Goal: Task Accomplishment & Management: Complete application form

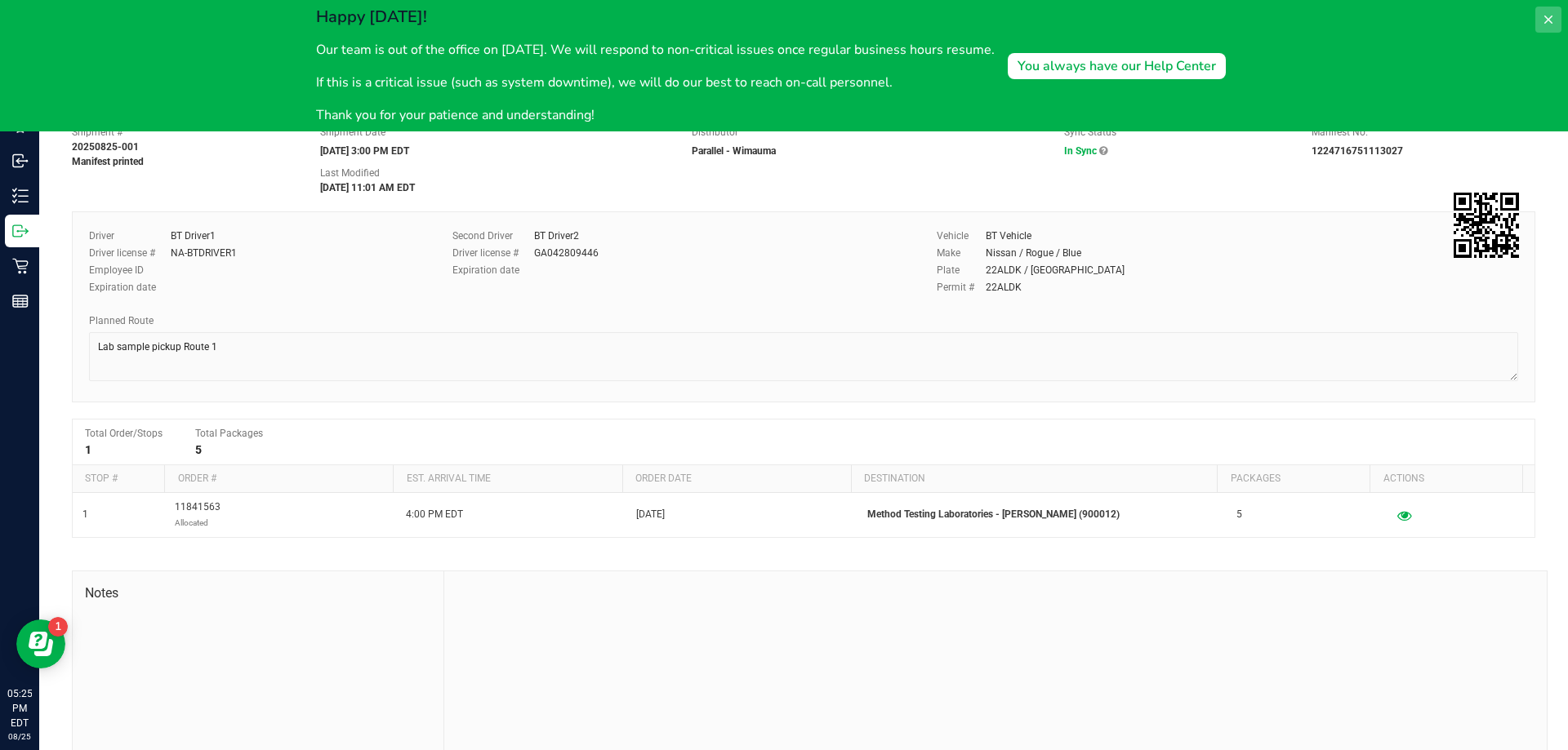
click at [1546, 9] on button at bounding box center [1548, 20] width 26 height 26
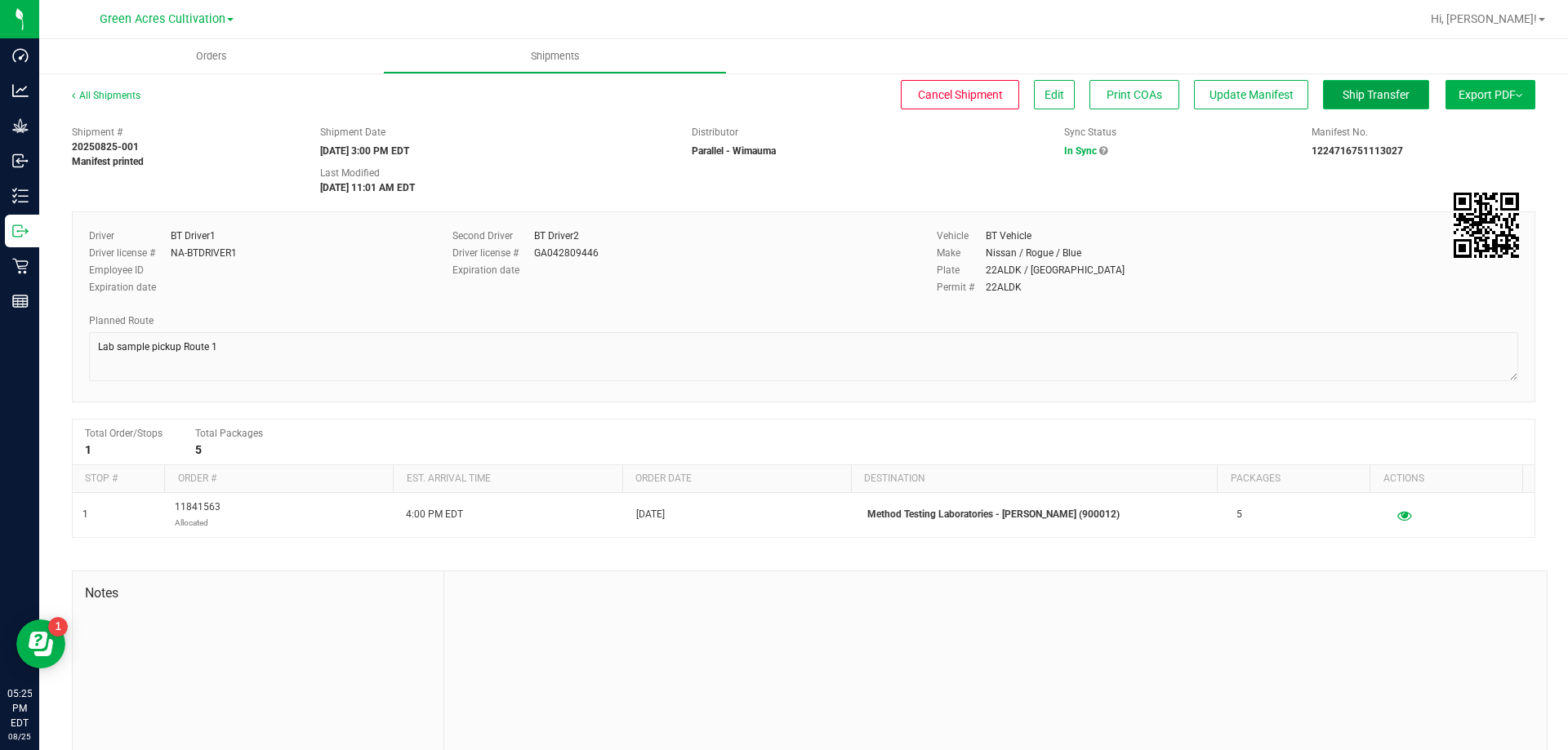
click at [1389, 98] on span "Ship Transfer" at bounding box center [1376, 94] width 67 height 13
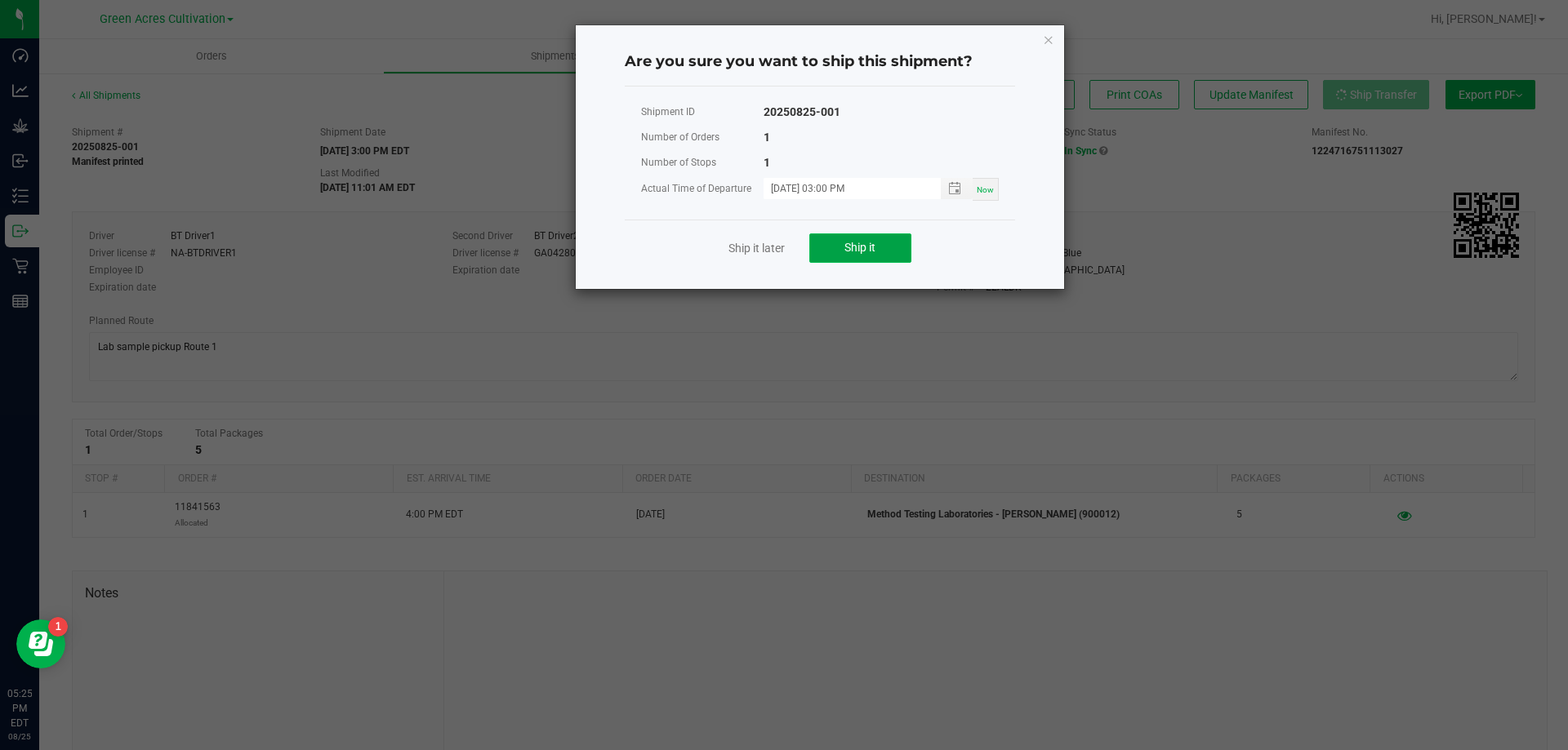
click at [836, 234] on button "Ship it" at bounding box center [860, 248] width 102 height 29
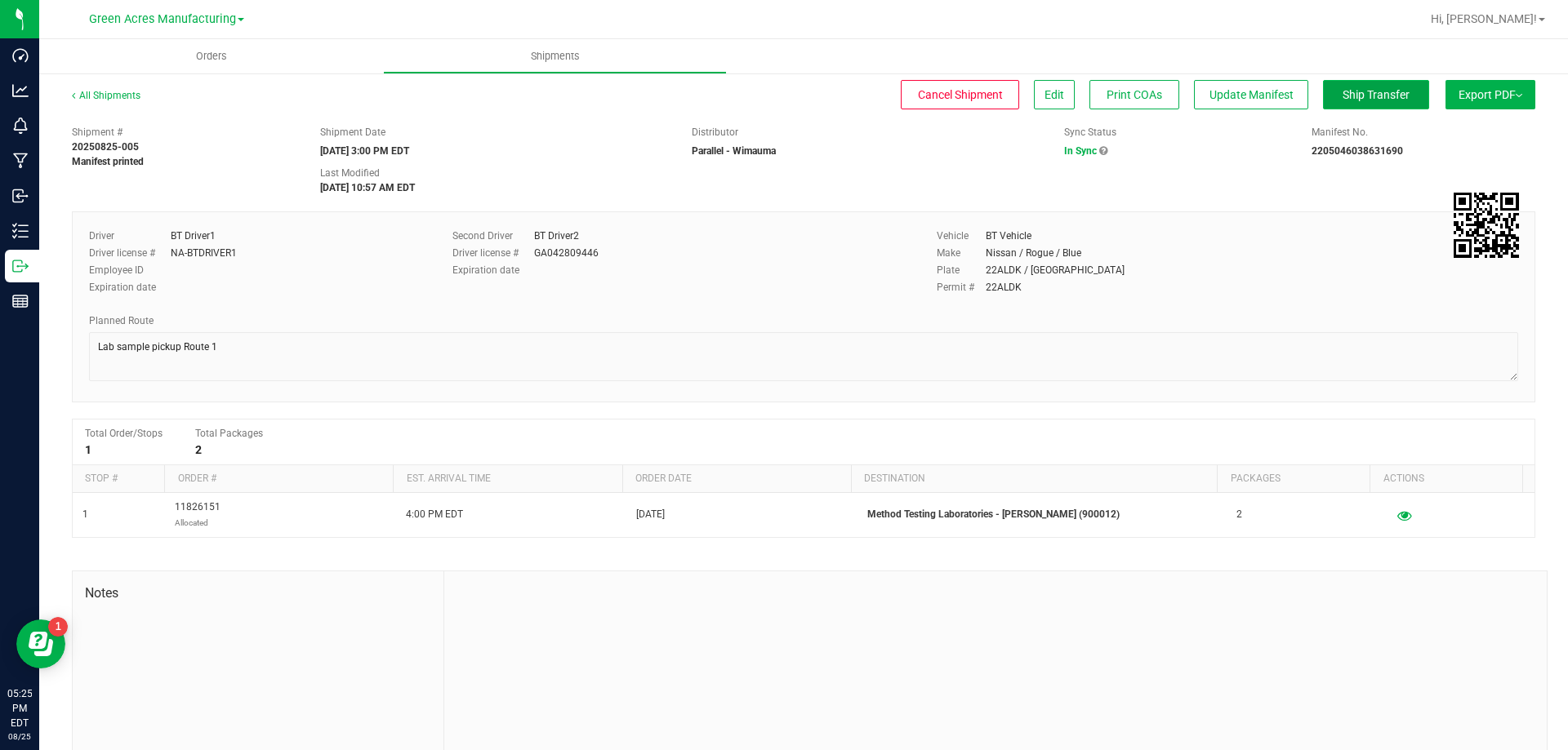
click at [1392, 88] on span "Ship Transfer" at bounding box center [1376, 94] width 67 height 13
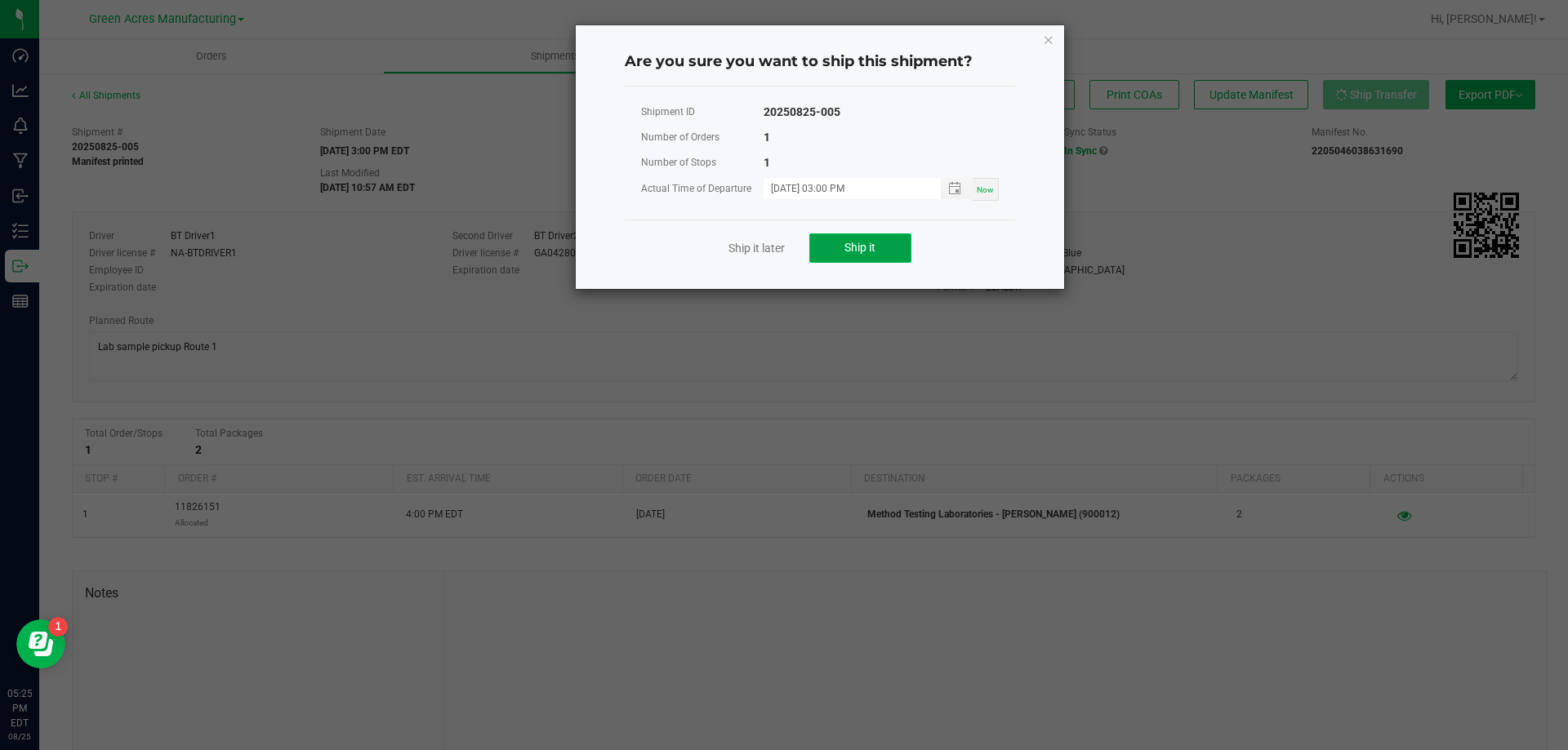
click at [891, 259] on button "Ship it" at bounding box center [860, 248] width 102 height 29
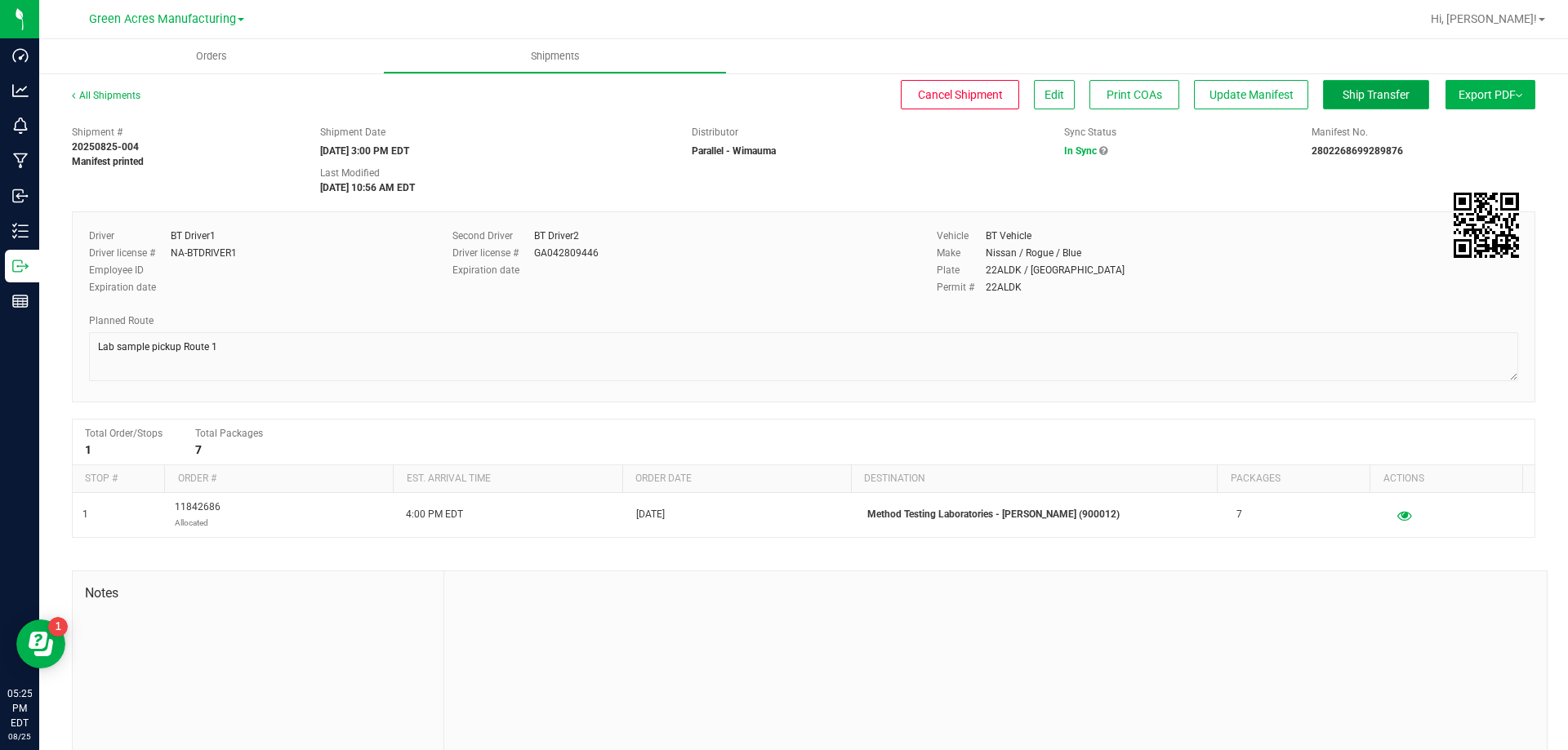
click at [1403, 85] on button "Ship Transfer" at bounding box center [1376, 95] width 106 height 29
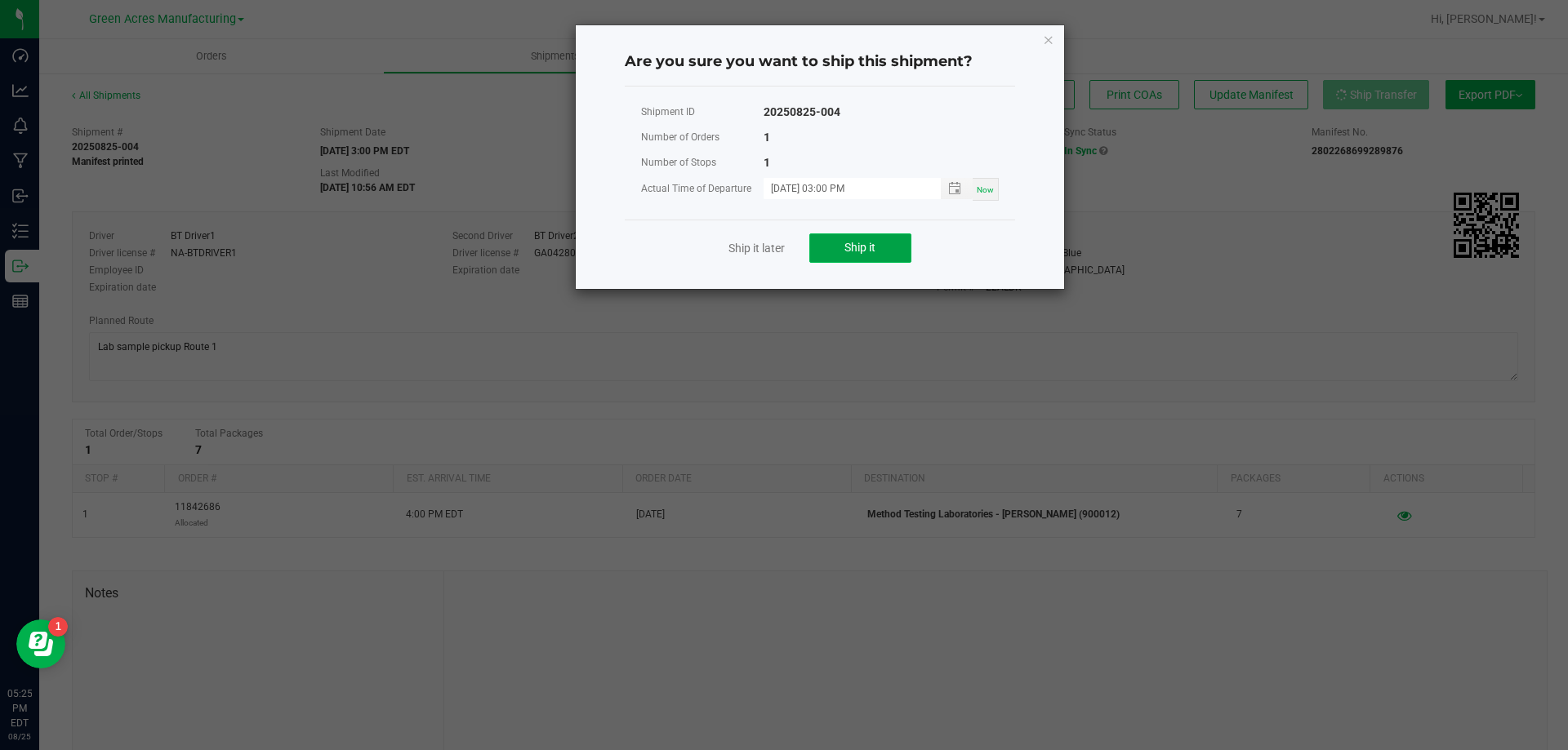
click at [820, 253] on button "Ship it" at bounding box center [860, 248] width 102 height 29
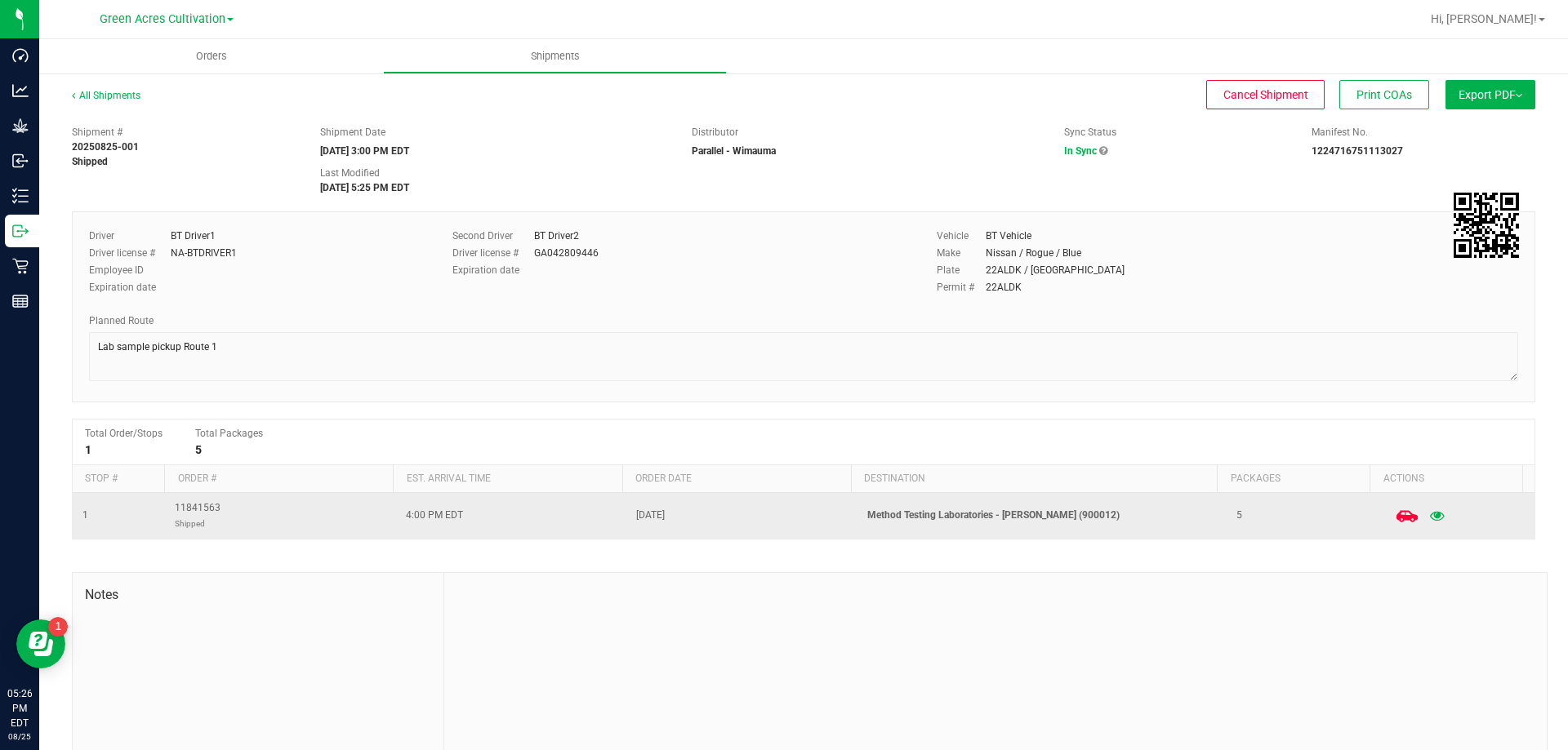
click at [1396, 520] on icon at bounding box center [1406, 515] width 21 height 11
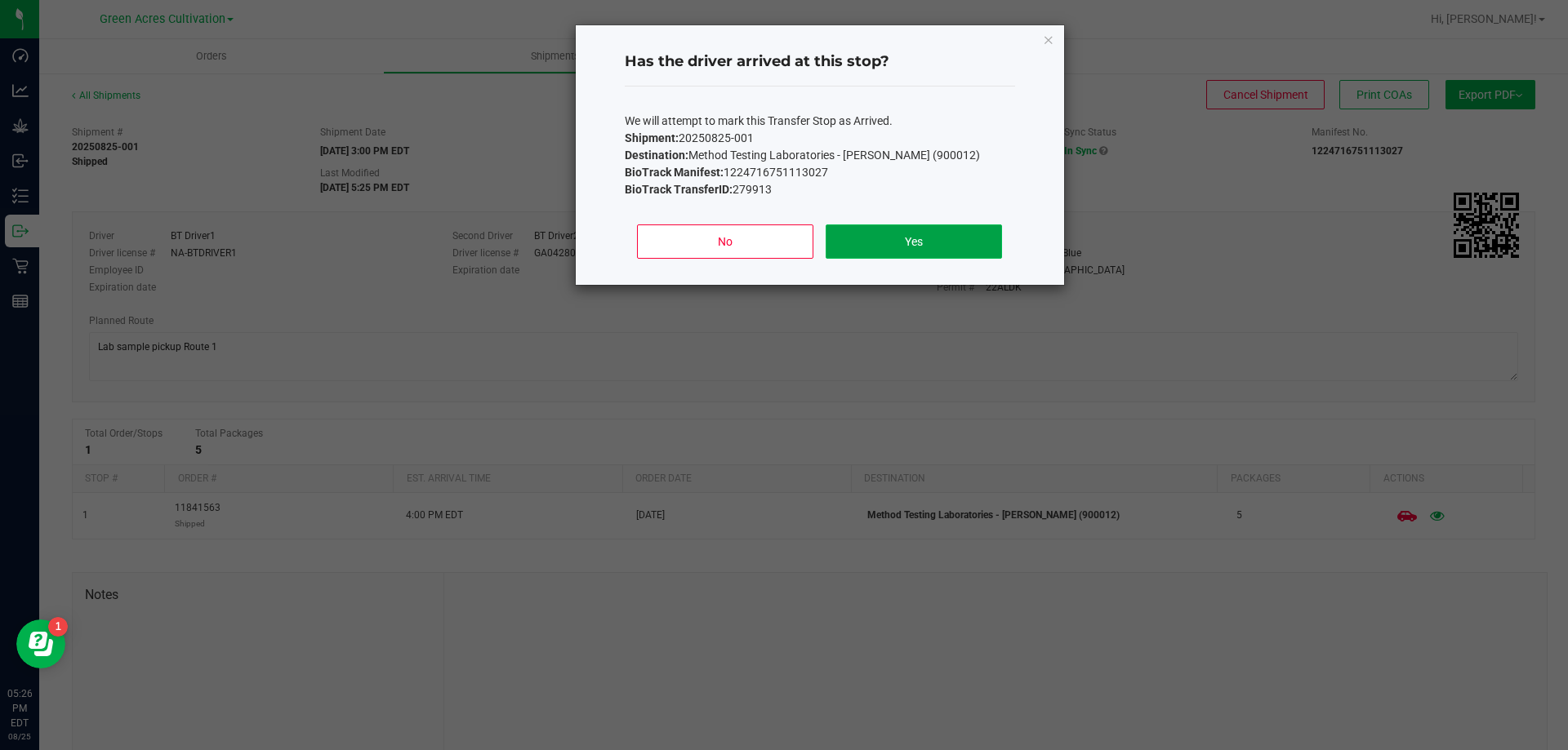
click at [965, 243] on button "Yes" at bounding box center [913, 241] width 176 height 34
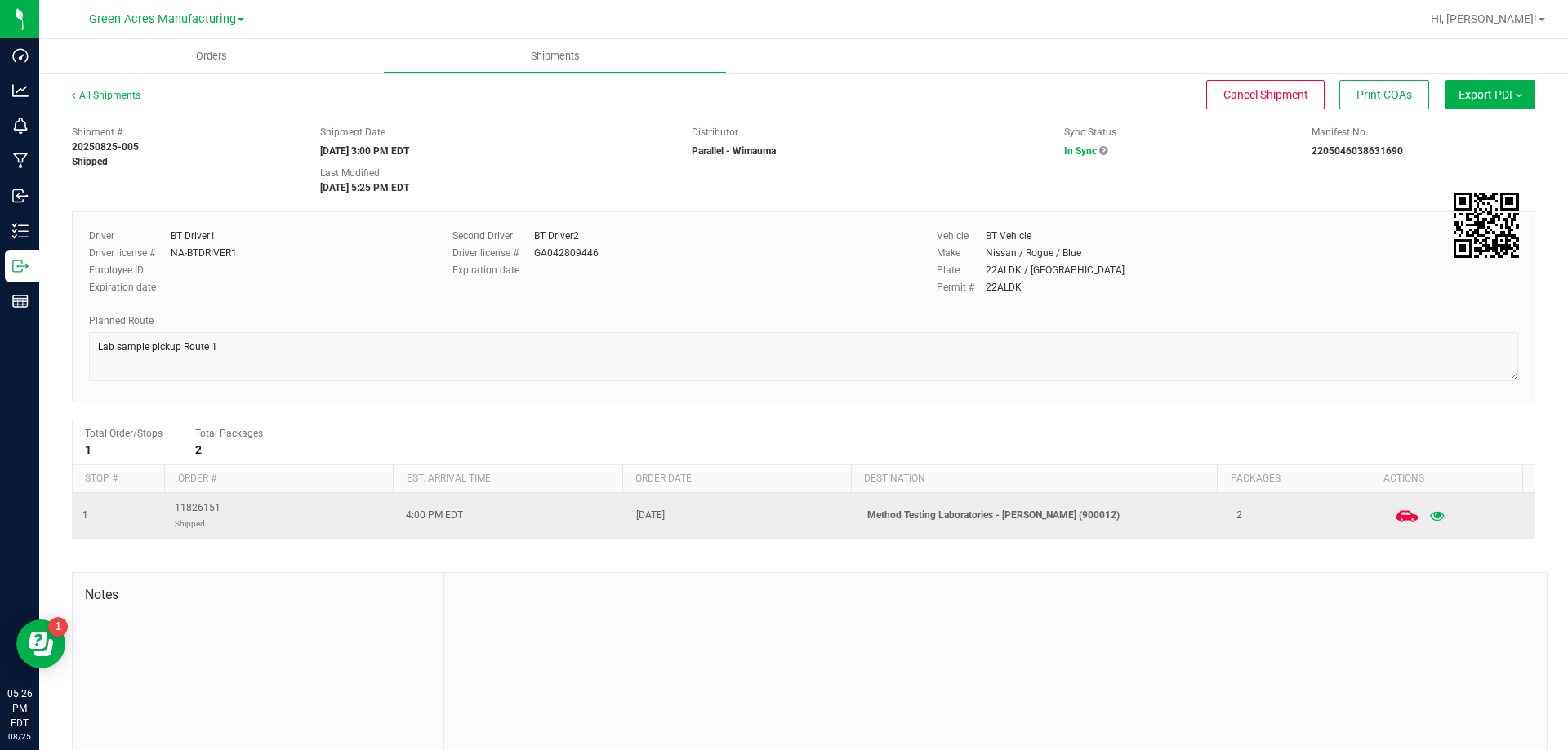
click at [1396, 519] on icon at bounding box center [1406, 515] width 21 height 11
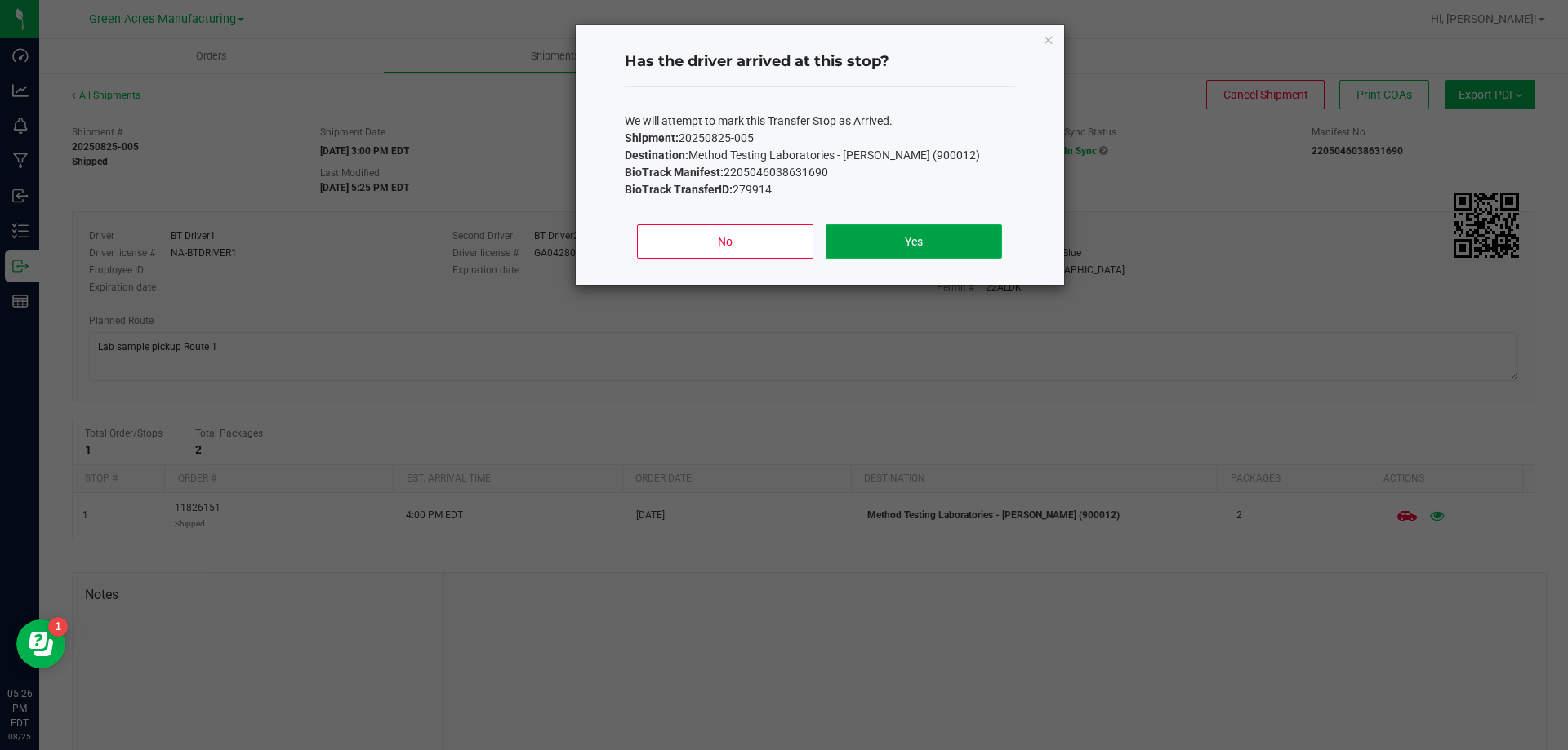
click at [920, 225] on button "Yes" at bounding box center [913, 241] width 176 height 34
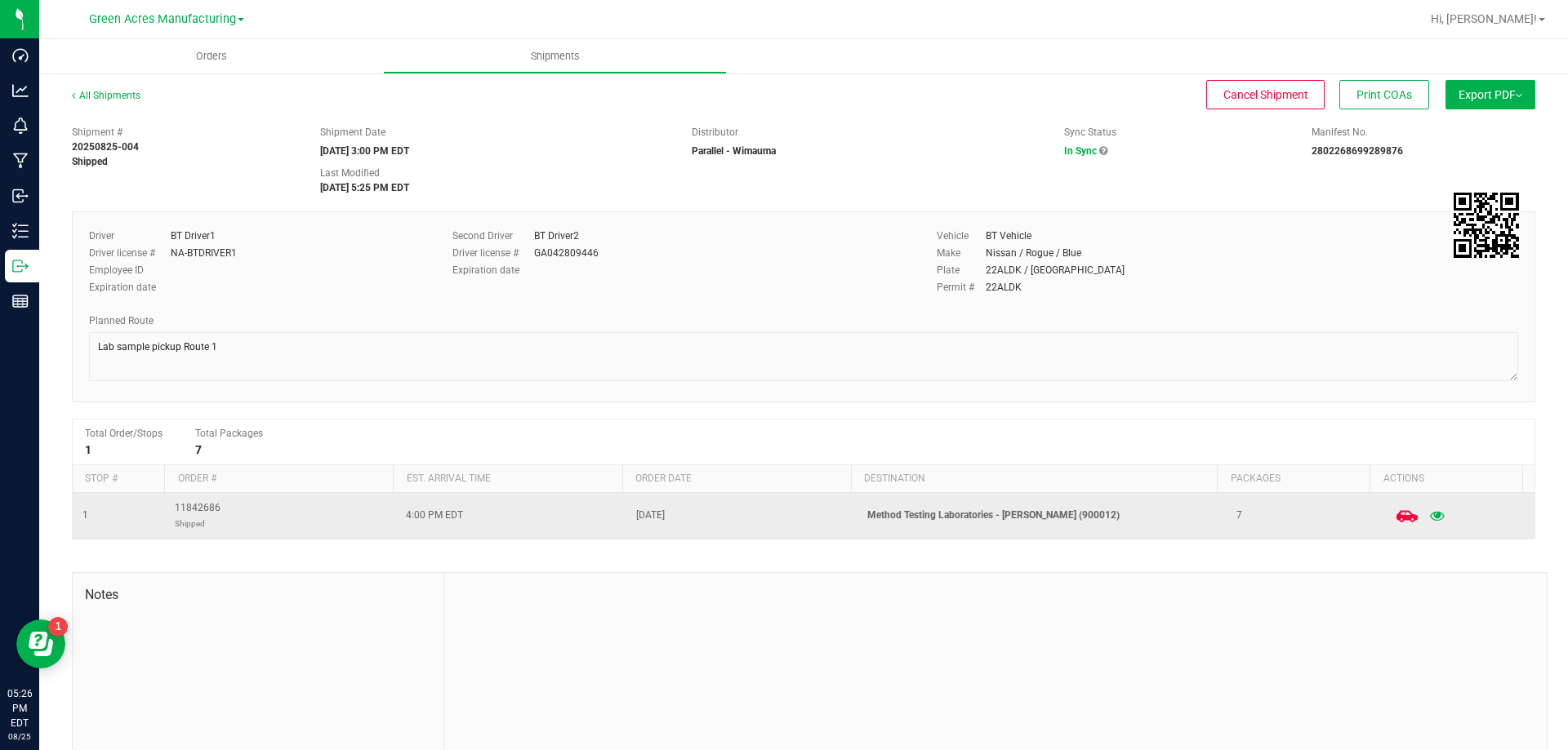
click at [1396, 520] on icon at bounding box center [1406, 515] width 21 height 21
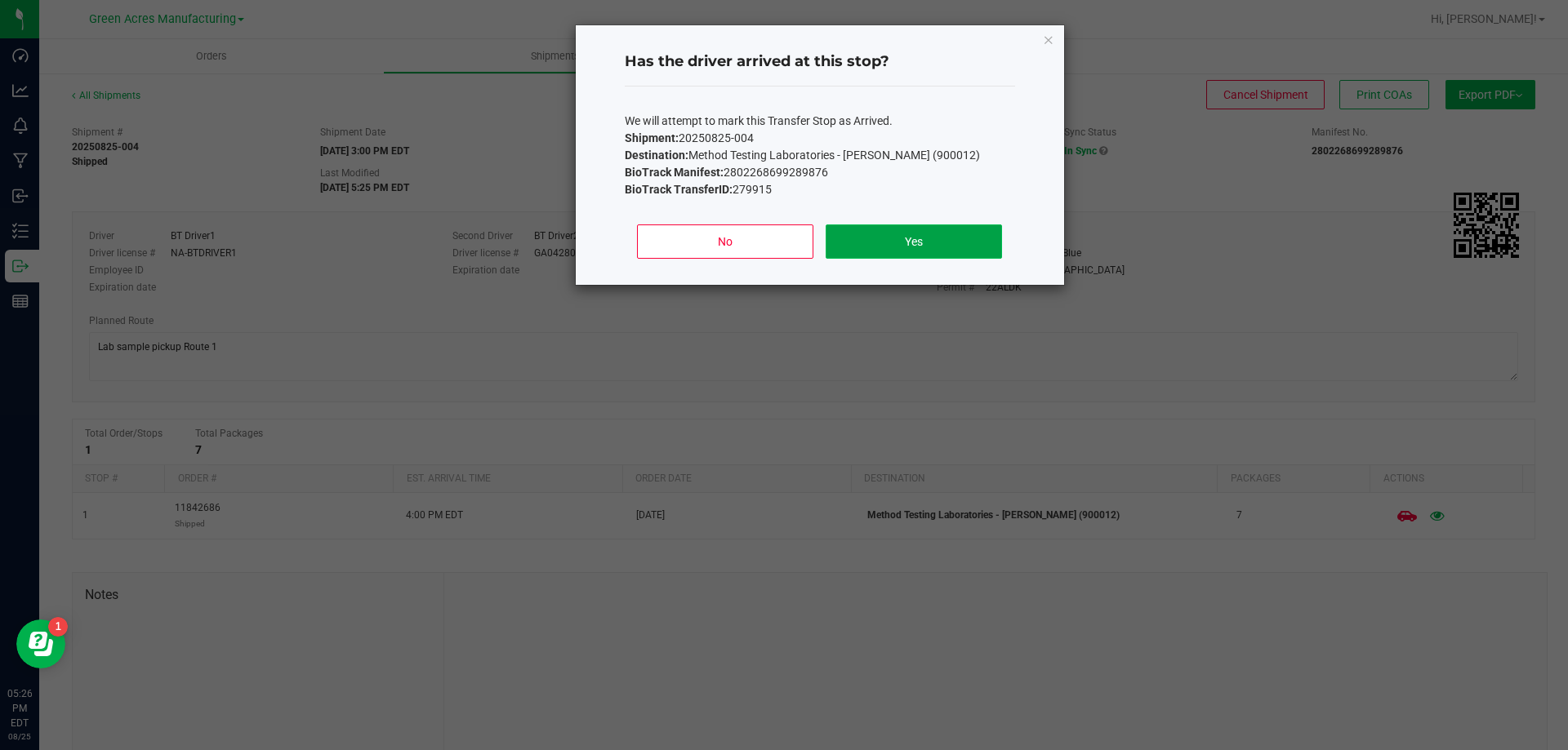
click at [873, 250] on button "Yes" at bounding box center [913, 241] width 176 height 34
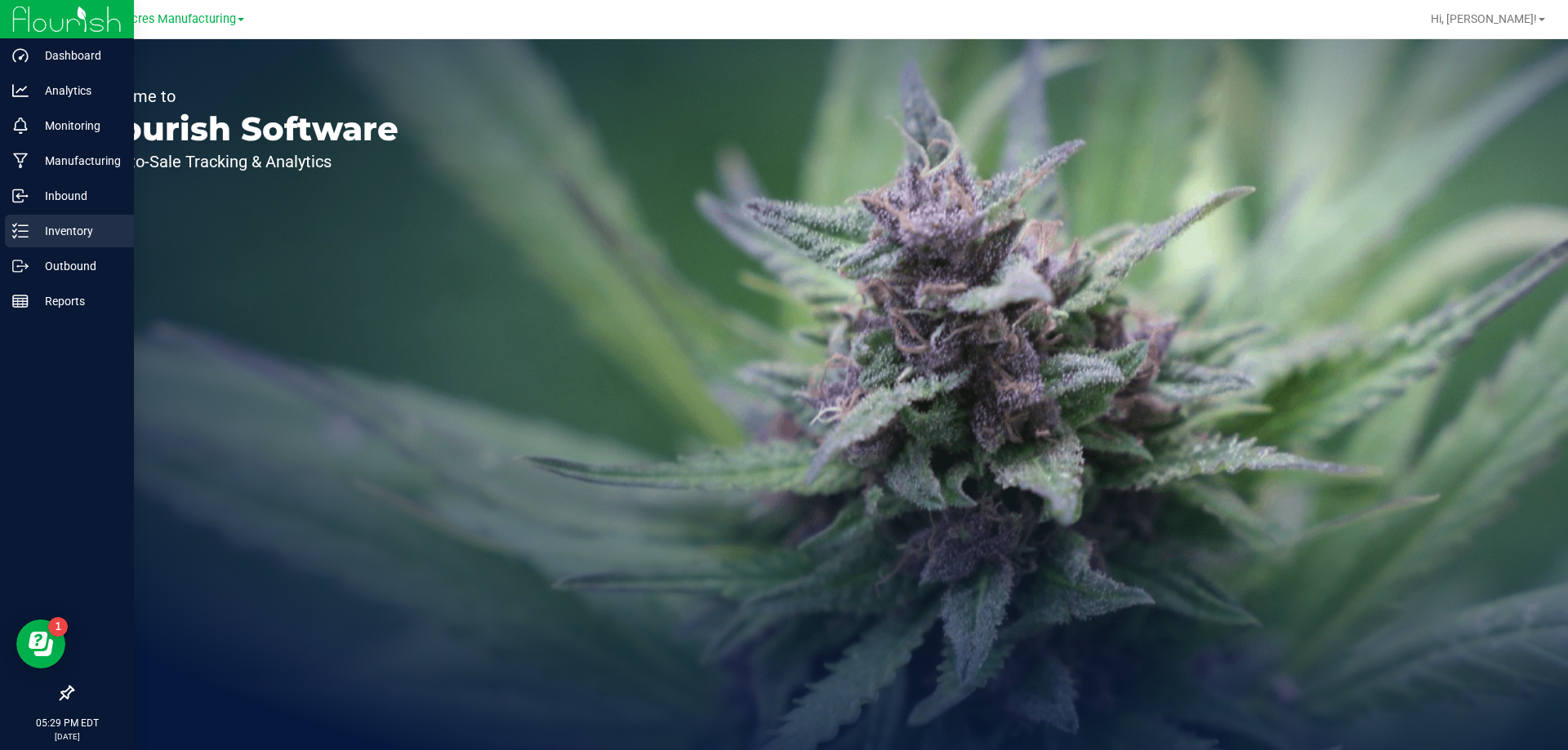
click at [44, 221] on div "Inventory" at bounding box center [69, 231] width 129 height 32
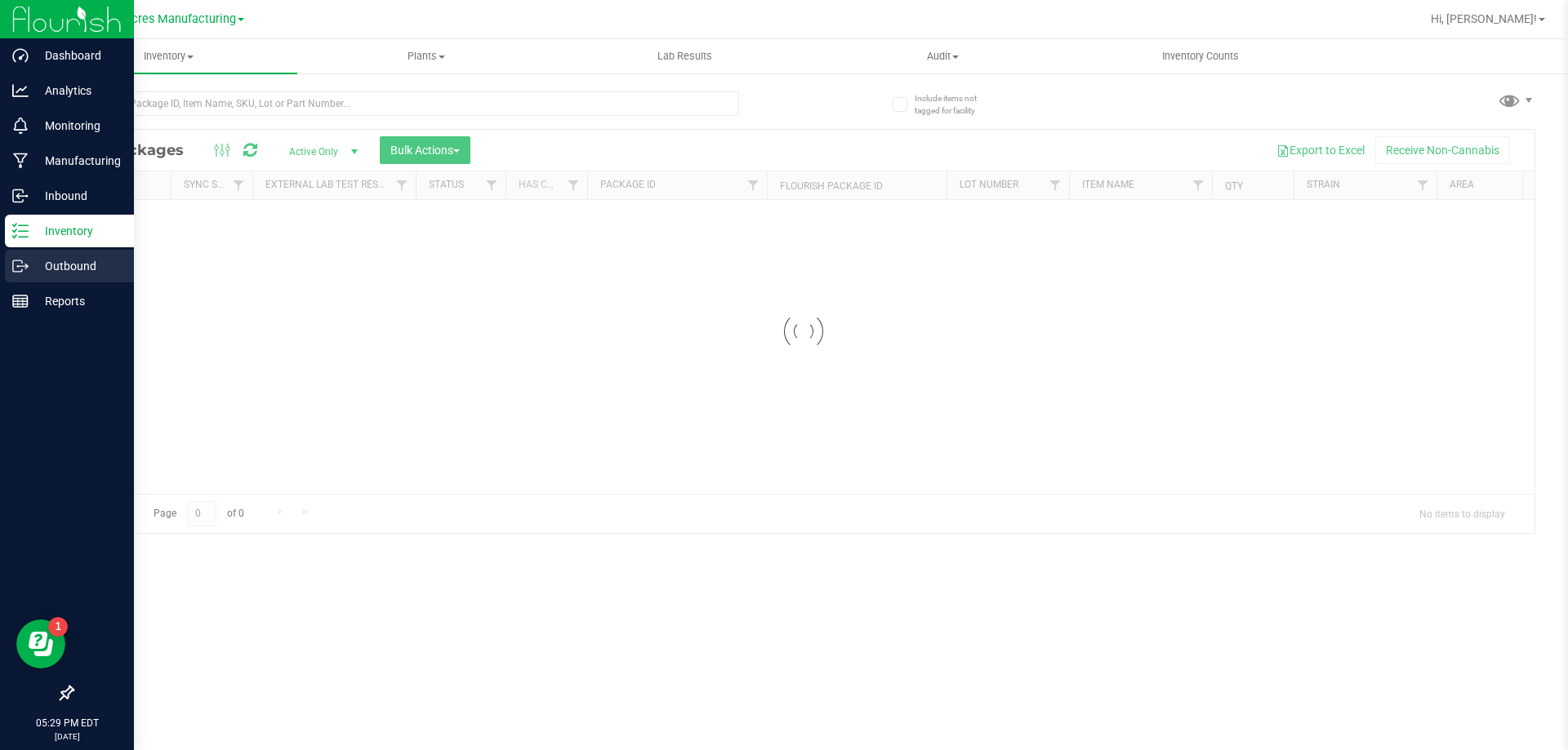
click at [60, 268] on p "Outbound" at bounding box center [77, 265] width 98 height 20
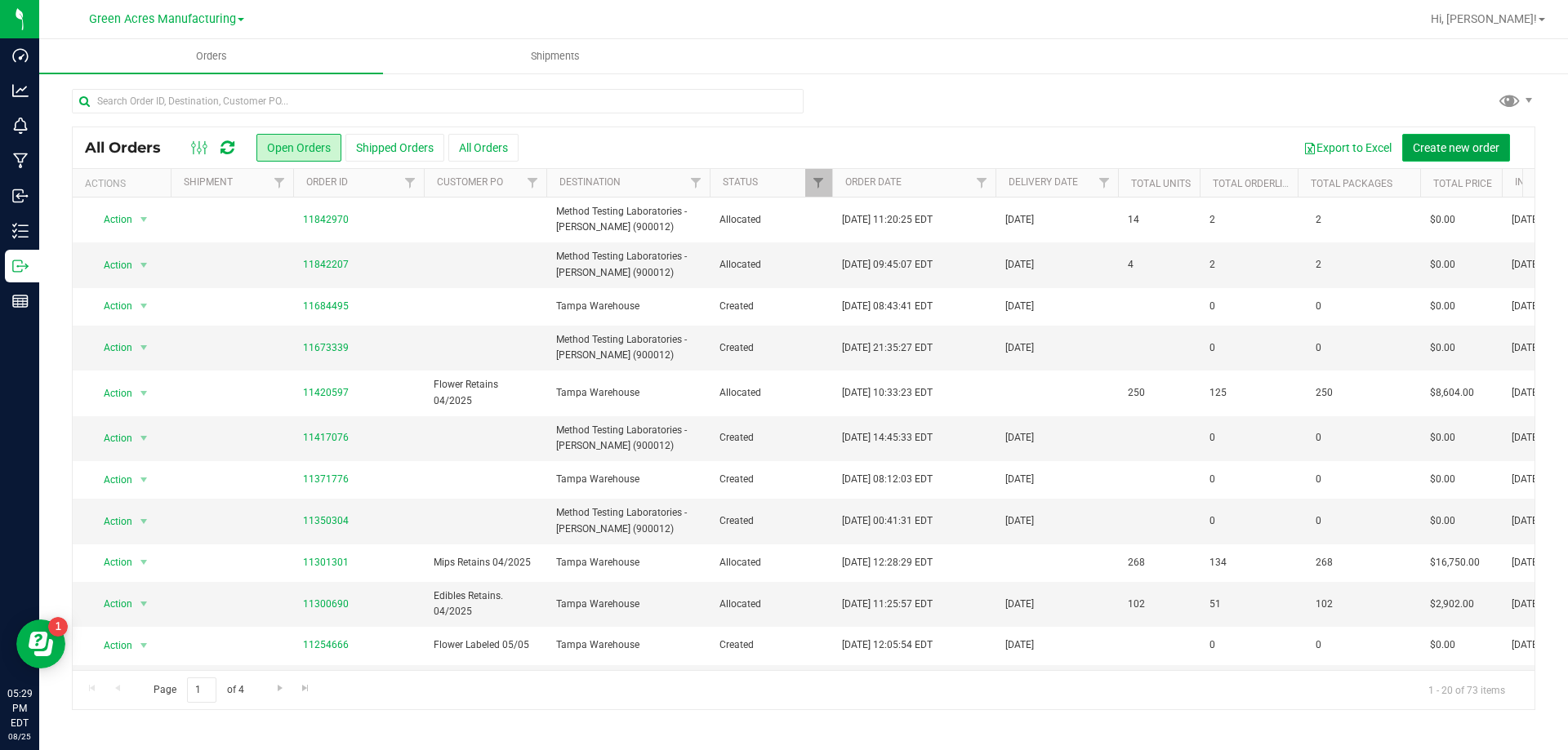
click at [1451, 142] on span "Create new order" at bounding box center [1455, 148] width 86 height 13
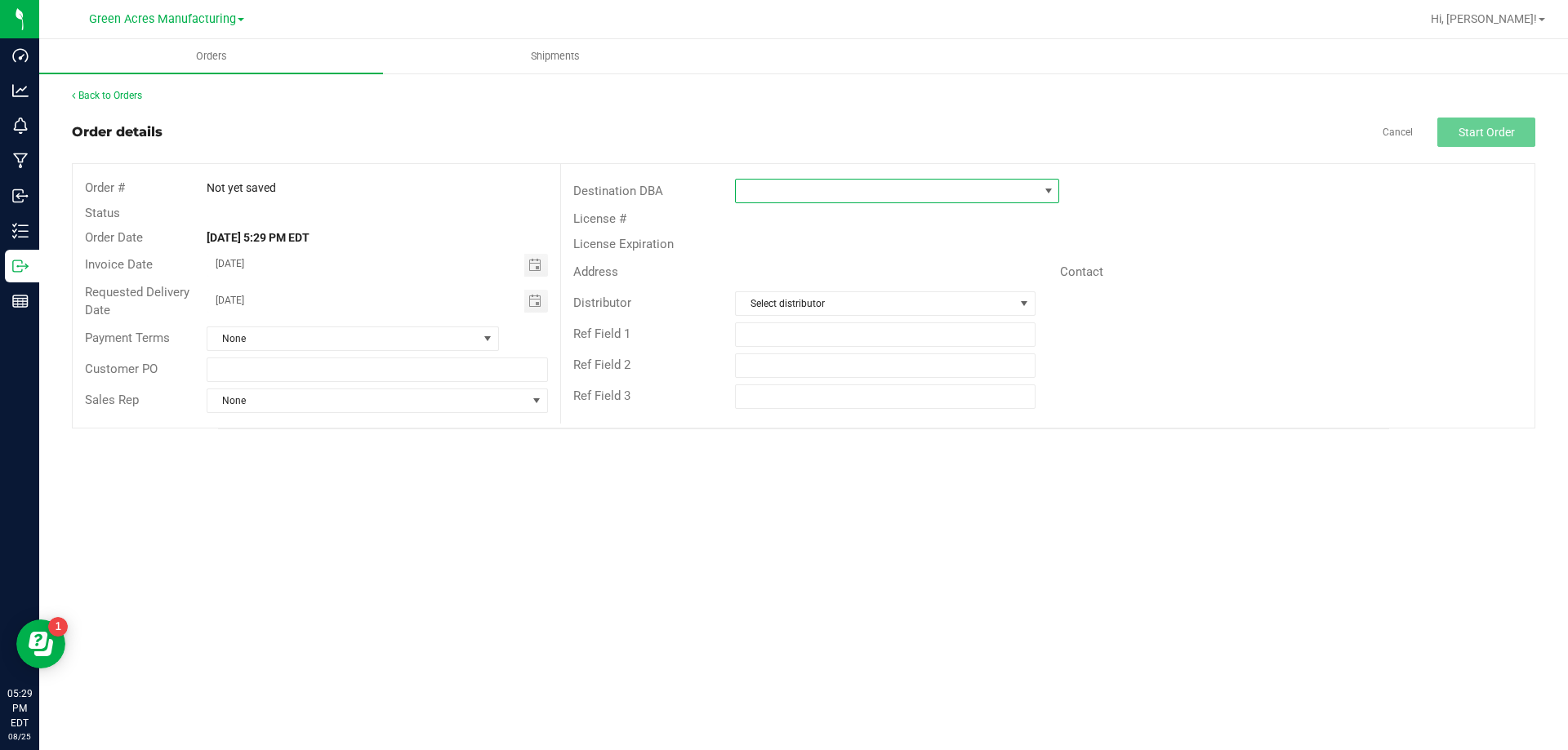
click at [796, 189] on span at bounding box center [887, 190] width 302 height 23
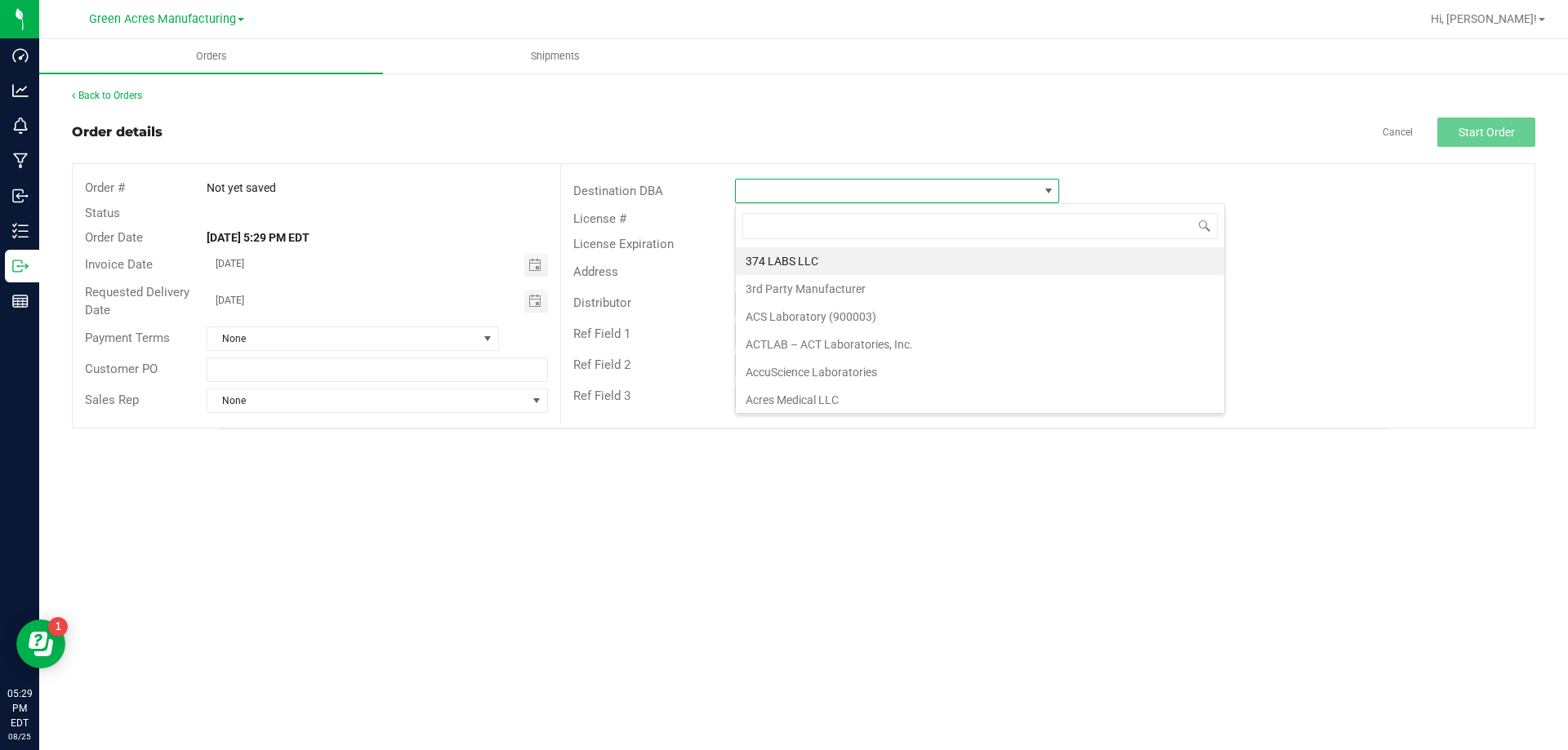
scroll to position [25, 324]
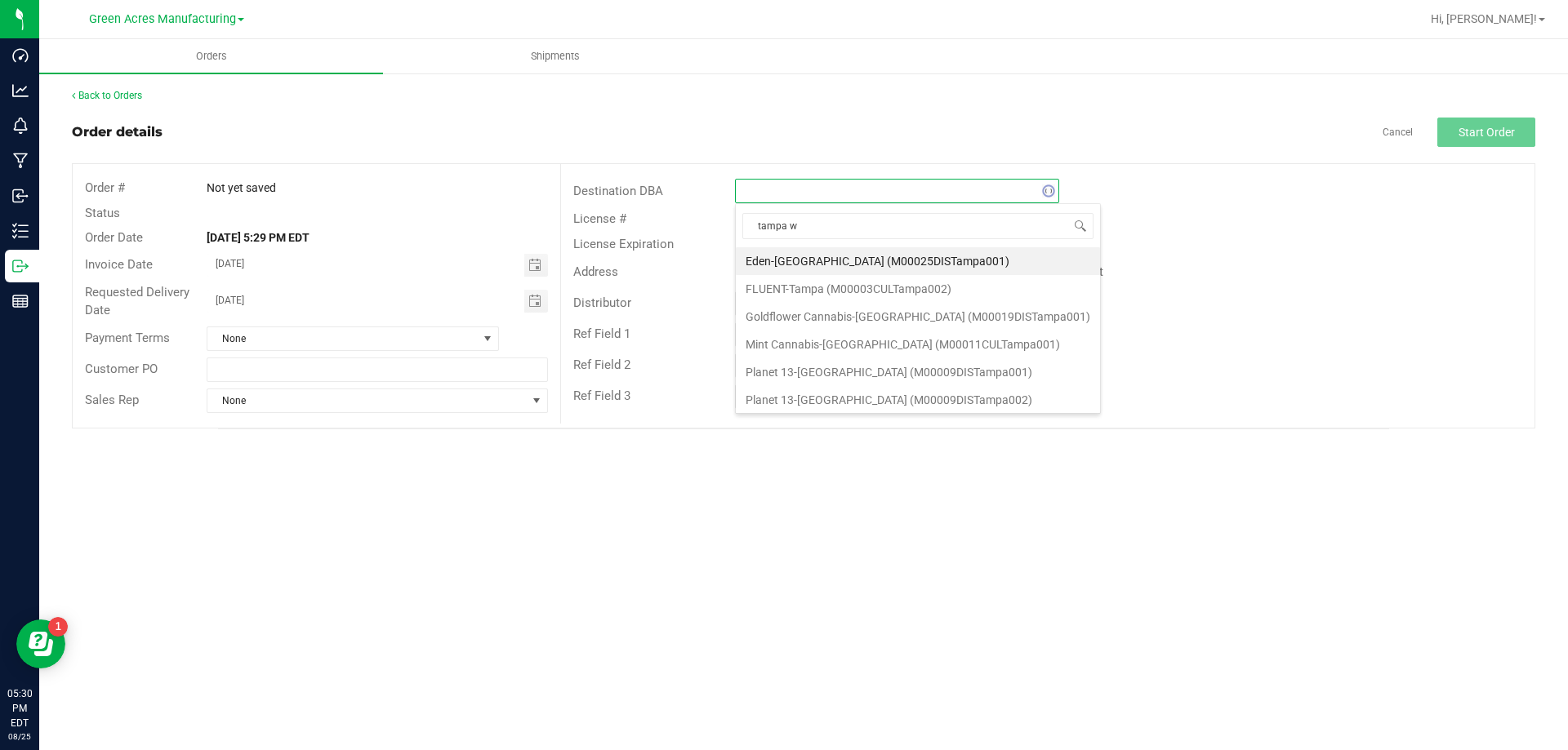
type input "tampa wa"
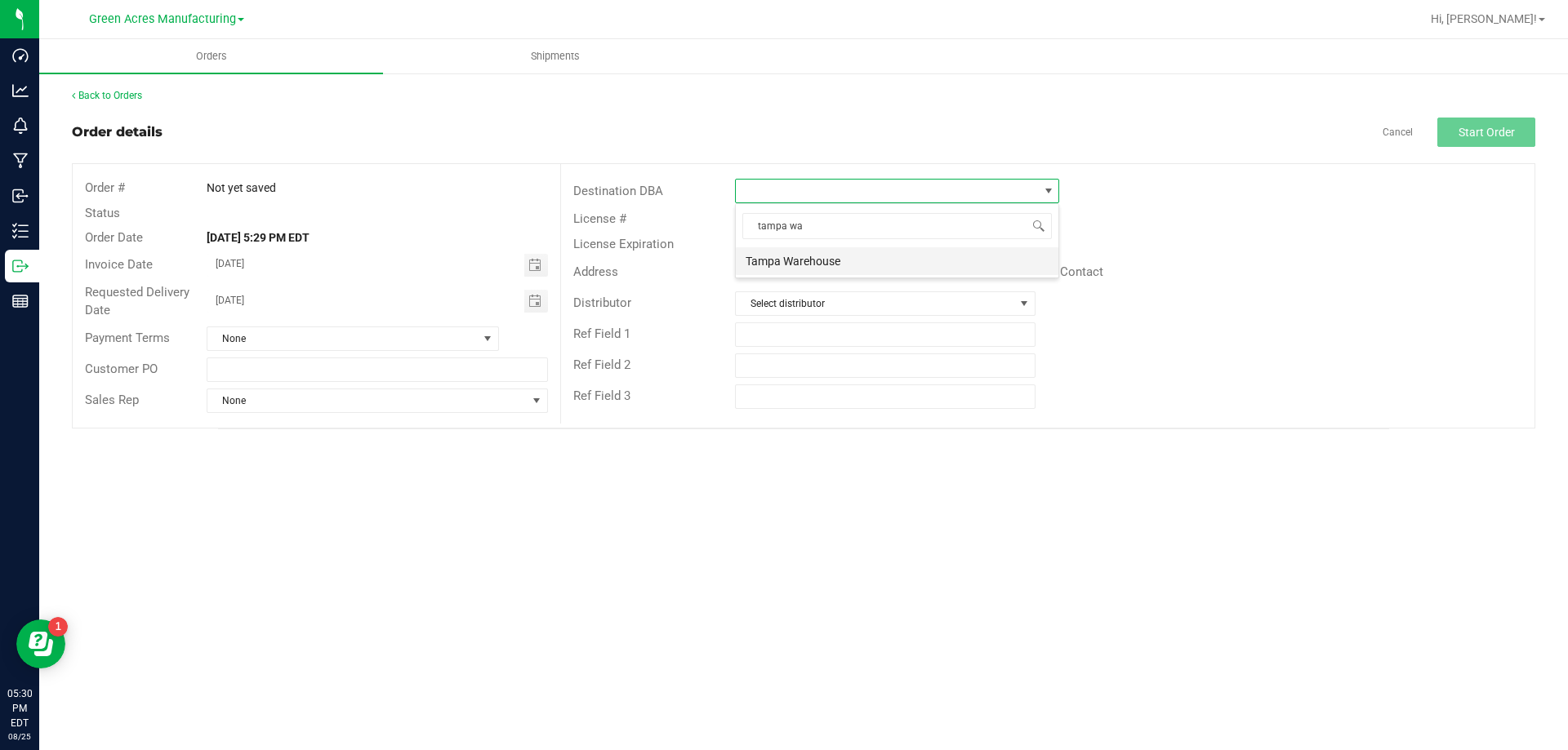
click at [829, 255] on li "Tampa Warehouse" at bounding box center [897, 261] width 323 height 28
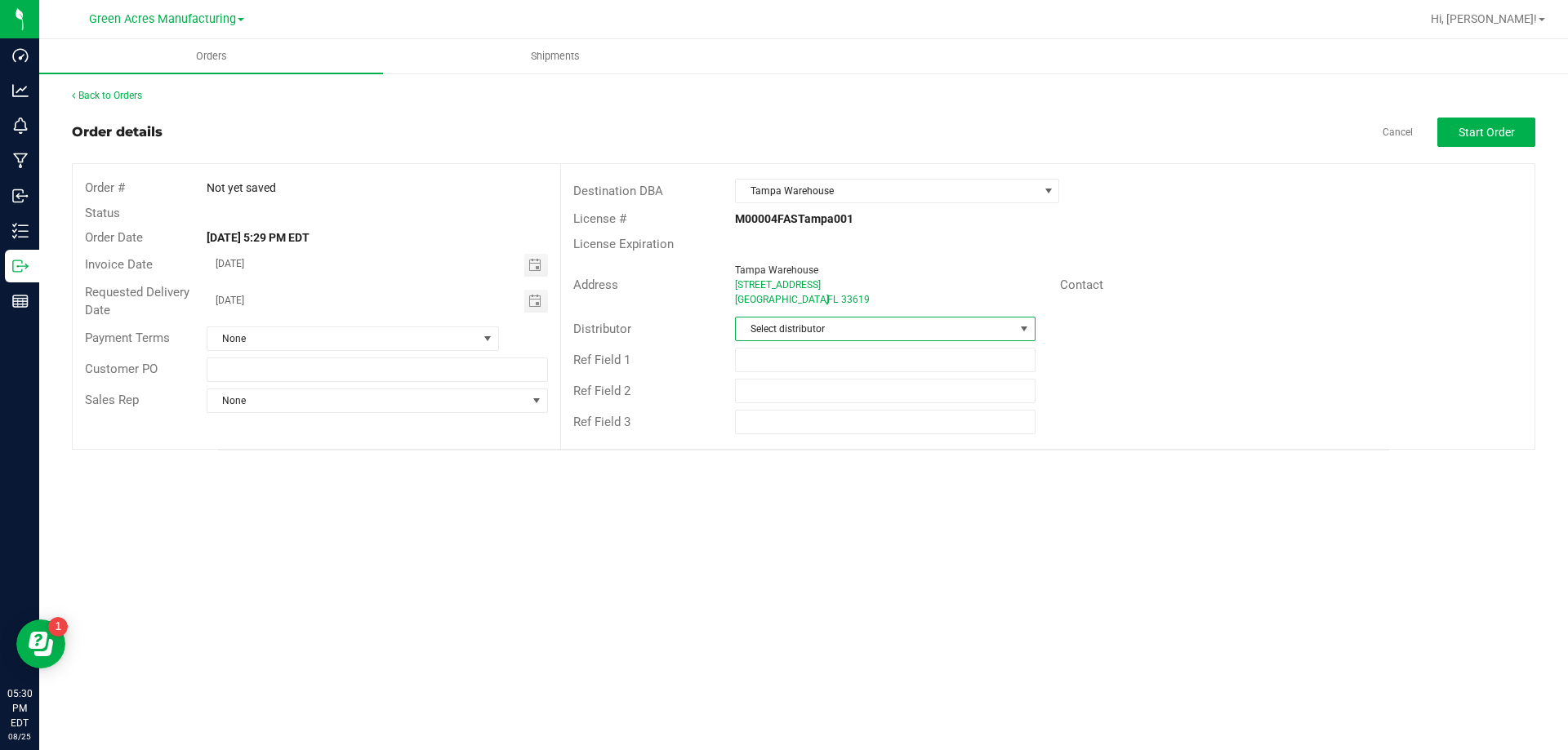
click at [796, 329] on span "Select distributor" at bounding box center [874, 328] width 277 height 23
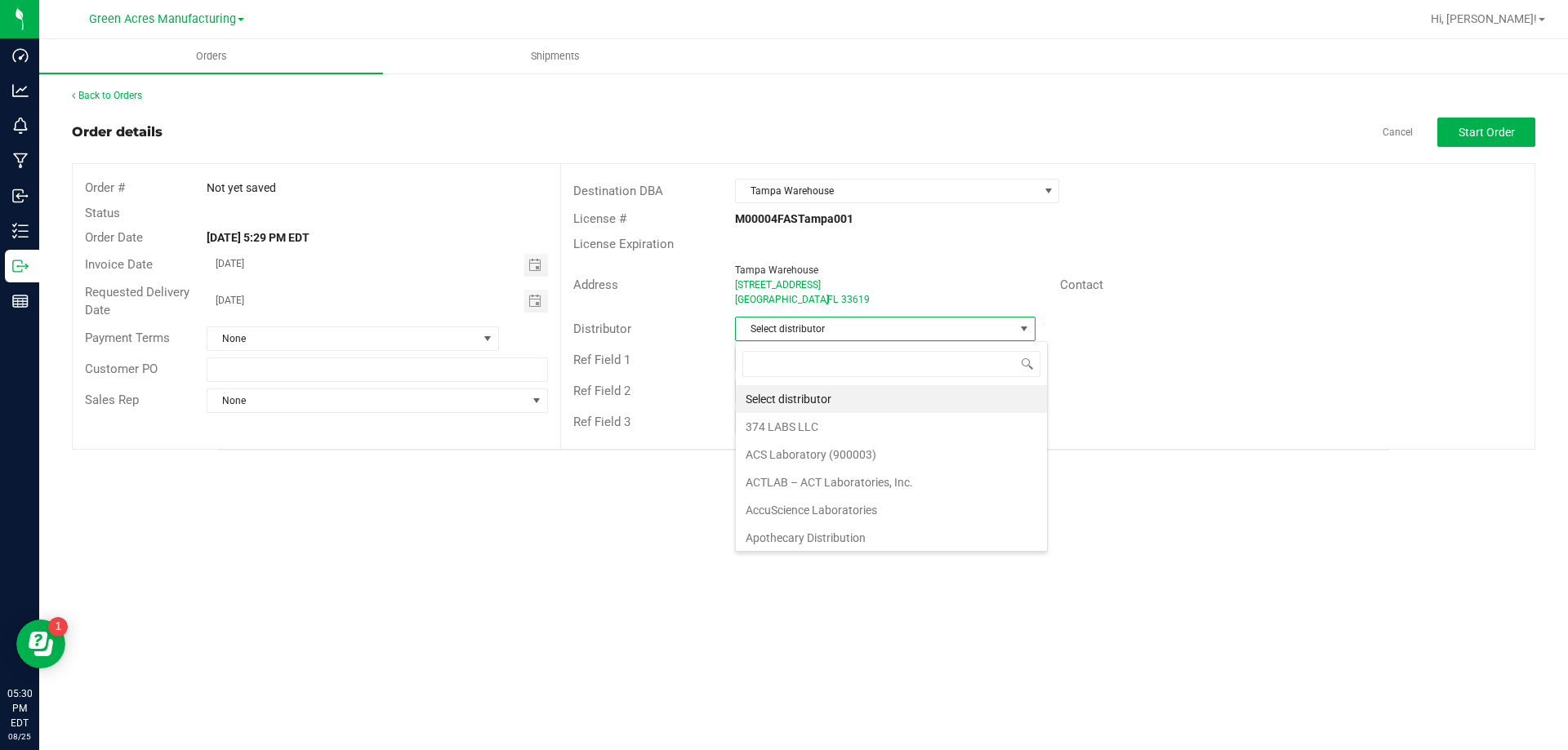
scroll to position [25, 300]
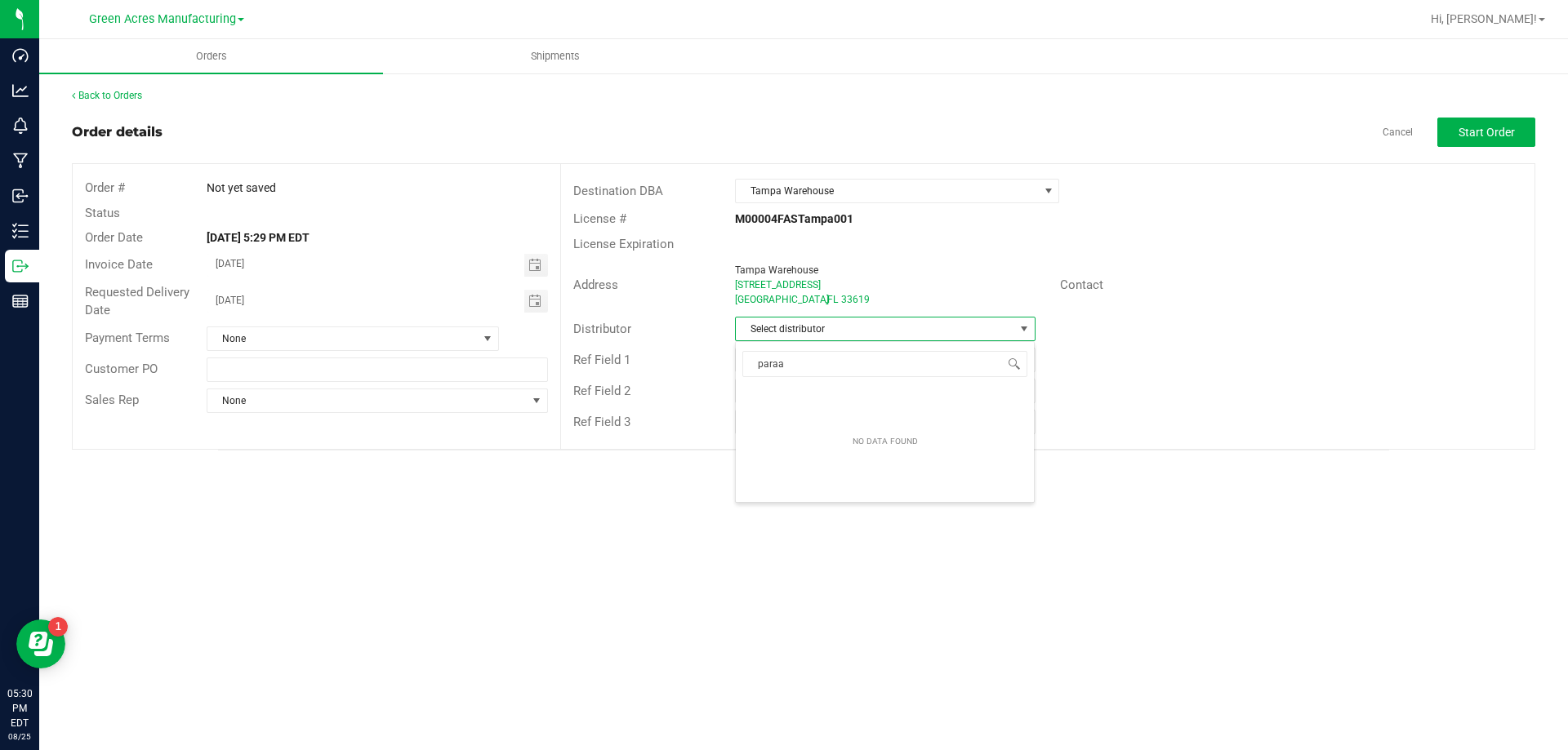
type input "para"
click at [800, 394] on li "Parallel - Wimauma" at bounding box center [884, 399] width 298 height 28
click at [388, 367] on input "text" at bounding box center [376, 369] width 341 height 25
type input "f"
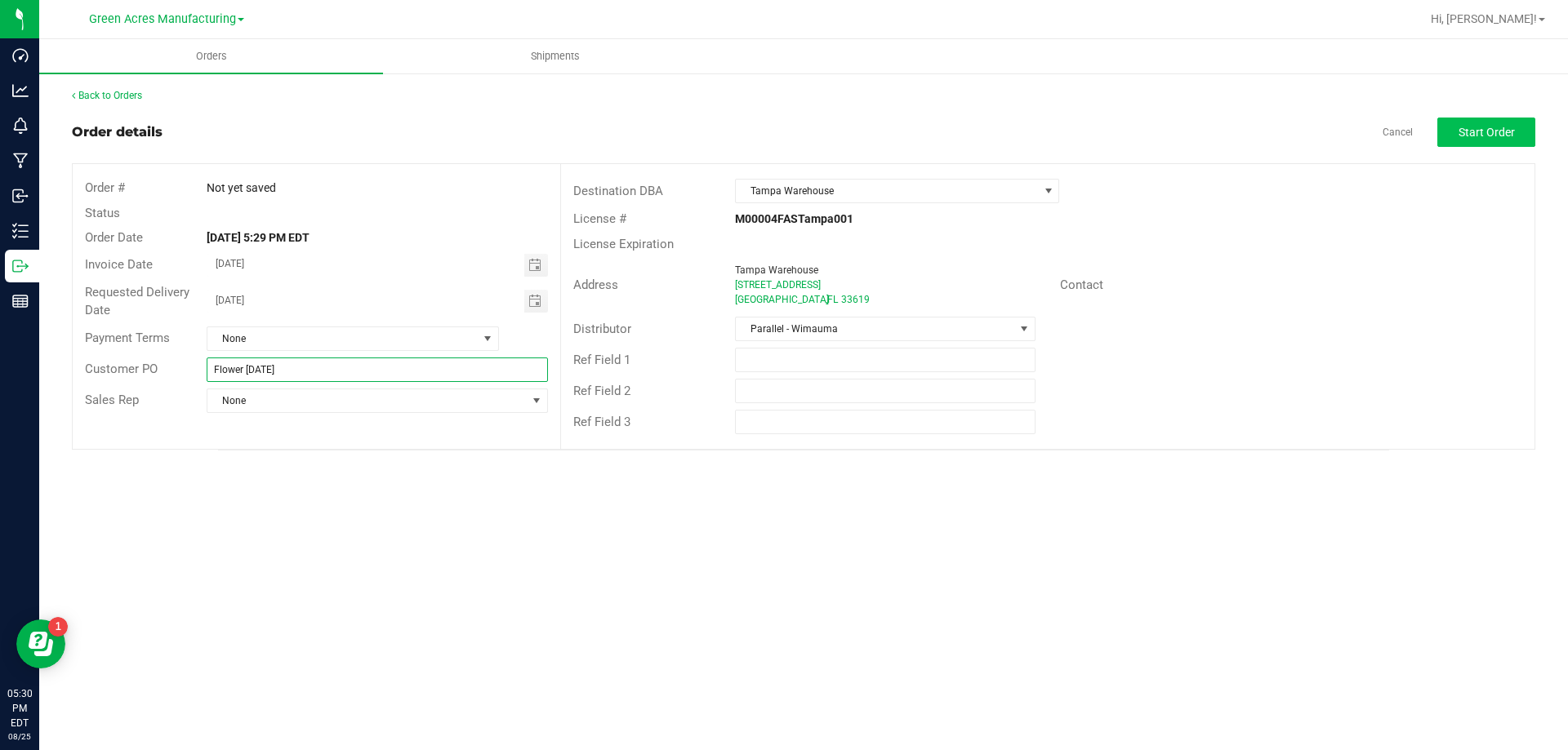
type input "Flower [DATE]"
click at [1508, 136] on span "Start Order" at bounding box center [1487, 131] width 56 height 13
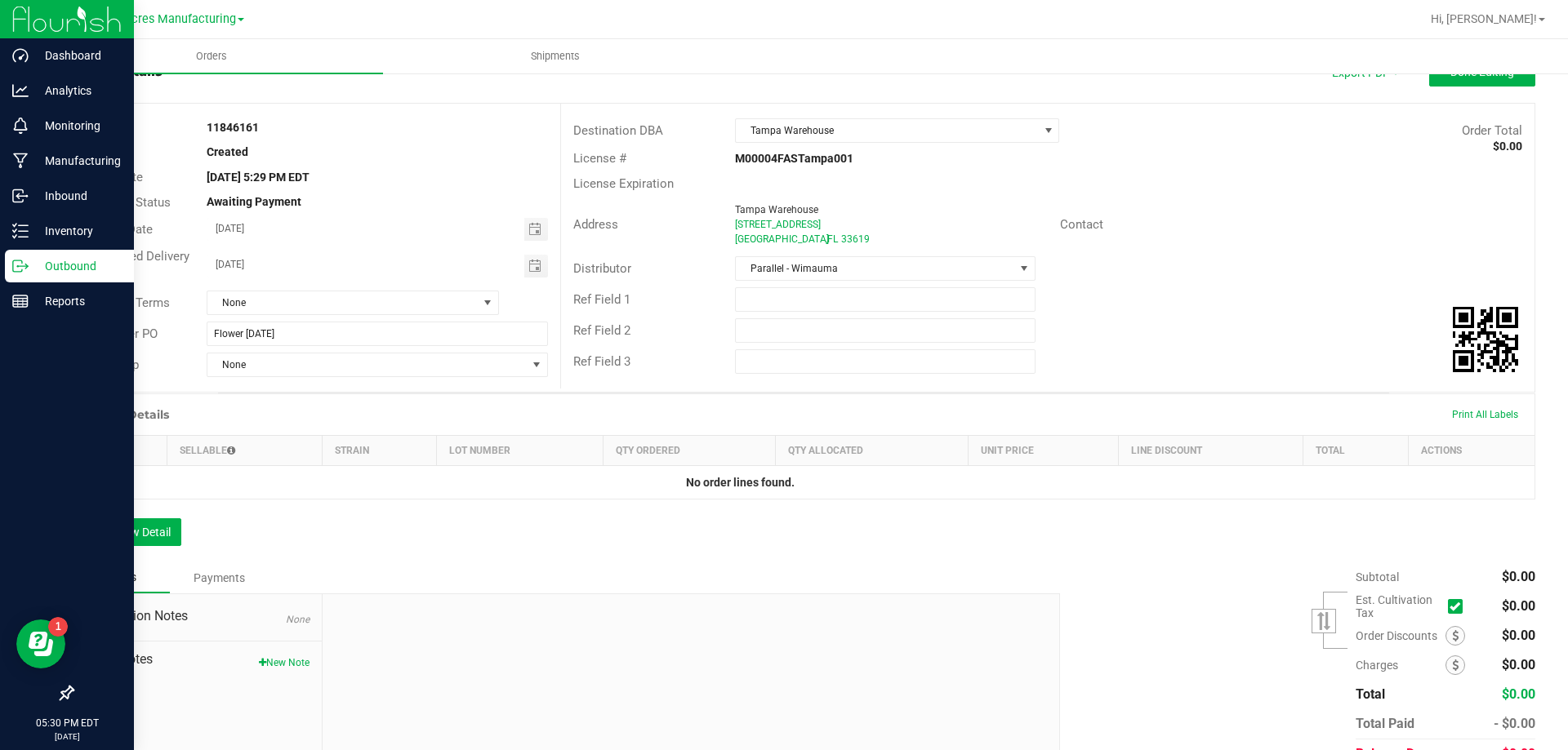
scroll to position [141, 0]
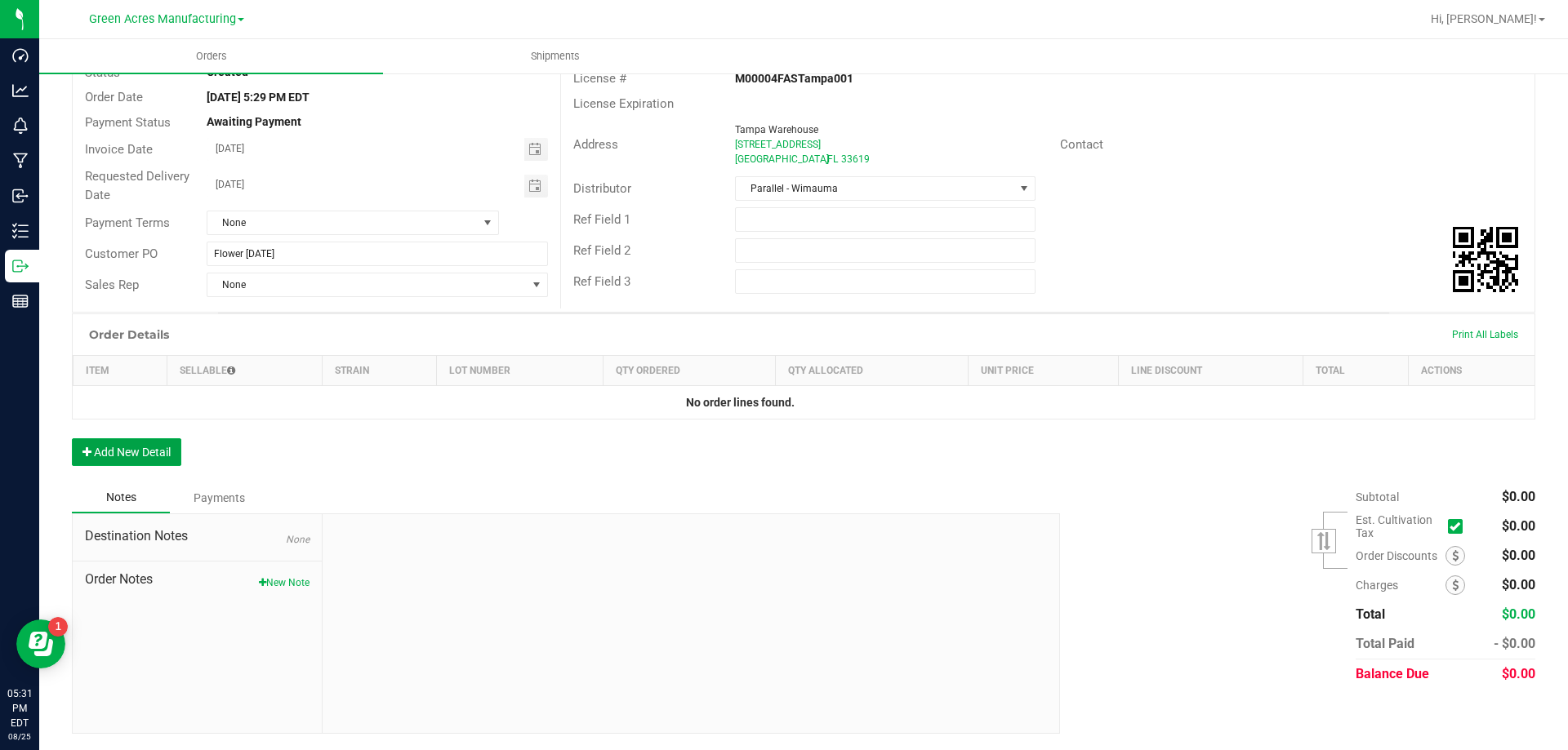
drag, startPoint x: 159, startPoint y: 450, endPoint x: 473, endPoint y: 327, distance: 337.2
click at [159, 450] on button "Add New Detail" at bounding box center [126, 452] width 109 height 28
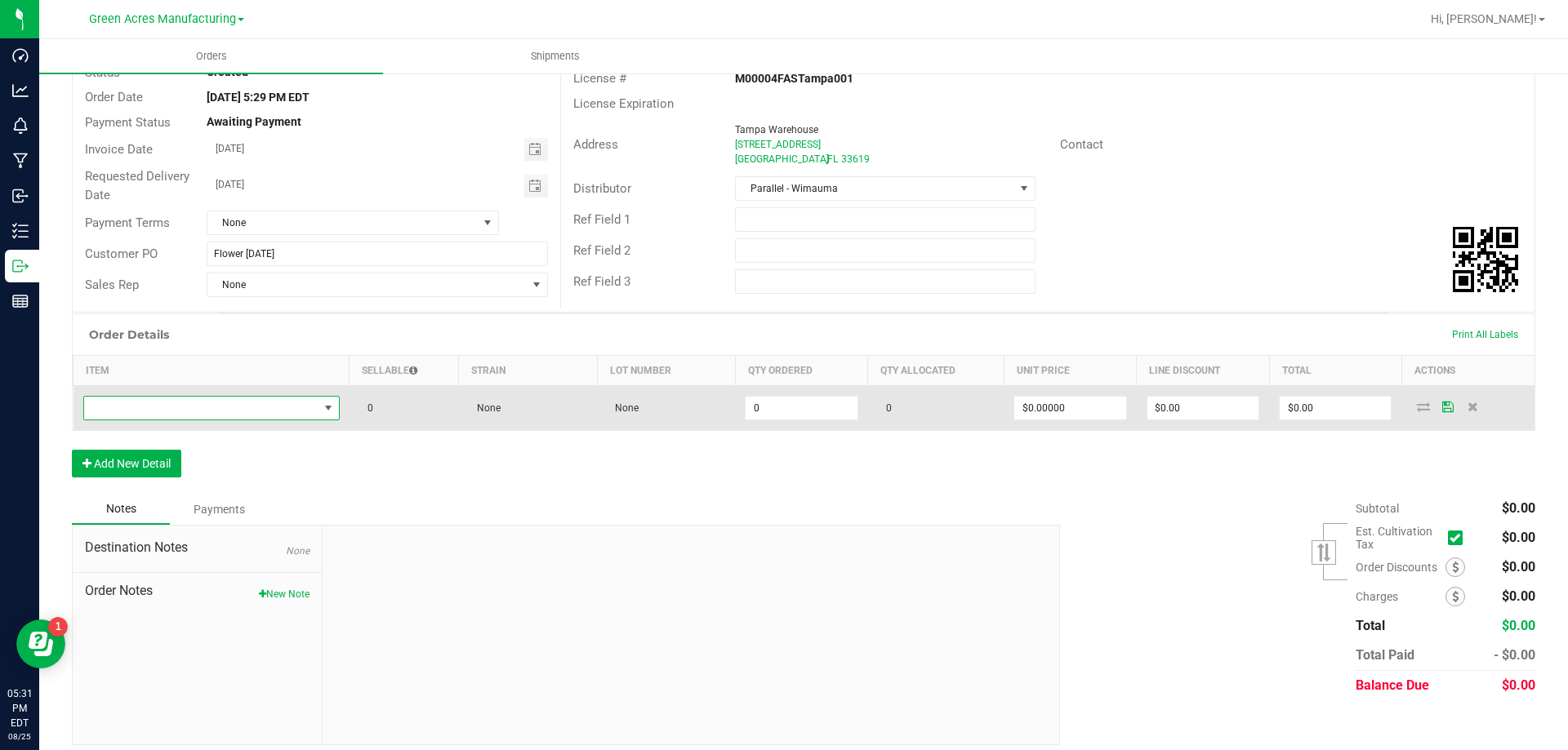
click at [230, 404] on span "NO DATA FOUND" at bounding box center [201, 408] width 235 height 23
click at [210, 417] on span "NO DATA FOUND" at bounding box center [201, 408] width 235 height 23
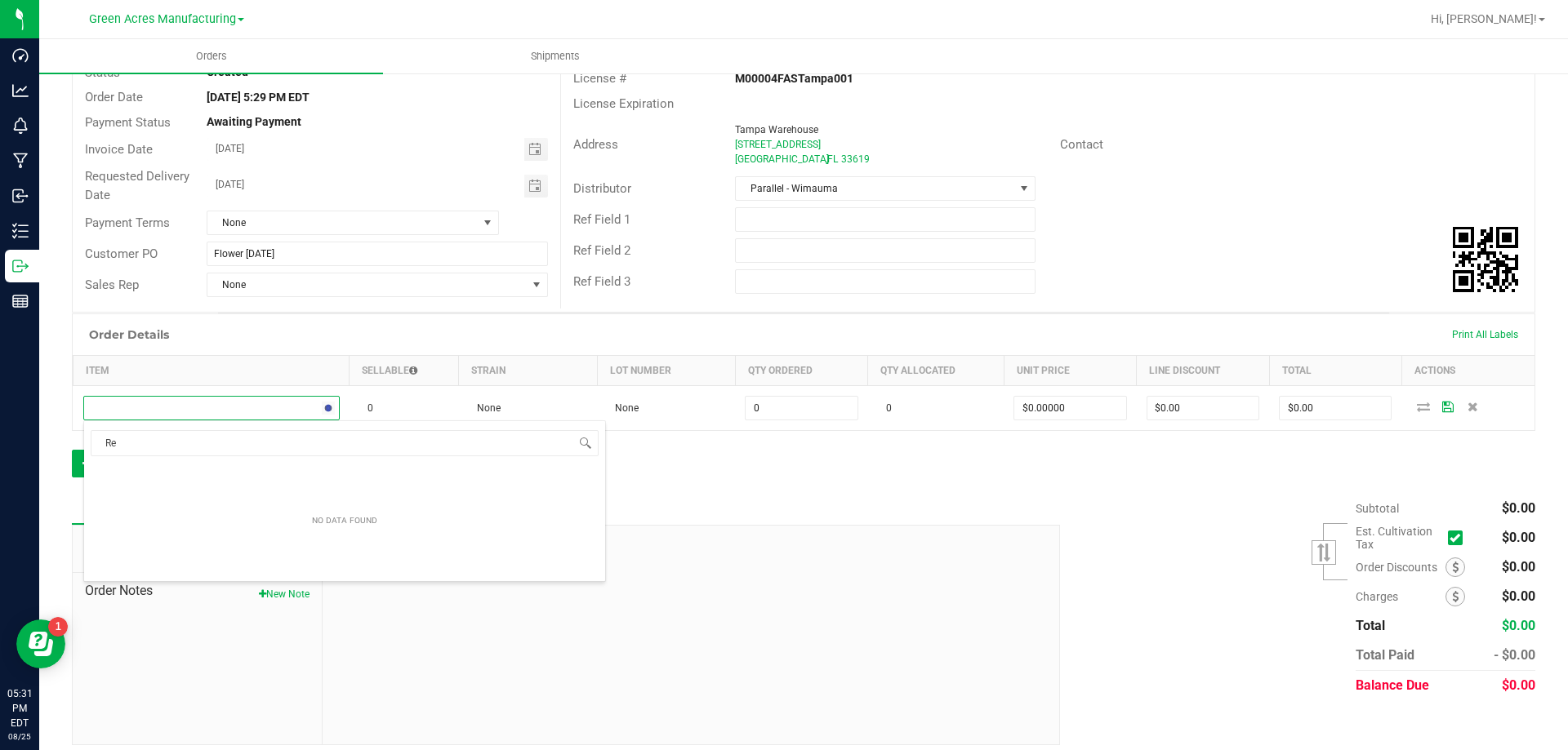
type input "R"
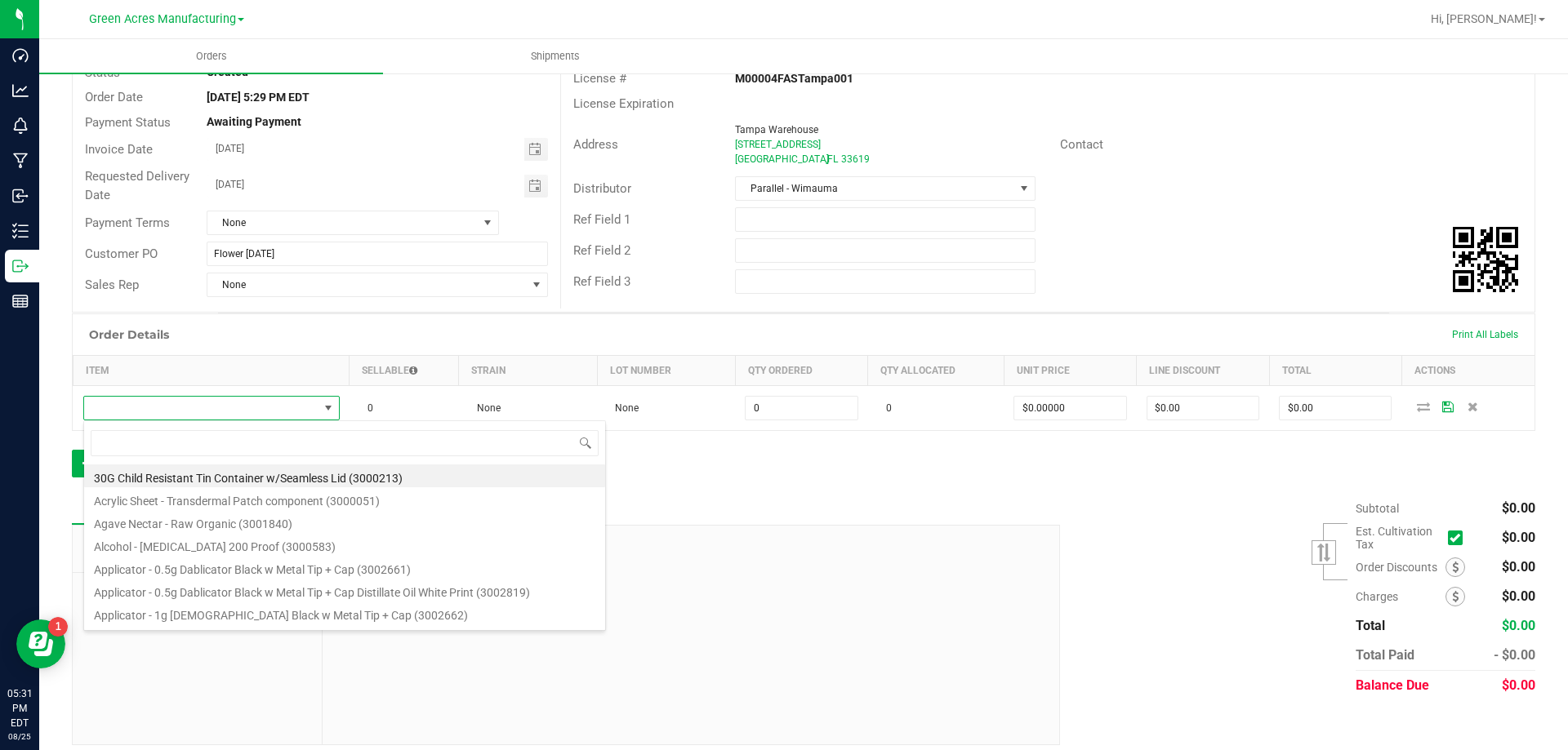
click at [674, 500] on div "Notes Payments" at bounding box center [559, 509] width 976 height 31
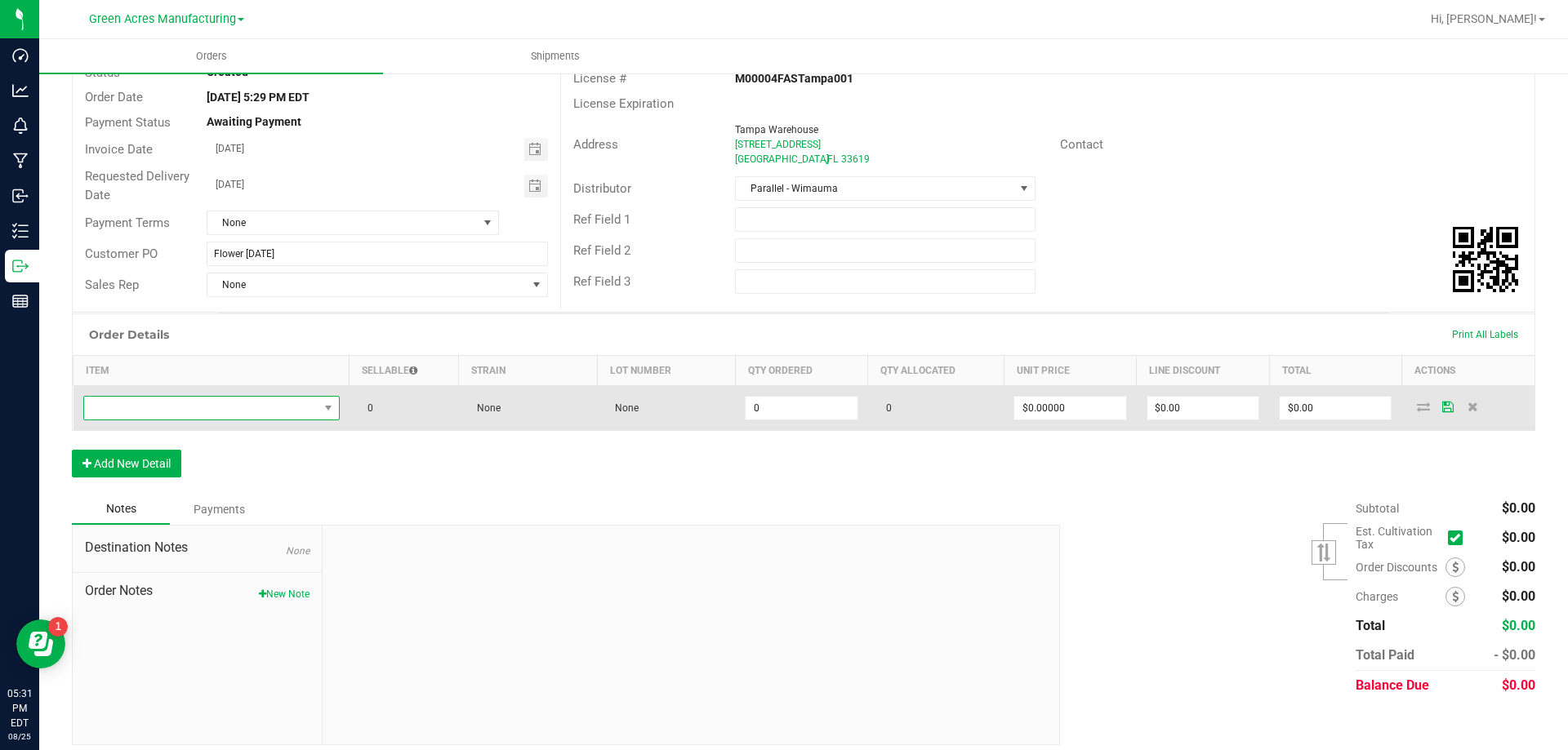
click at [321, 418] on span "NO DATA FOUND" at bounding box center [212, 408] width 256 height 25
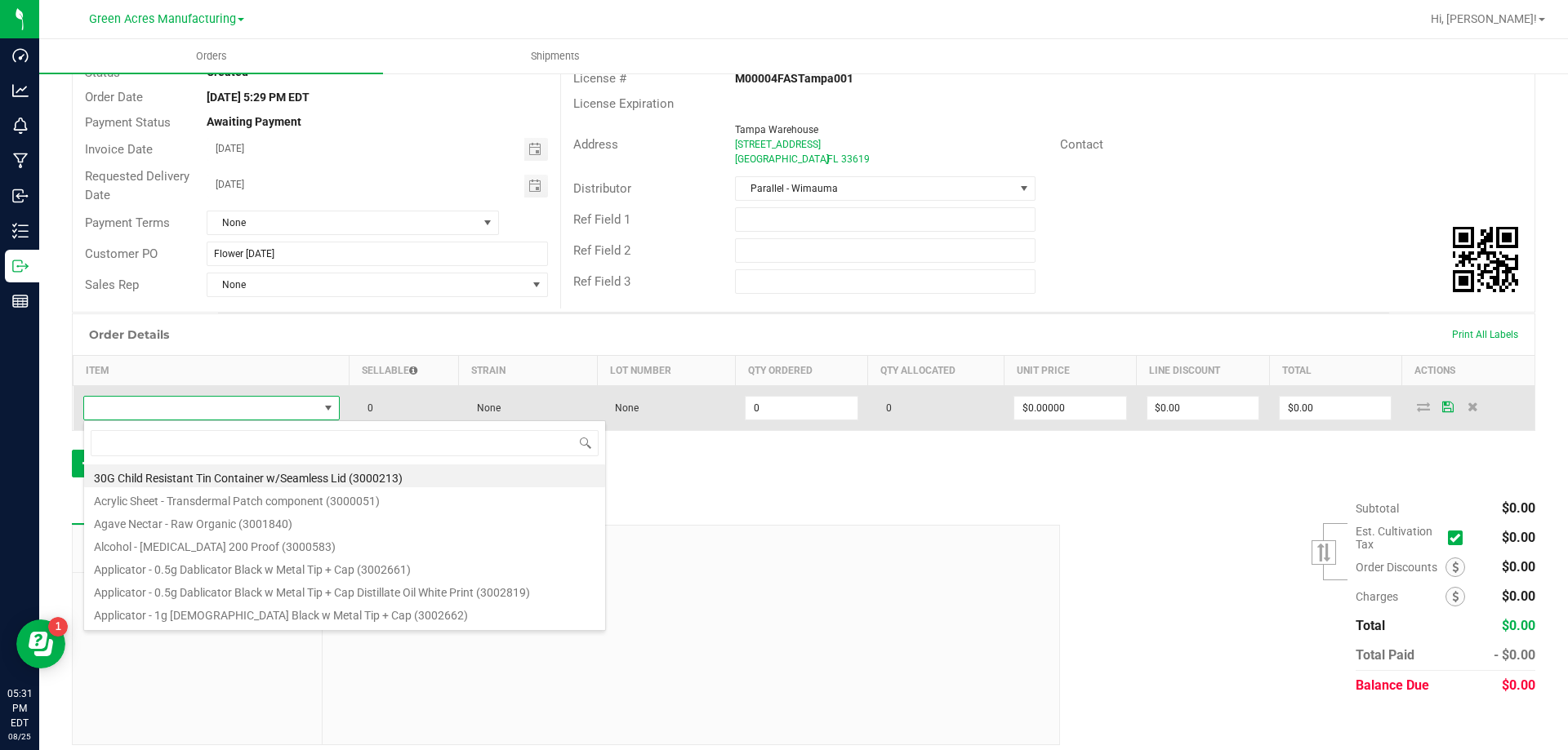
type input "Retrieving data. Wait a few seconds and try to cut or copy again."
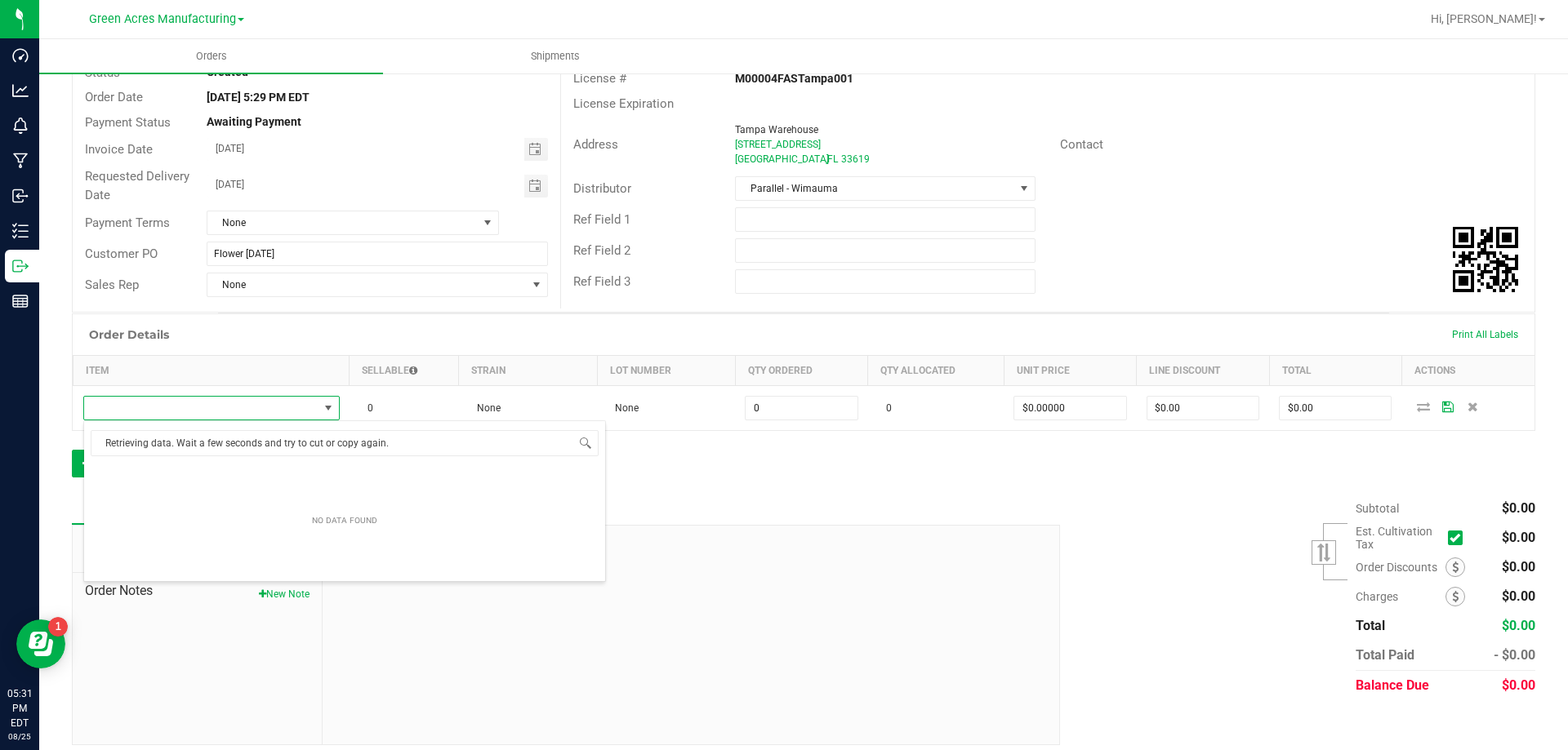
drag, startPoint x: 408, startPoint y: 452, endPoint x: -284, endPoint y: 589, distance: 705.4
click at [0, 589] on html "Dashboard Analytics Monitoring Manufacturing Inbound Inventory Outbound Reports…" at bounding box center [784, 375] width 1568 height 750
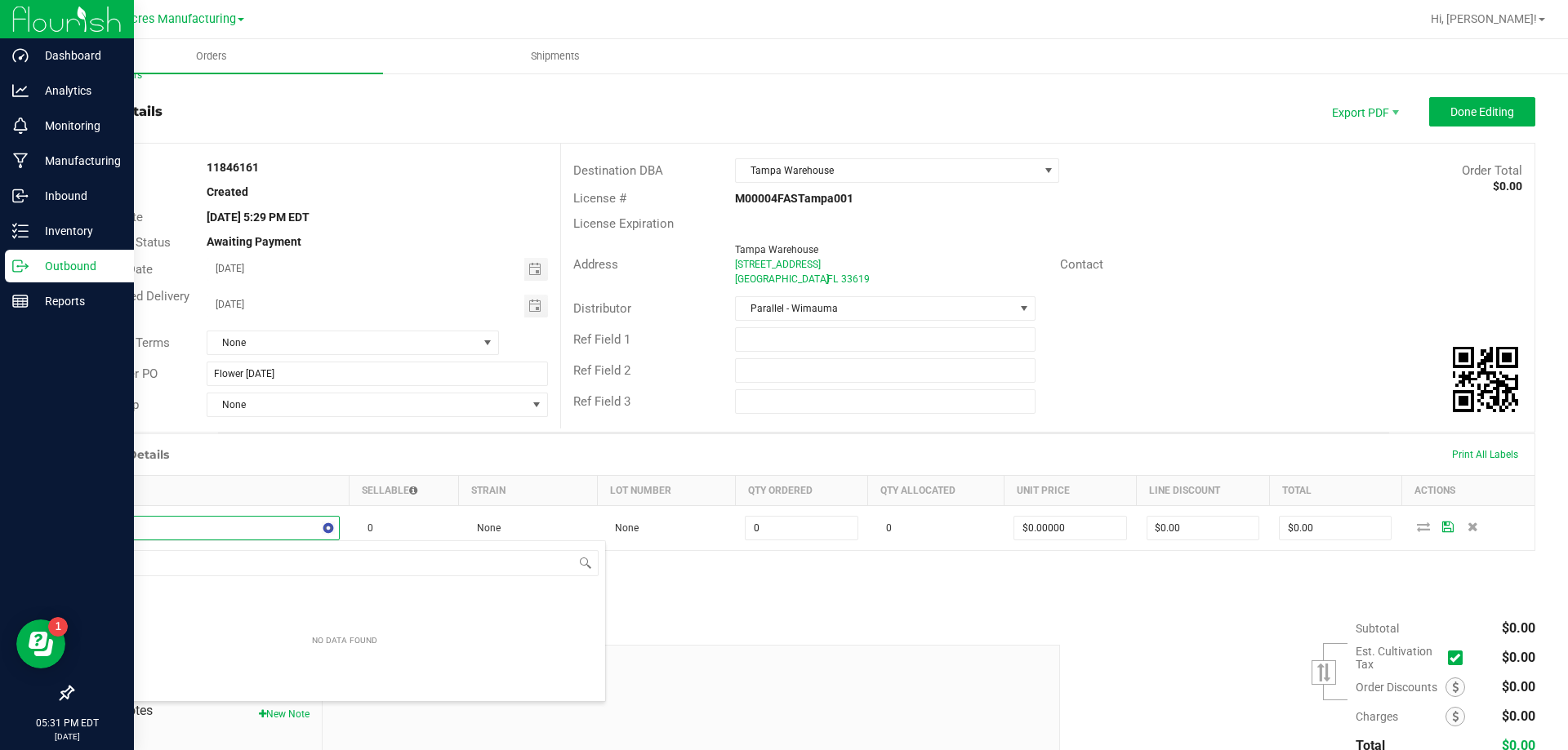
scroll to position [25, 253]
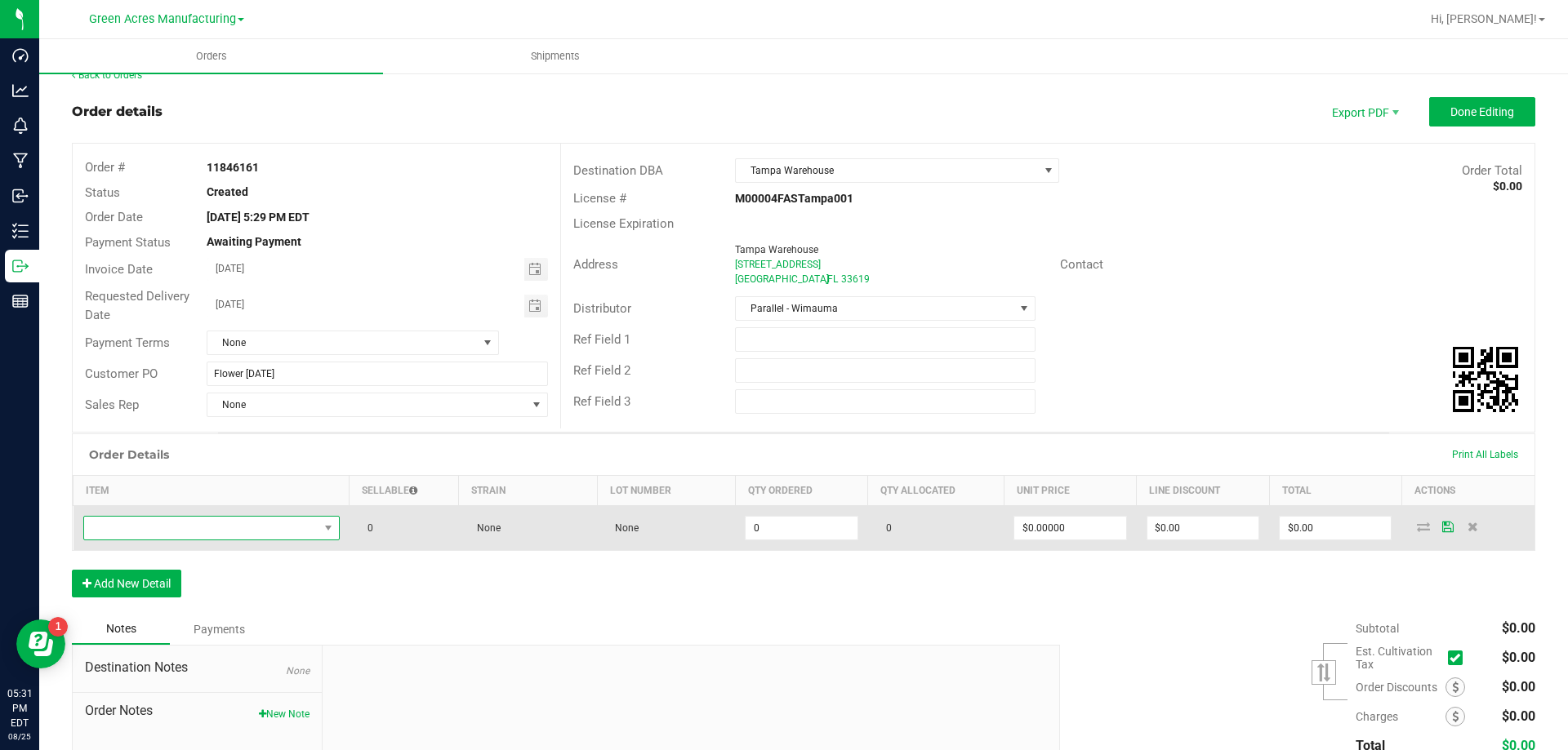
click at [309, 520] on span "NO DATA FOUND" at bounding box center [201, 528] width 235 height 23
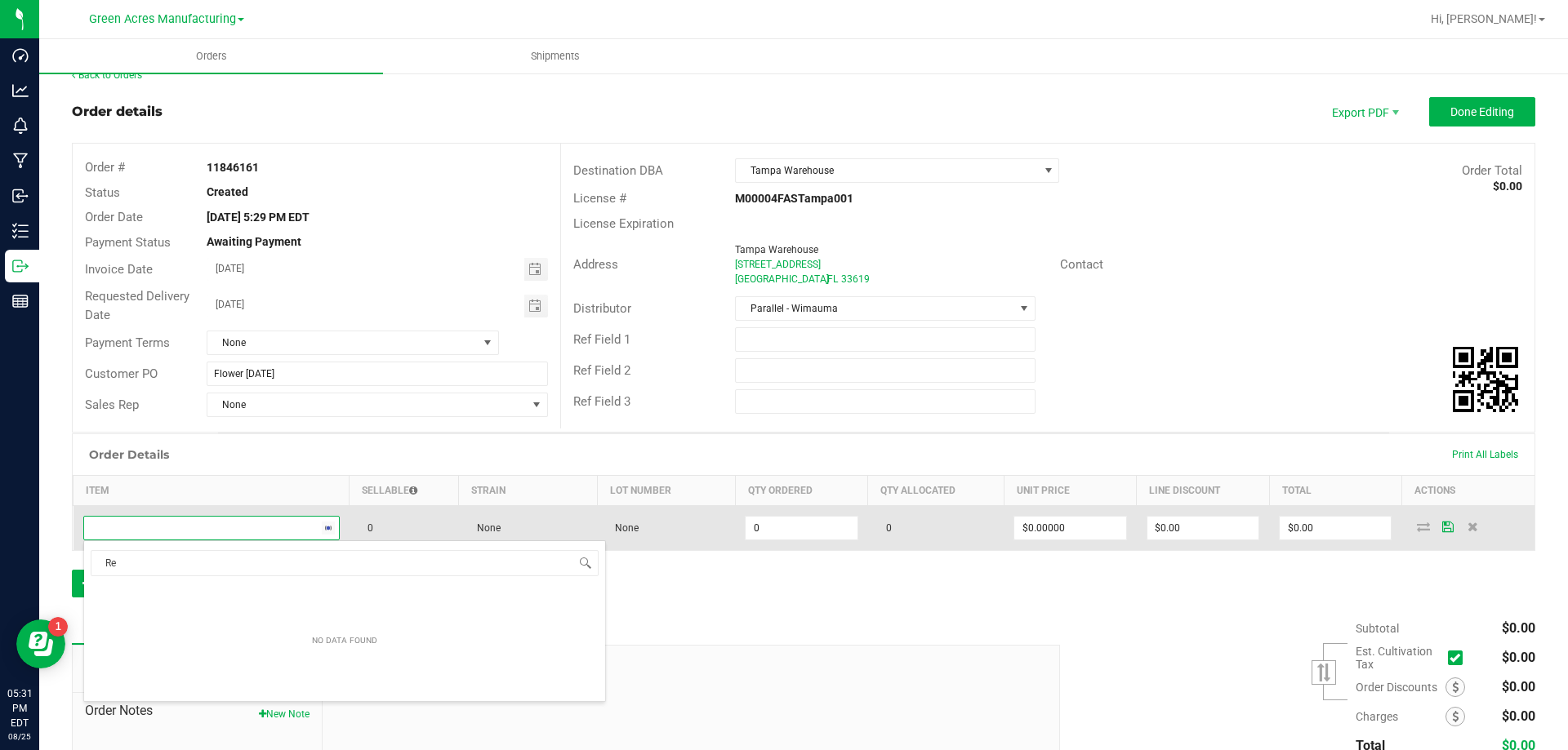
type input "R"
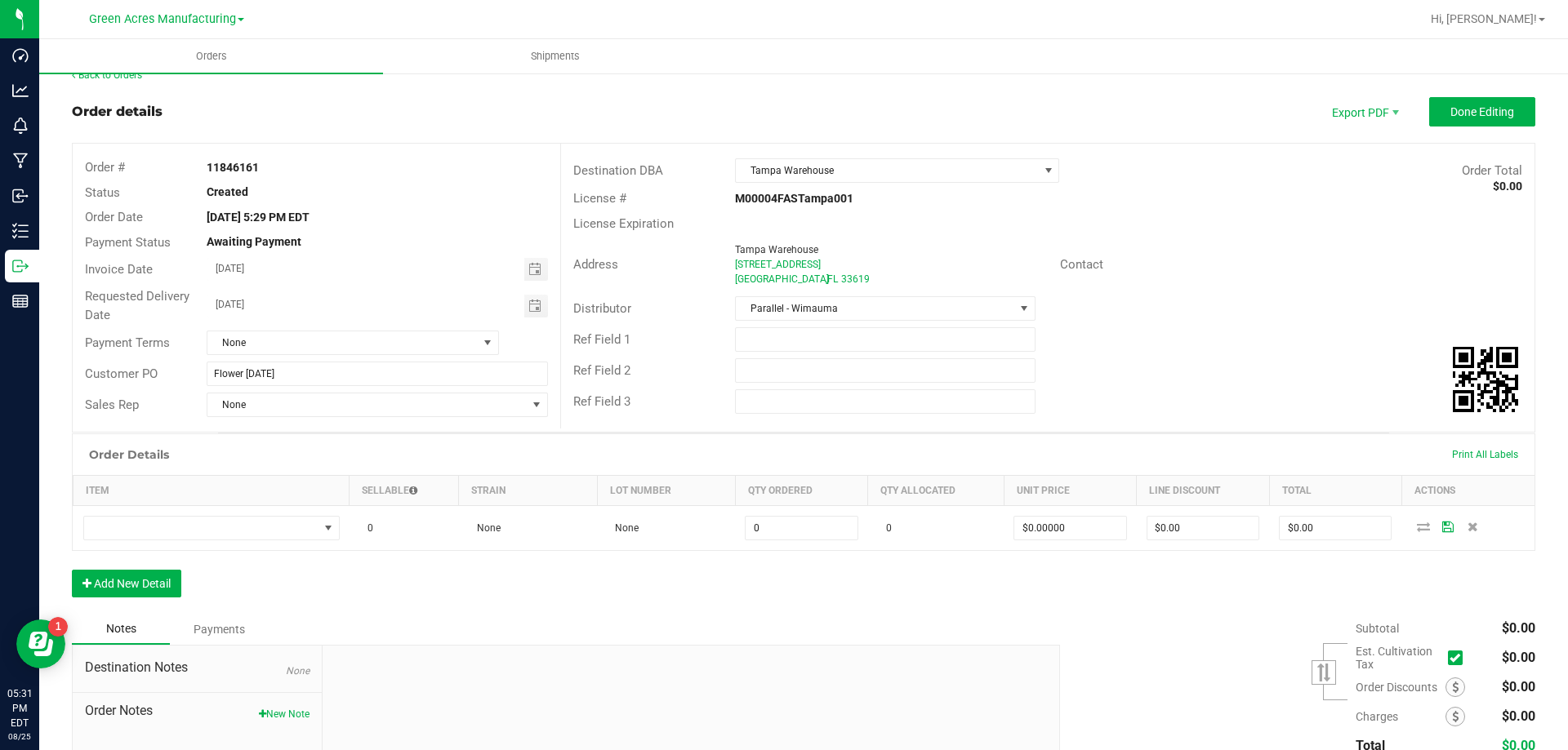
click at [347, 621] on div "Notes Payments" at bounding box center [559, 630] width 976 height 31
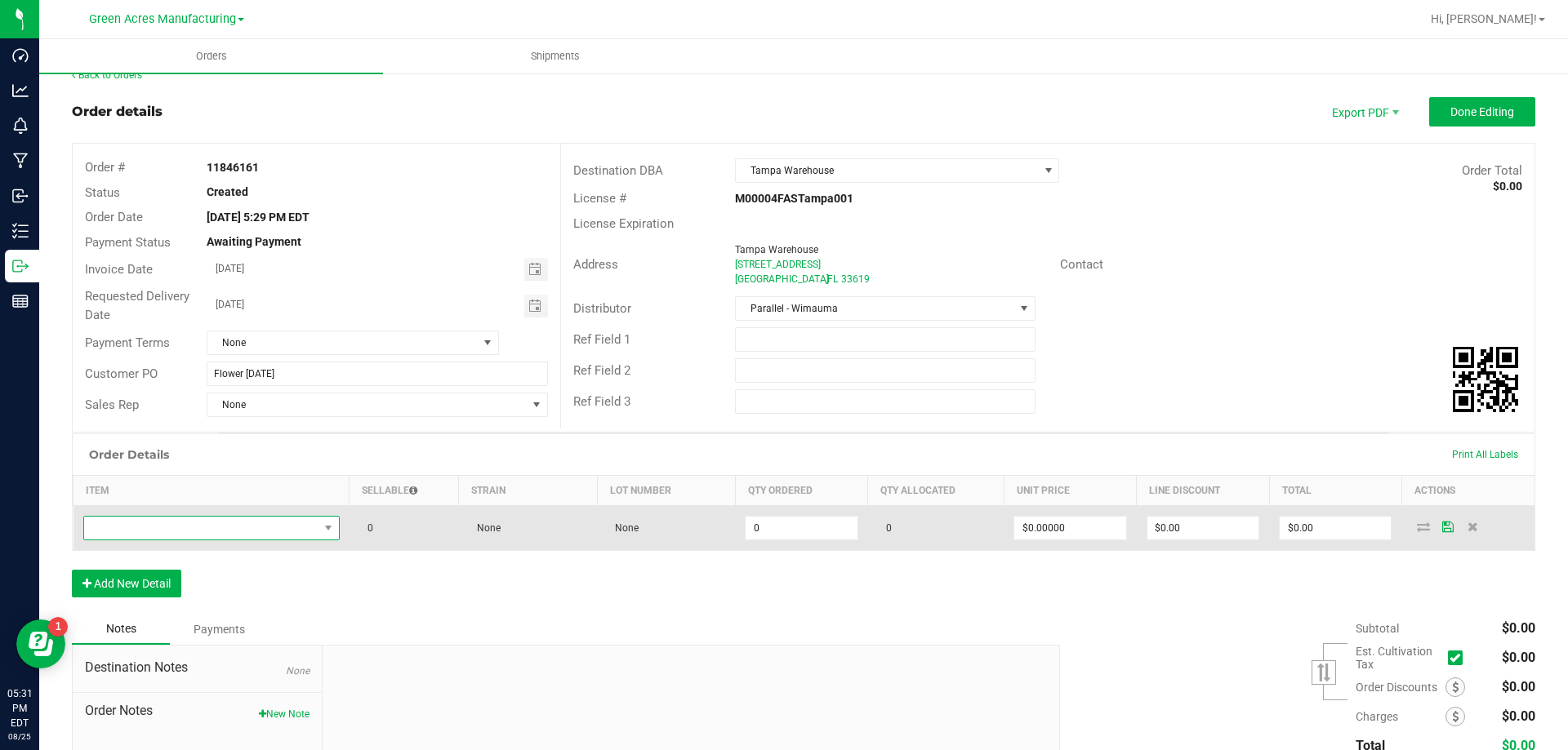
click at [267, 526] on span "NO DATA FOUND" at bounding box center [201, 528] width 235 height 23
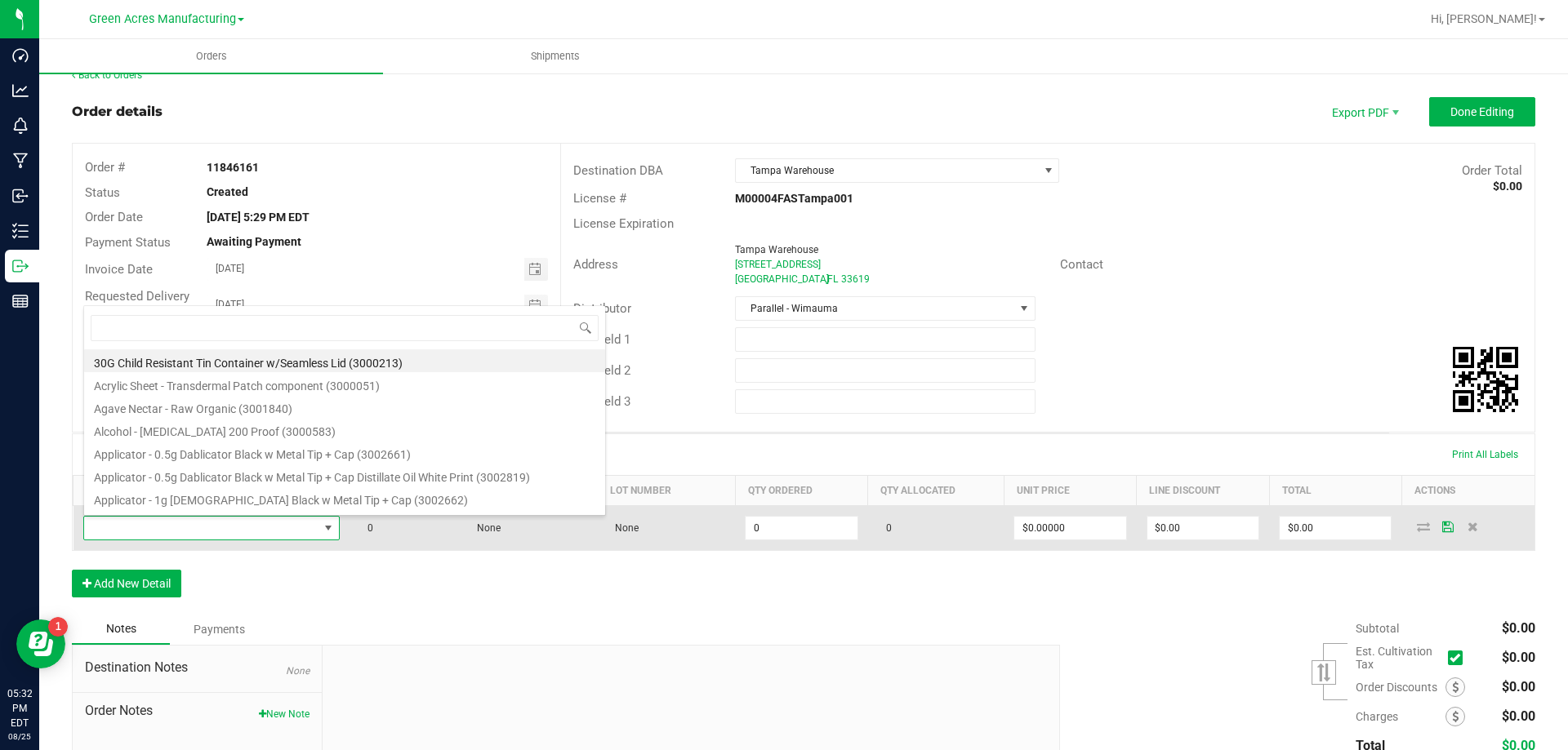
scroll to position [25, 253]
type input "FT - CANNABIS FLOWER - 3.5G - T19 - IND"
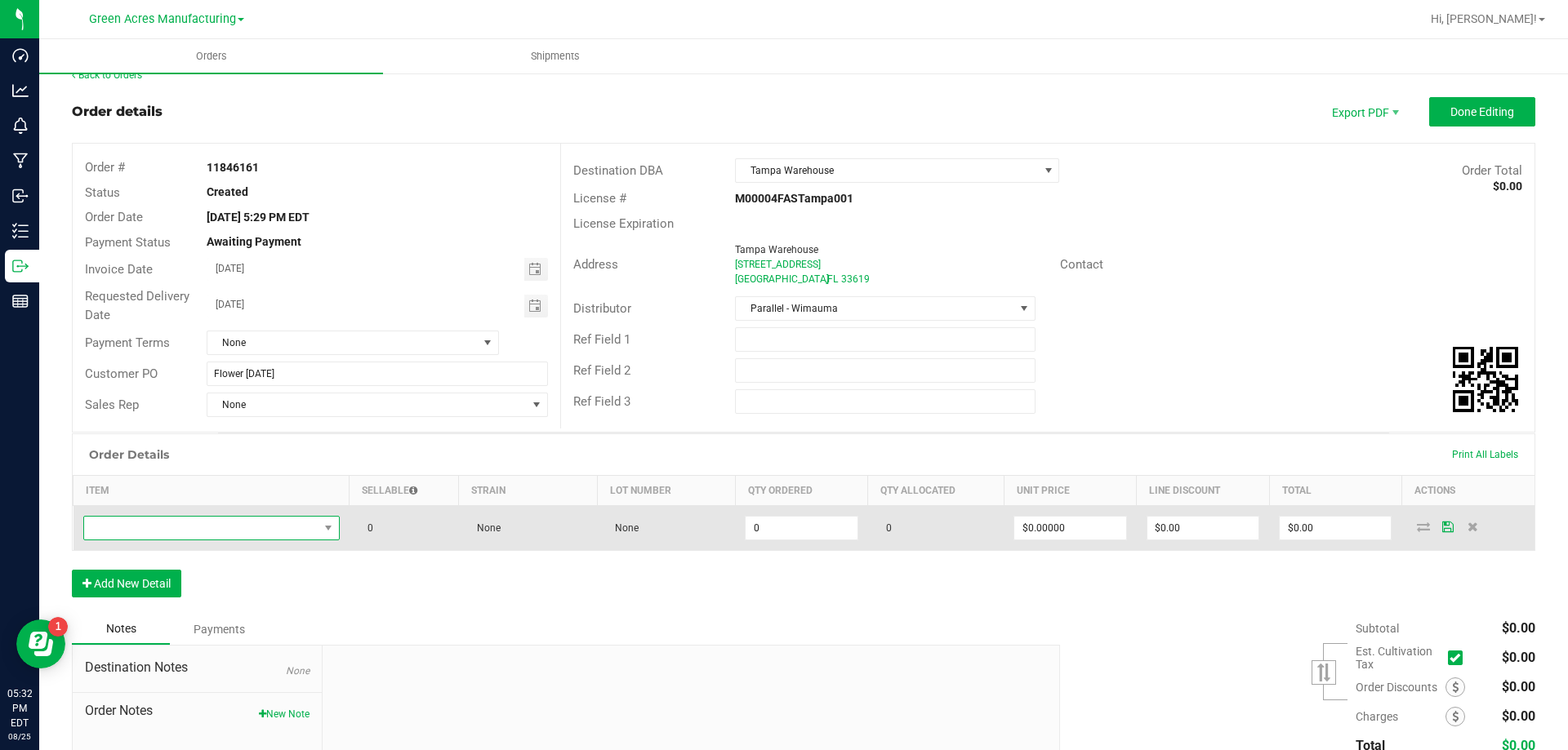
click at [288, 517] on span "NO DATA FOUND" at bounding box center [201, 528] width 235 height 23
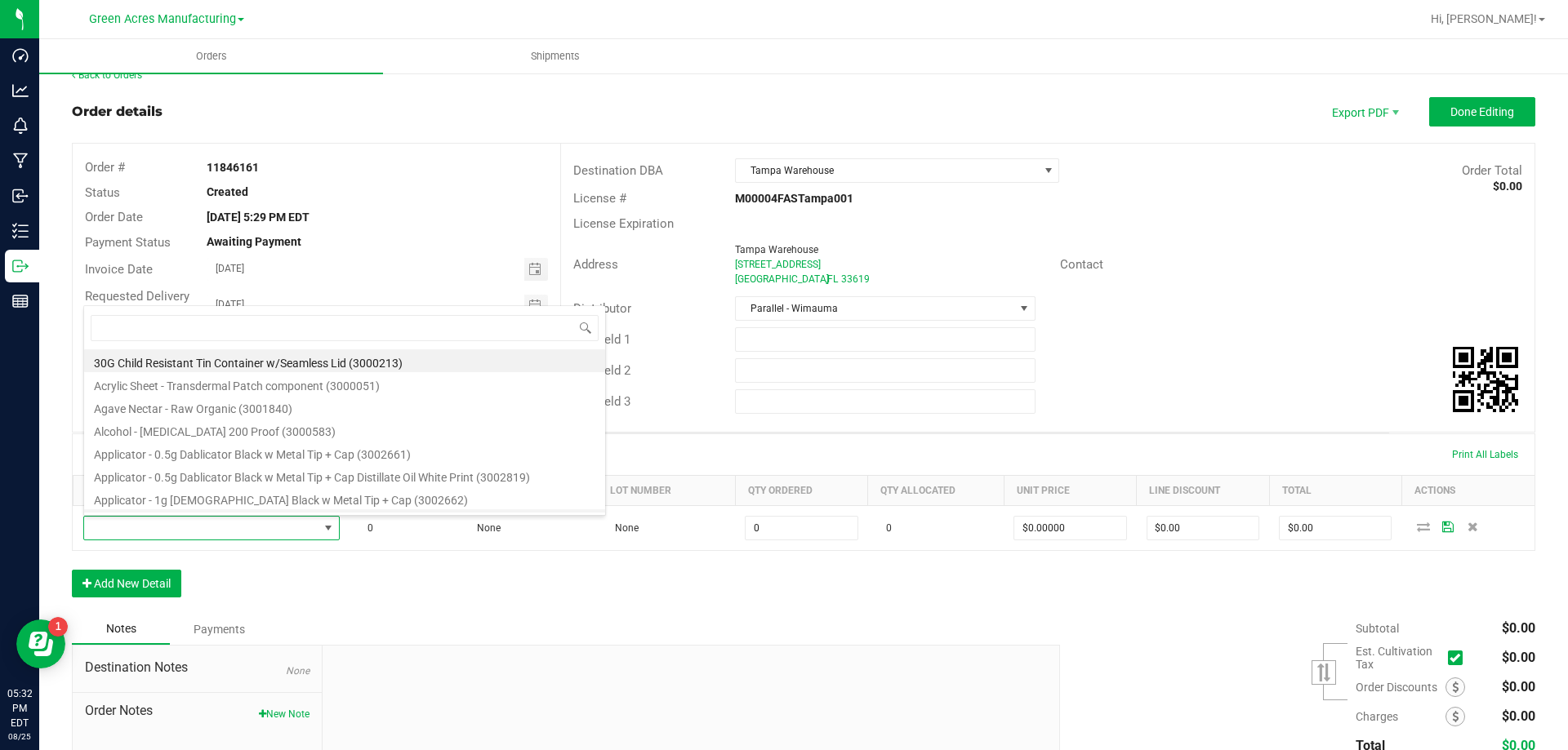
type input "FT - CANNABIS FLOWER - 3.5G - STW - HYB"
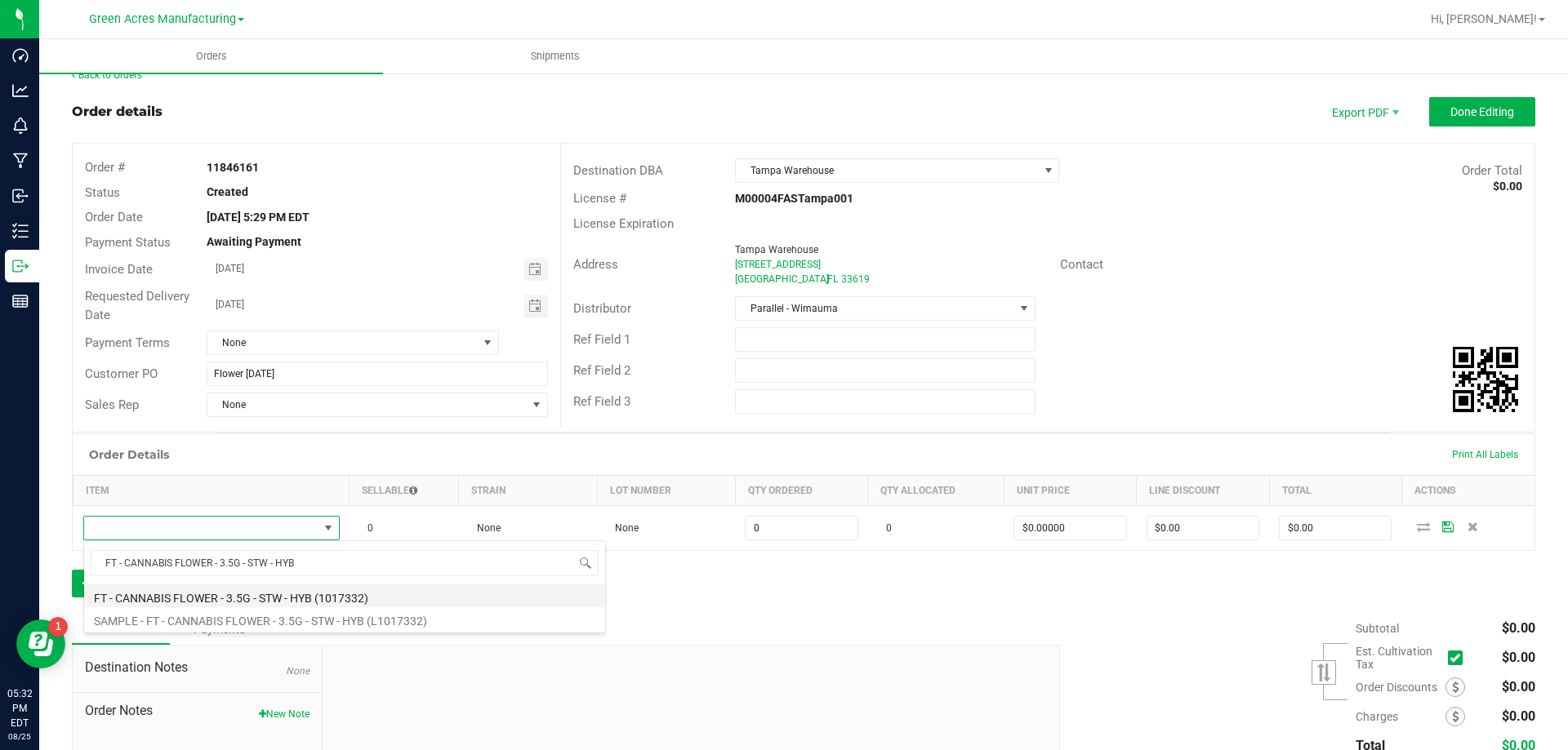
click at [236, 598] on li "FT - CANNABIS FLOWER - 3.5G - STW - HYB (1017332)" at bounding box center [345, 596] width 521 height 23
type input "0 ea"
type input "$50.00000"
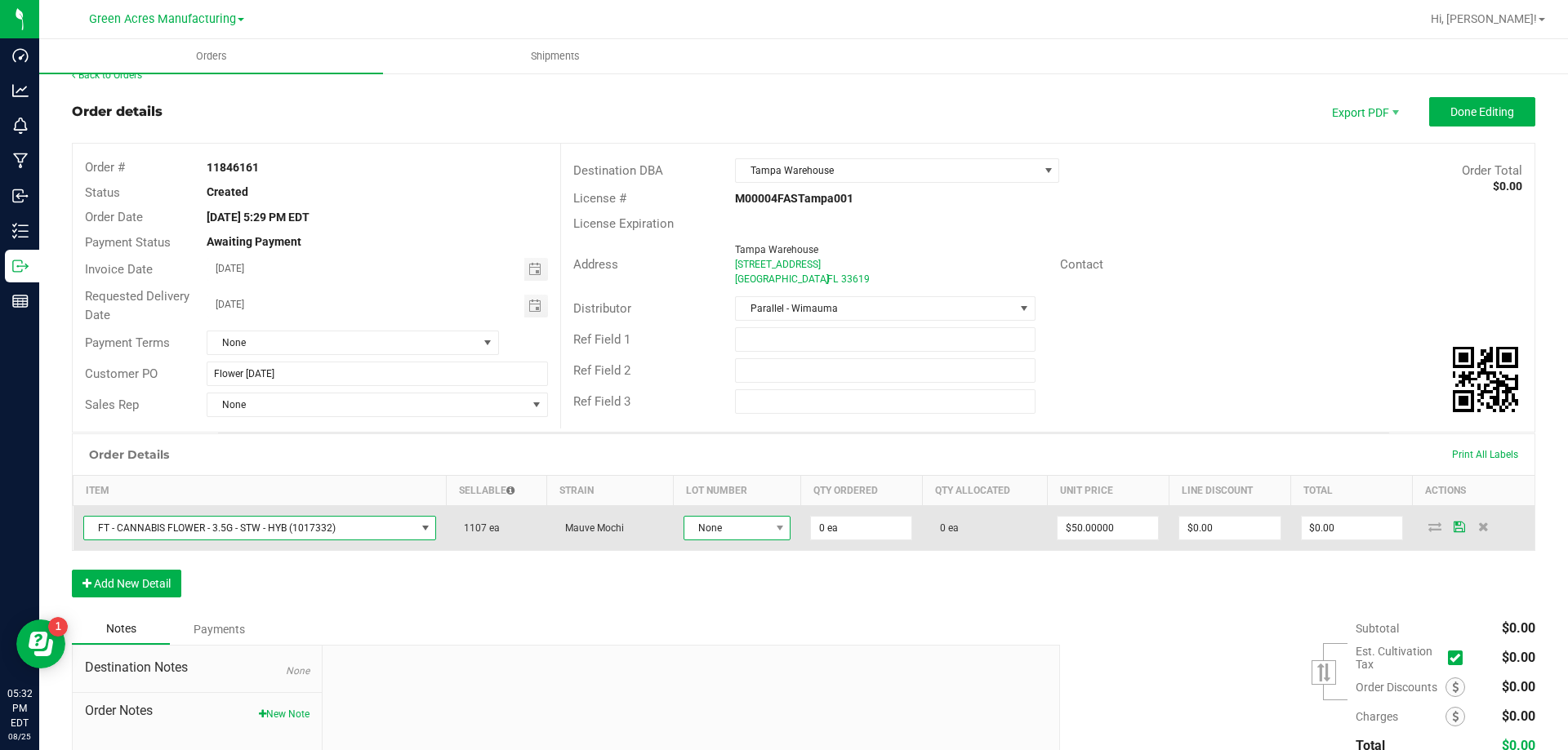
click at [770, 535] on span at bounding box center [779, 528] width 20 height 23
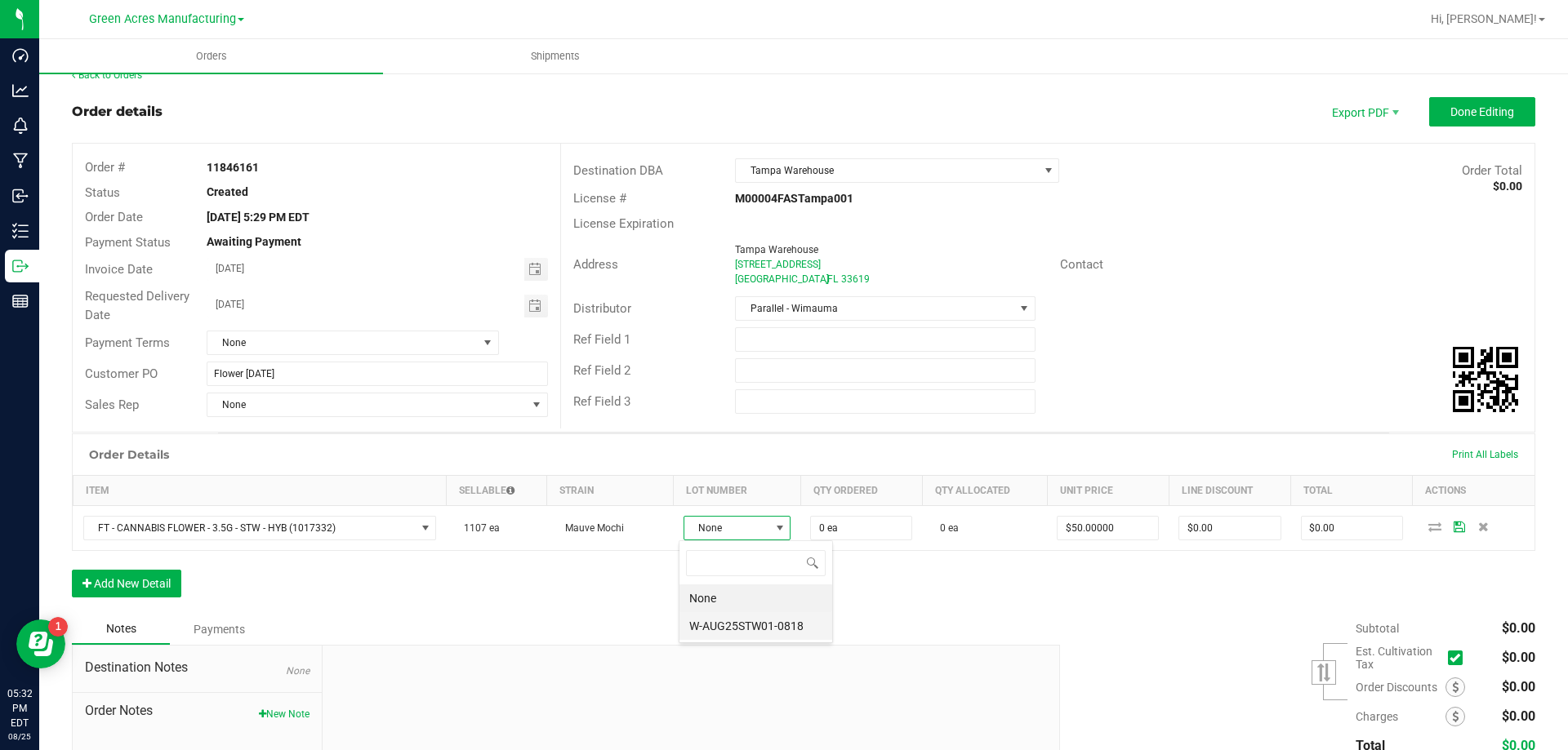
click at [749, 626] on li "W-AUG25STW01-0818" at bounding box center [755, 626] width 153 height 28
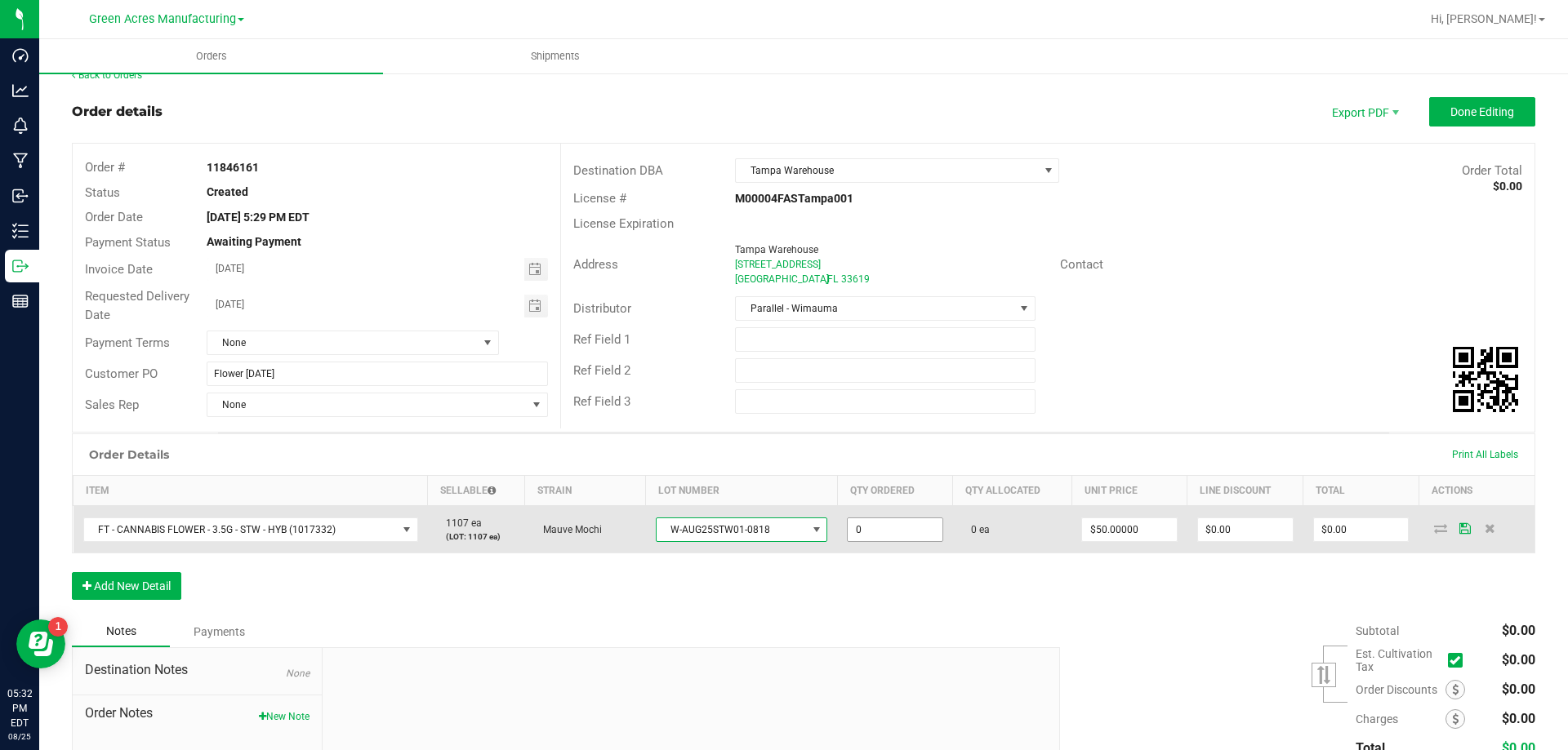
click at [861, 535] on input "0" at bounding box center [895, 530] width 95 height 23
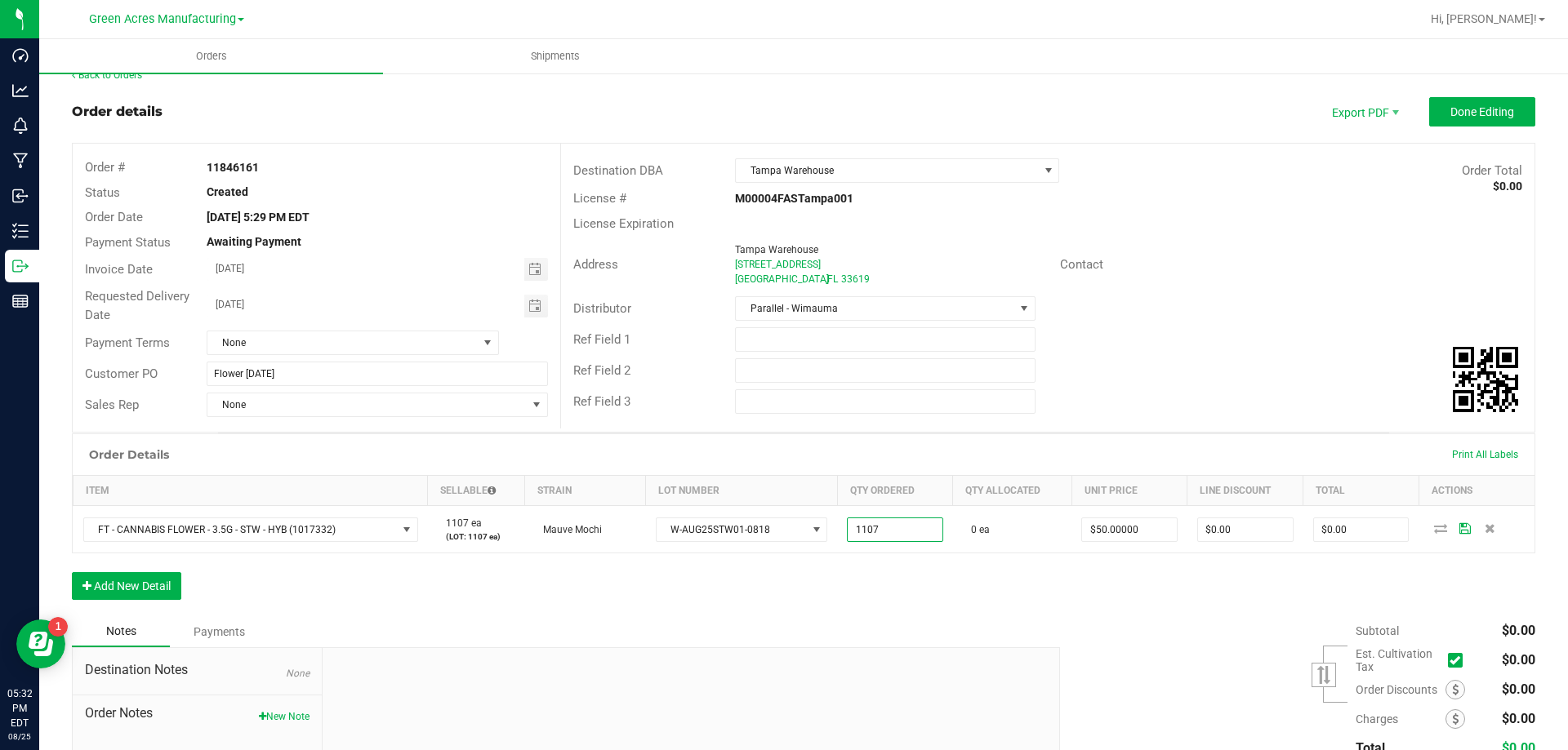
type input "1107 ea"
type input "$55,350.00"
click at [725, 615] on div "Order Details Print All Labels Item Sellable Strain Lot Number Qty Ordered Qty …" at bounding box center [803, 525] width 1464 height 183
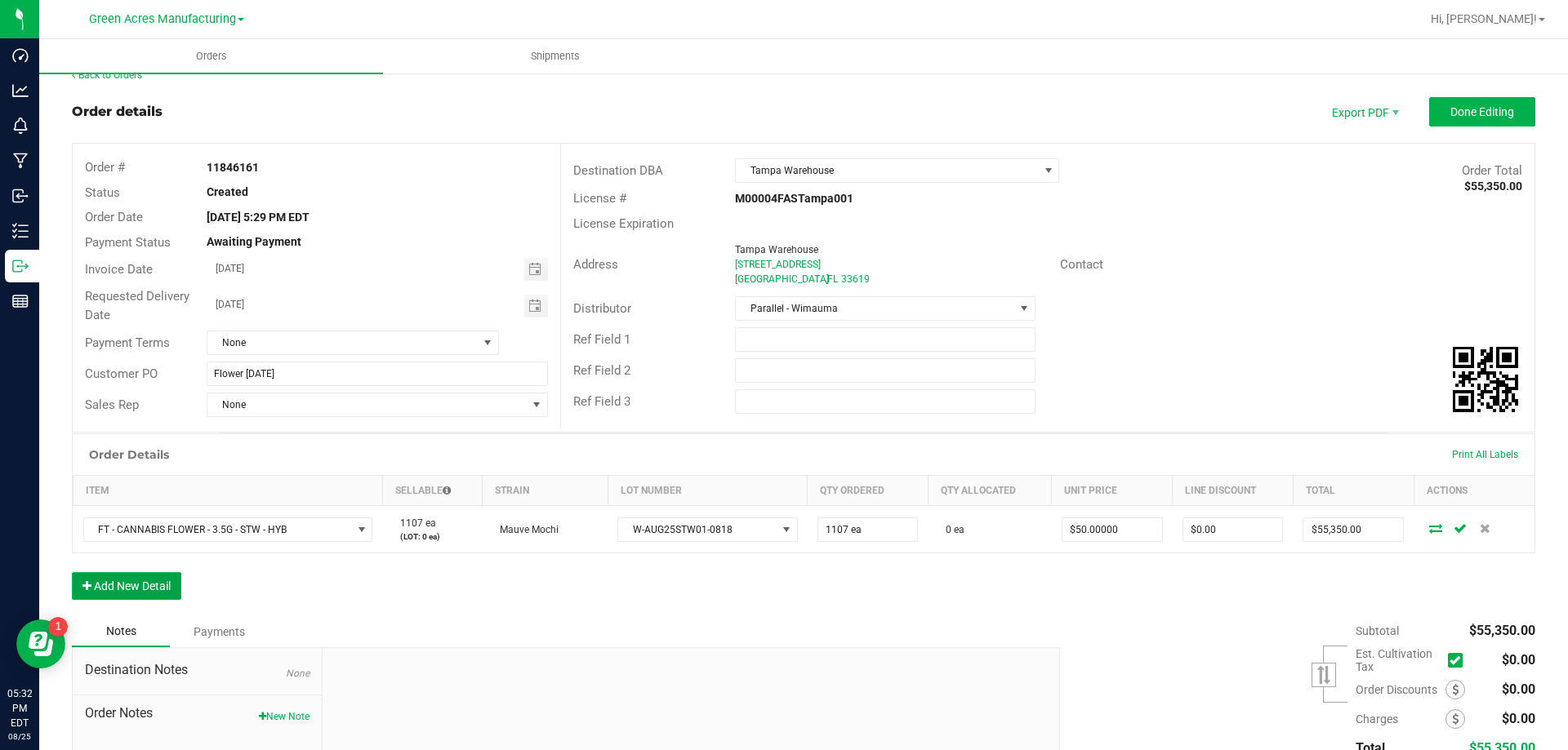
click at [131, 576] on button "Add New Detail" at bounding box center [126, 586] width 109 height 28
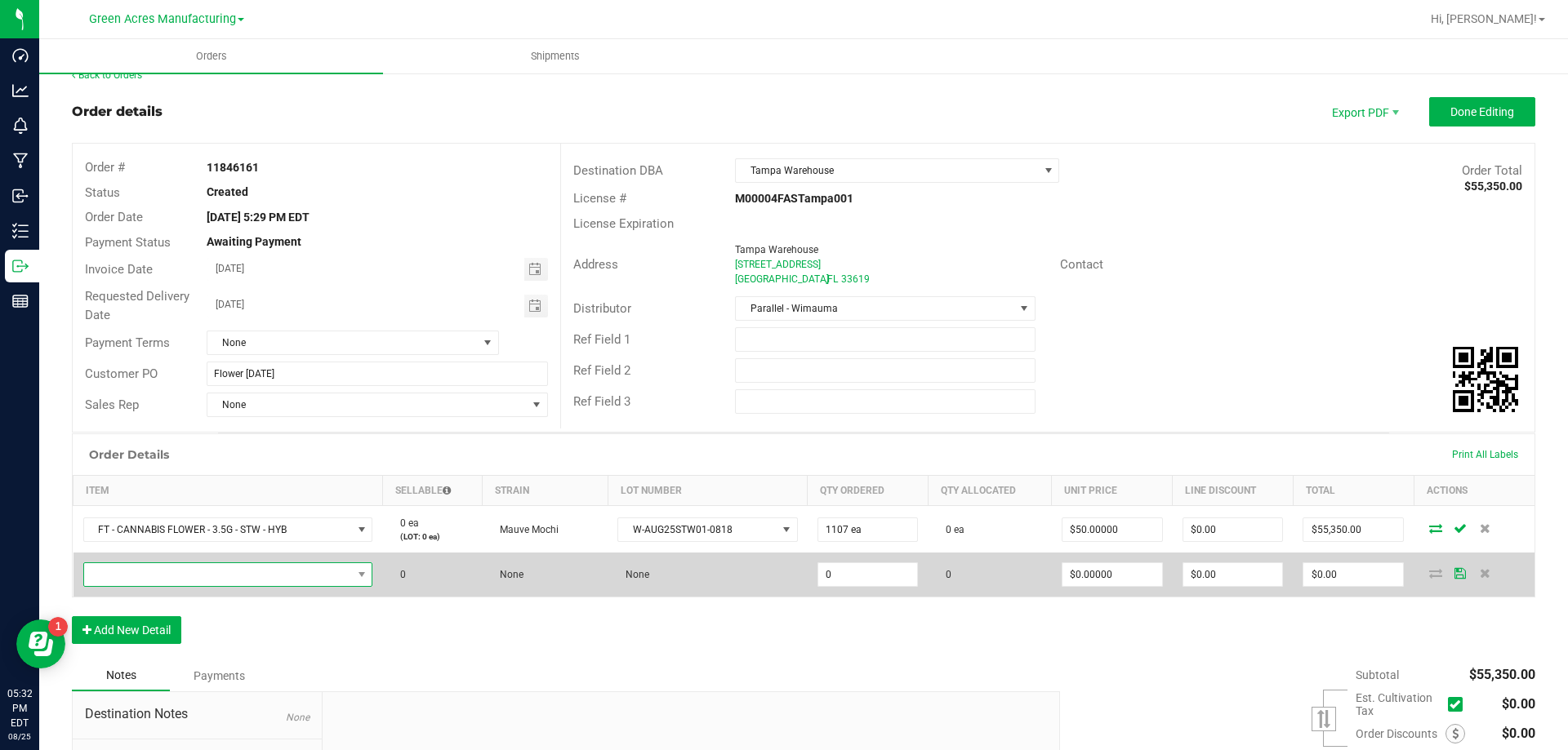
click at [258, 573] on span "NO DATA FOUND" at bounding box center [219, 574] width 268 height 23
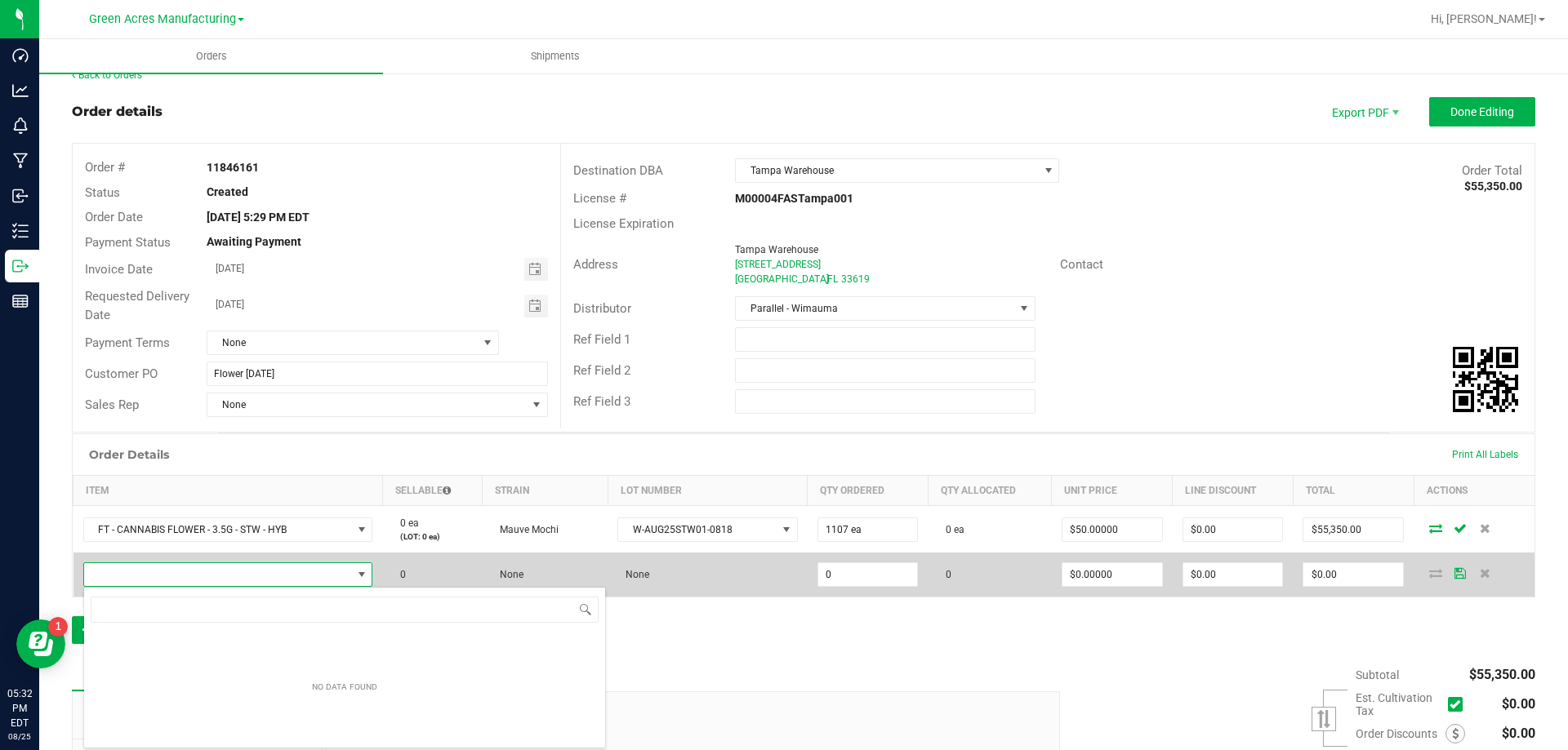
scroll to position [25, 288]
type input "FT - CANNABIS FLOWER - 3.5G - T19 - IND"
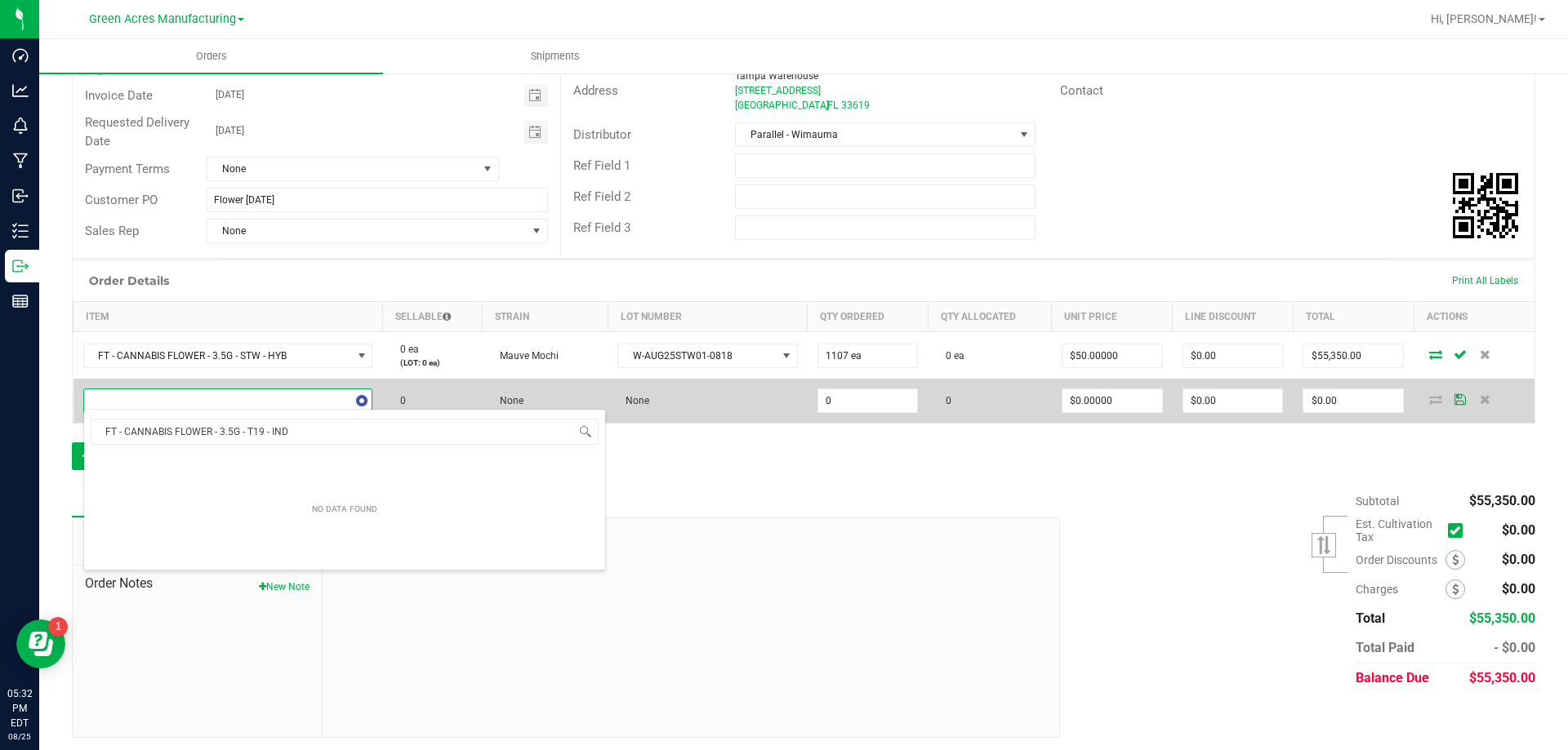
scroll to position [199, 0]
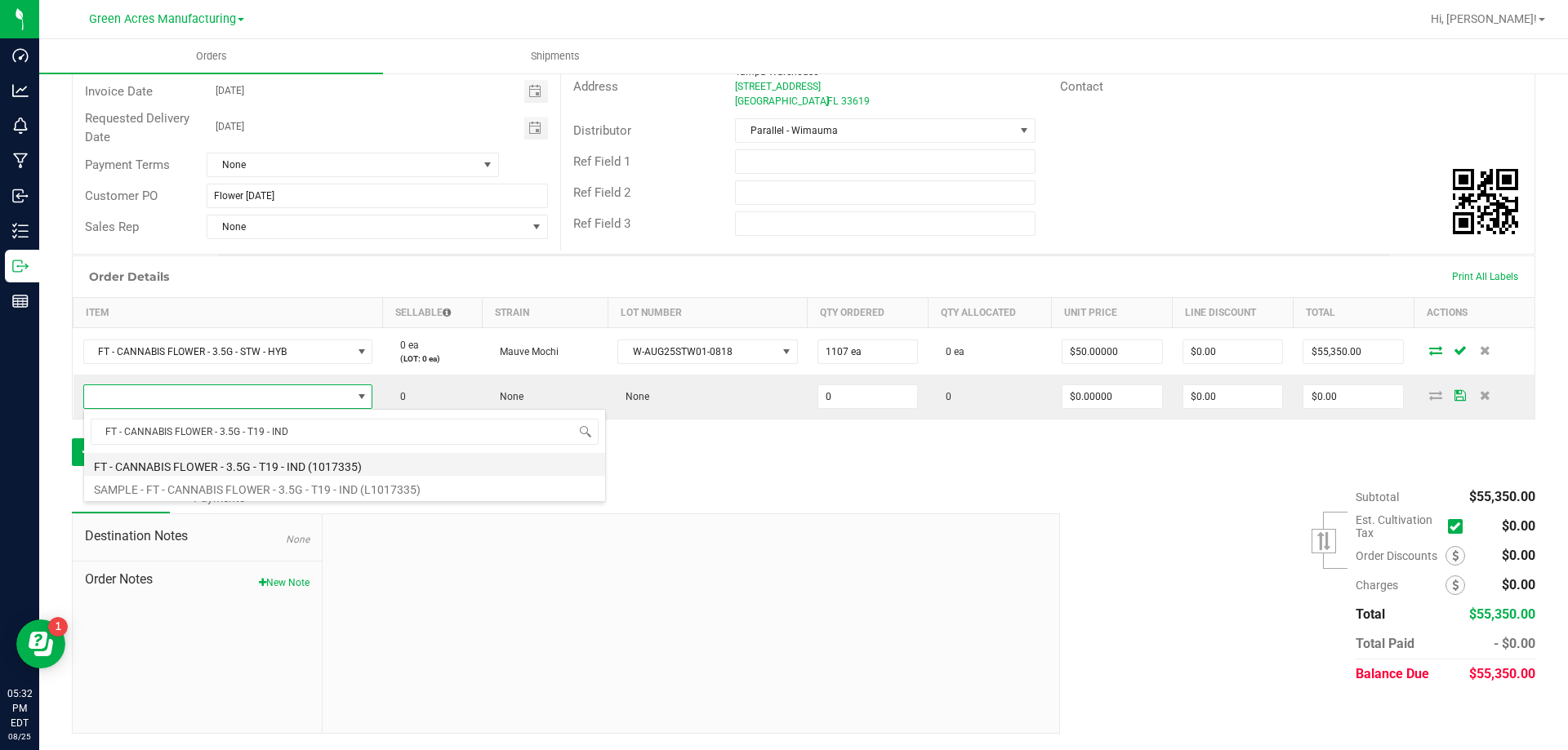
type input "0 ea"
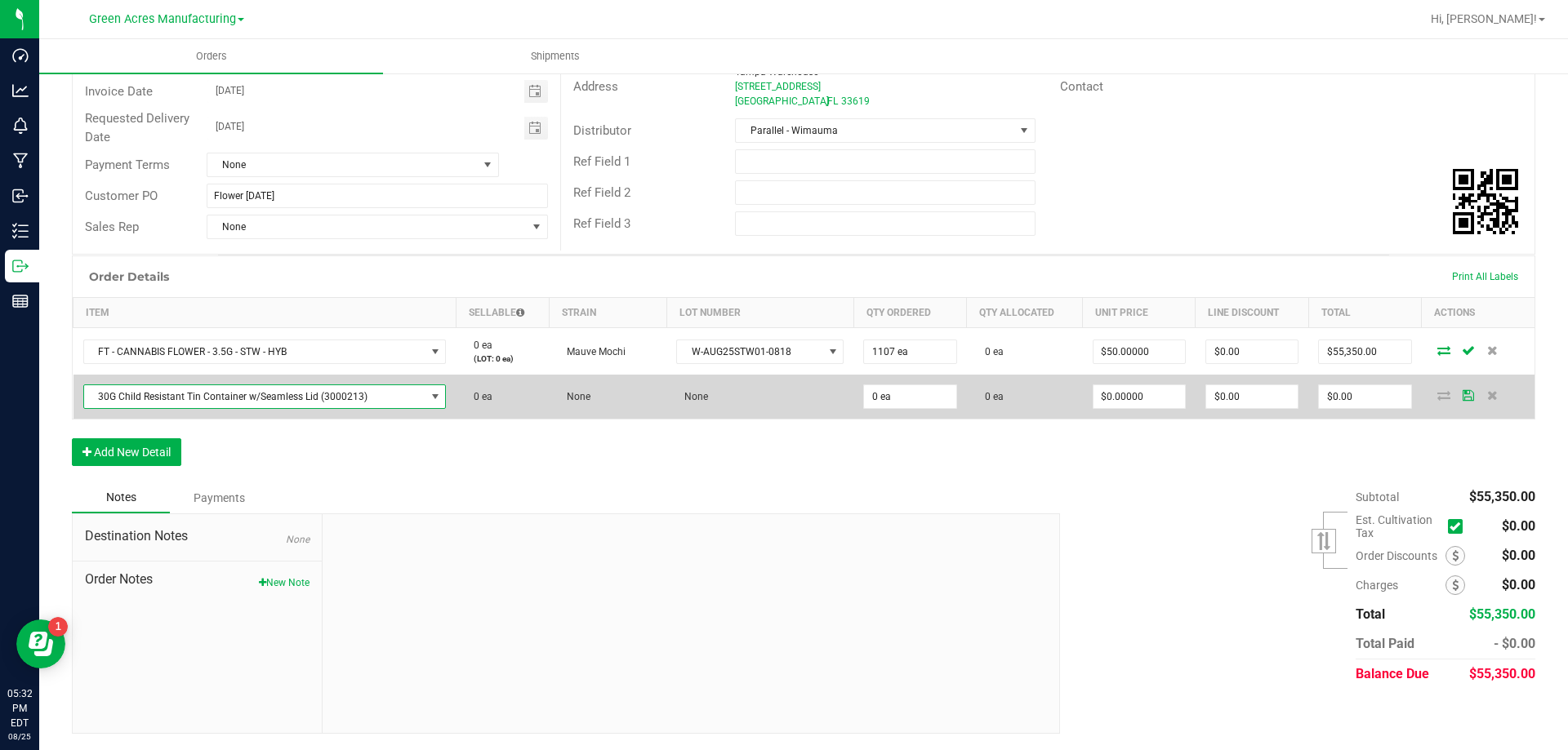
click at [345, 386] on span "30G Child Resistant Tin Container w/Seamless Lid (3000213)" at bounding box center [255, 397] width 341 height 23
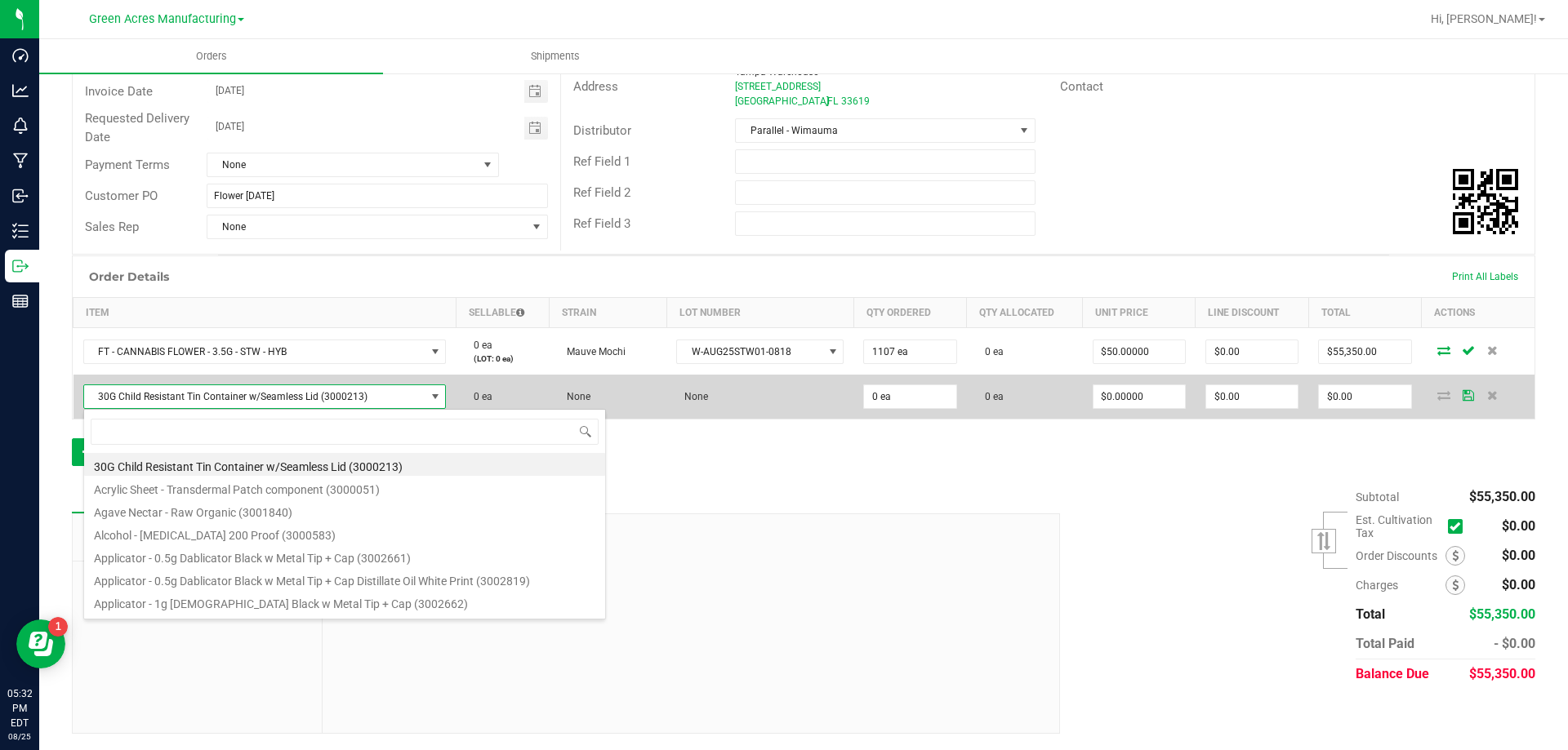
scroll to position [25, 358]
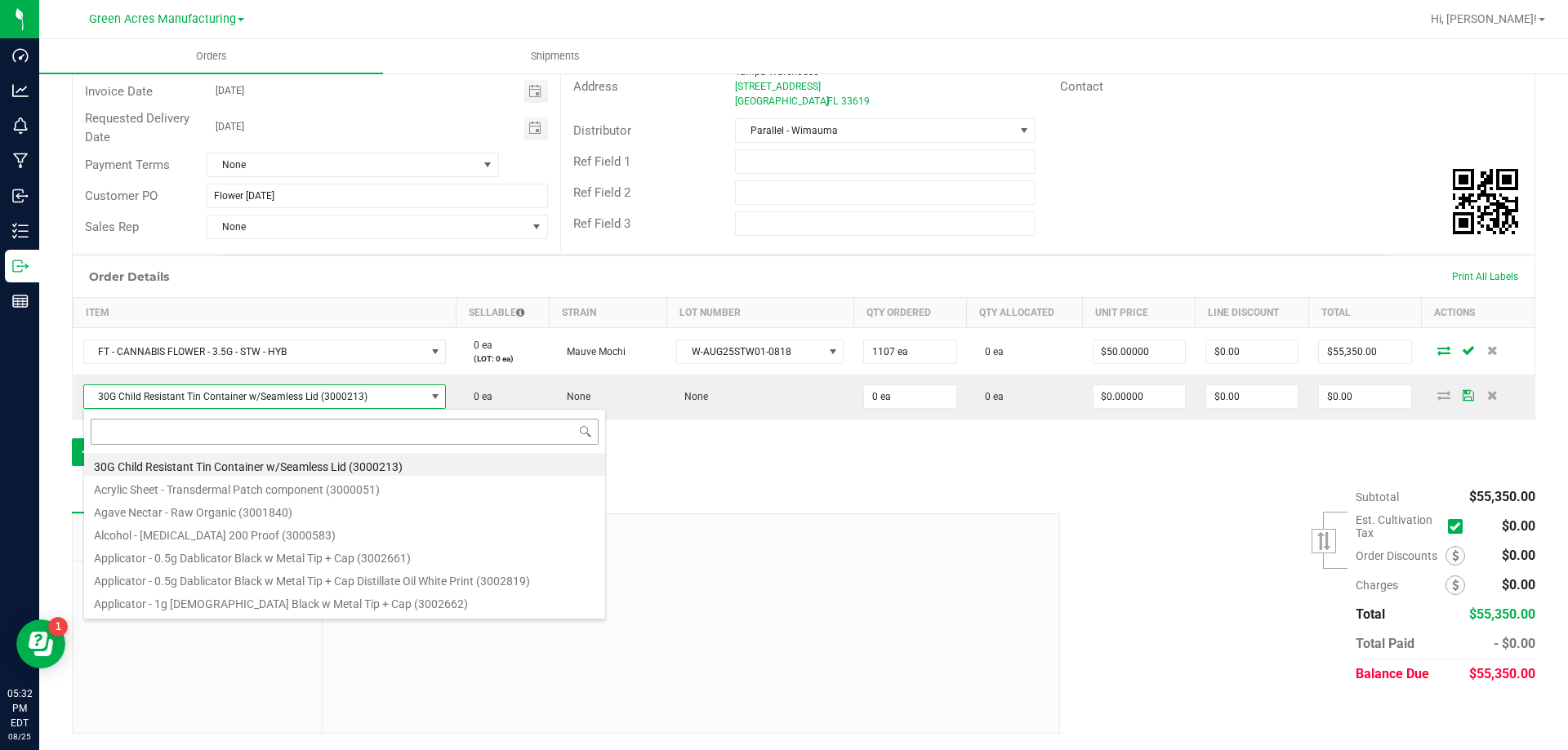
type input "FT - CANNABIS FLOWER - 3.5G - T19 - IND"
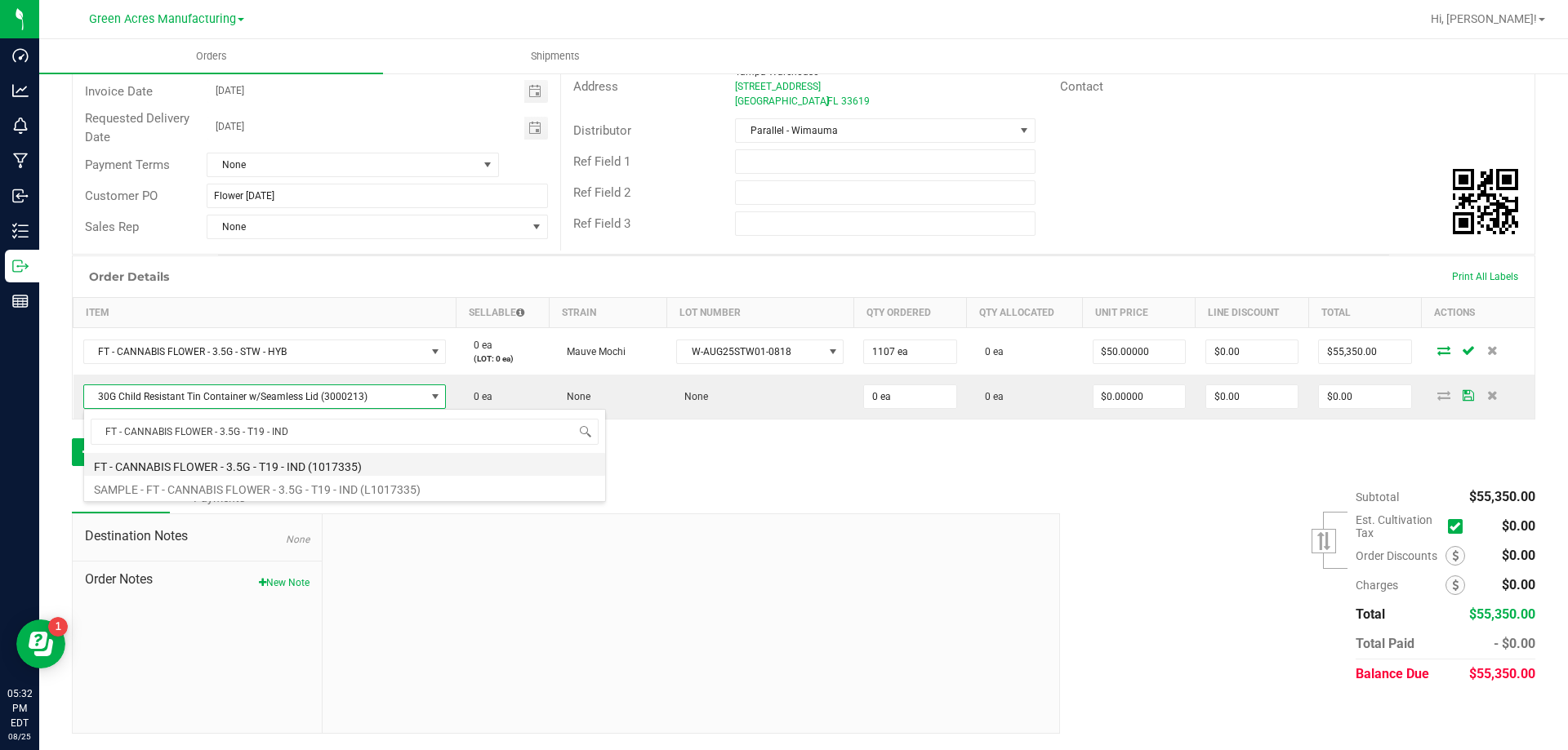
click at [302, 462] on li "FT - CANNABIS FLOWER - 3.5G - T19 - IND (1017335)" at bounding box center [345, 464] width 521 height 23
type input "$50.00000"
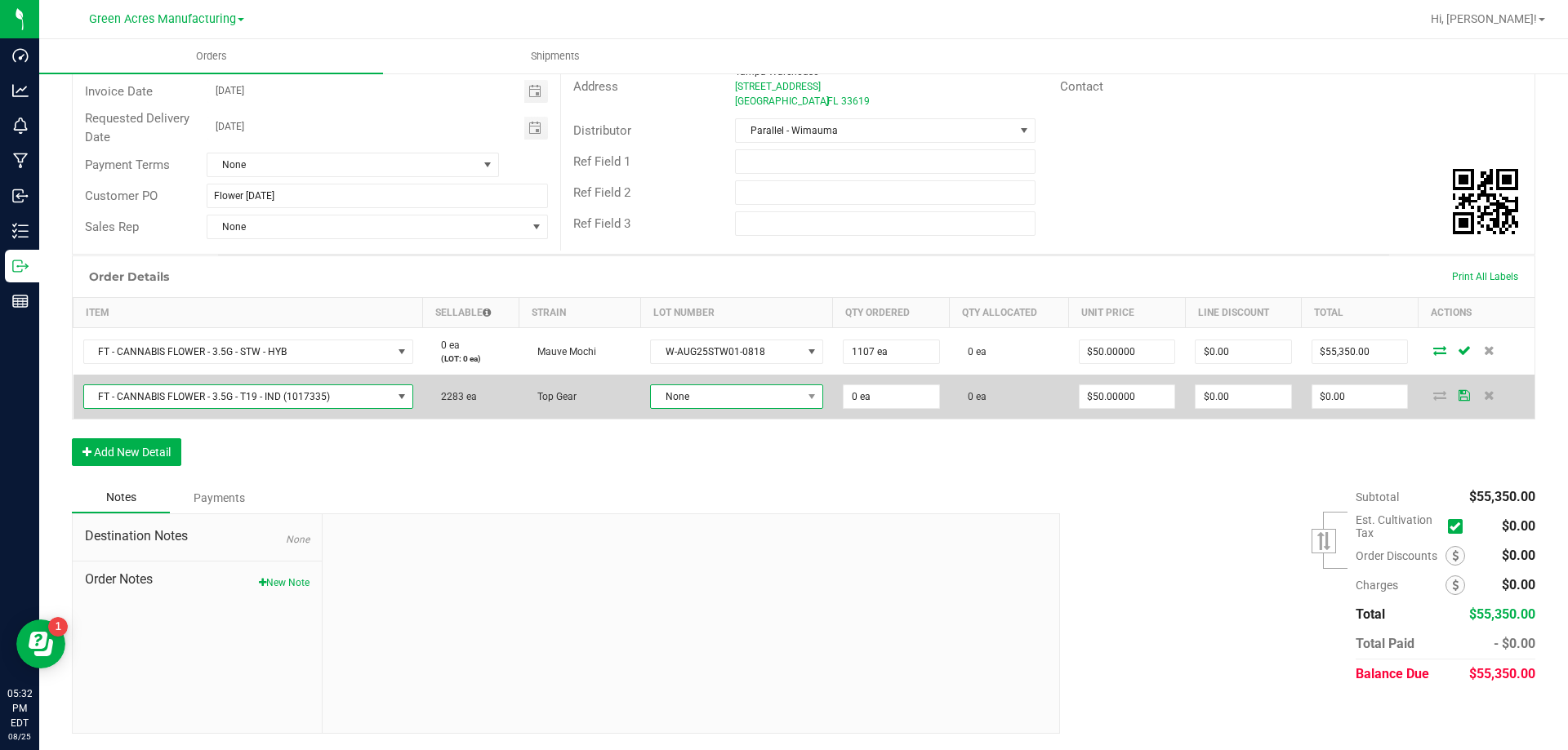
click at [740, 406] on span "None" at bounding box center [726, 397] width 151 height 23
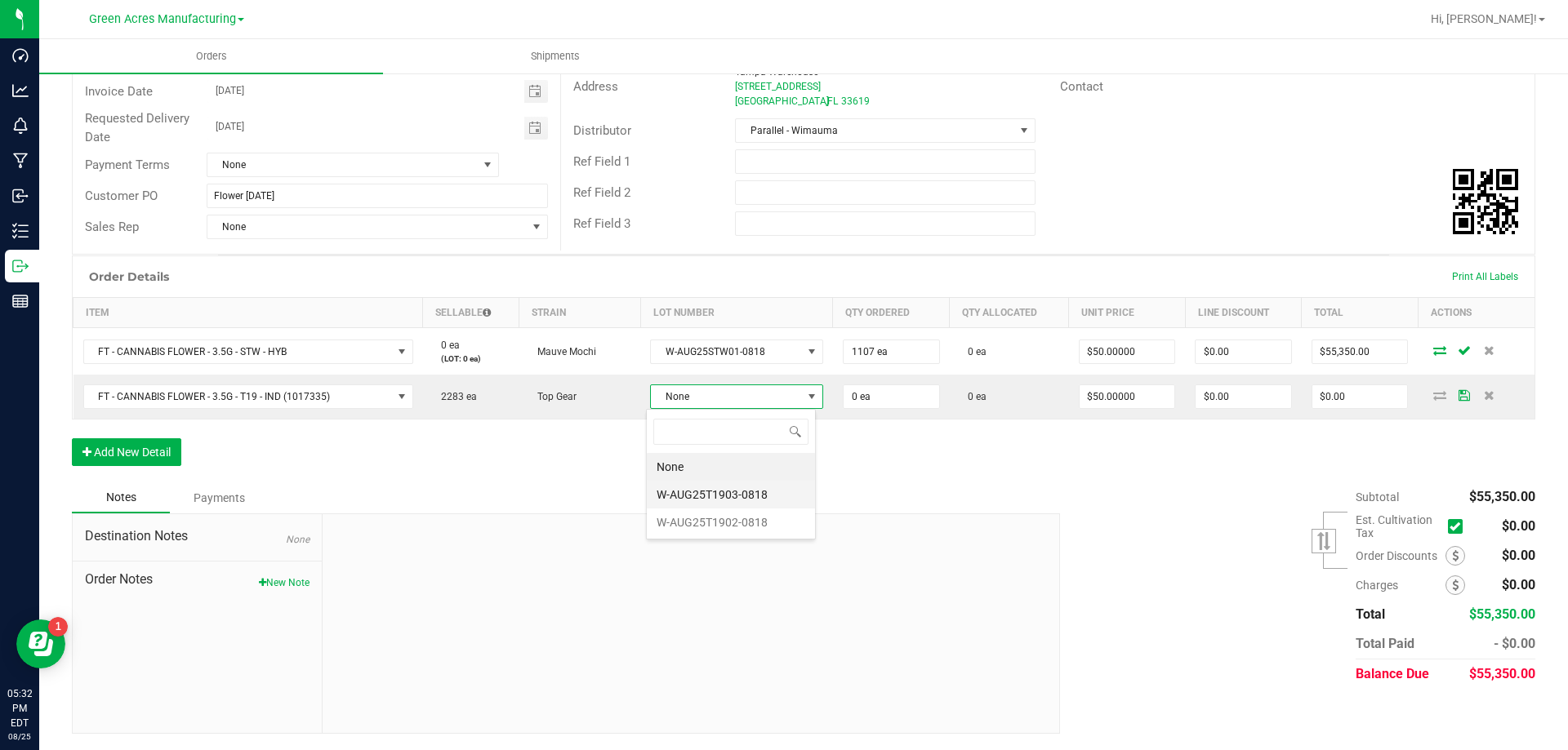
click at [771, 485] on li "W-AUG25T1903-0818" at bounding box center [731, 495] width 168 height 28
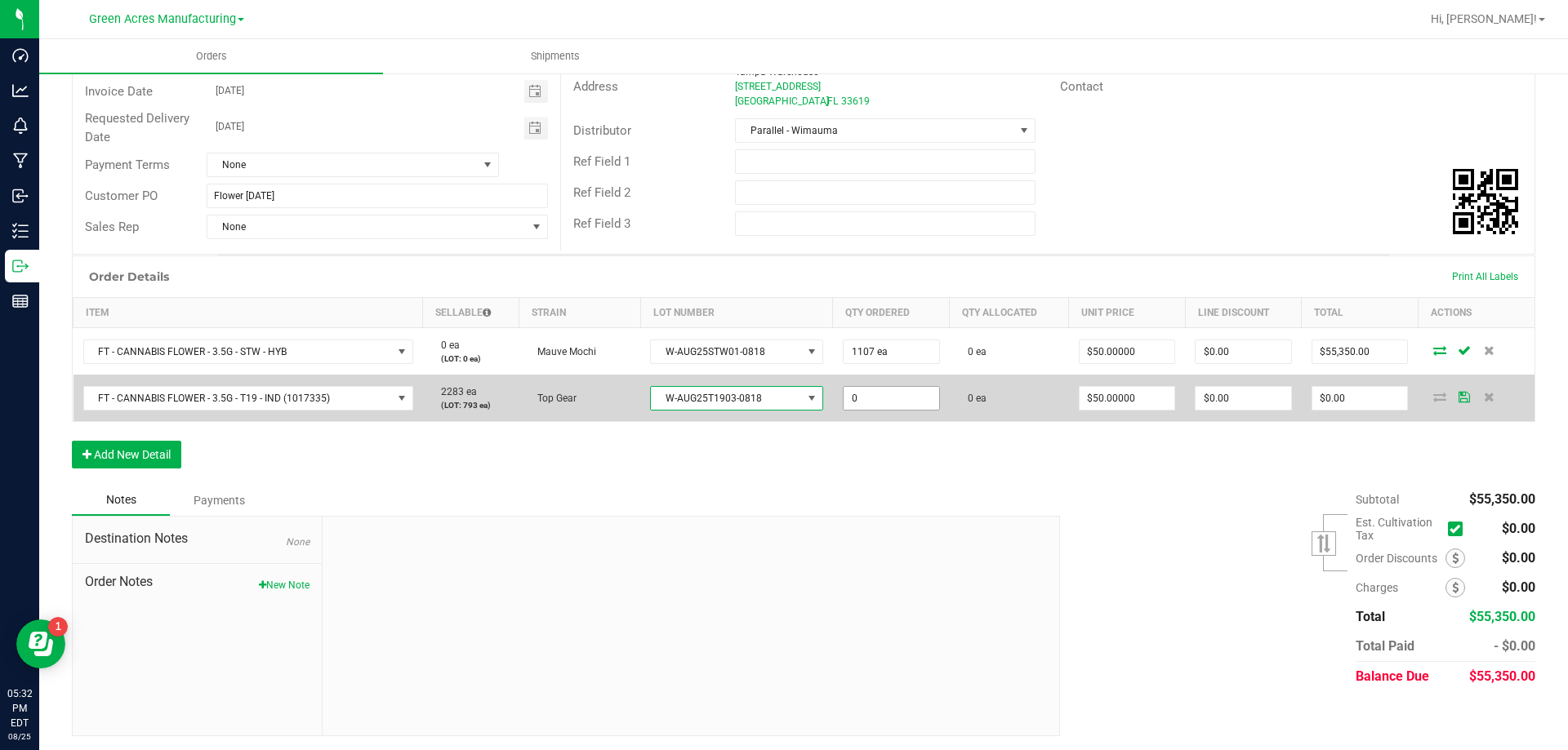
click at [865, 392] on input "0" at bounding box center [891, 398] width 96 height 23
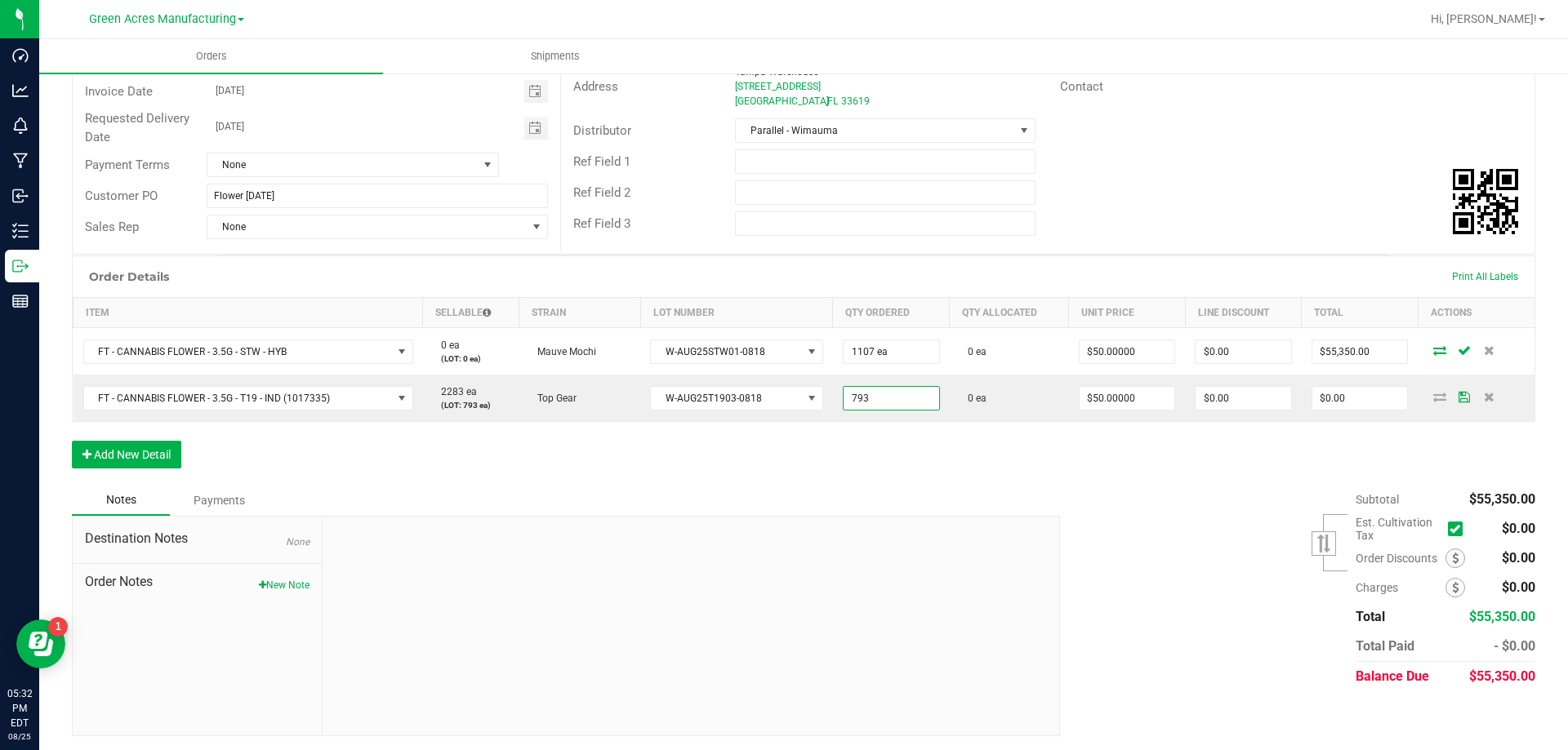
type input "793 ea"
type input "$39,650.00"
click at [761, 477] on div "Order Details Print All Labels Item Sellable Strain Lot Number Qty Ordered Qty …" at bounding box center [803, 369] width 1464 height 230
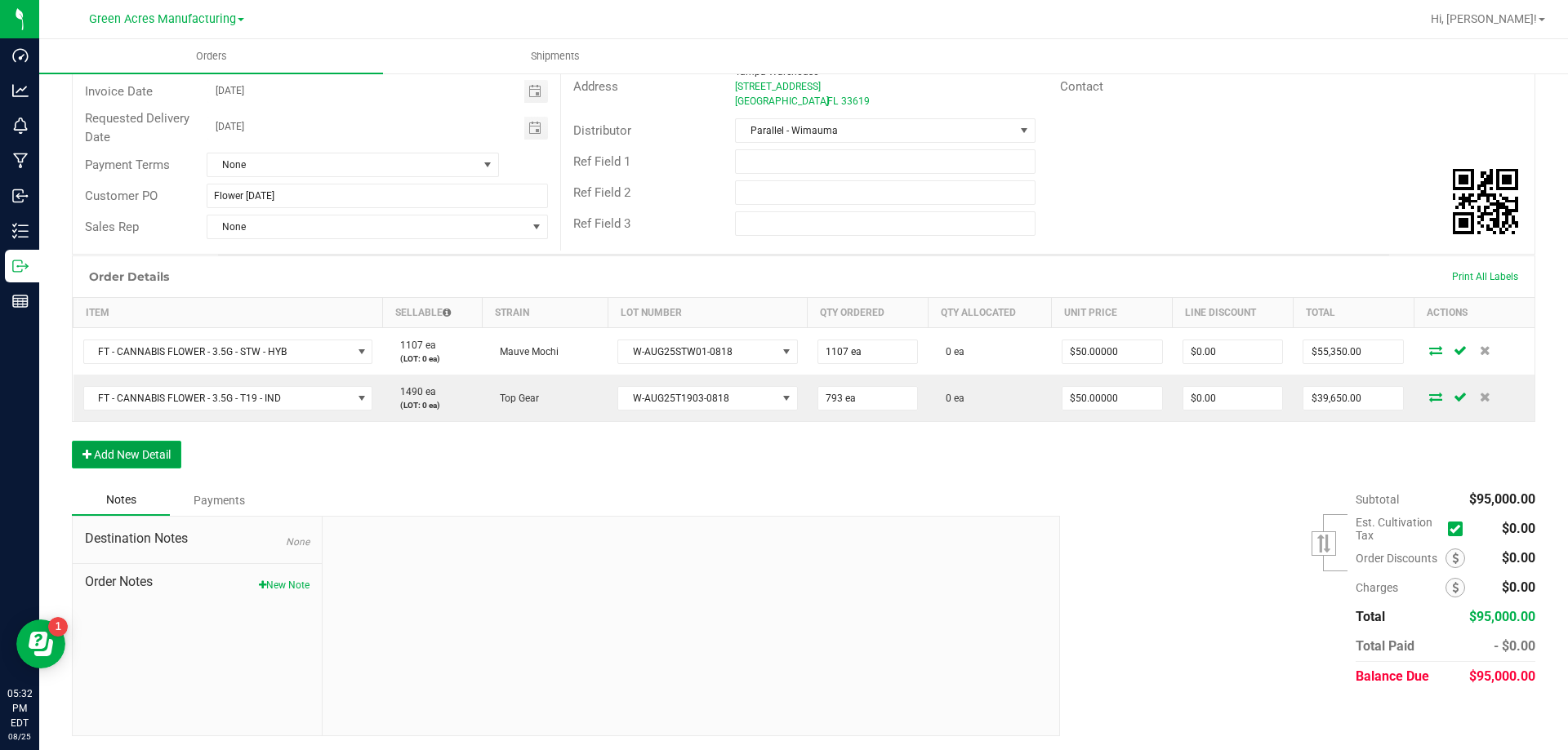
click at [121, 462] on button "Add New Detail" at bounding box center [126, 455] width 109 height 28
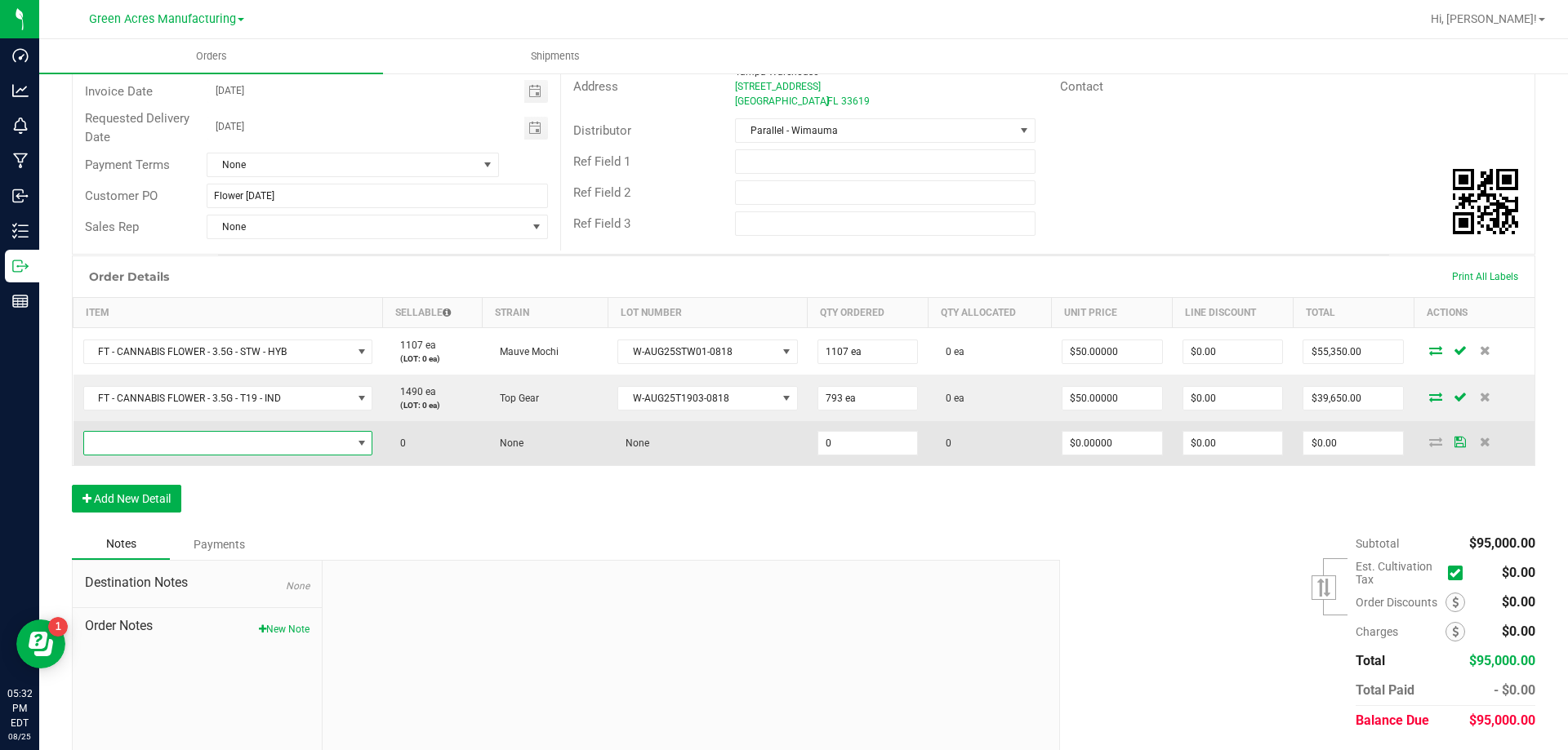
click at [346, 443] on span "NO DATA FOUND" at bounding box center [219, 443] width 268 height 23
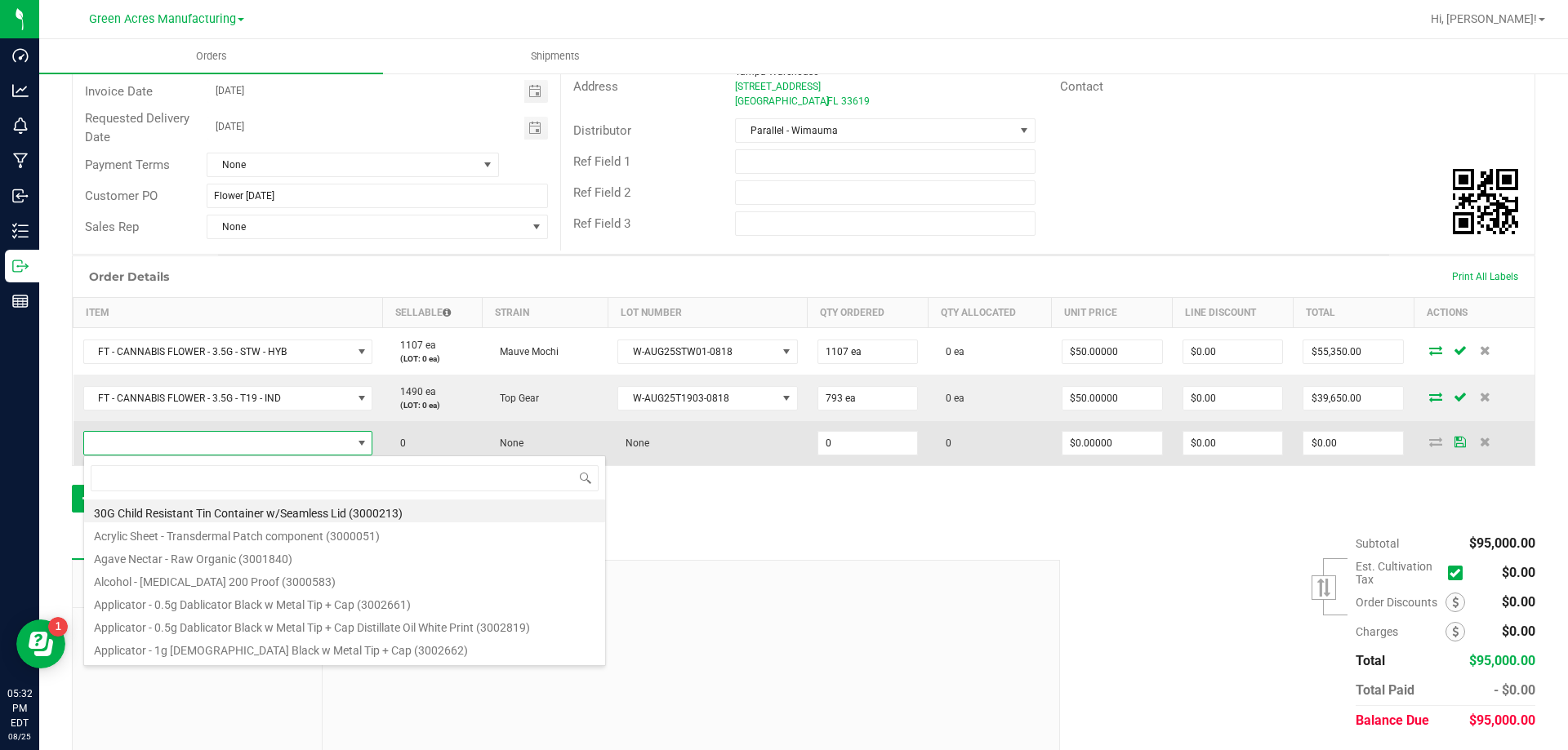
scroll to position [25, 284]
type input "FT - CANNABIS FLOWER - 3.5G - HBG - IND"
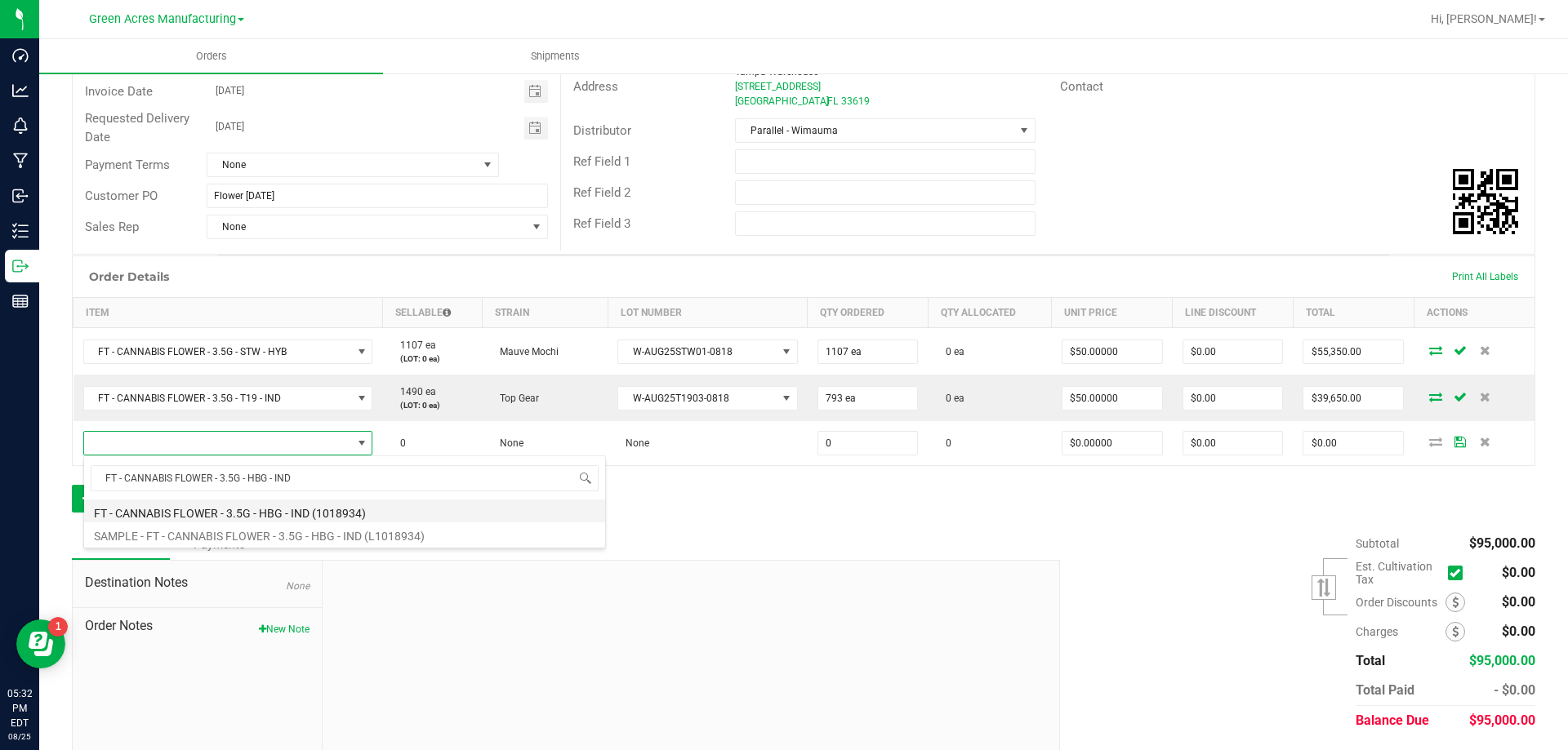
click at [247, 520] on li "FT - CANNABIS FLOWER - 3.5G - HBG - IND (1018934)" at bounding box center [345, 511] width 521 height 23
type input "0 ea"
type input "$50.00000"
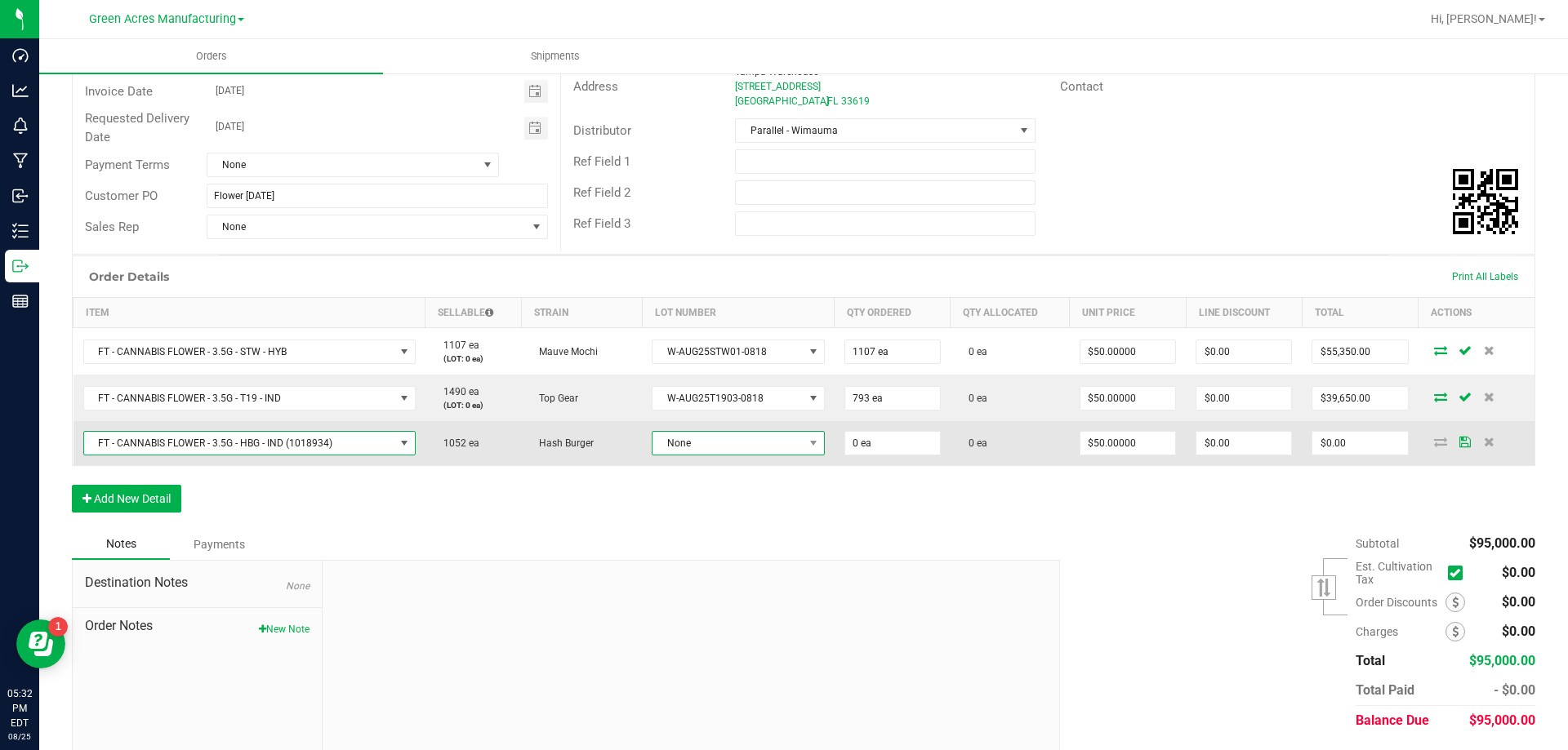
click at [739, 455] on span "None" at bounding box center [738, 443] width 172 height 25
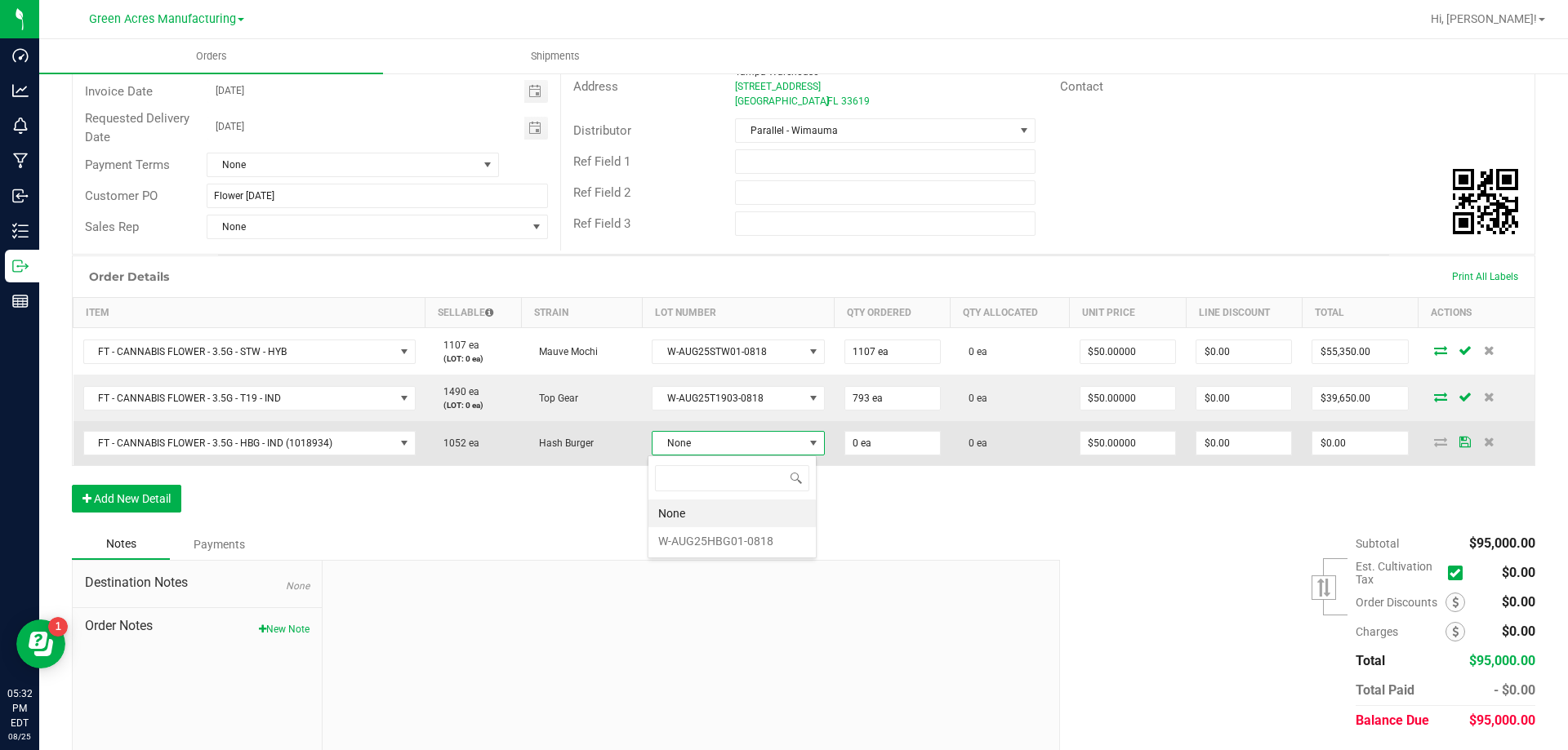
scroll to position [25, 169]
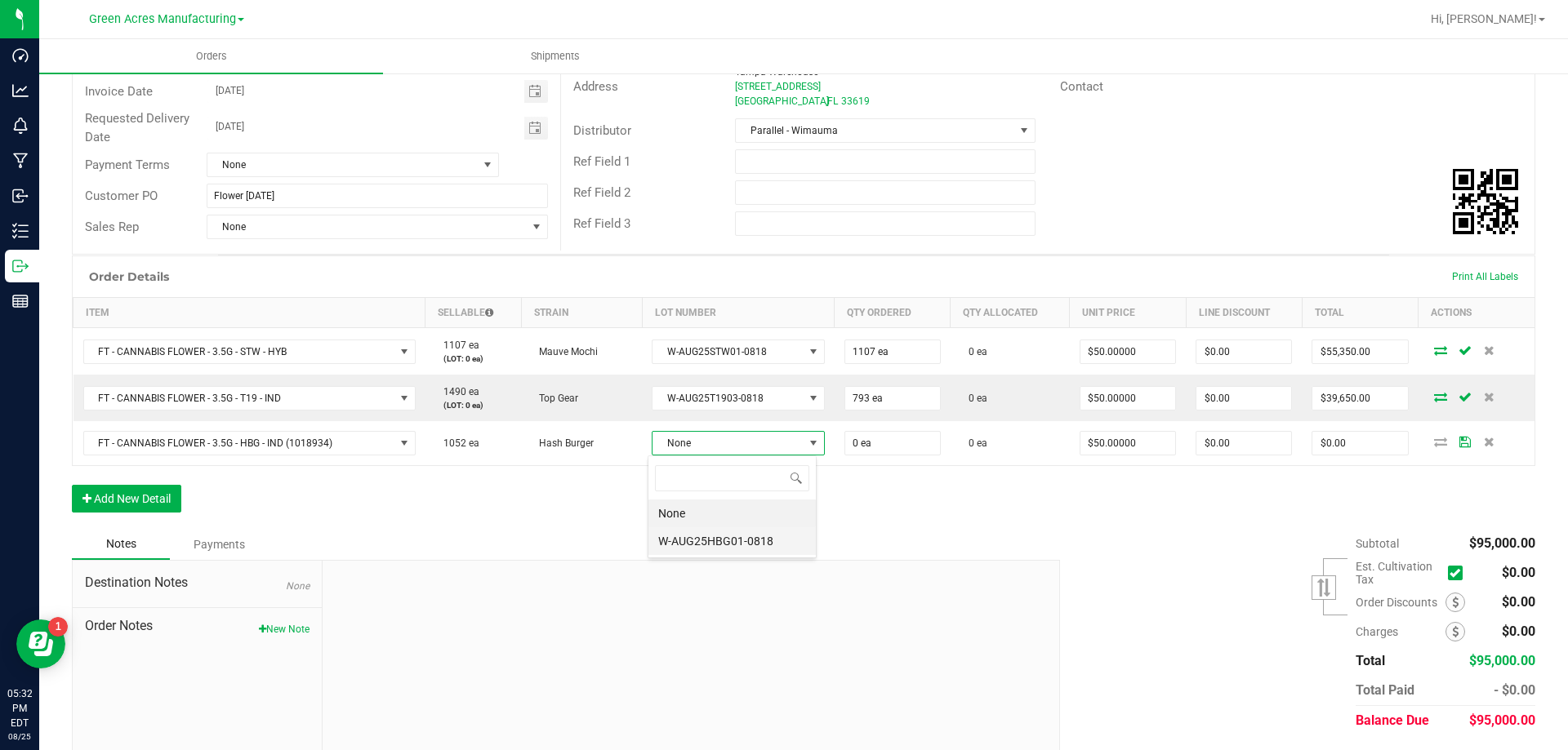
click at [730, 548] on li "W-AUG25HBG01-0818" at bounding box center [732, 541] width 167 height 28
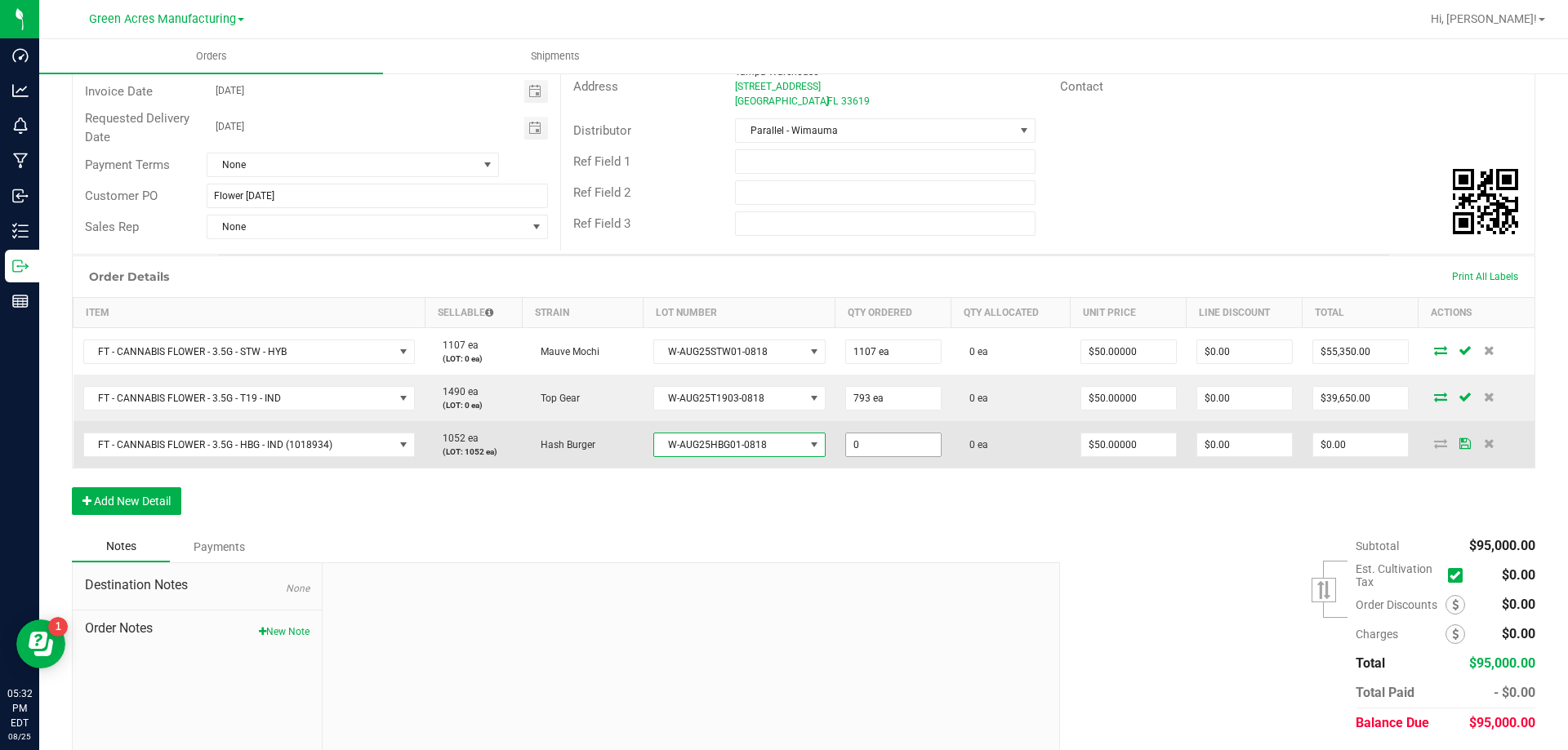
click at [856, 444] on input "0" at bounding box center [893, 445] width 95 height 23
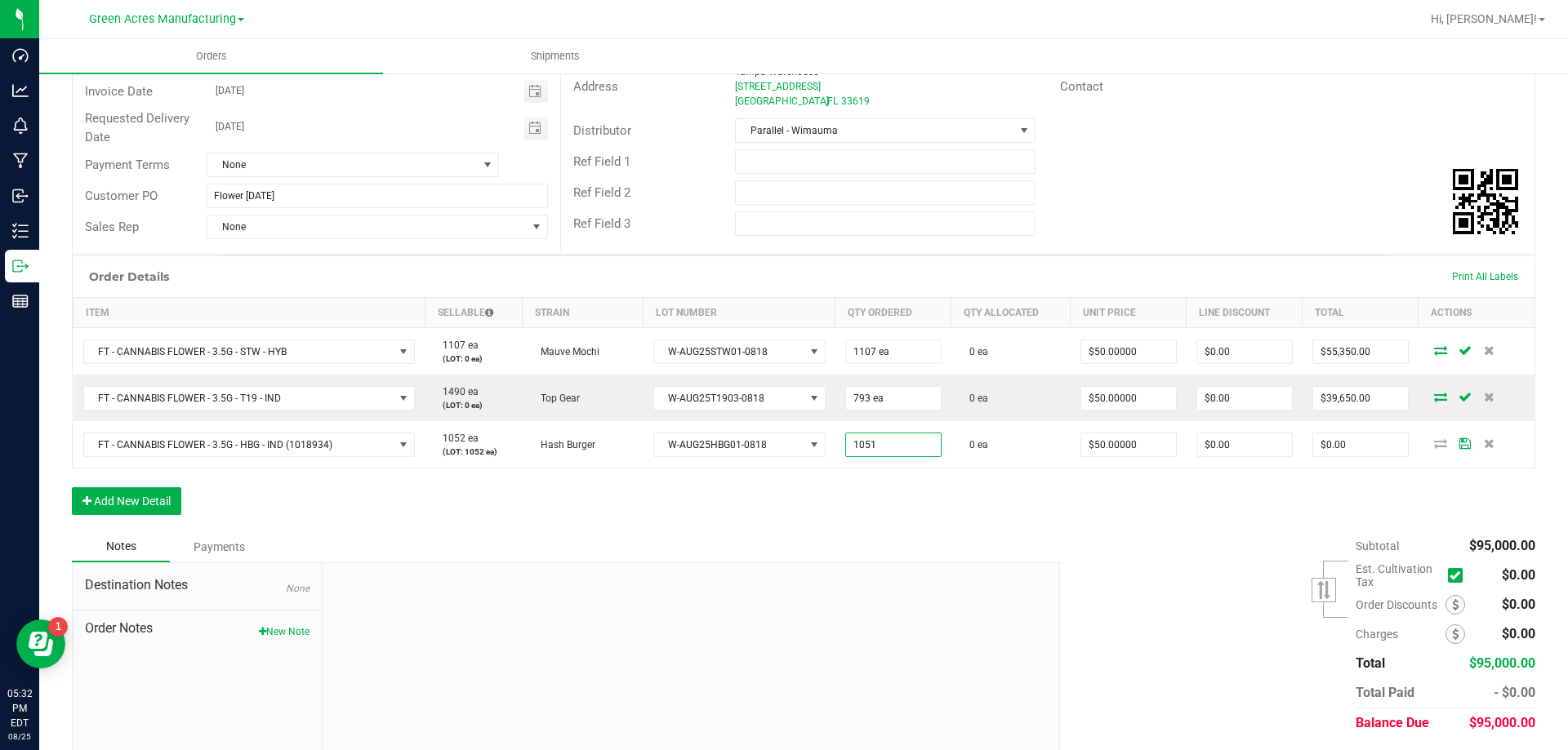
type input "1051 ea"
type input "$52,550.00"
click at [651, 549] on div "Notes Payments" at bounding box center [559, 547] width 976 height 31
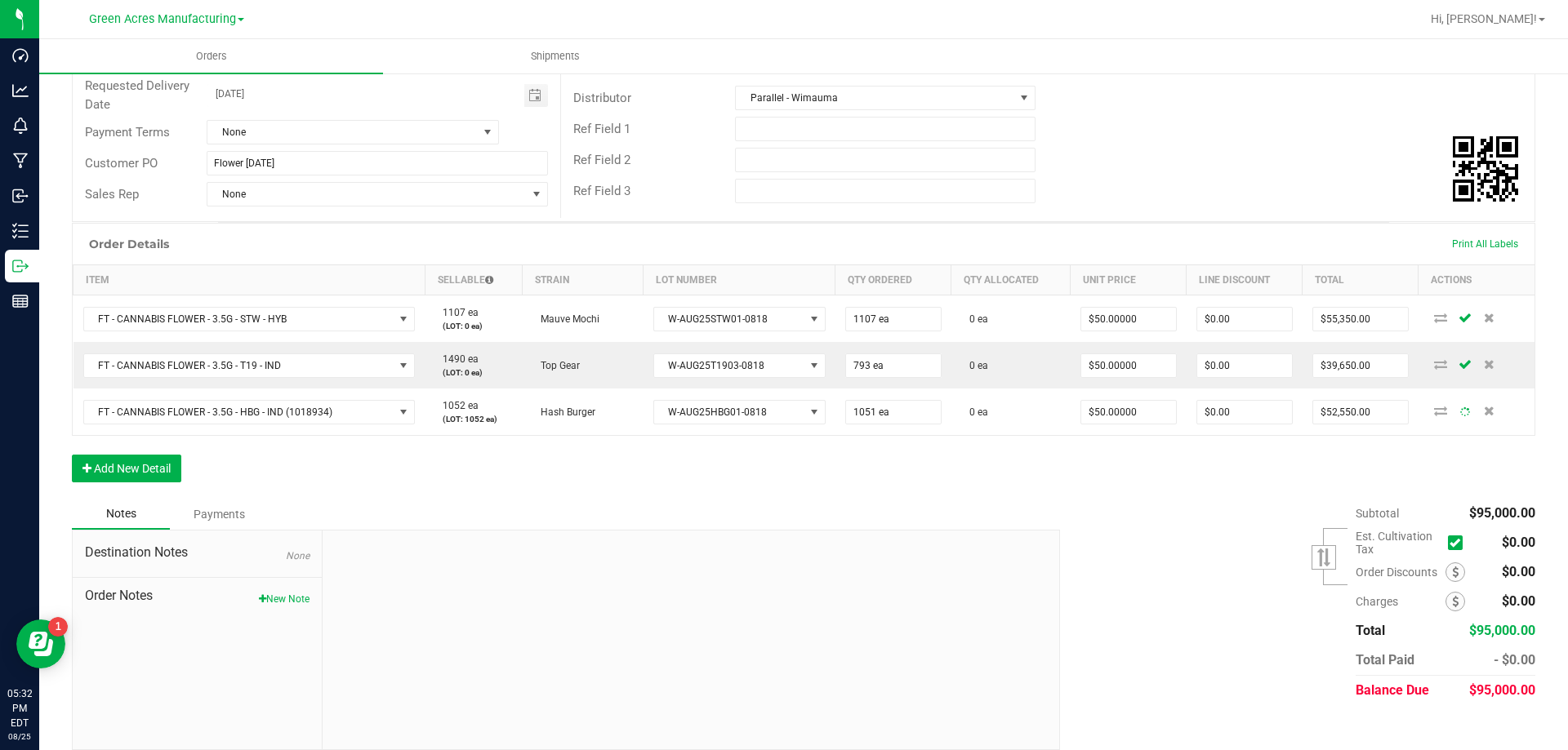
scroll to position [247, 0]
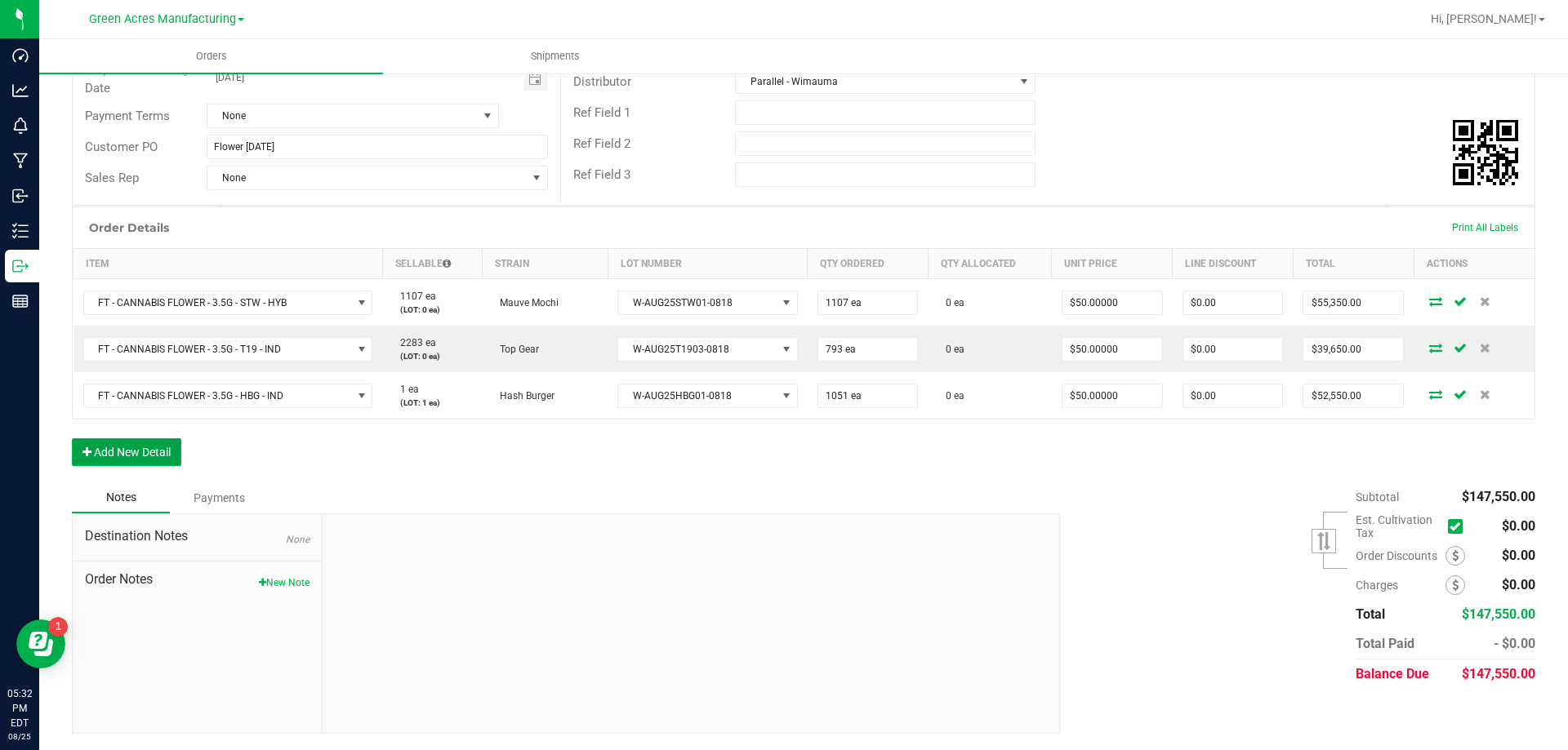
click at [174, 448] on button "Add New Detail" at bounding box center [126, 452] width 109 height 28
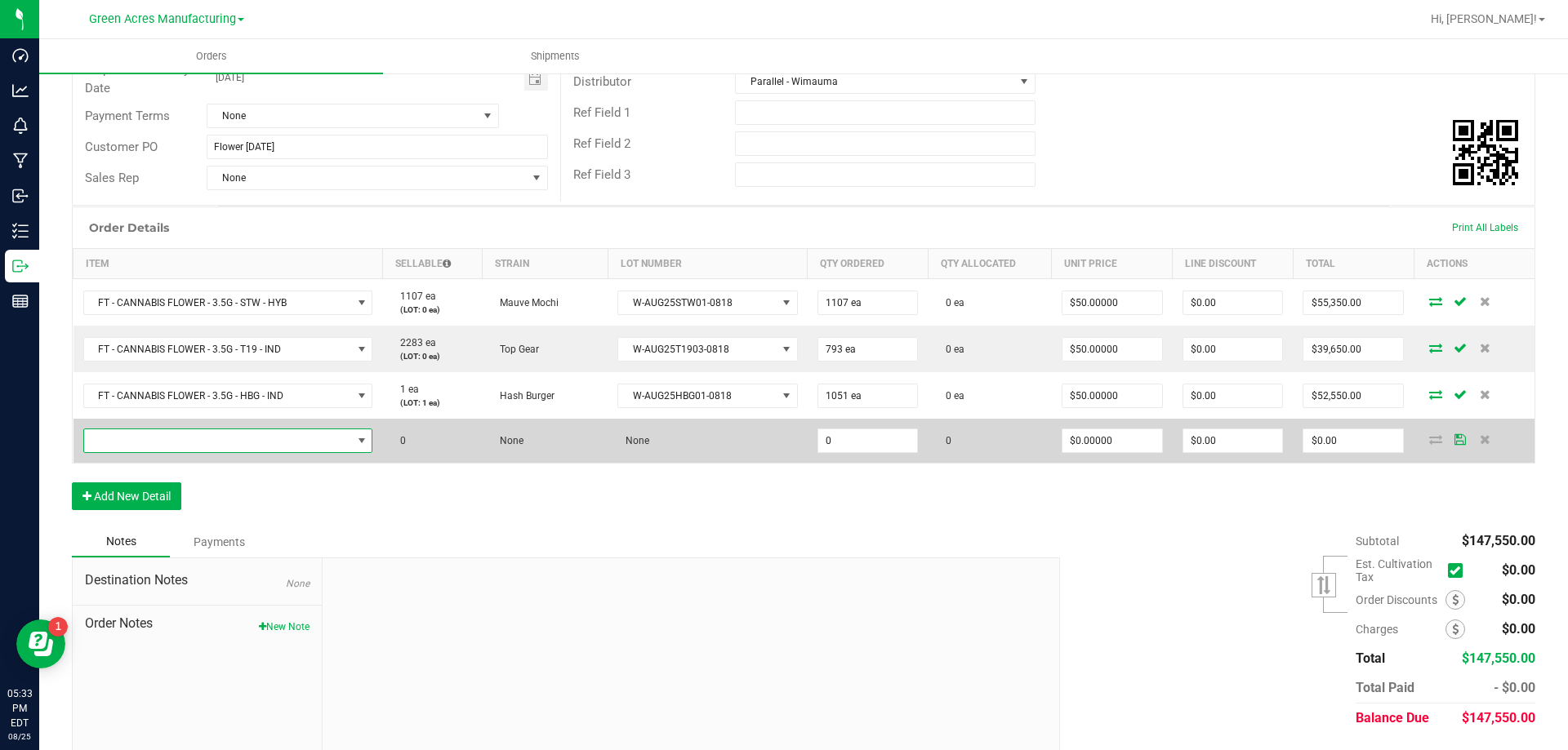
click at [261, 433] on span "NO DATA FOUND" at bounding box center [219, 440] width 268 height 23
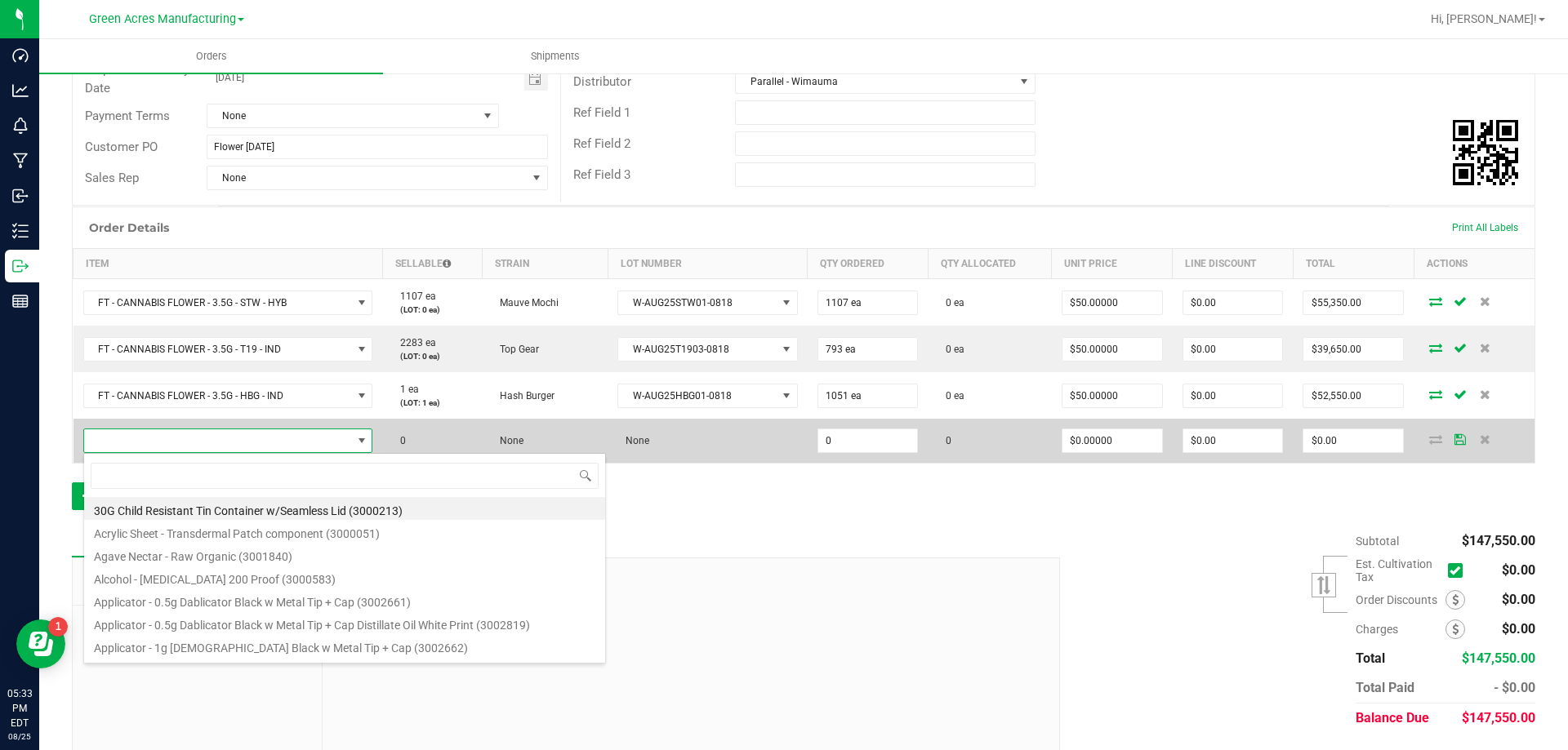
scroll to position [25, 284]
type input "FT - CANNABIS FLOWER - 3.5G - T19 - IND"
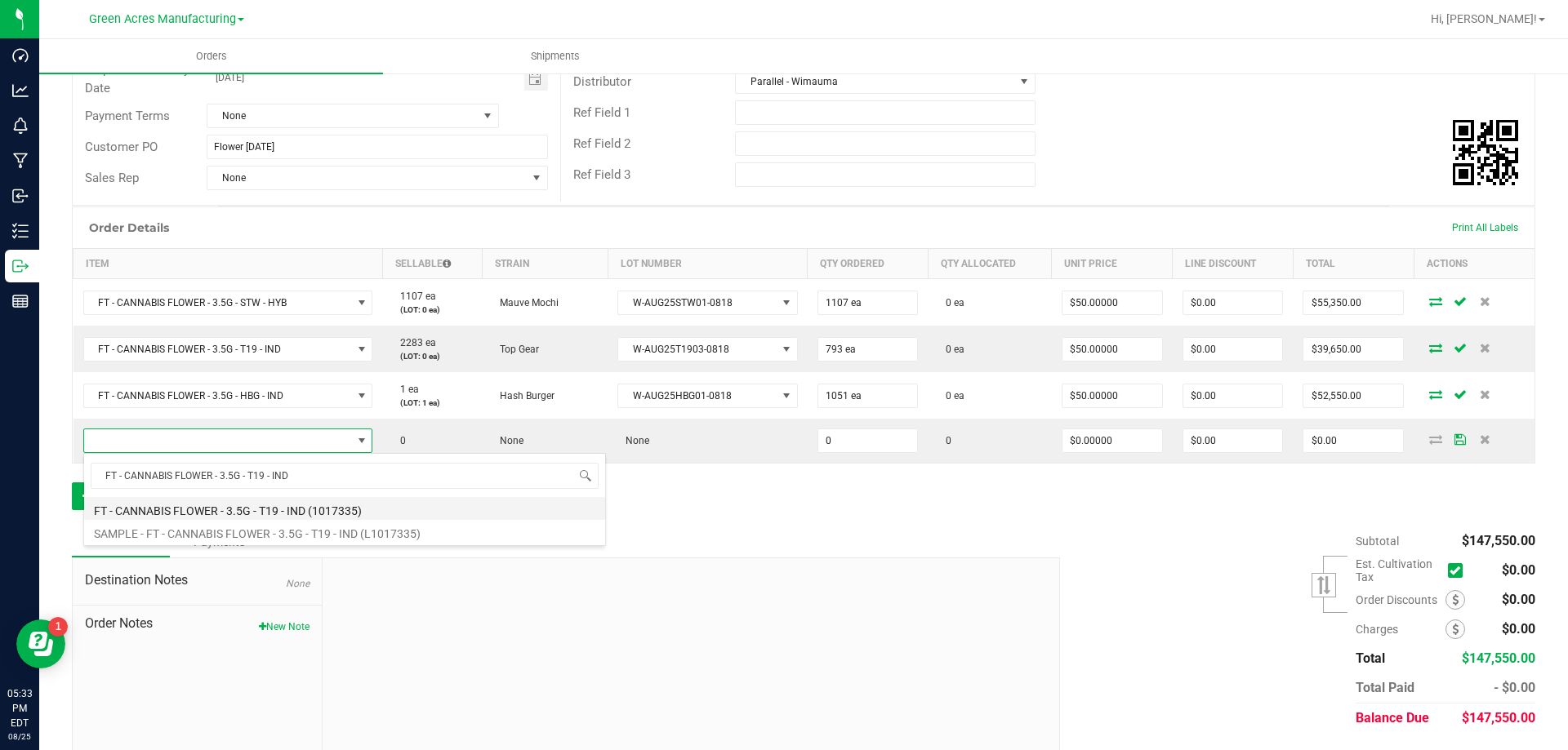
click at [278, 514] on li "FT - CANNABIS FLOWER - 3.5G - T19 - IND (1017335)" at bounding box center [345, 509] width 521 height 23
type input "0 ea"
type input "$50.00000"
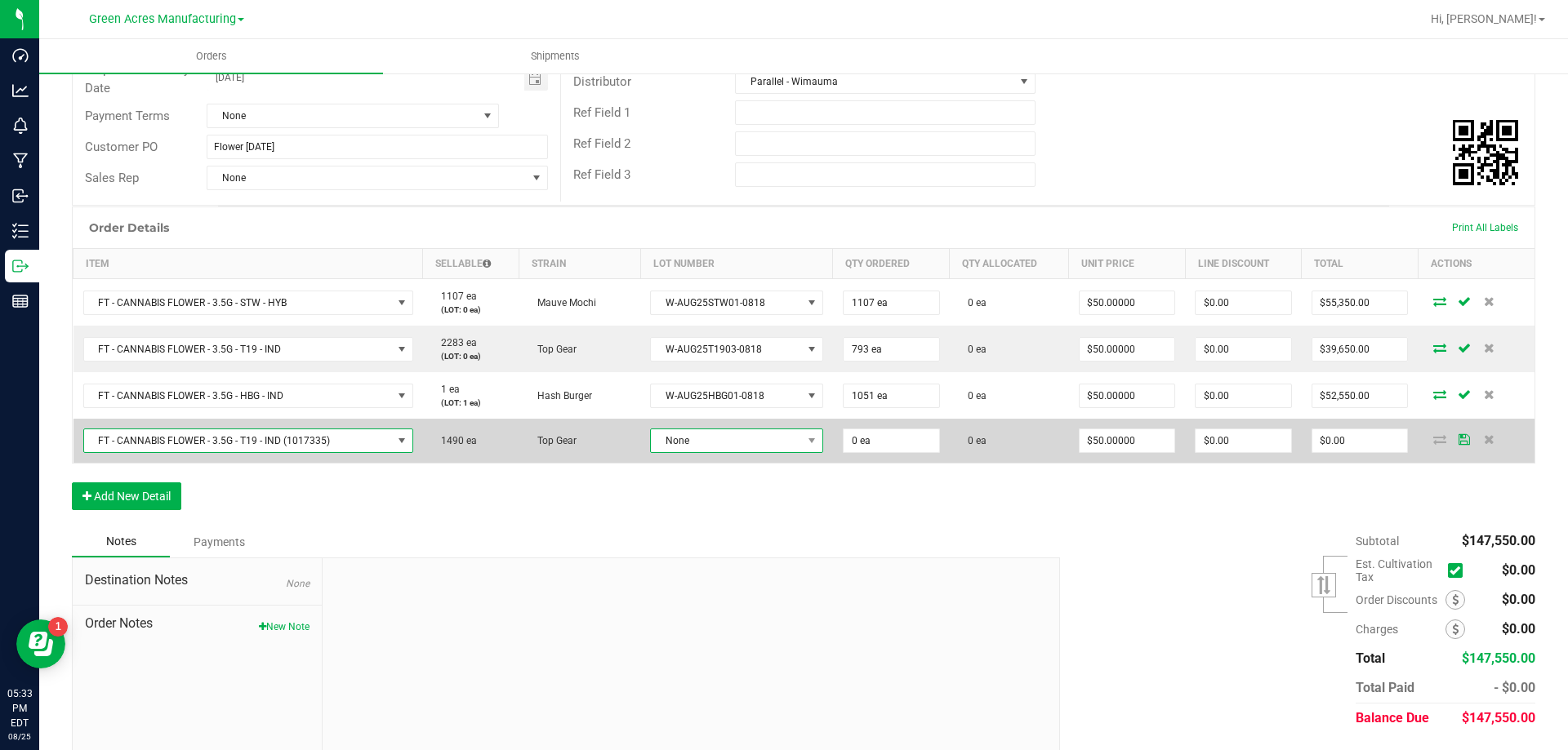
click at [725, 431] on span "None" at bounding box center [726, 440] width 151 height 23
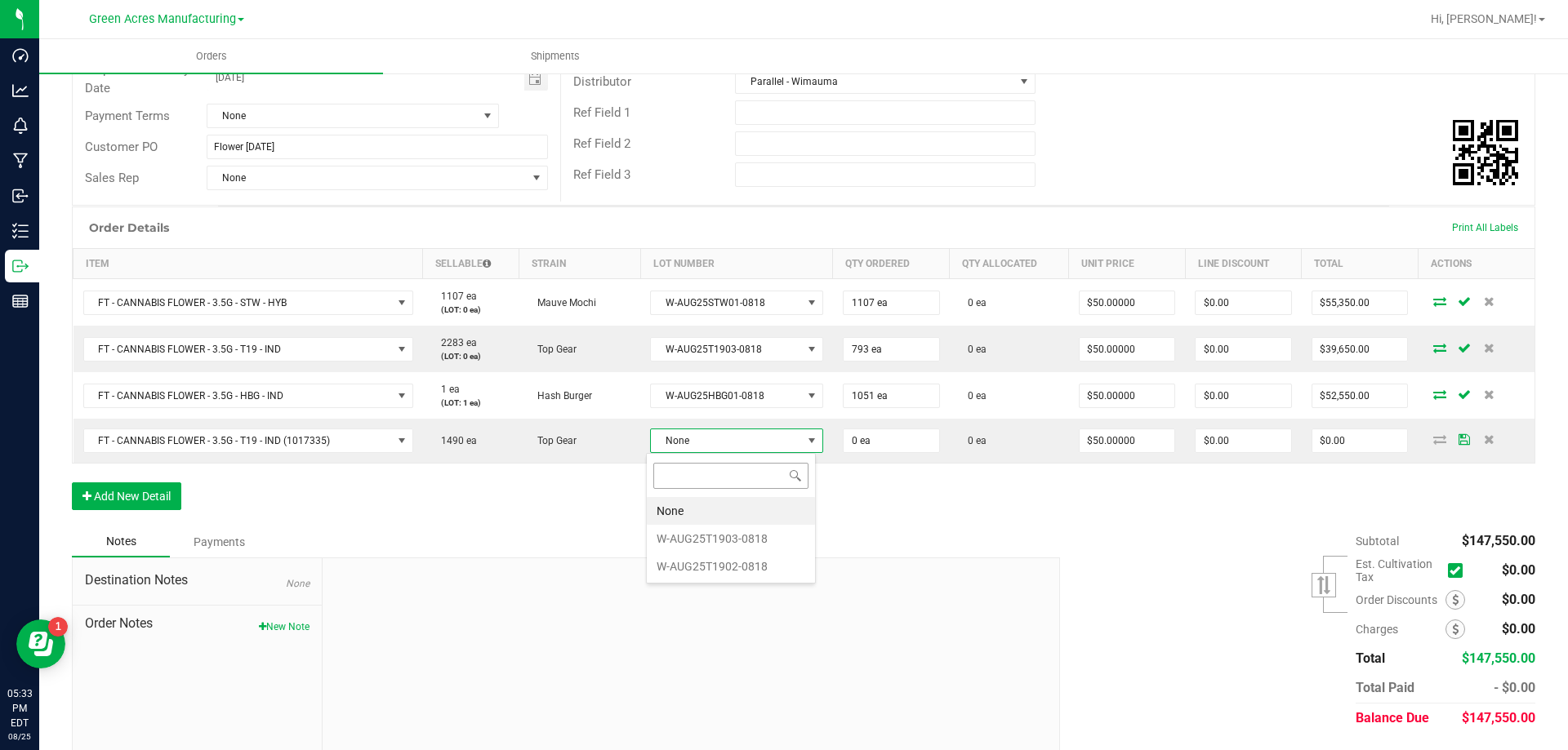
scroll to position [25, 169]
click at [780, 577] on li "W-AUG25T1902-0818" at bounding box center [731, 567] width 168 height 28
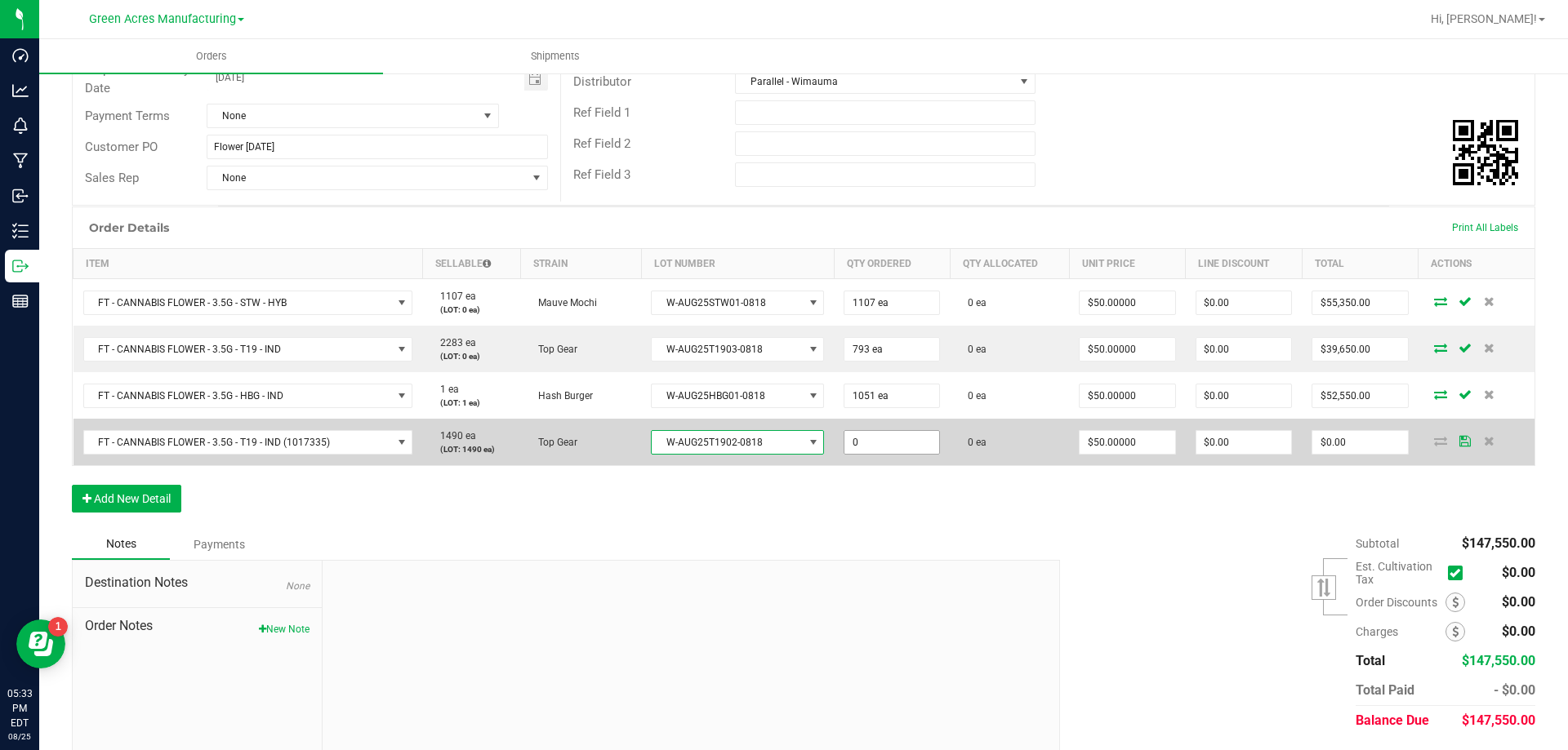
click at [849, 445] on input "0" at bounding box center [891, 442] width 95 height 23
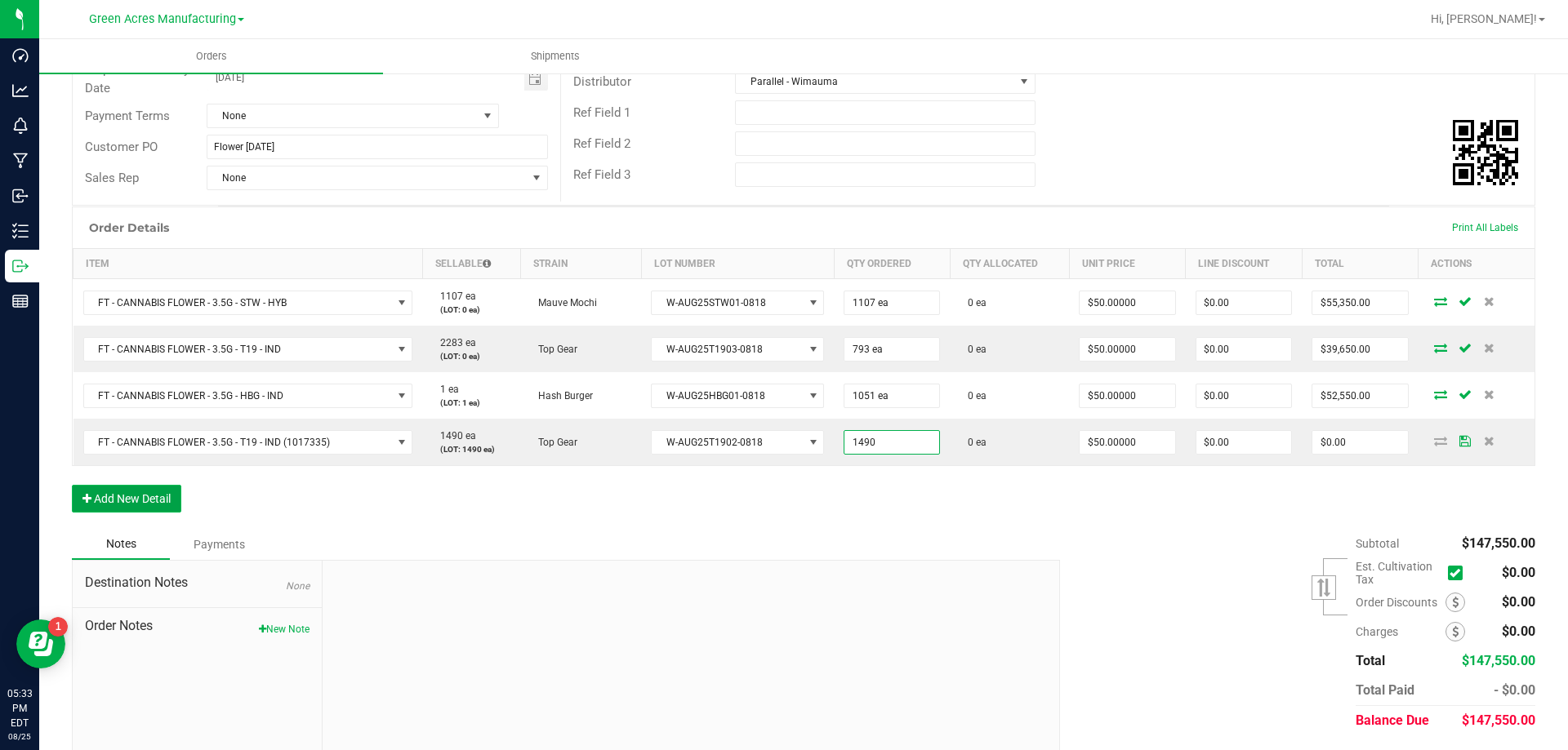
type input "1490 ea"
type input "$74,500.00"
click at [143, 508] on button "Add New Detail" at bounding box center [126, 498] width 109 height 28
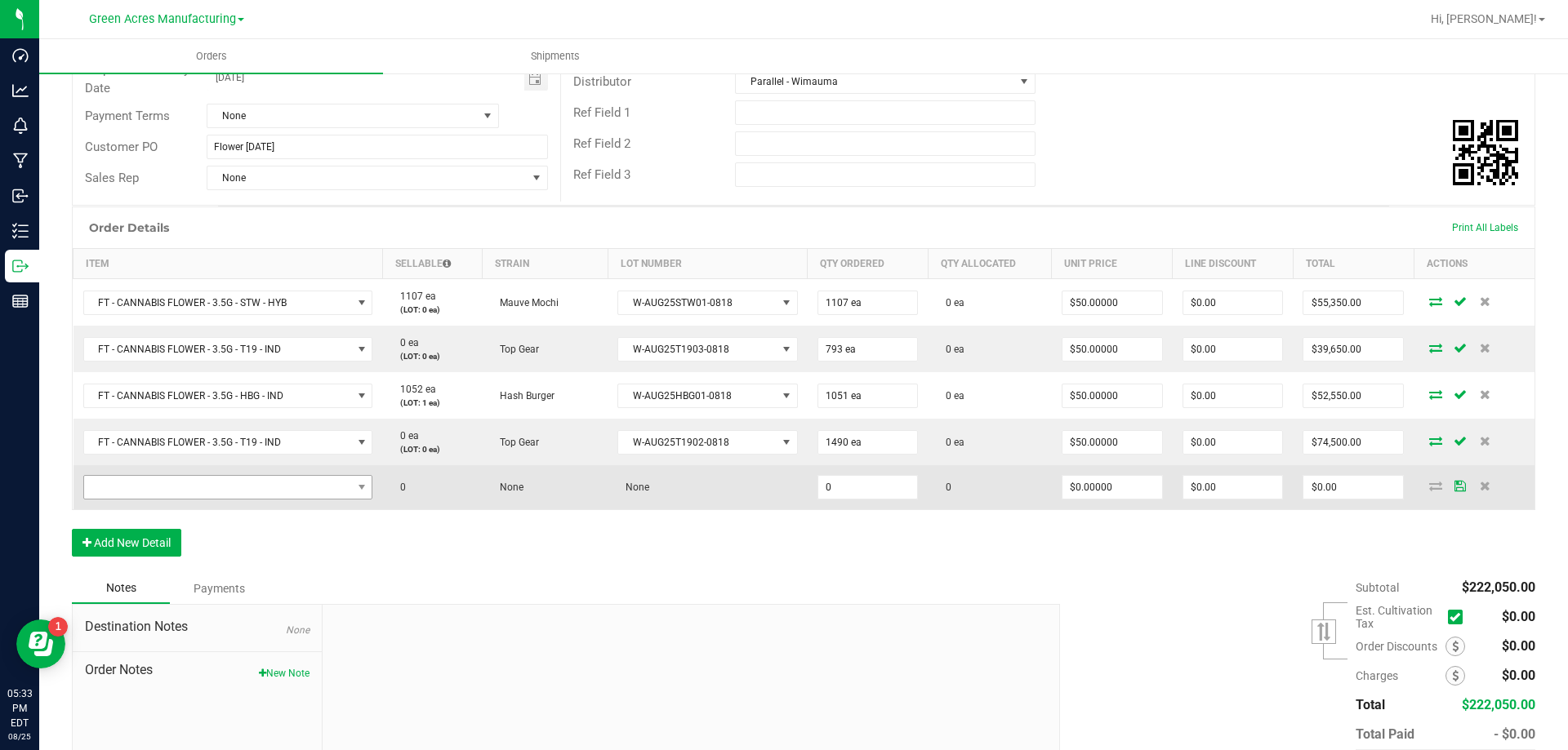
drag, startPoint x: 232, startPoint y: 469, endPoint x: 232, endPoint y: 480, distance: 11.0
click at [232, 469] on td at bounding box center [228, 487] width 310 height 44
click at [232, 488] on span "NO DATA FOUND" at bounding box center [219, 487] width 268 height 23
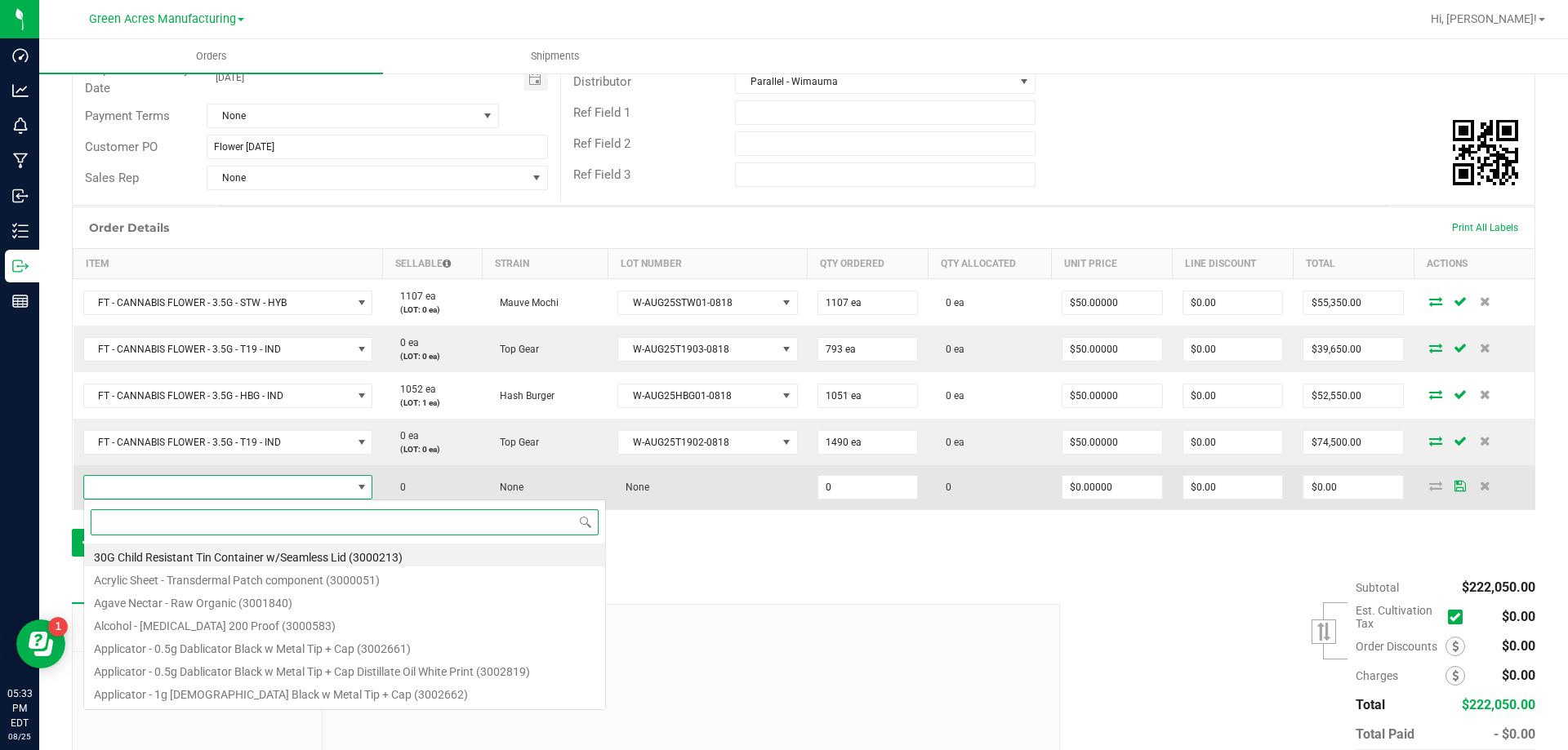
scroll to position [25, 284]
paste input "FT - PRE-ROLL - 0.35G - 10CT - IND"
type input "FT - PRE-ROLL - 0.35G - 10CT - IND"
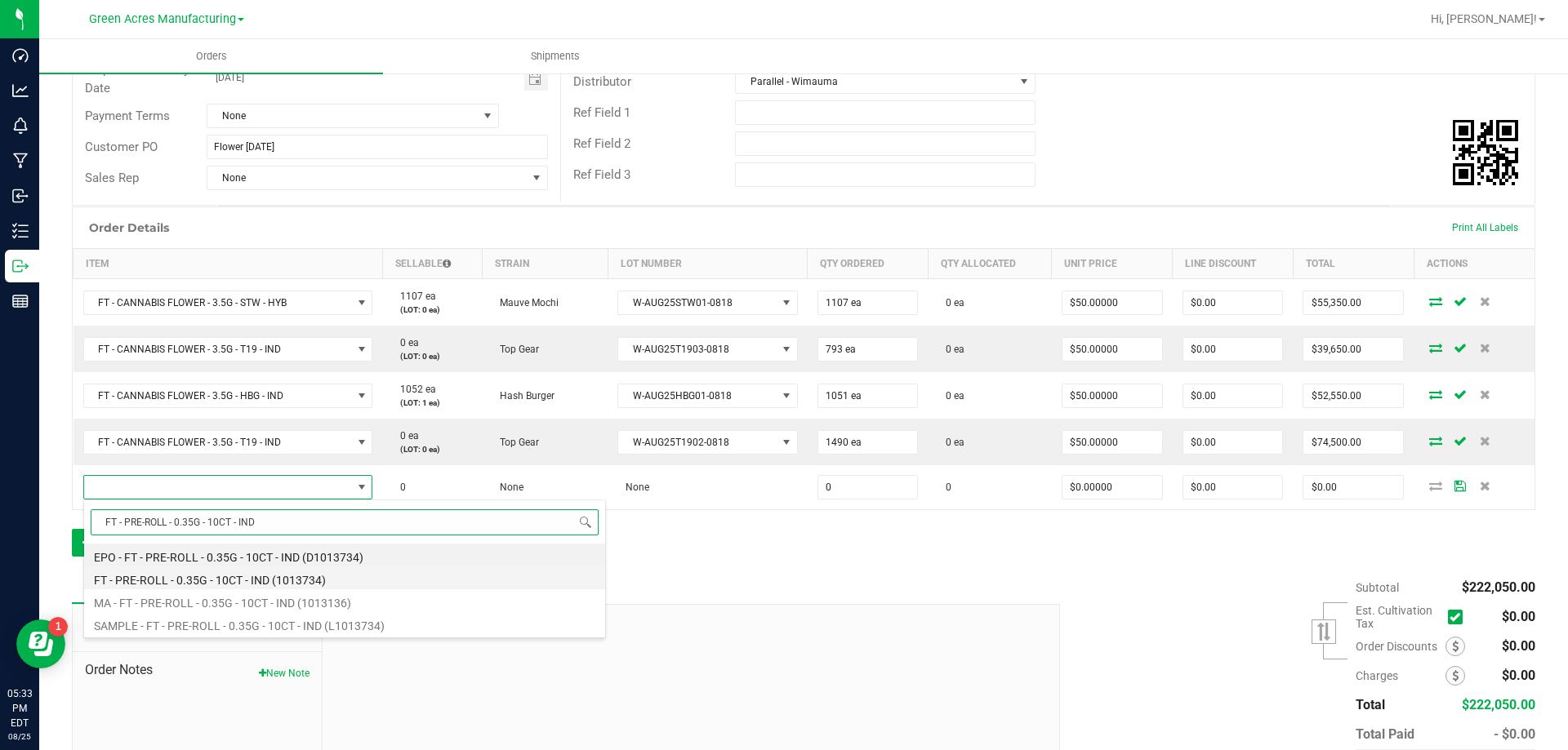
click at [283, 579] on li "FT - PRE-ROLL - 0.35G - 10CT - IND (1013734)" at bounding box center [345, 578] width 521 height 23
type input "0 ea"
type input "$42.00000"
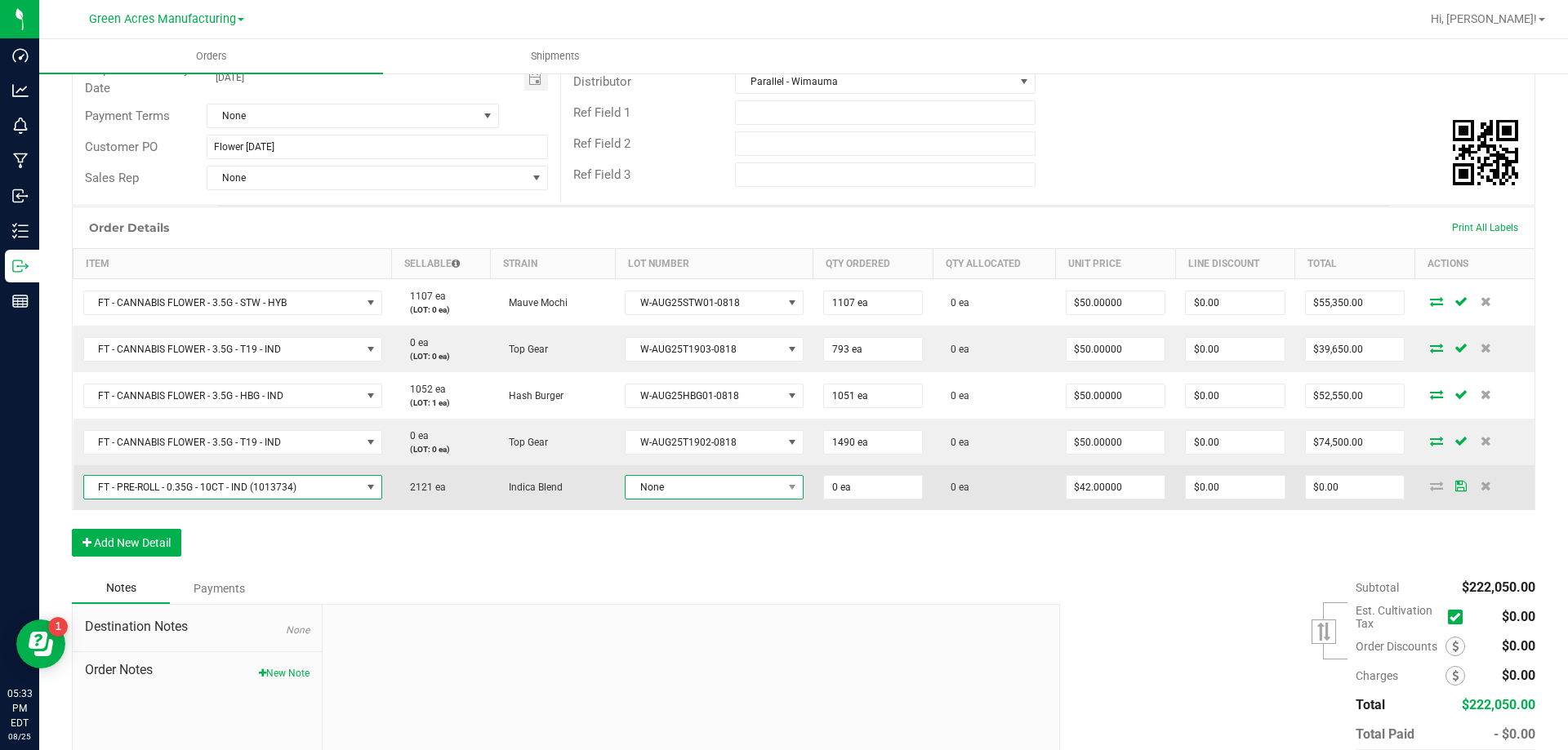
click at [749, 491] on span "None" at bounding box center [704, 487] width 157 height 23
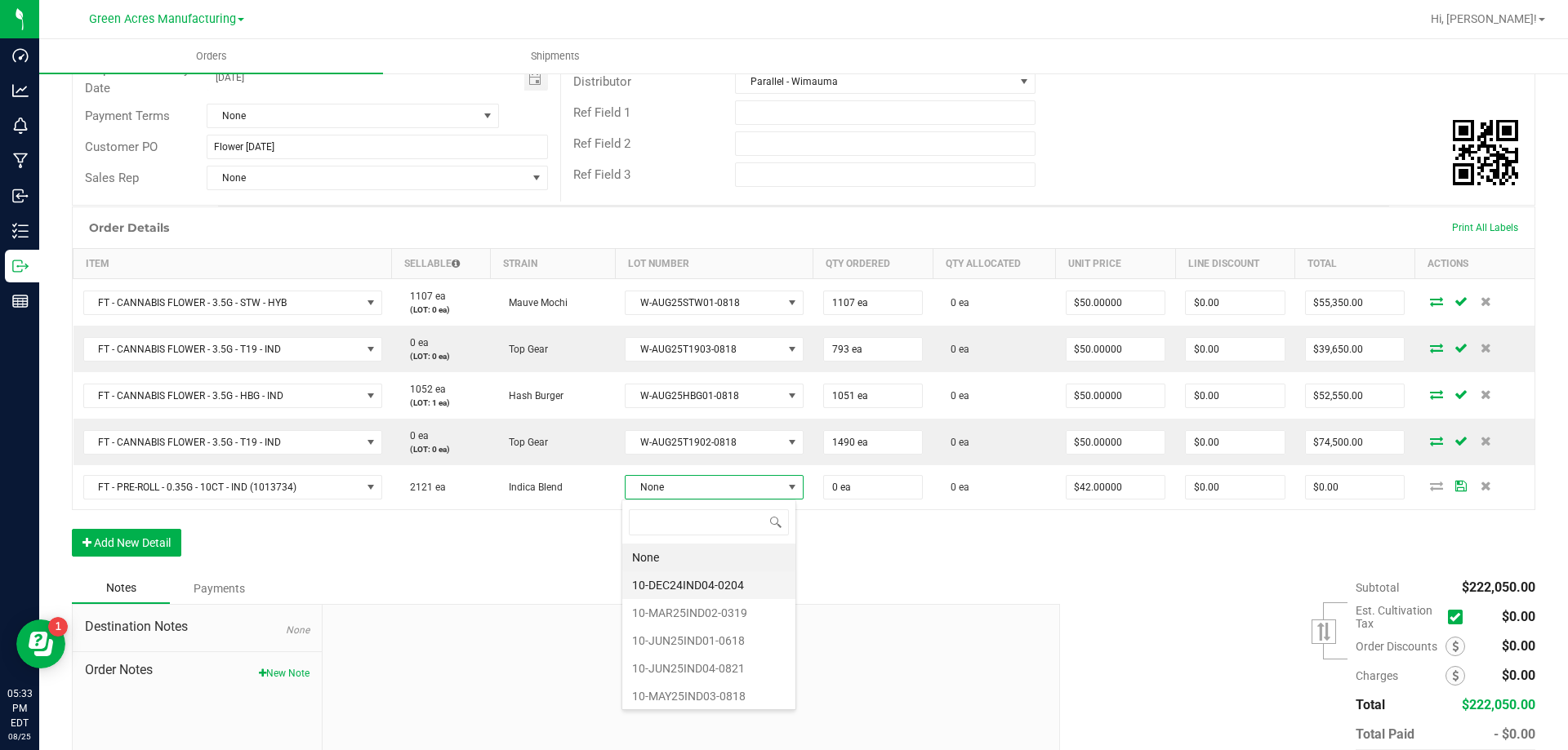
scroll to position [31, 0]
click at [683, 672] on li "10-MAY25IND03-0818" at bounding box center [708, 666] width 173 height 28
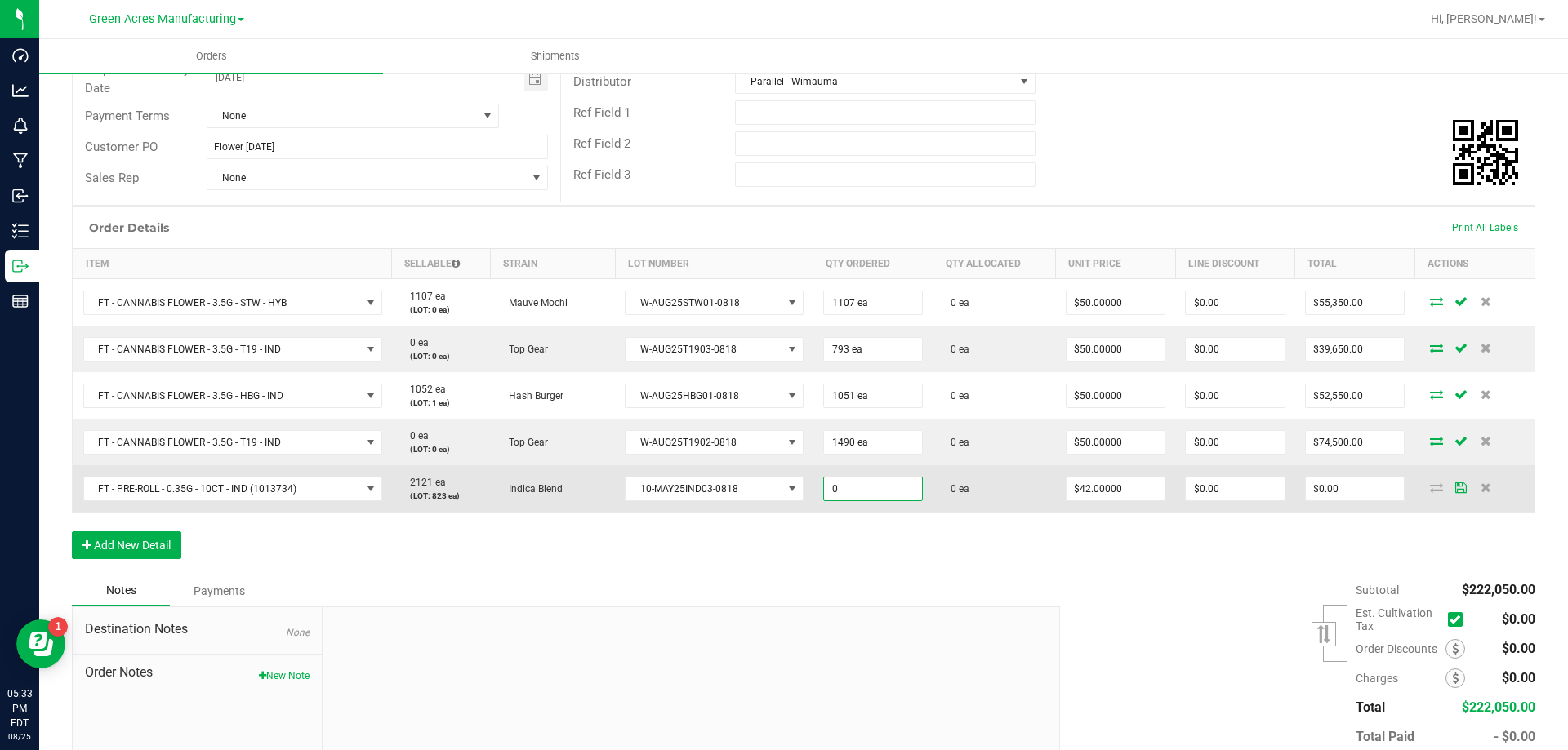
click at [836, 496] on input "0" at bounding box center [873, 489] width 99 height 23
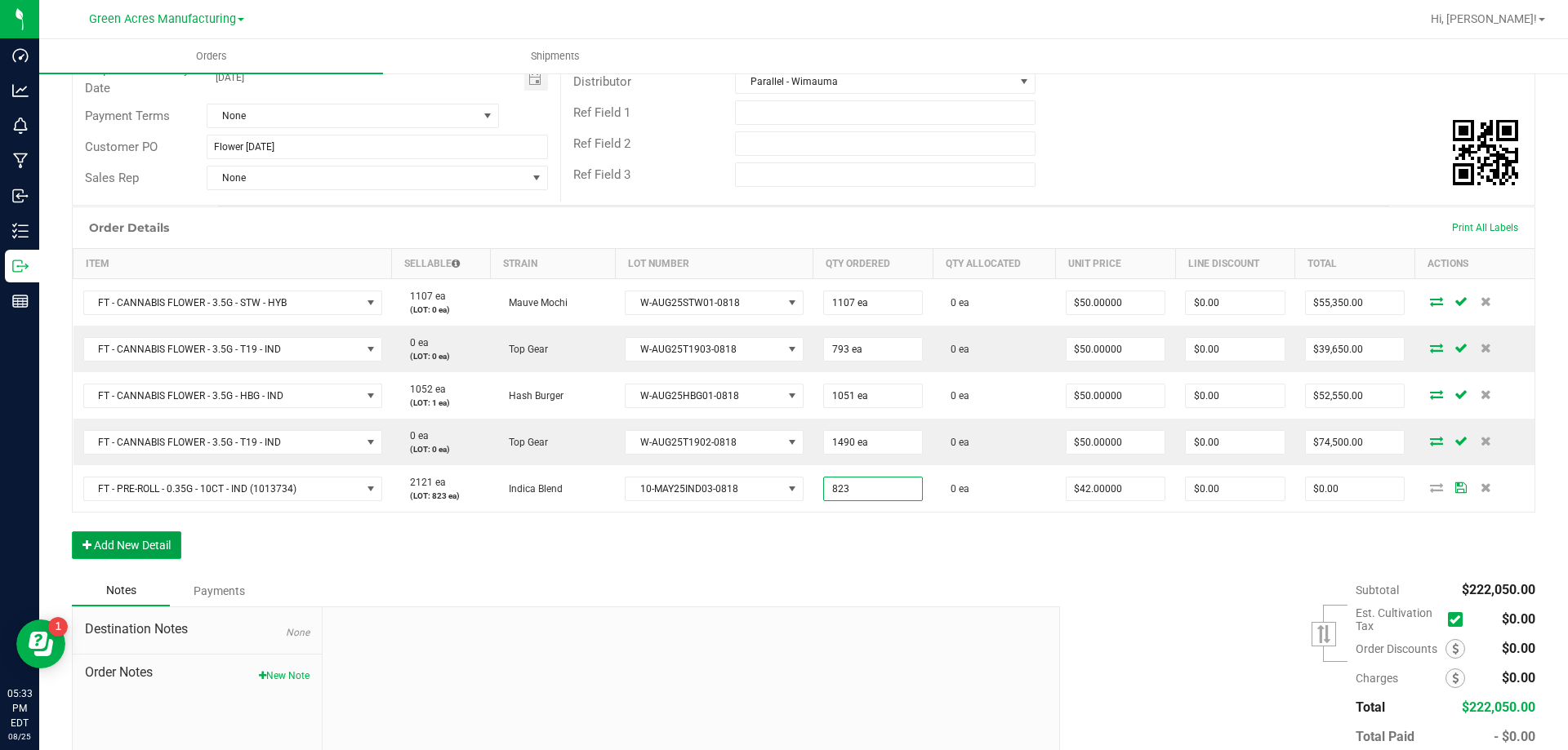
type input "823 ea"
type input "$34,566.00"
click at [79, 539] on button "Add New Detail" at bounding box center [126, 545] width 109 height 28
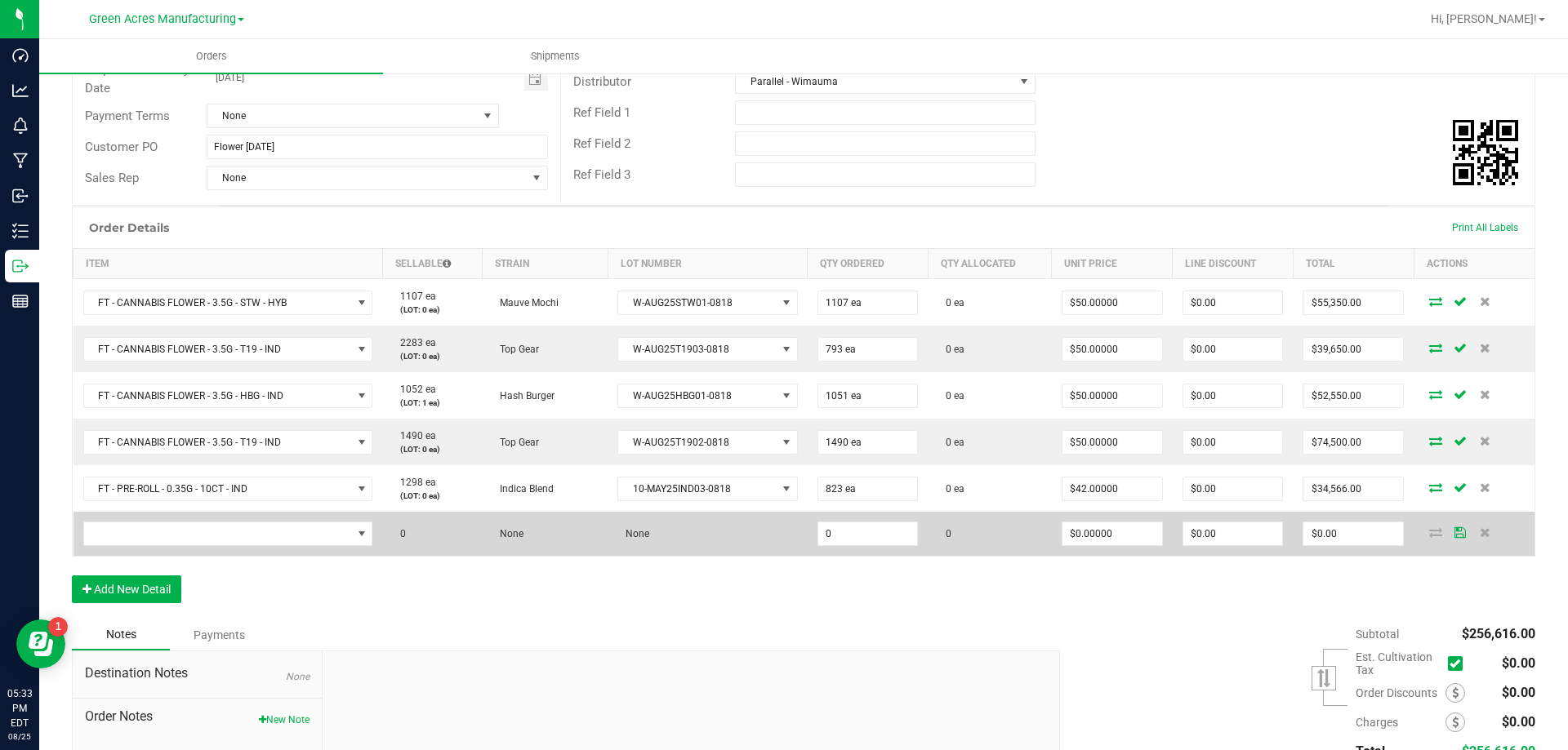
click at [274, 549] on td at bounding box center [228, 534] width 310 height 44
click at [271, 535] on span "NO DATA FOUND" at bounding box center [219, 533] width 268 height 23
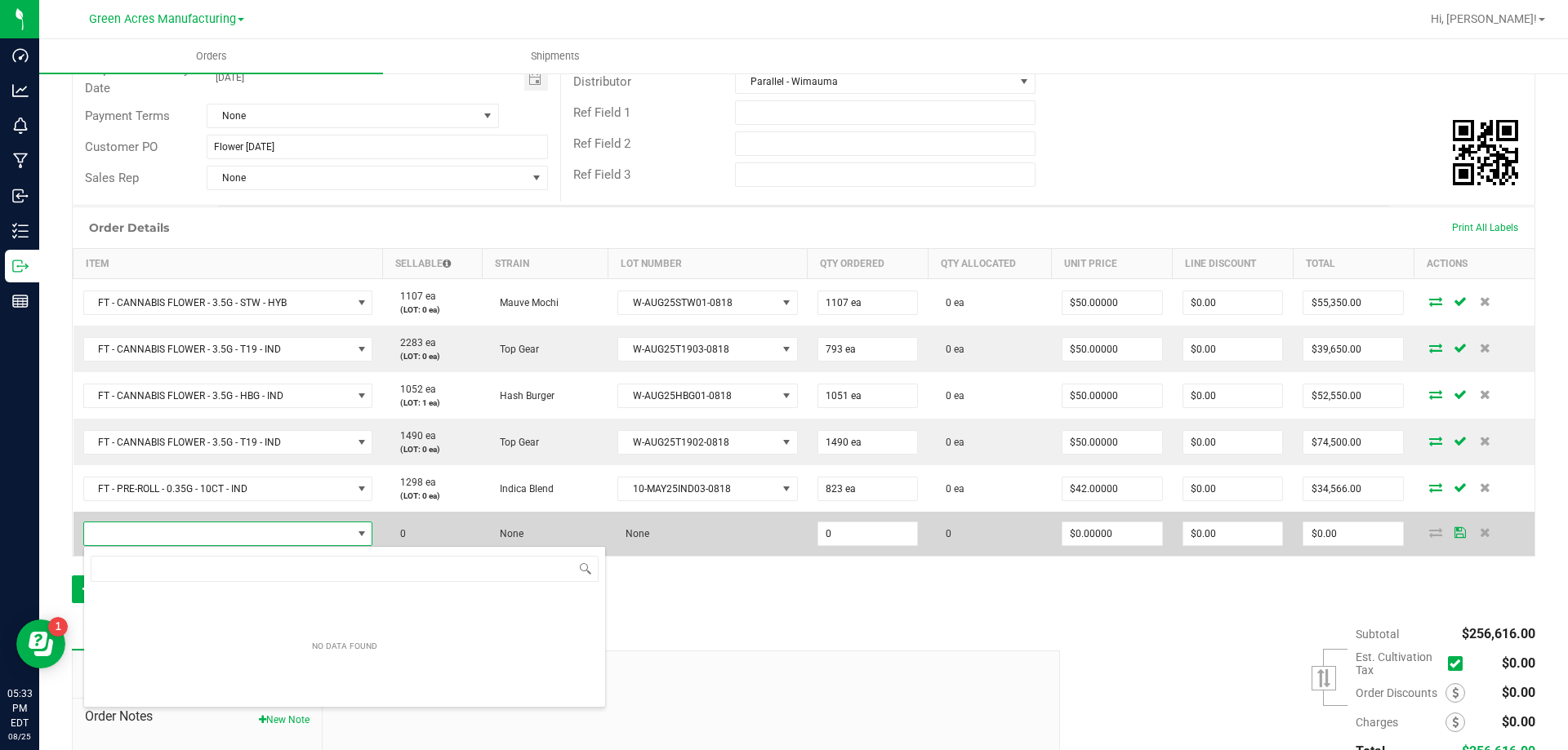
scroll to position [25, 288]
type input "FT - PRE-ROLL - 0.35G - 10CT - IND"
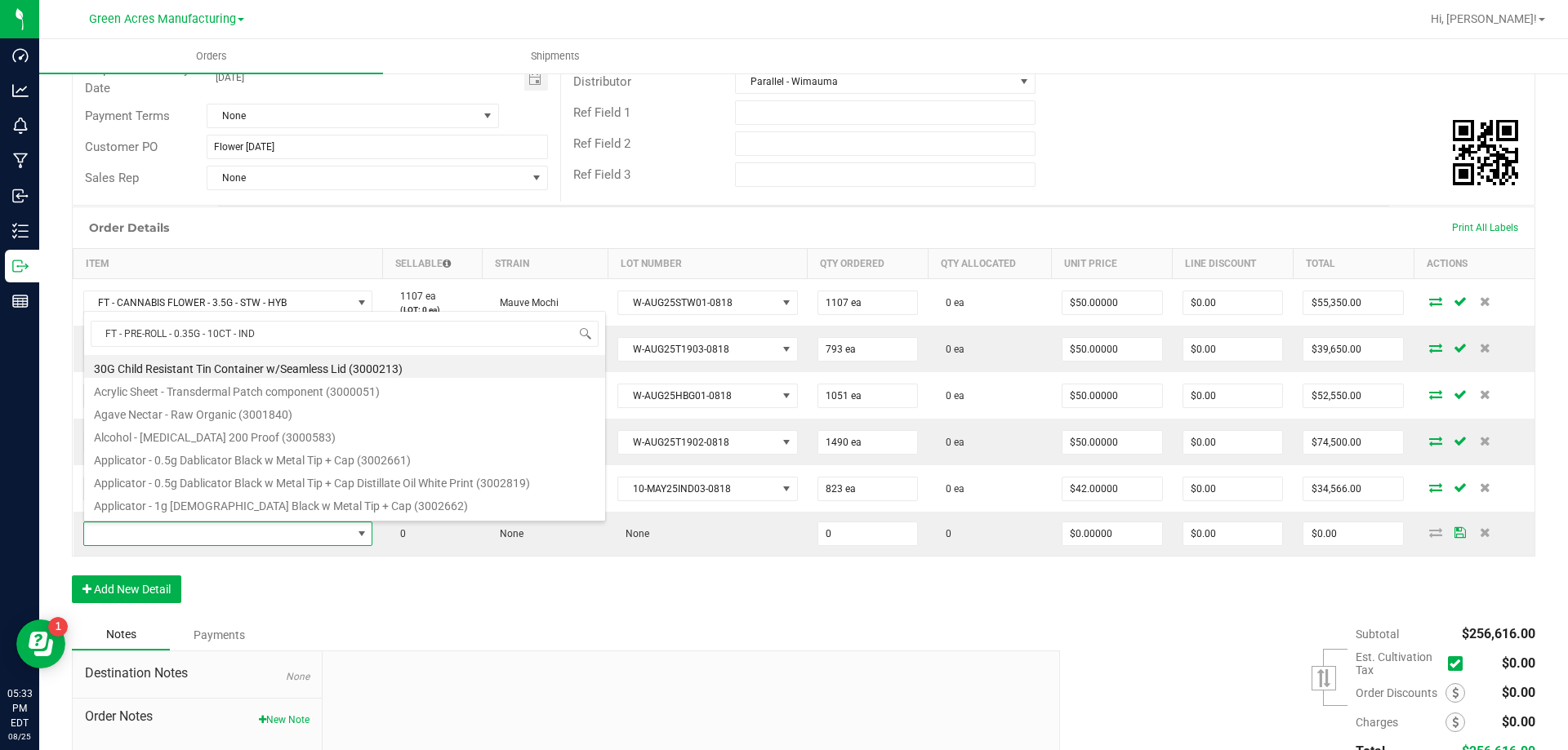
drag, startPoint x: 513, startPoint y: 625, endPoint x: 440, endPoint y: 626, distance: 73.0
click at [513, 631] on div "Notes Payments" at bounding box center [559, 635] width 976 height 31
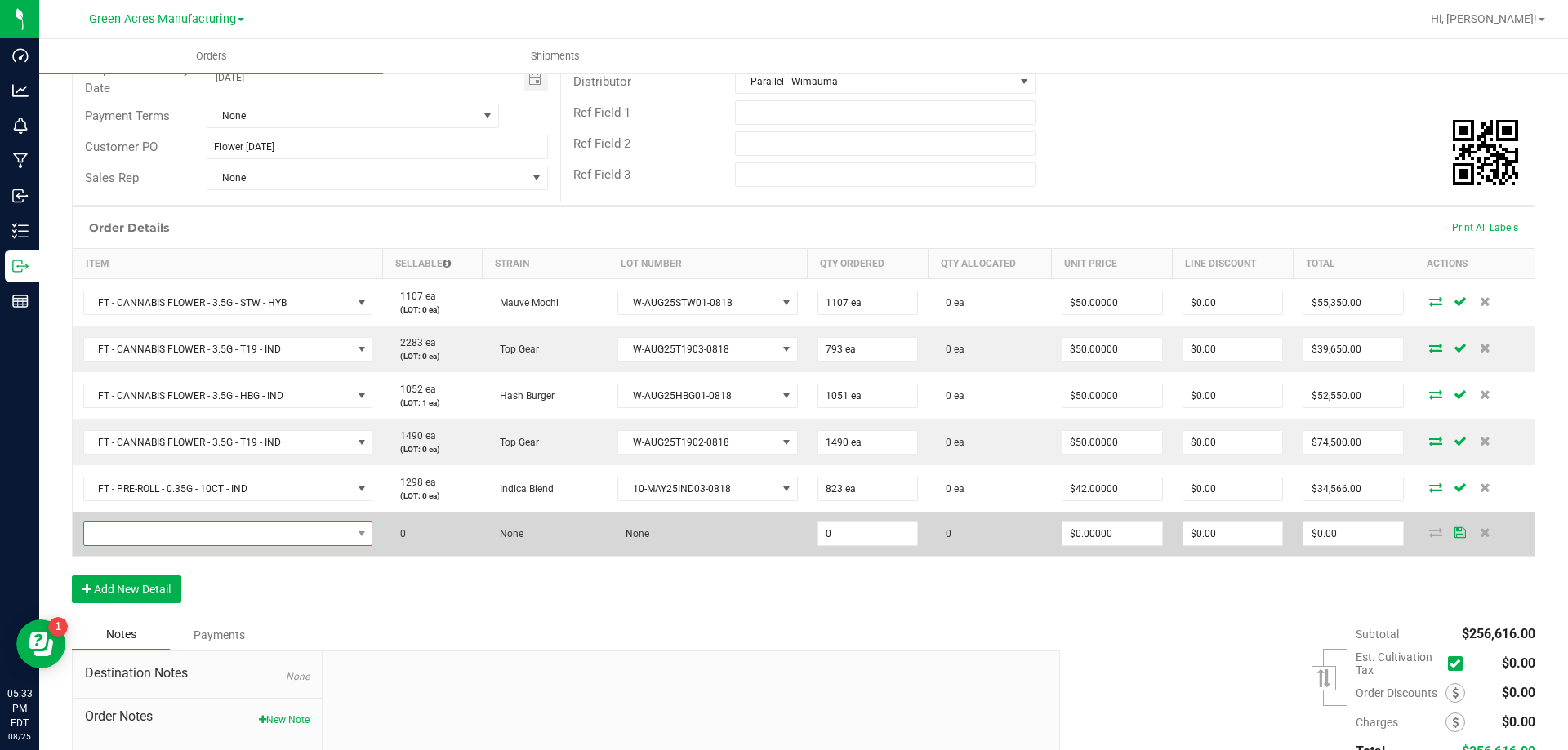
click at [344, 539] on span "NO DATA FOUND" at bounding box center [219, 533] width 268 height 23
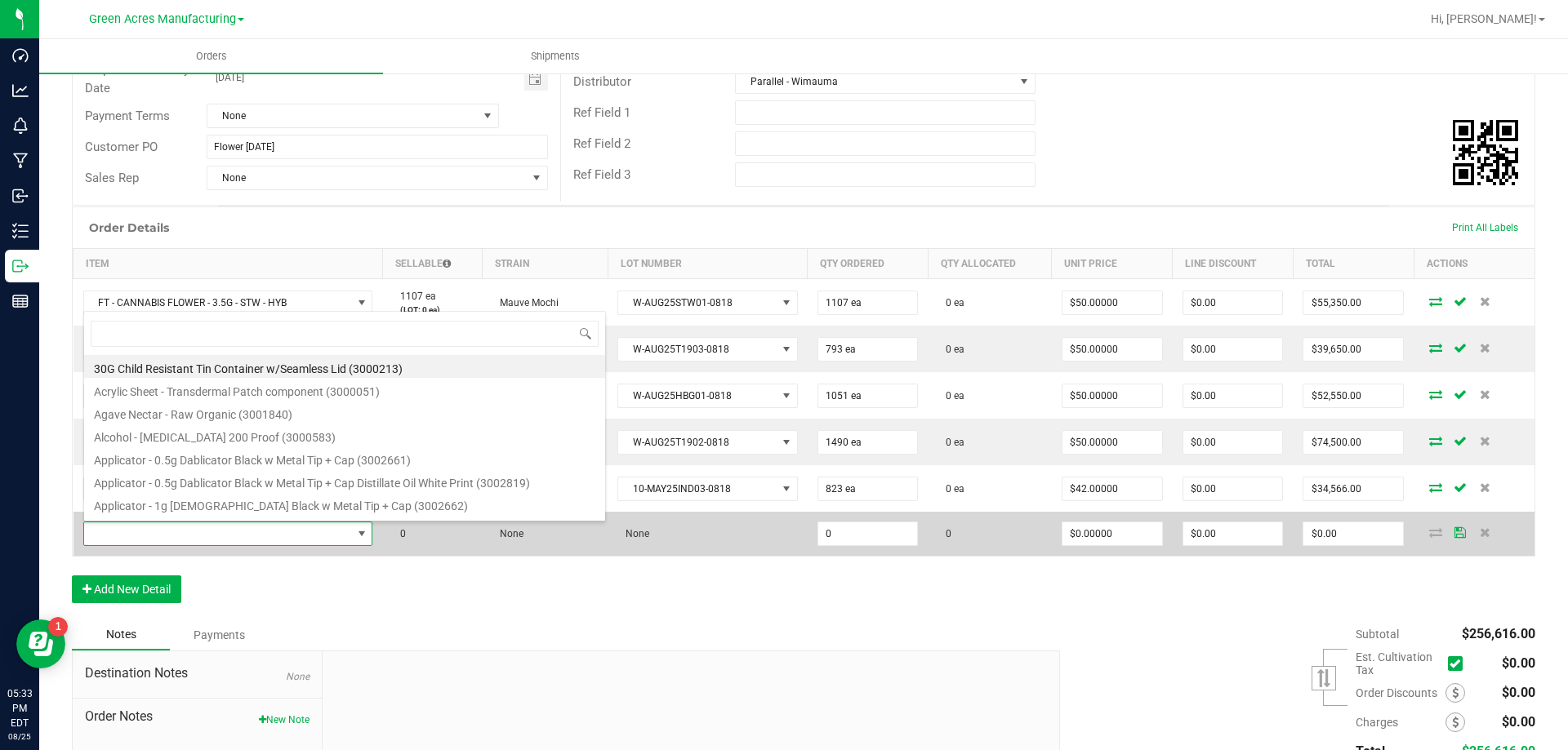
type input "FT - PRE-ROLL - 0.35G - 10CT - IND"
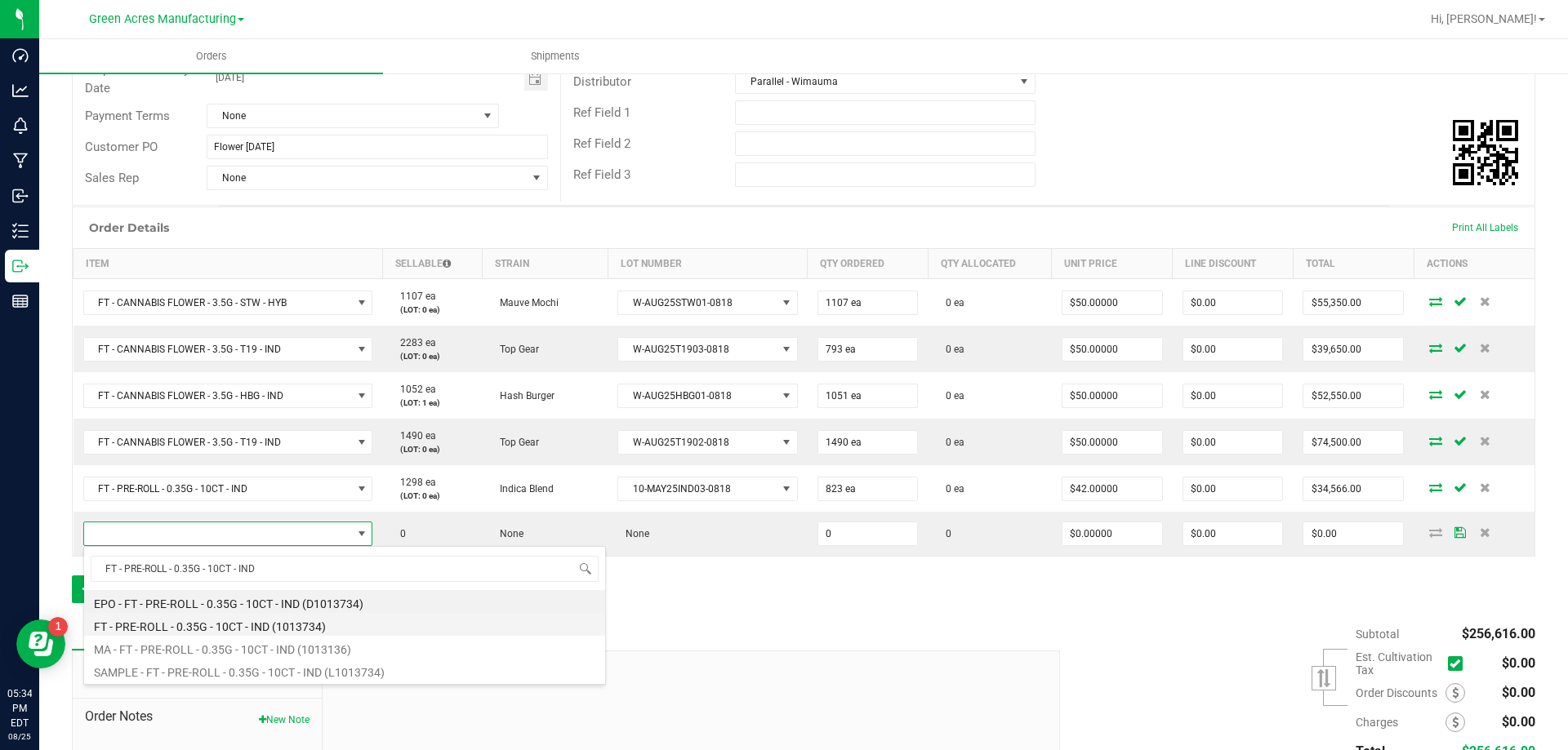
click at [318, 622] on li "FT - PRE-ROLL - 0.35G - 10CT - IND (1013734)" at bounding box center [345, 625] width 521 height 23
type input "0 ea"
type input "$42.00000"
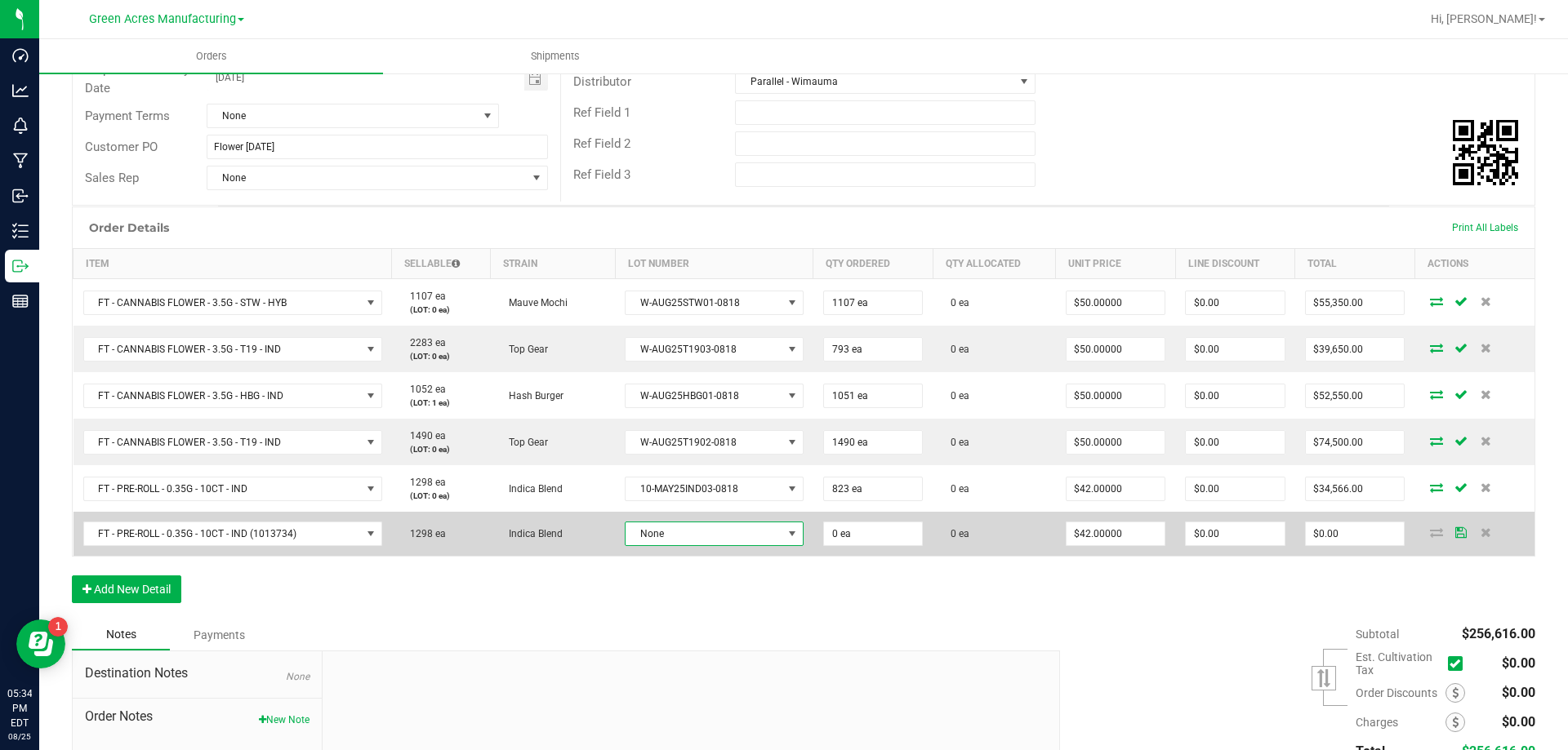
click at [732, 534] on span "None" at bounding box center [704, 533] width 157 height 23
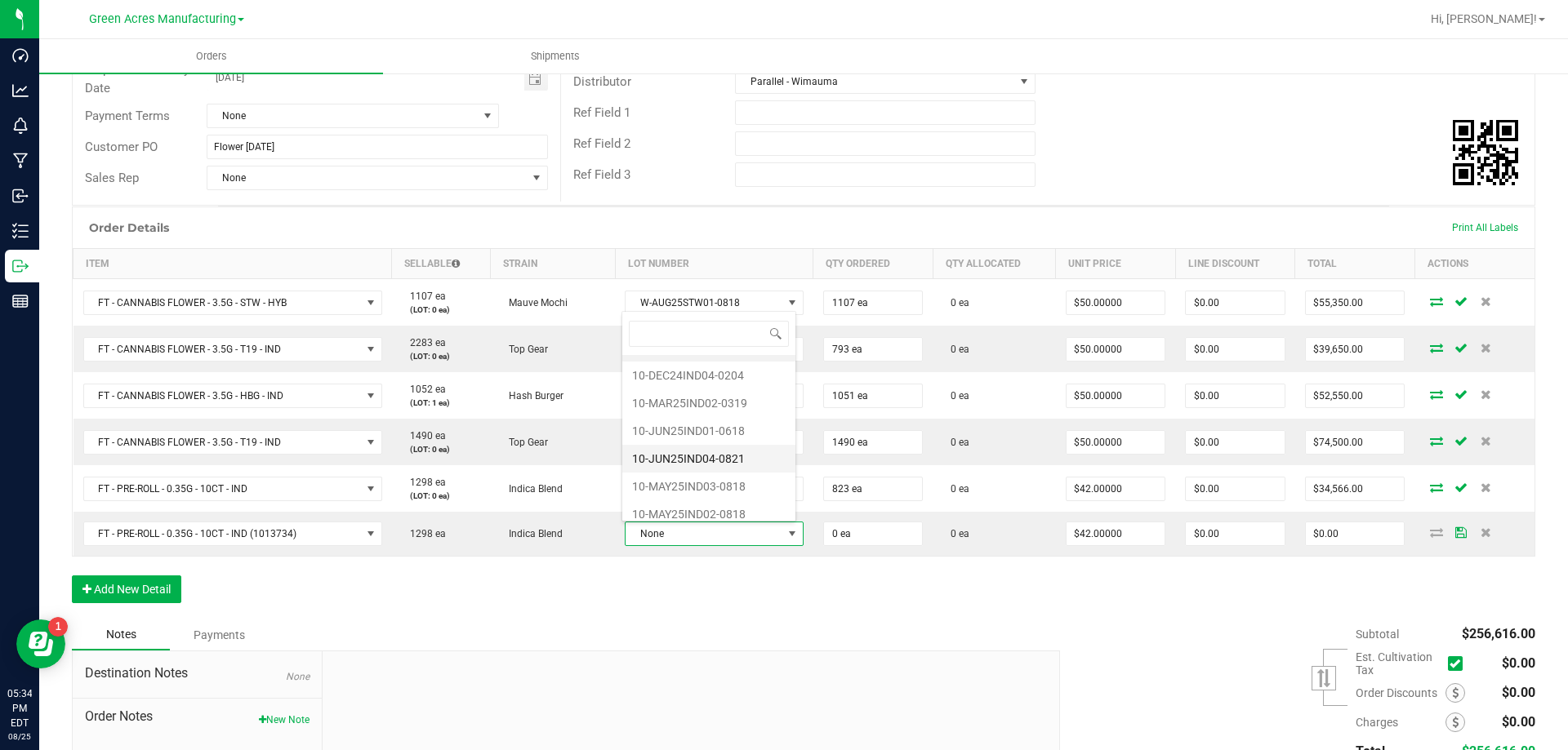
scroll to position [31, 0]
click at [726, 508] on li "10-MAY25IND02-0818" at bounding box center [708, 504] width 173 height 28
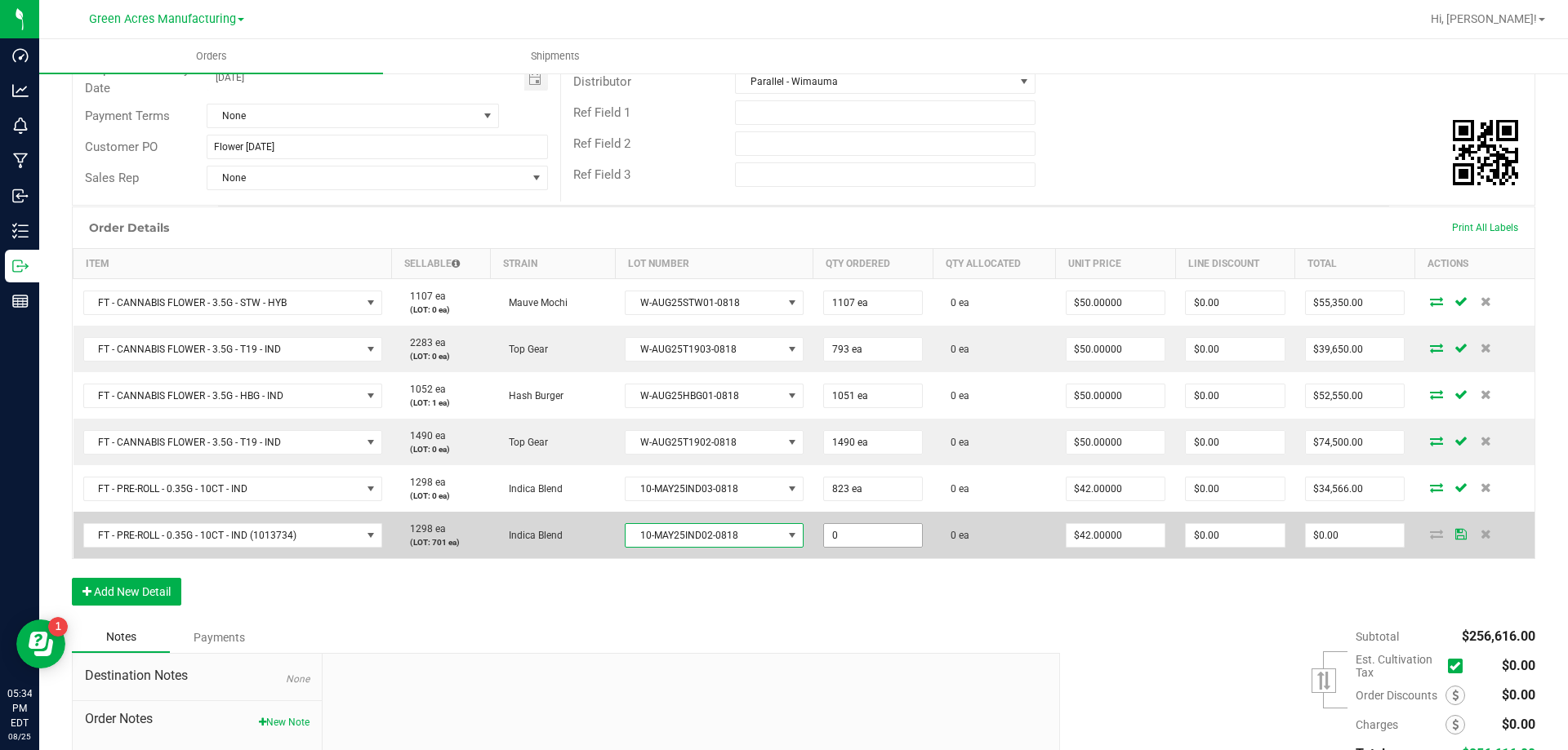
click at [849, 526] on input "0" at bounding box center [873, 535] width 99 height 23
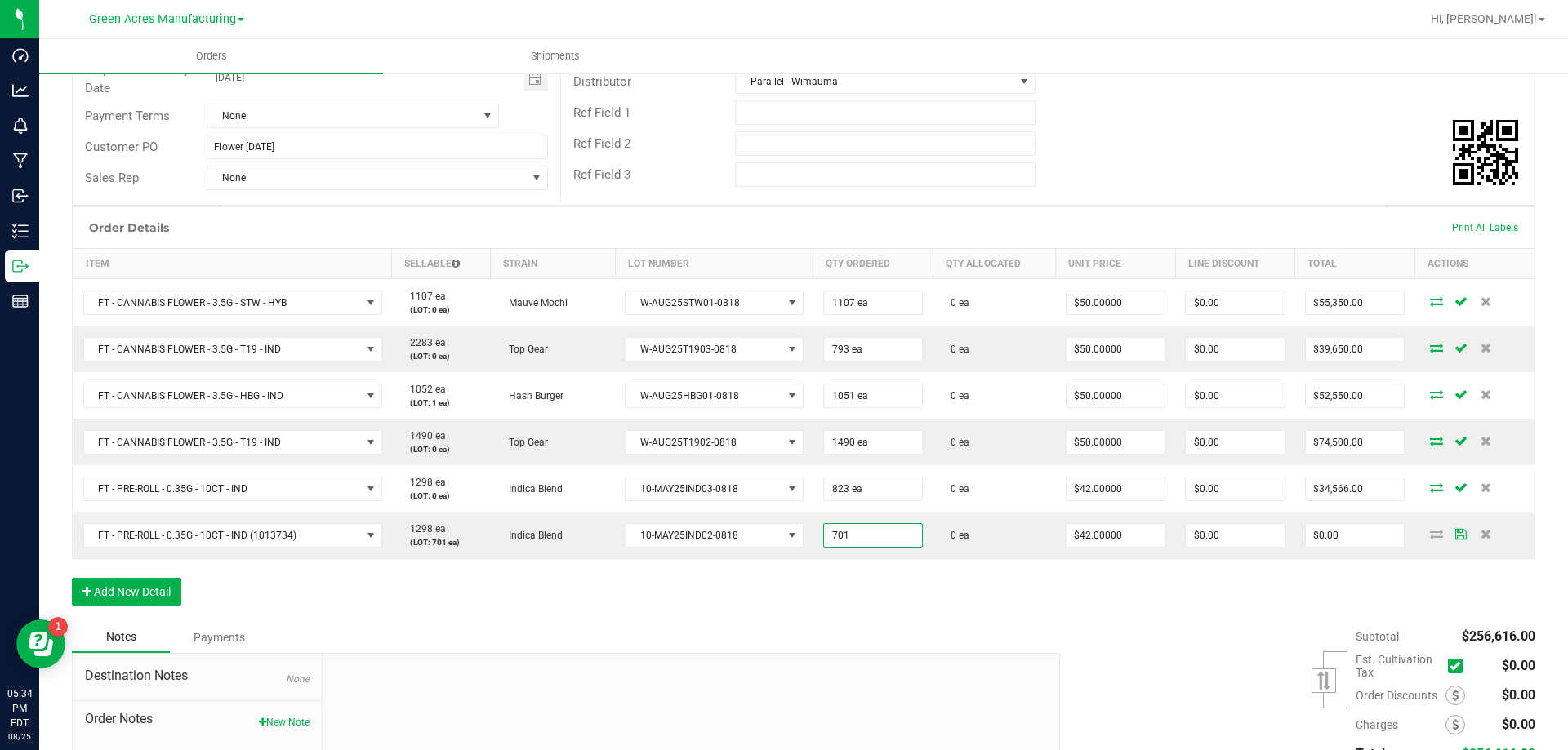
type input "701 ea"
type input "$29,442.00"
click at [382, 657] on div at bounding box center [691, 763] width 737 height 218
click at [165, 589] on button "Add New Detail" at bounding box center [126, 591] width 109 height 28
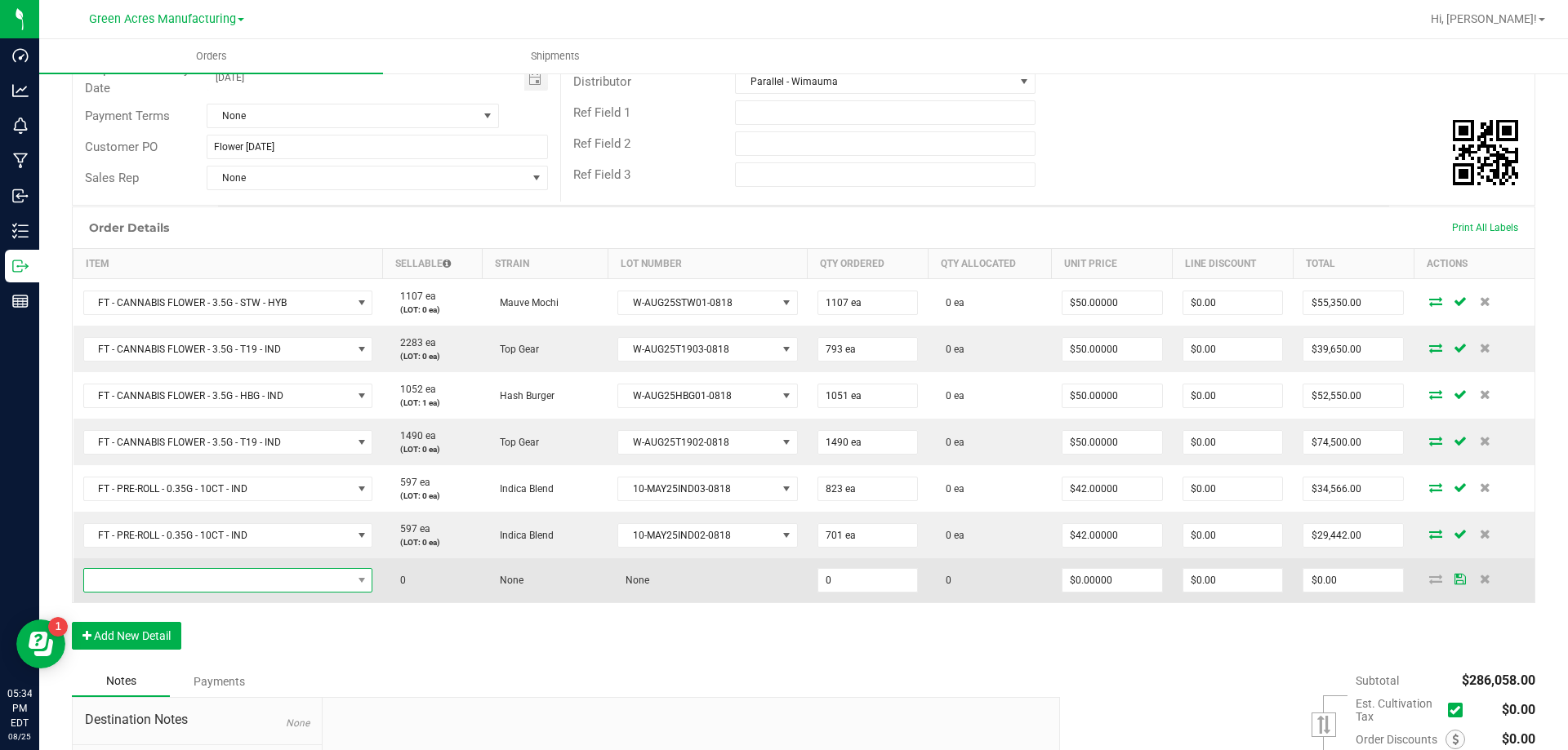
click at [303, 576] on span "NO DATA FOUND" at bounding box center [219, 580] width 268 height 23
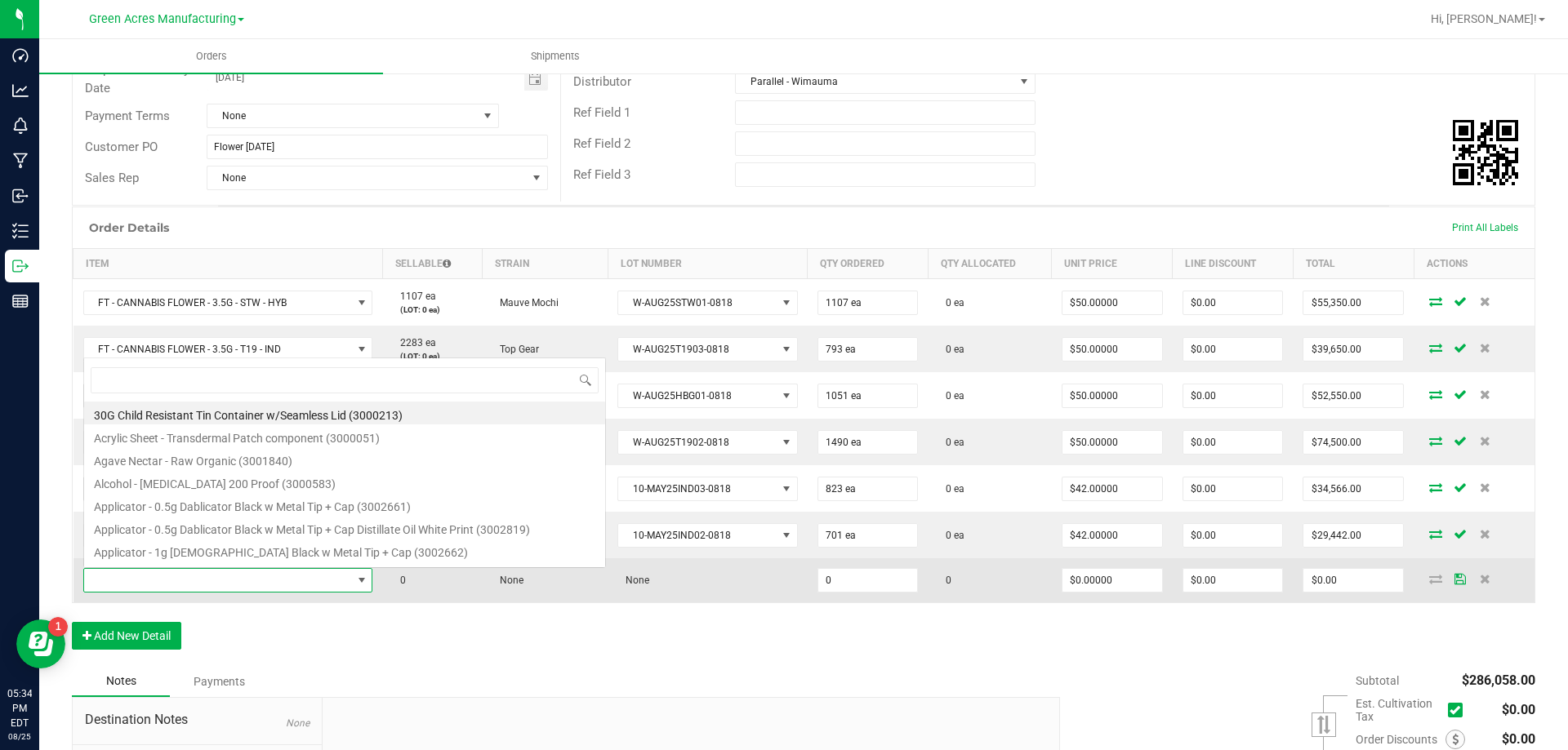
scroll to position [25, 284]
type input "FT - CANNABIS FLOWER - 3.5G - SRZ - HYI"
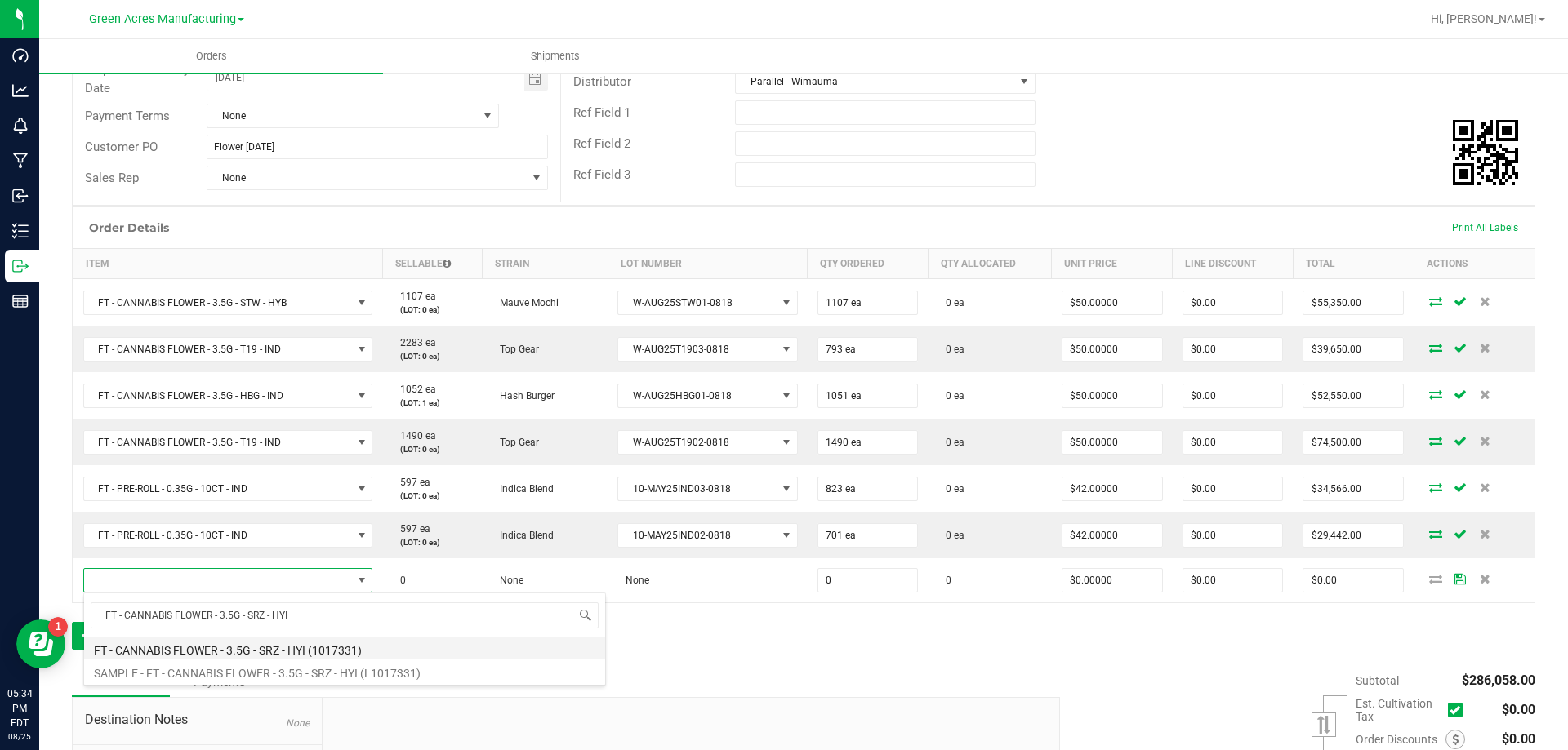
click at [300, 645] on li "FT - CANNABIS FLOWER - 3.5G - SRZ - HYI (1017331)" at bounding box center [345, 648] width 521 height 23
type input "0 ea"
type input "$50.00000"
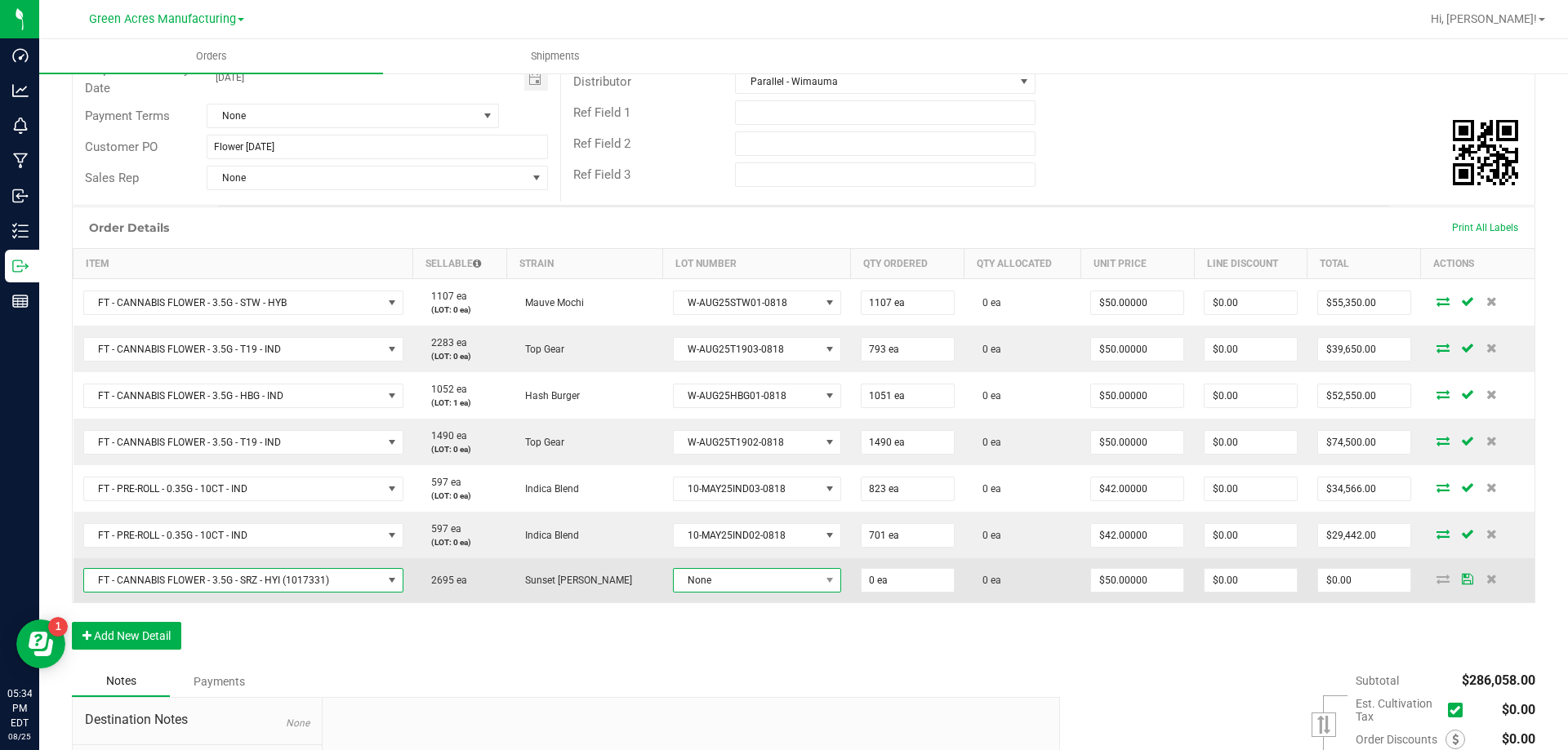
click at [785, 589] on span "None" at bounding box center [746, 580] width 146 height 23
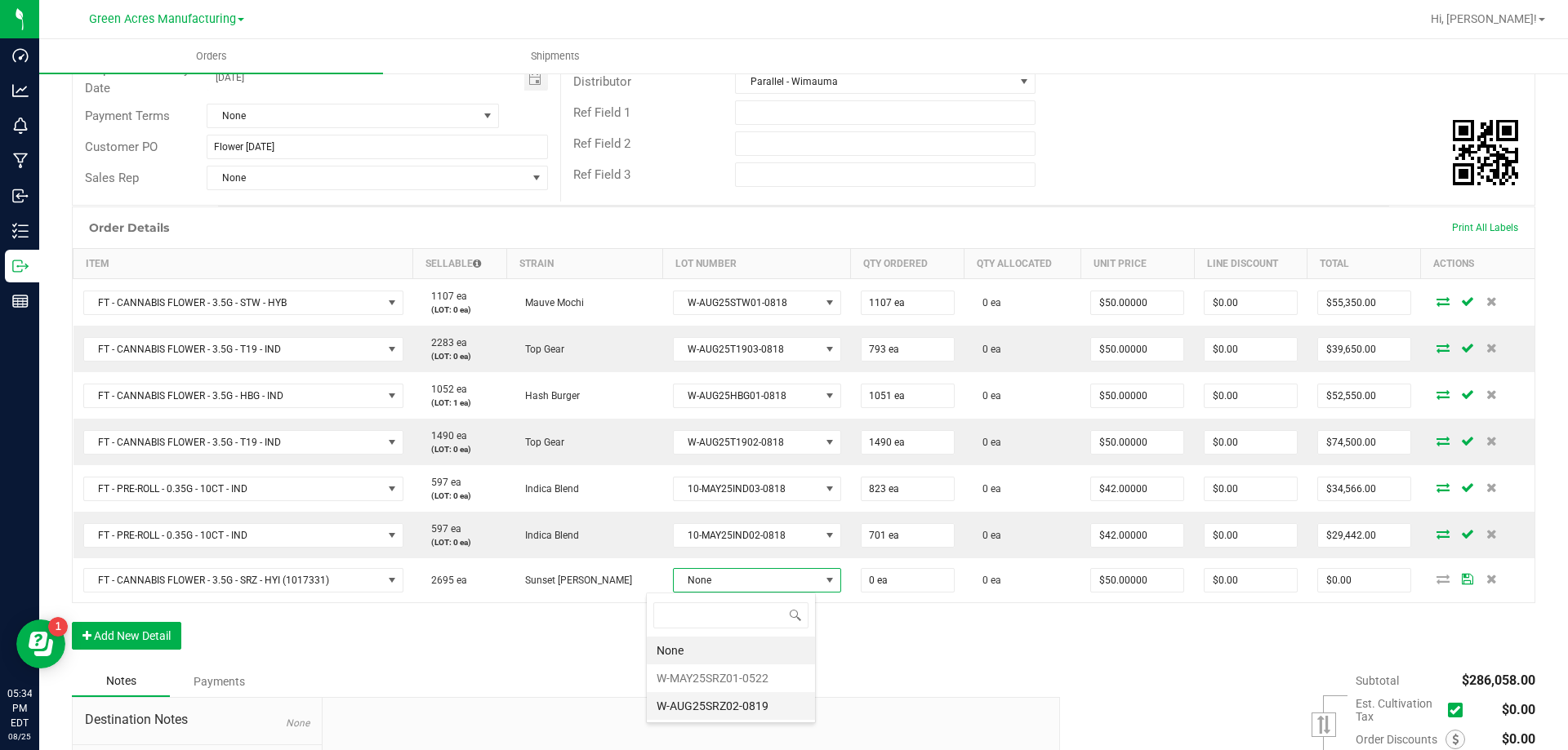
click at [751, 702] on li "W-AUG25SRZ02-0819" at bounding box center [731, 706] width 168 height 28
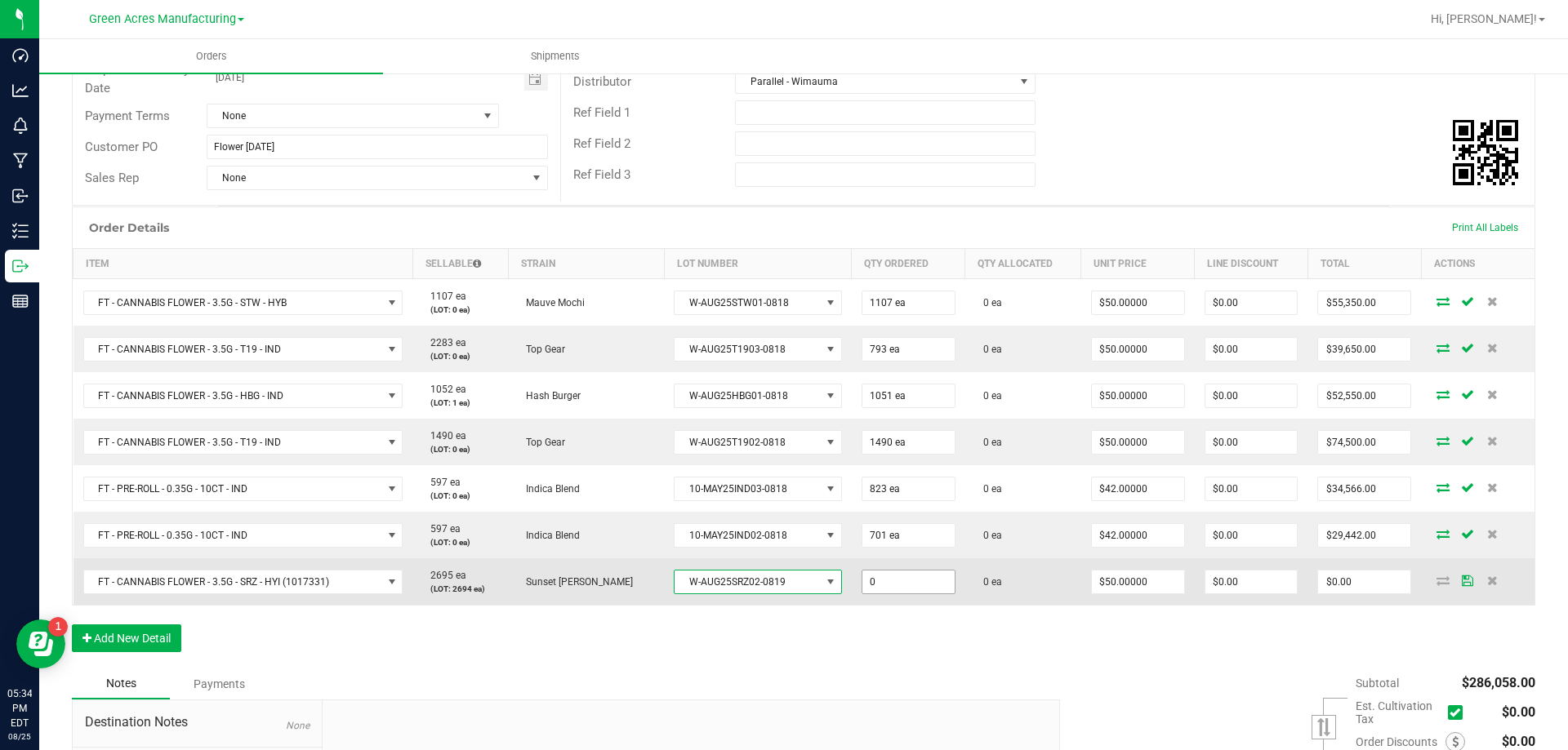
click at [866, 586] on input "0" at bounding box center [908, 582] width 92 height 23
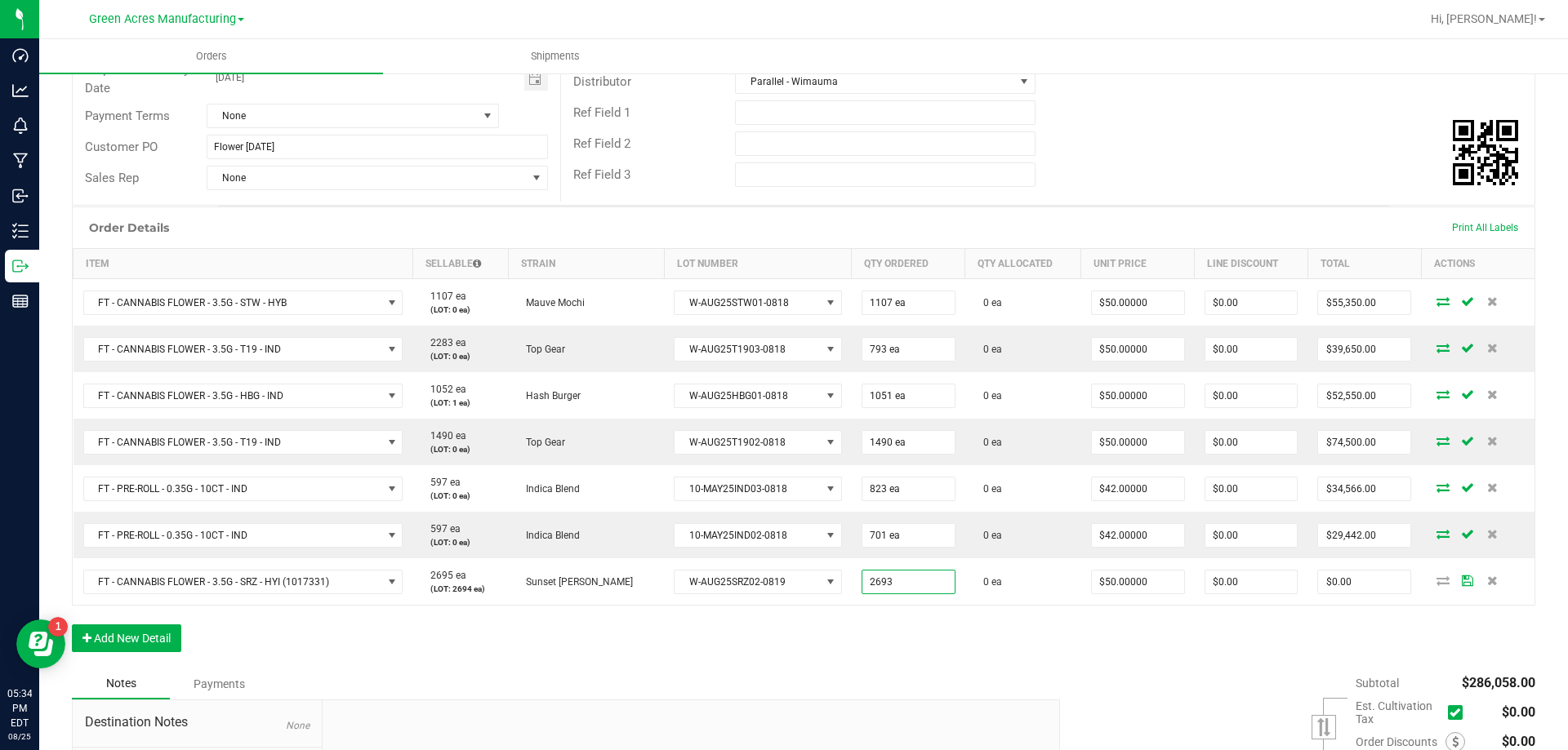
type input "2693 ea"
type input "$134,650.00"
click at [733, 683] on div "Notes Payments" at bounding box center [559, 684] width 976 height 31
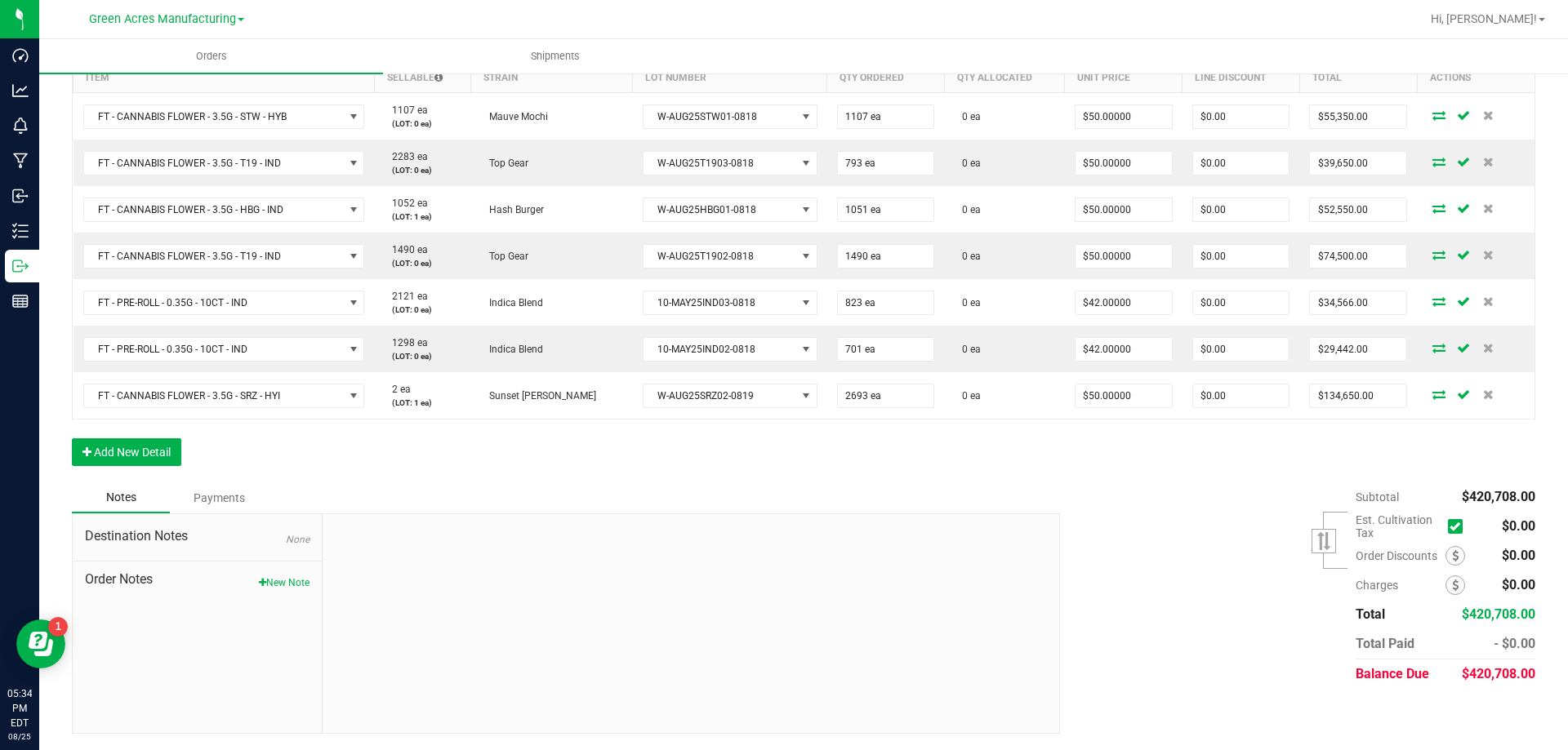
click at [827, 463] on div "Order Details Print All Labels Item Sellable Strain Lot Number Qty Ordered Qty …" at bounding box center [803, 252] width 1464 height 462
click at [828, 462] on div "Order Details Print All Labels Item Sellable Strain Lot Number Qty Ordered Qty …" at bounding box center [803, 252] width 1464 height 462
click at [174, 445] on button "Add New Detail" at bounding box center [126, 452] width 109 height 28
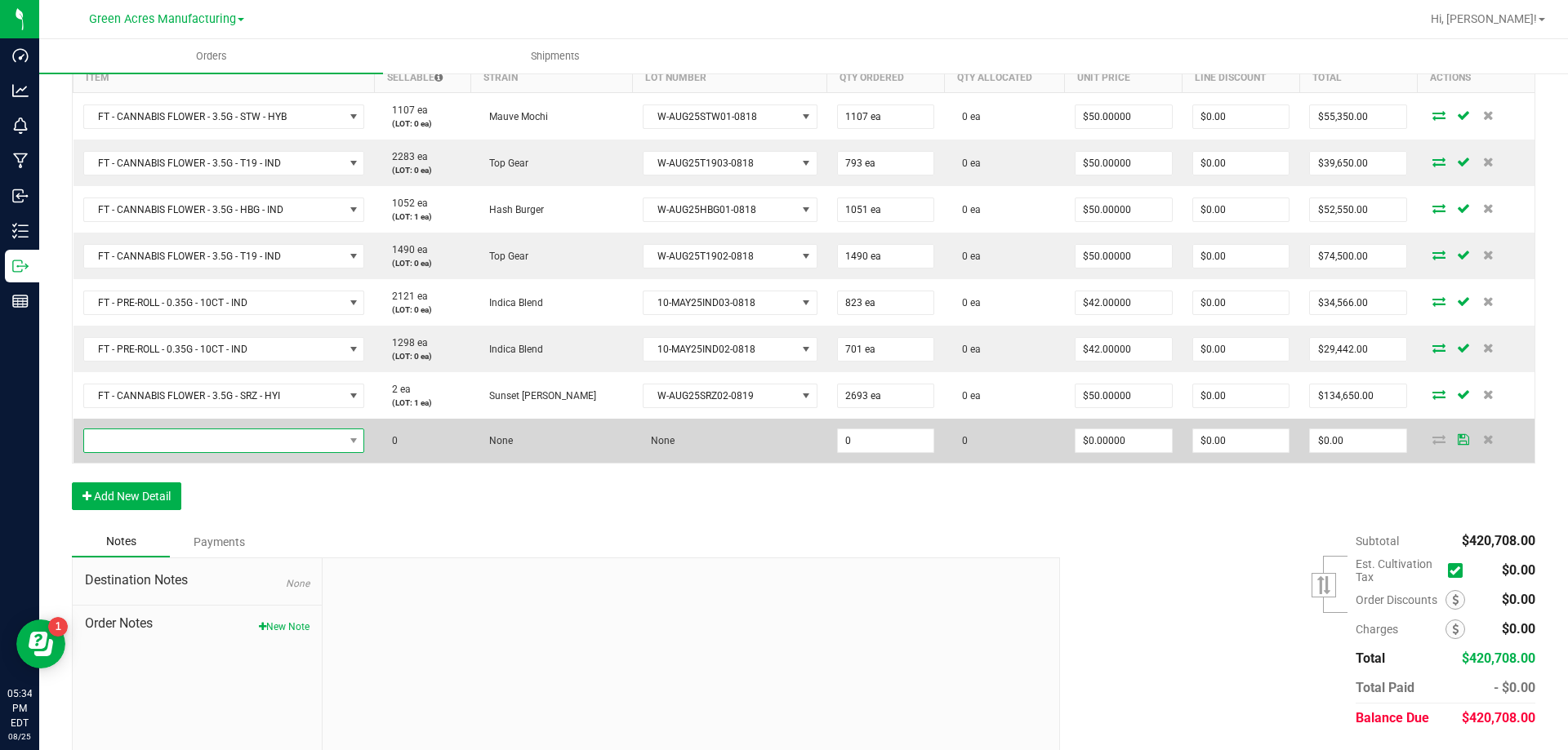
click at [258, 445] on span "NO DATA FOUND" at bounding box center [214, 440] width 259 height 23
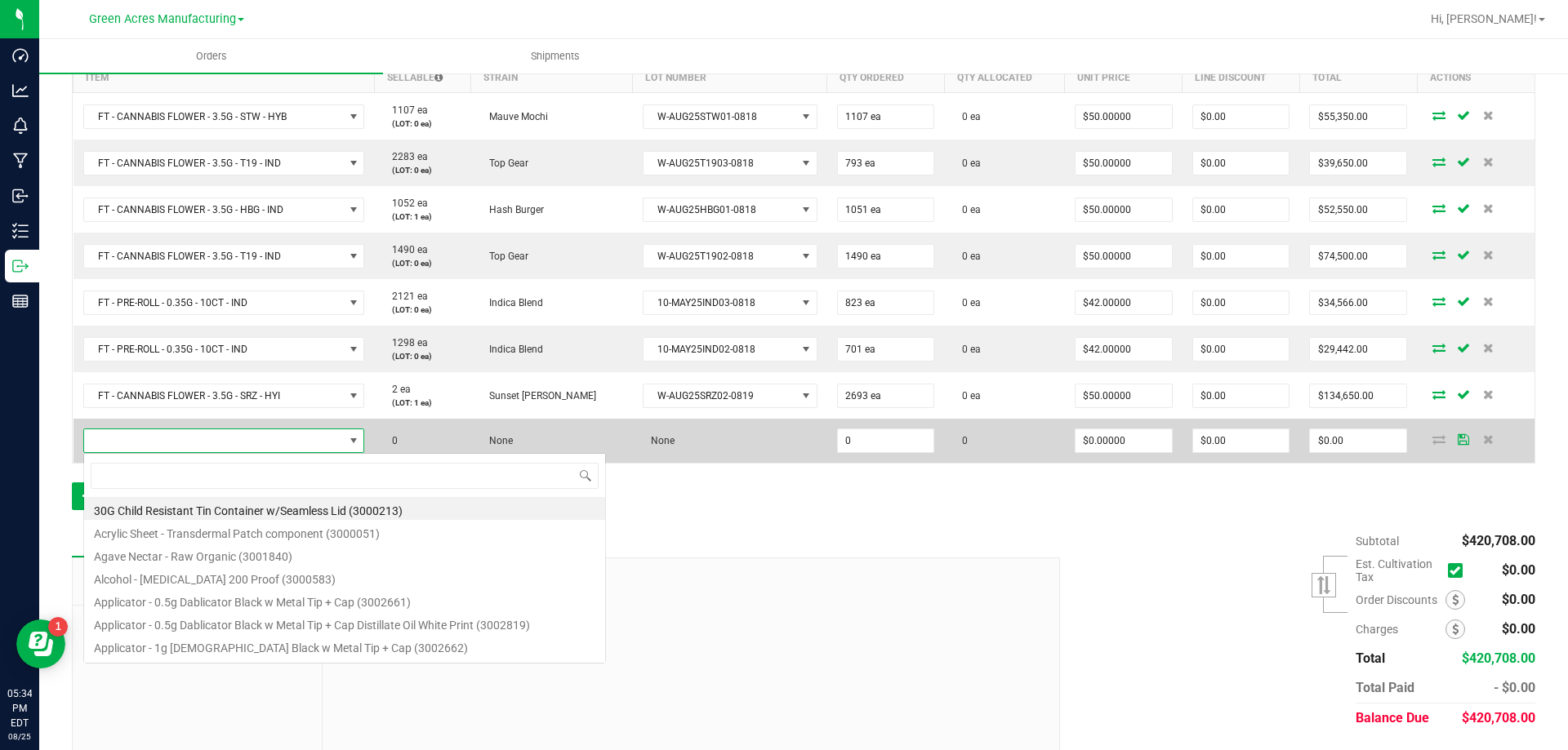
scroll to position [25, 284]
type input "FT - CANNABIS FLOWER - 3.5G - MFU - SAT"
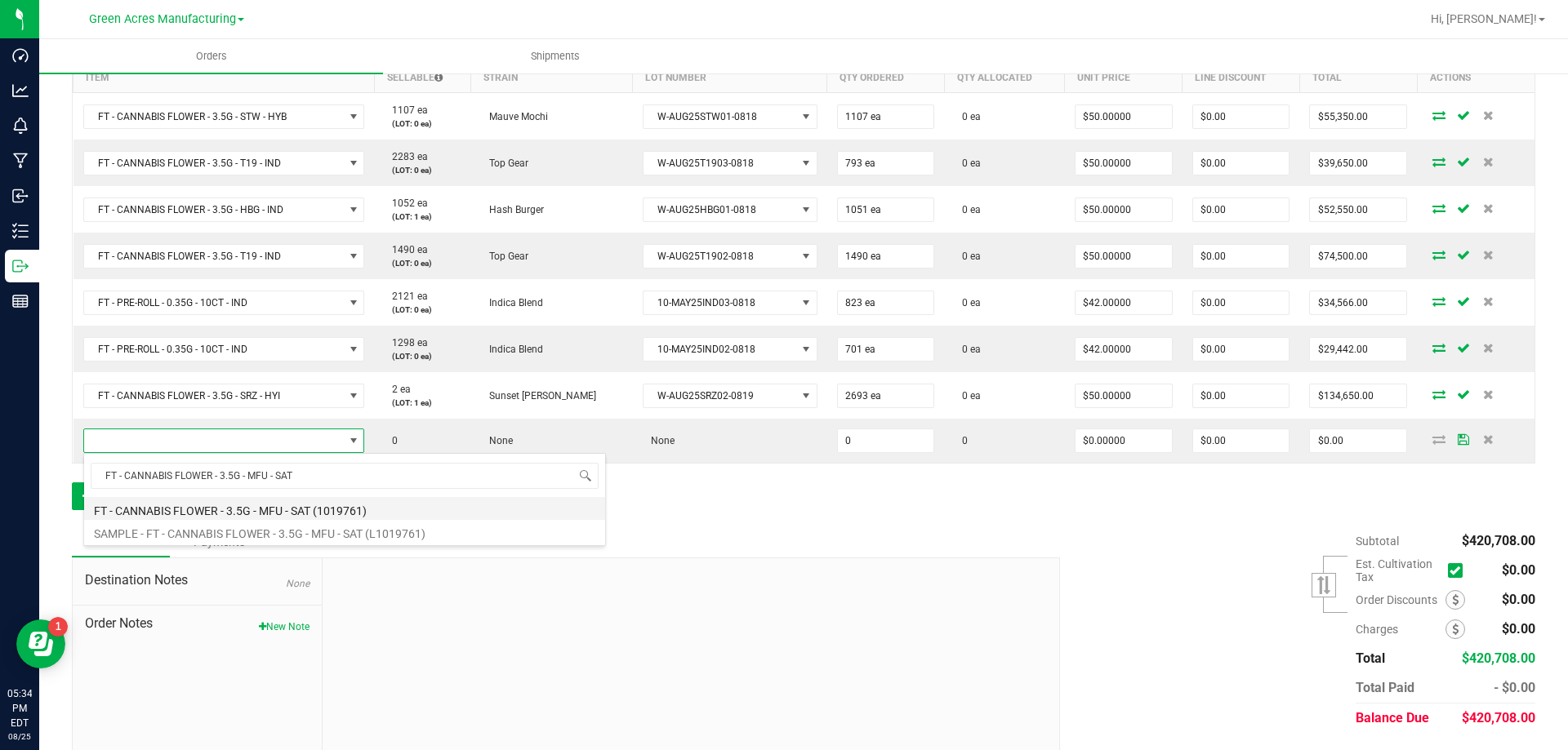
click at [247, 512] on li "FT - CANNABIS FLOWER - 3.5G - MFU - SAT (1019761)" at bounding box center [345, 509] width 521 height 23
type input "0 ea"
type input "$50.00000"
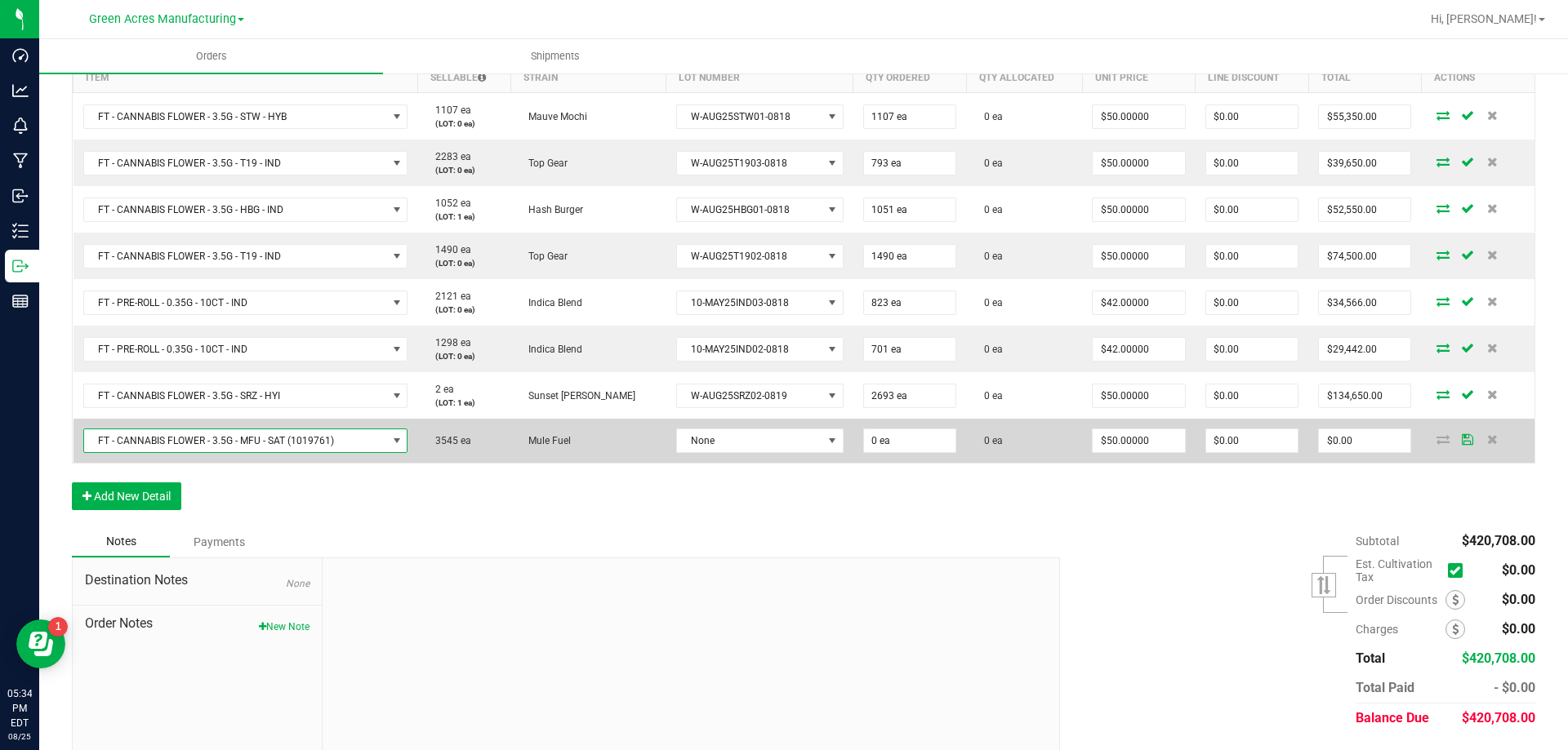
click at [667, 426] on td "None" at bounding box center [760, 441] width 187 height 44
click at [677, 432] on span "None" at bounding box center [749, 440] width 145 height 23
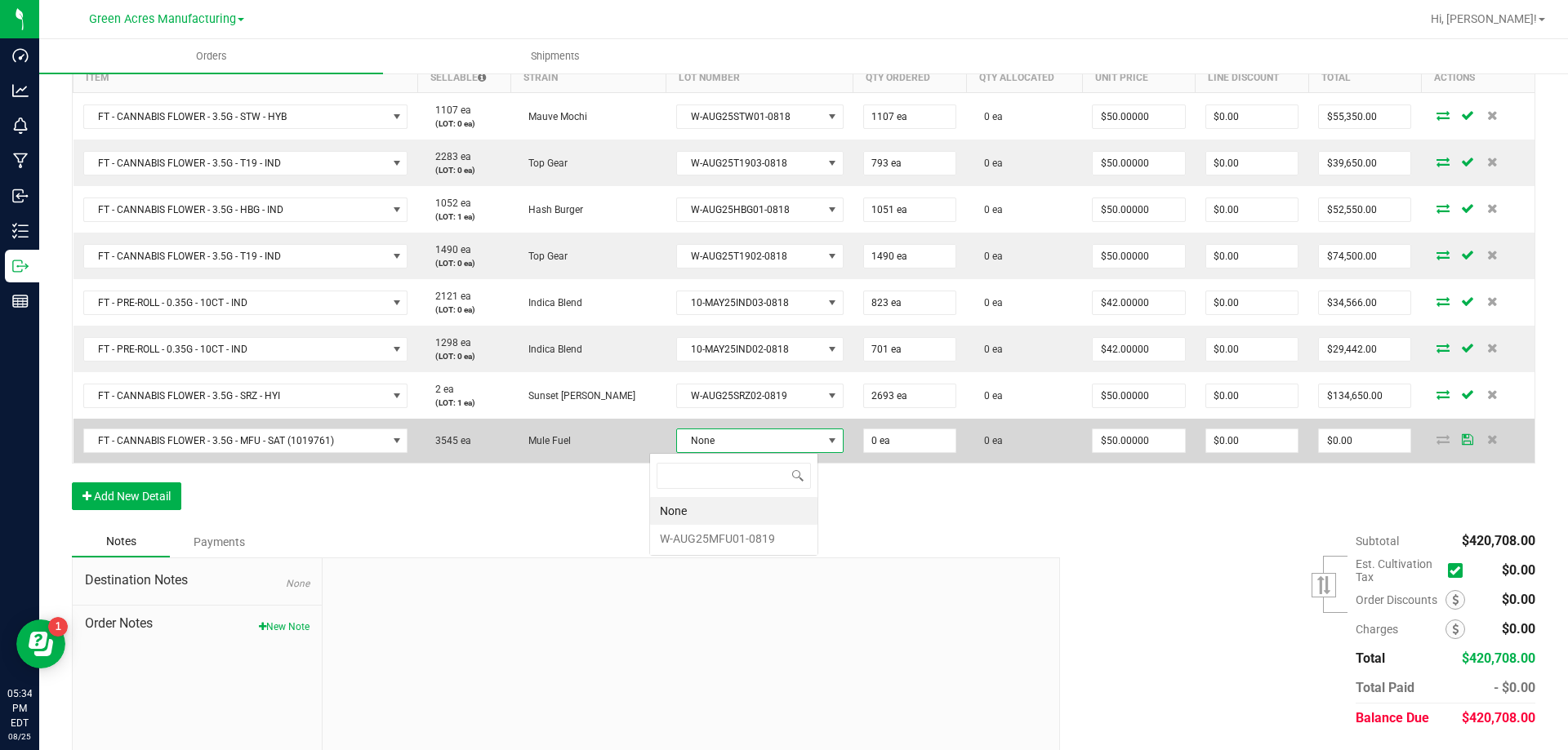
scroll to position [25, 168]
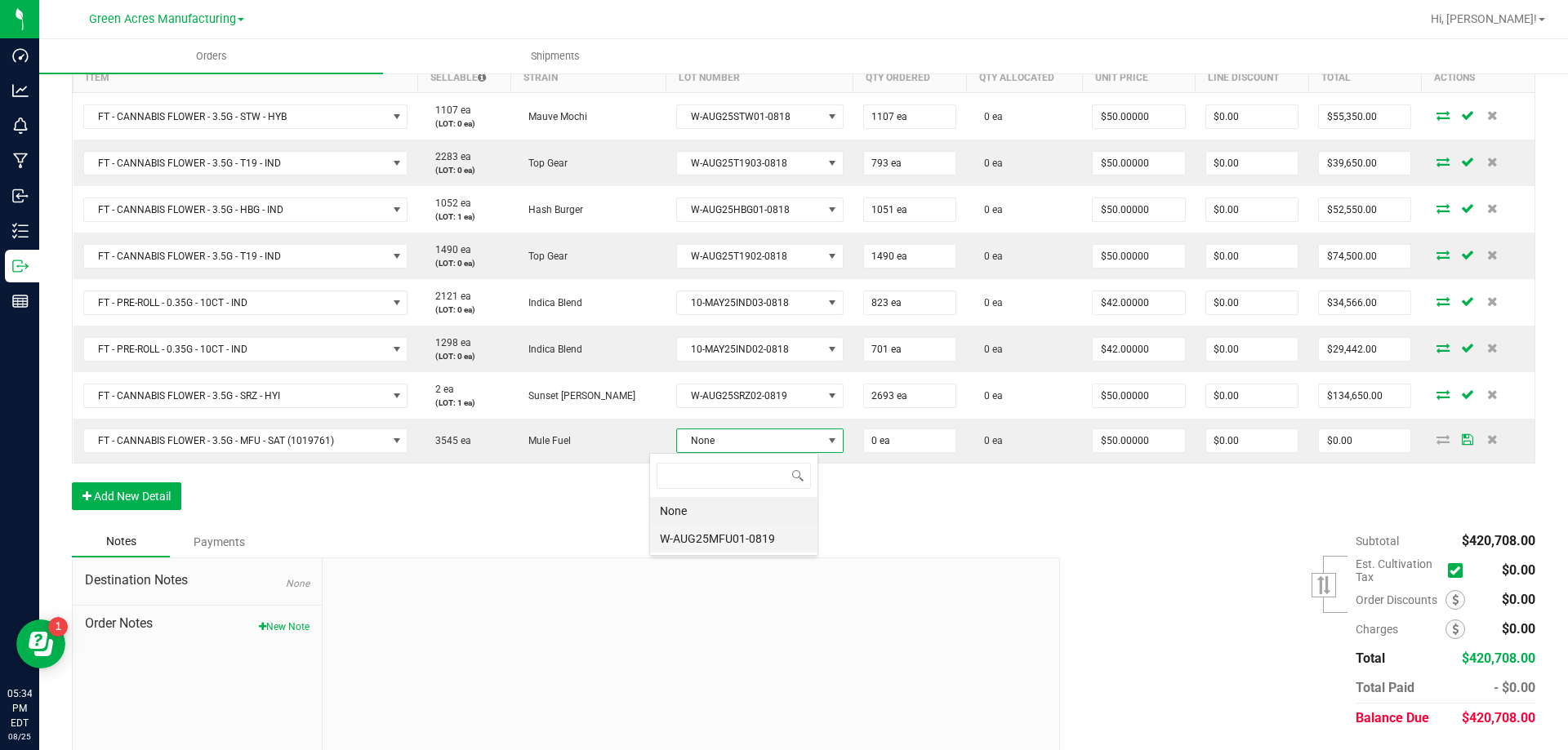
click at [697, 546] on li "W-AUG25MFU01-0819" at bounding box center [734, 538] width 167 height 28
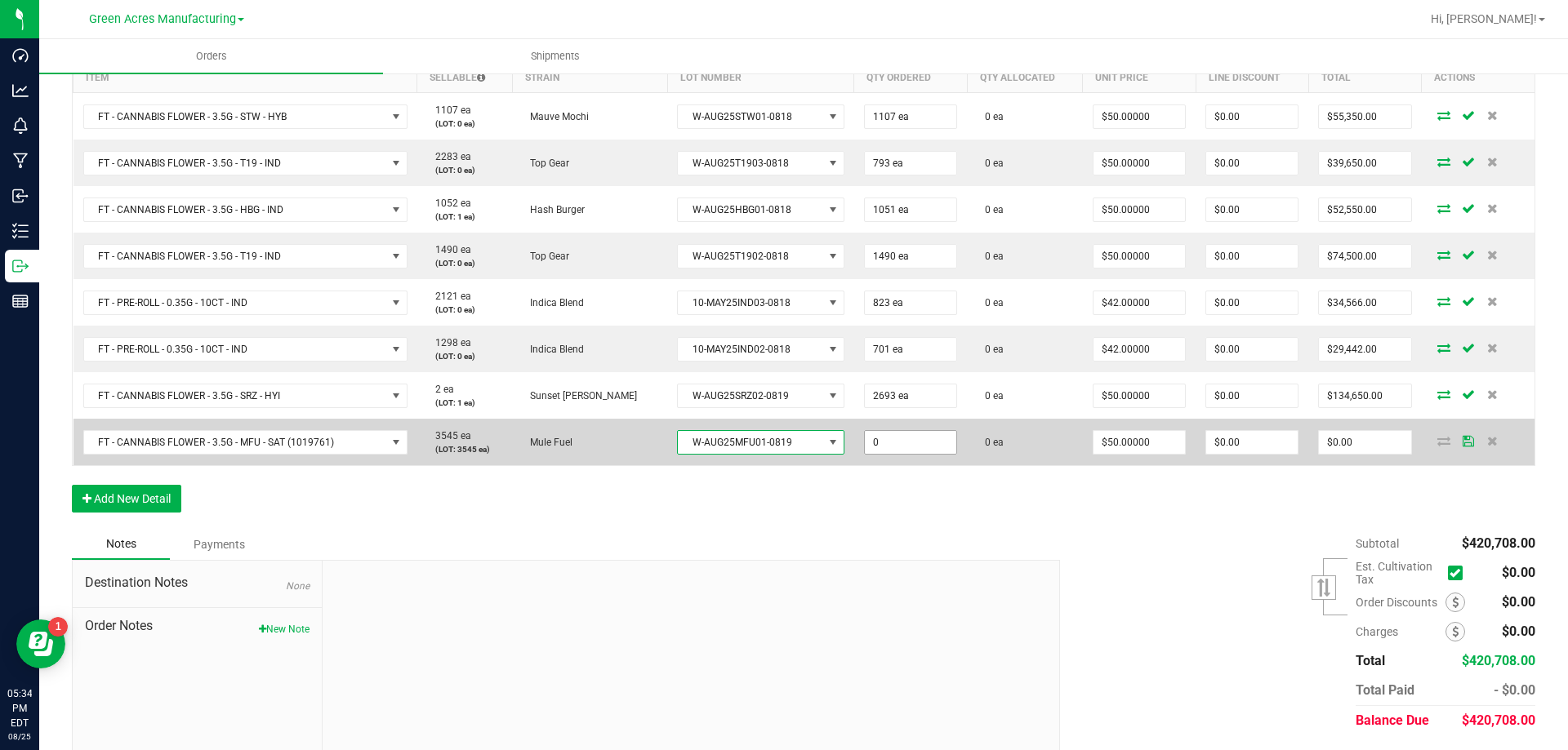
click at [865, 451] on input "0" at bounding box center [910, 442] width 91 height 23
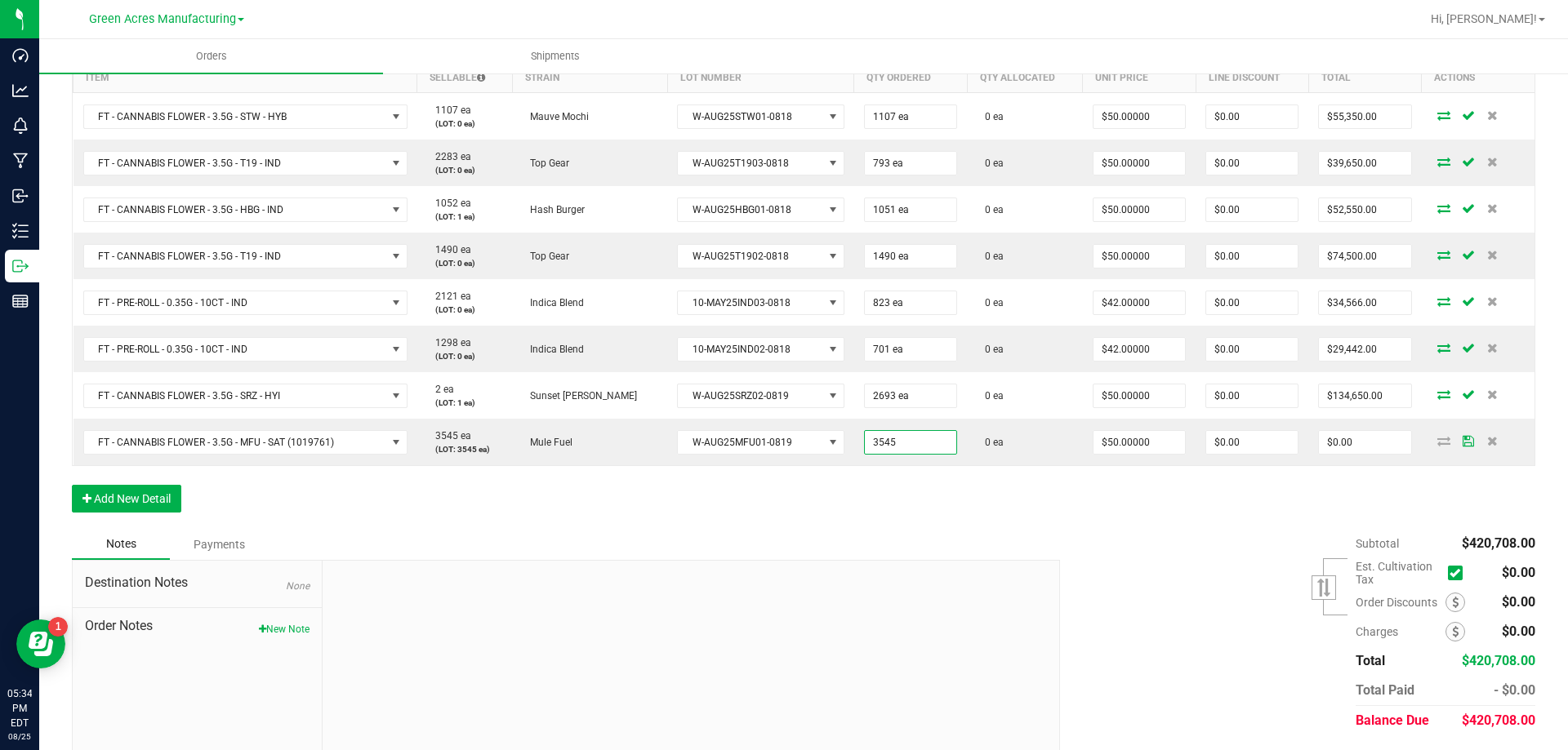
type input "3545 ea"
type input "$177,250.00"
click at [669, 506] on div "Order Details Print All Labels Item Sellable Strain Lot Number Qty Ordered Qty …" at bounding box center [803, 275] width 1464 height 509
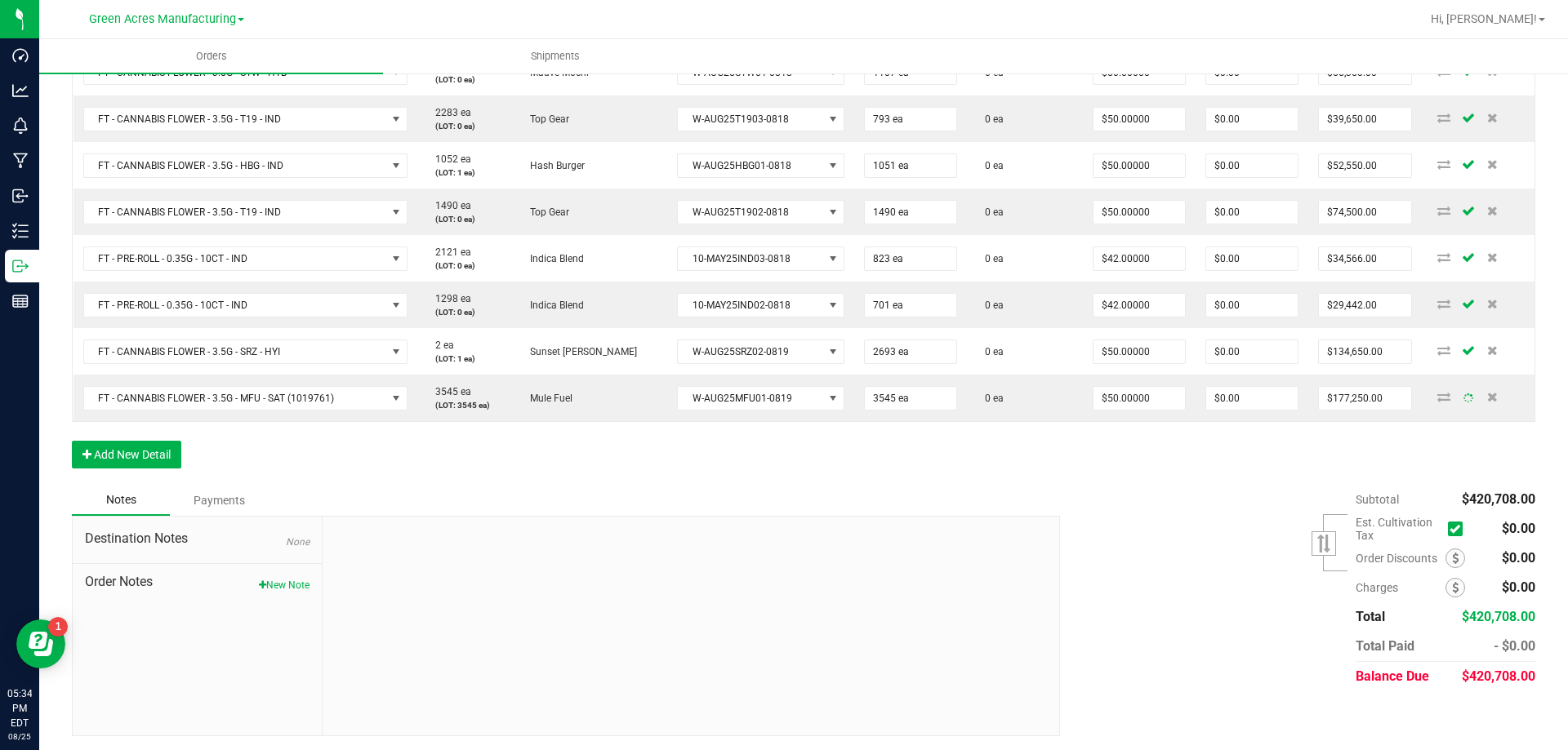
scroll to position [480, 0]
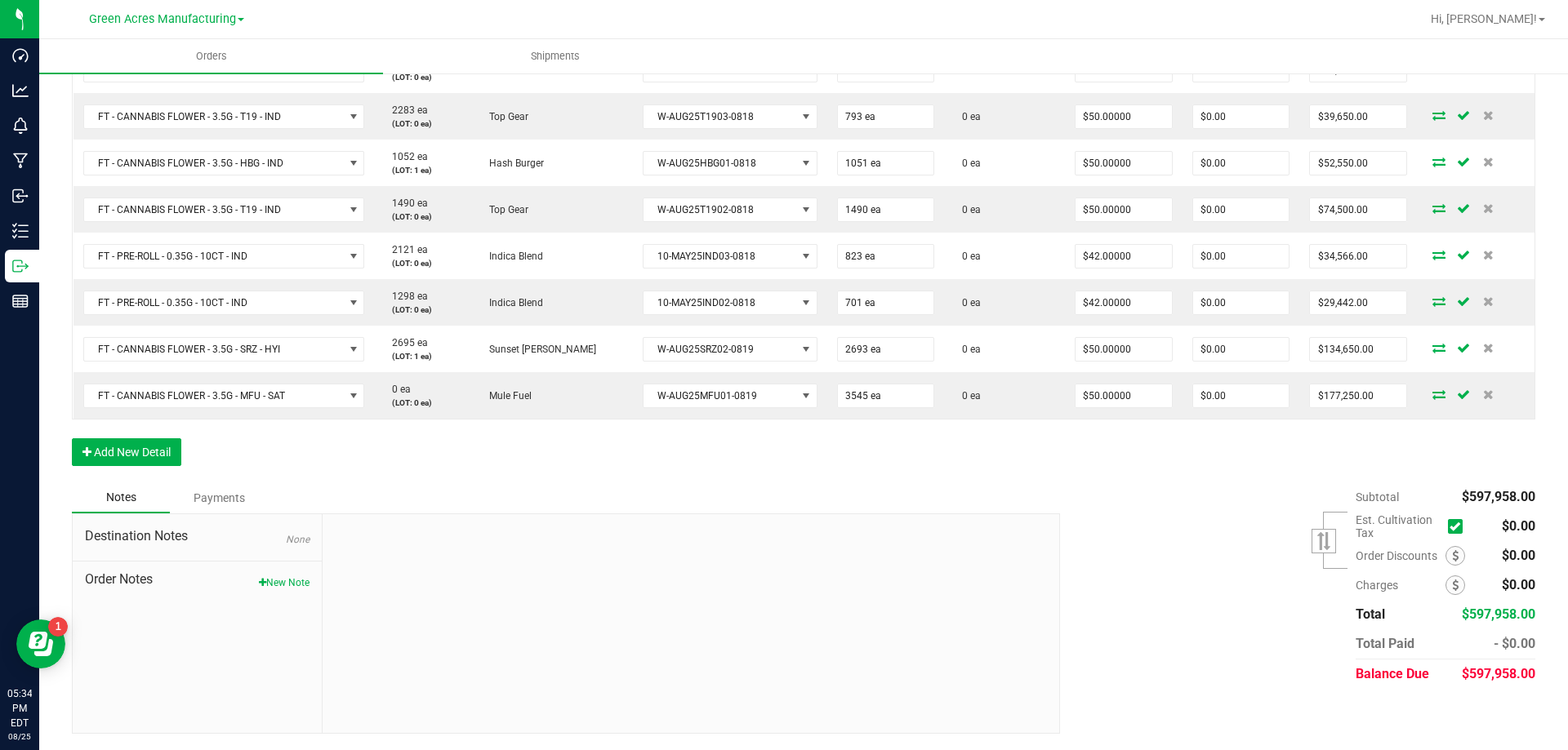
click at [131, 467] on div "Order Details Print All Labels Item Sellable Strain Lot Number Qty Ordered Qty …" at bounding box center [803, 228] width 1464 height 509
click at [138, 444] on button "Add New Detail" at bounding box center [126, 452] width 109 height 28
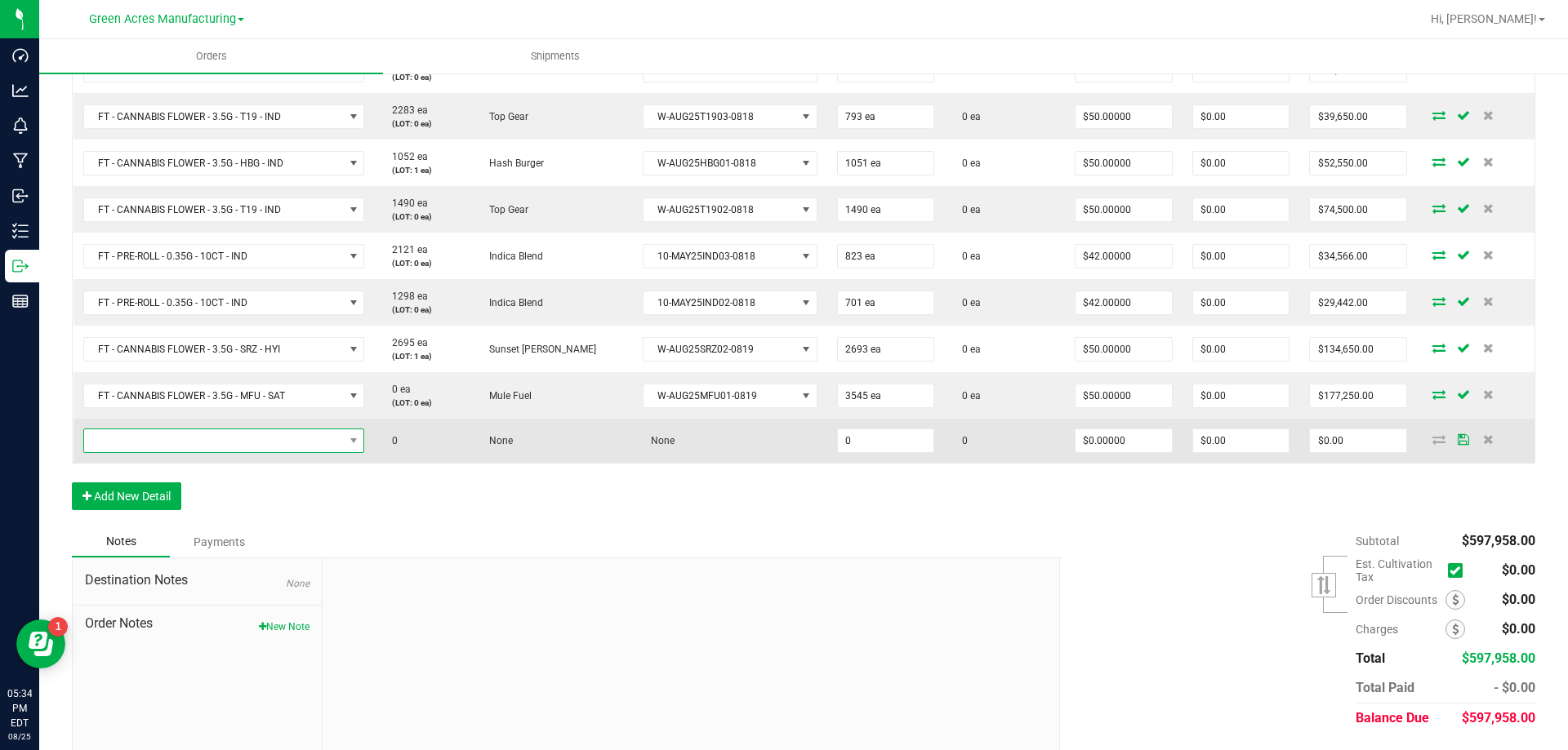
click at [192, 438] on span "NO DATA FOUND" at bounding box center [214, 440] width 259 height 23
type input "FT - PRE-ROLL - 0.35G - 10CT - HYB"
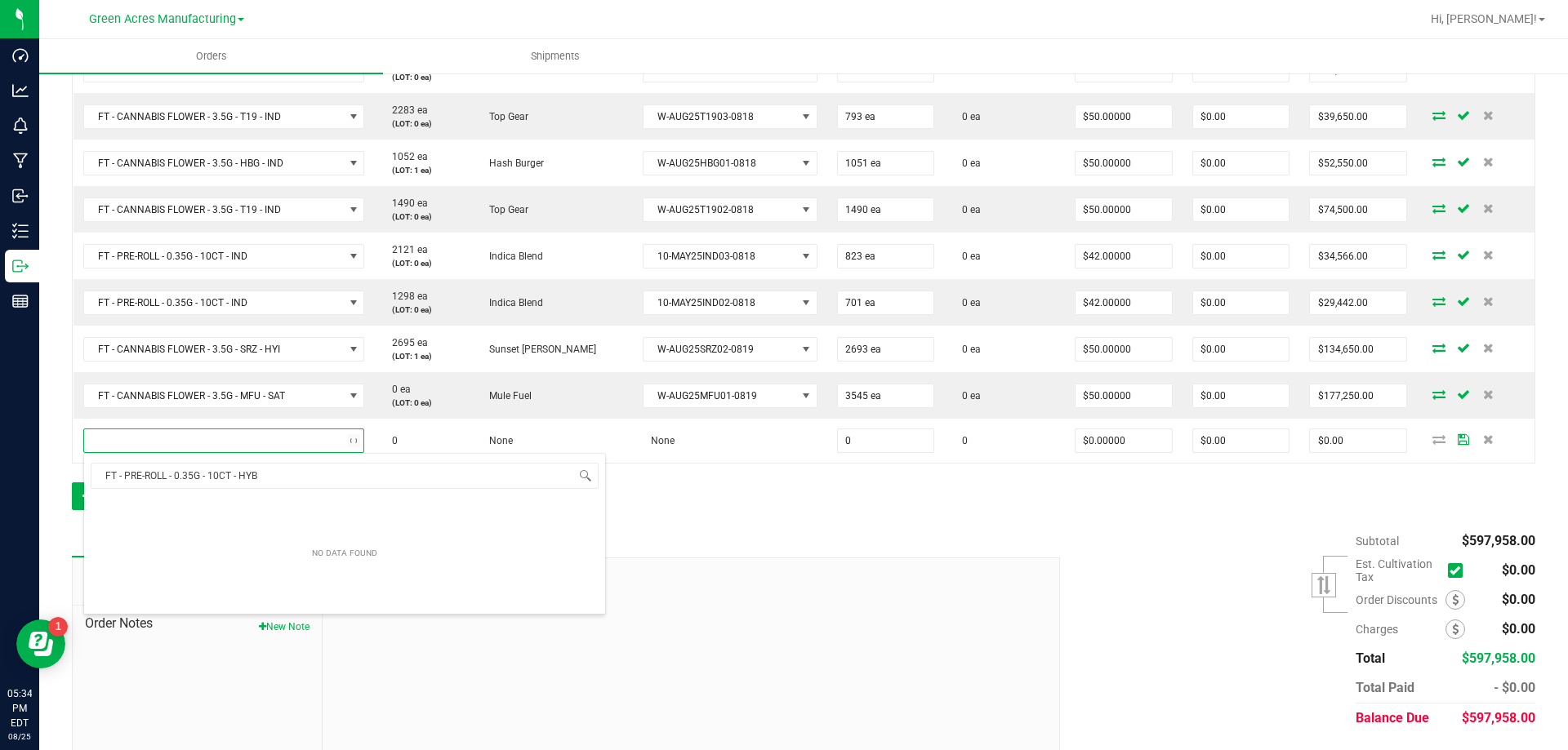
scroll to position [25, 284]
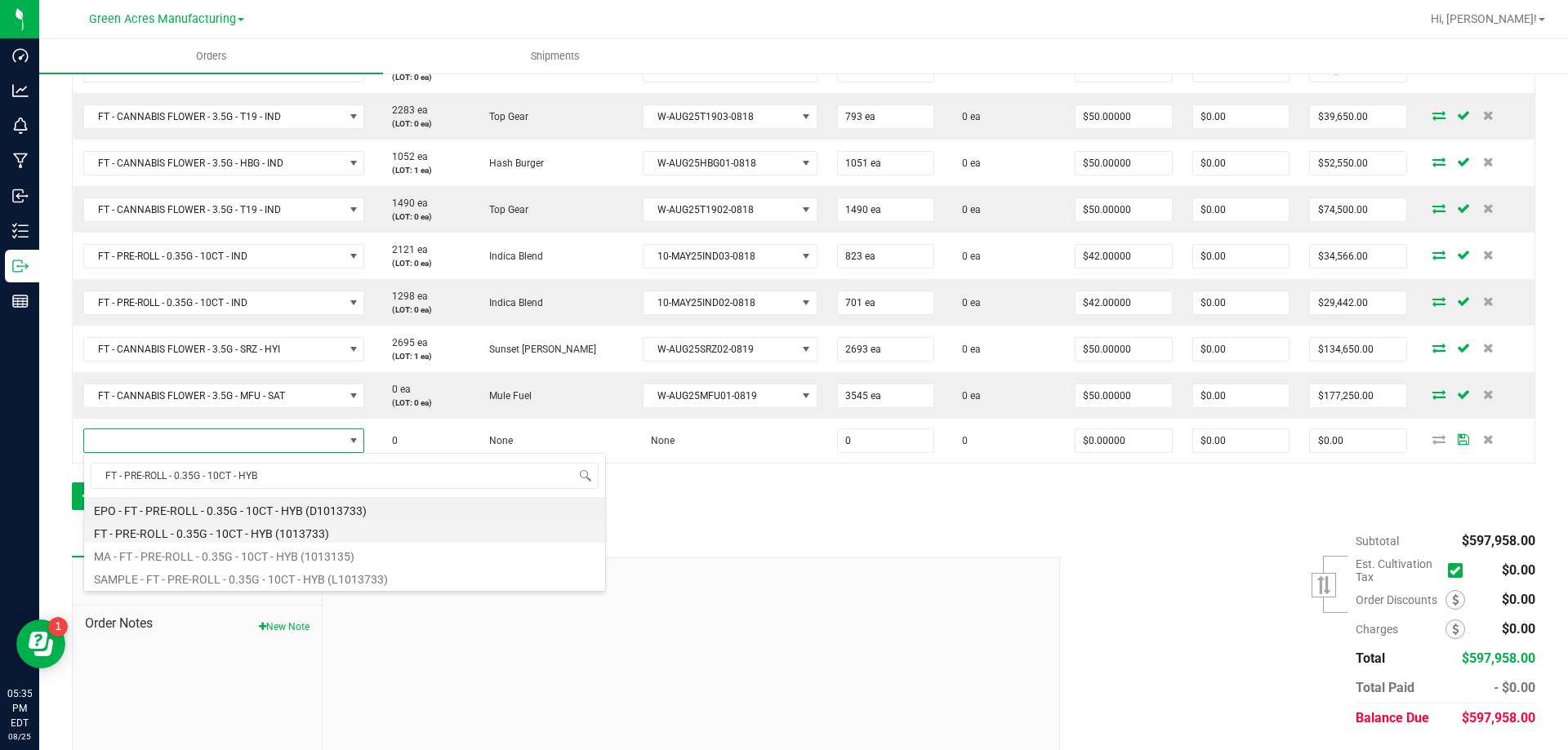
click at [269, 530] on li "FT - PRE-ROLL - 0.35G - 10CT - HYB (1013733)" at bounding box center [345, 531] width 521 height 23
type input "0 ea"
type input "$42.00000"
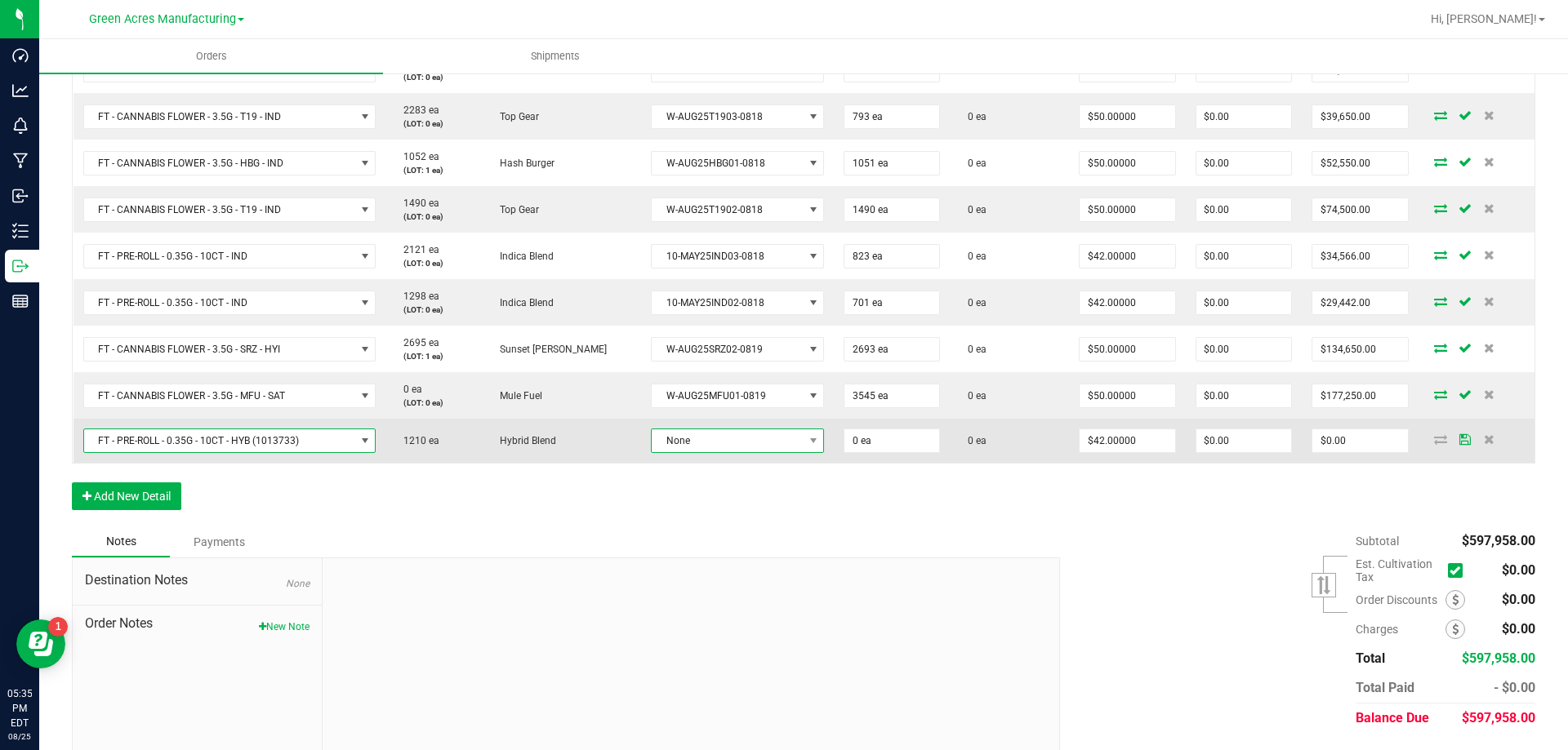
click at [665, 444] on span "None" at bounding box center [727, 440] width 151 height 23
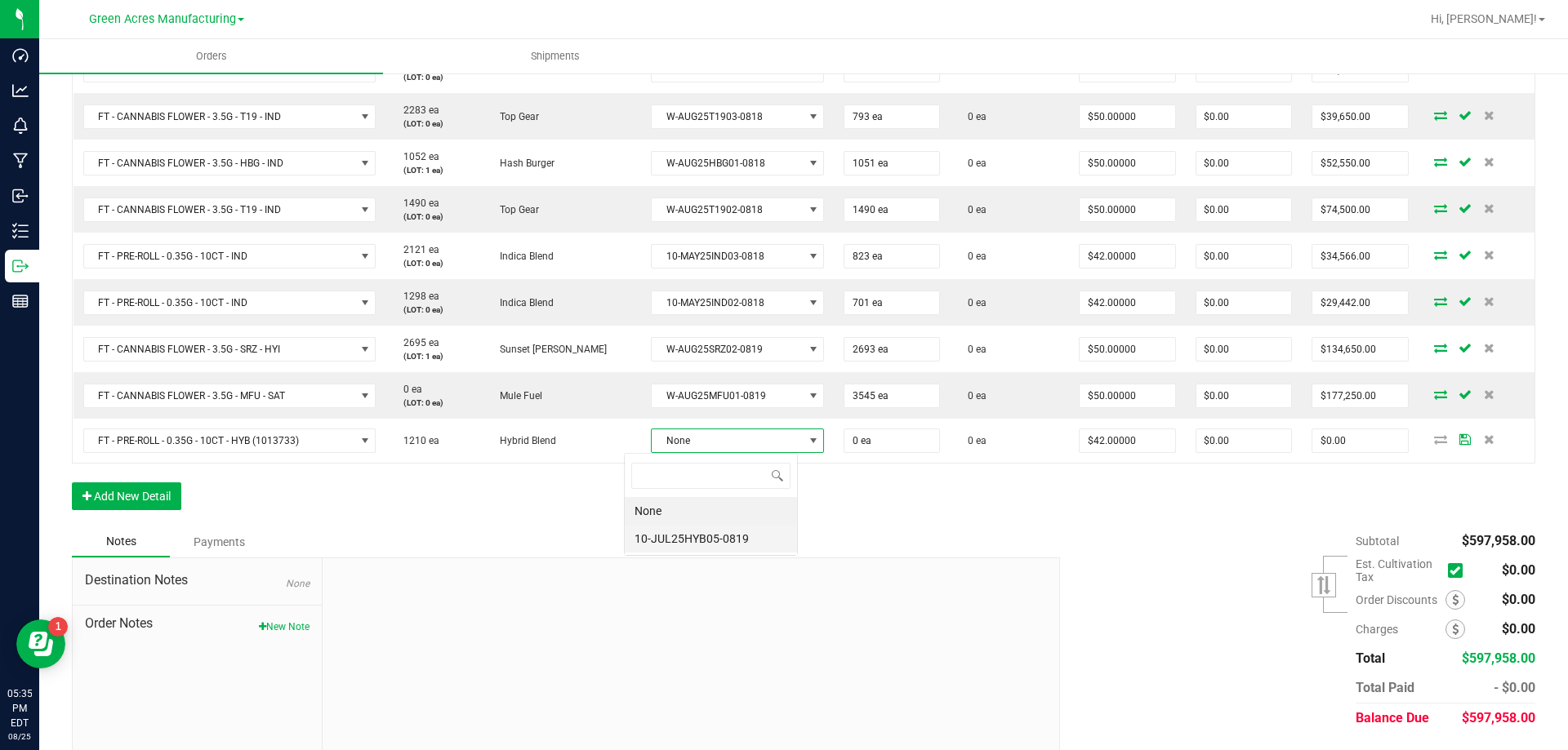
scroll to position [25, 175]
click at [667, 534] on li "10-JUL25HYB05-0819" at bounding box center [711, 538] width 172 height 28
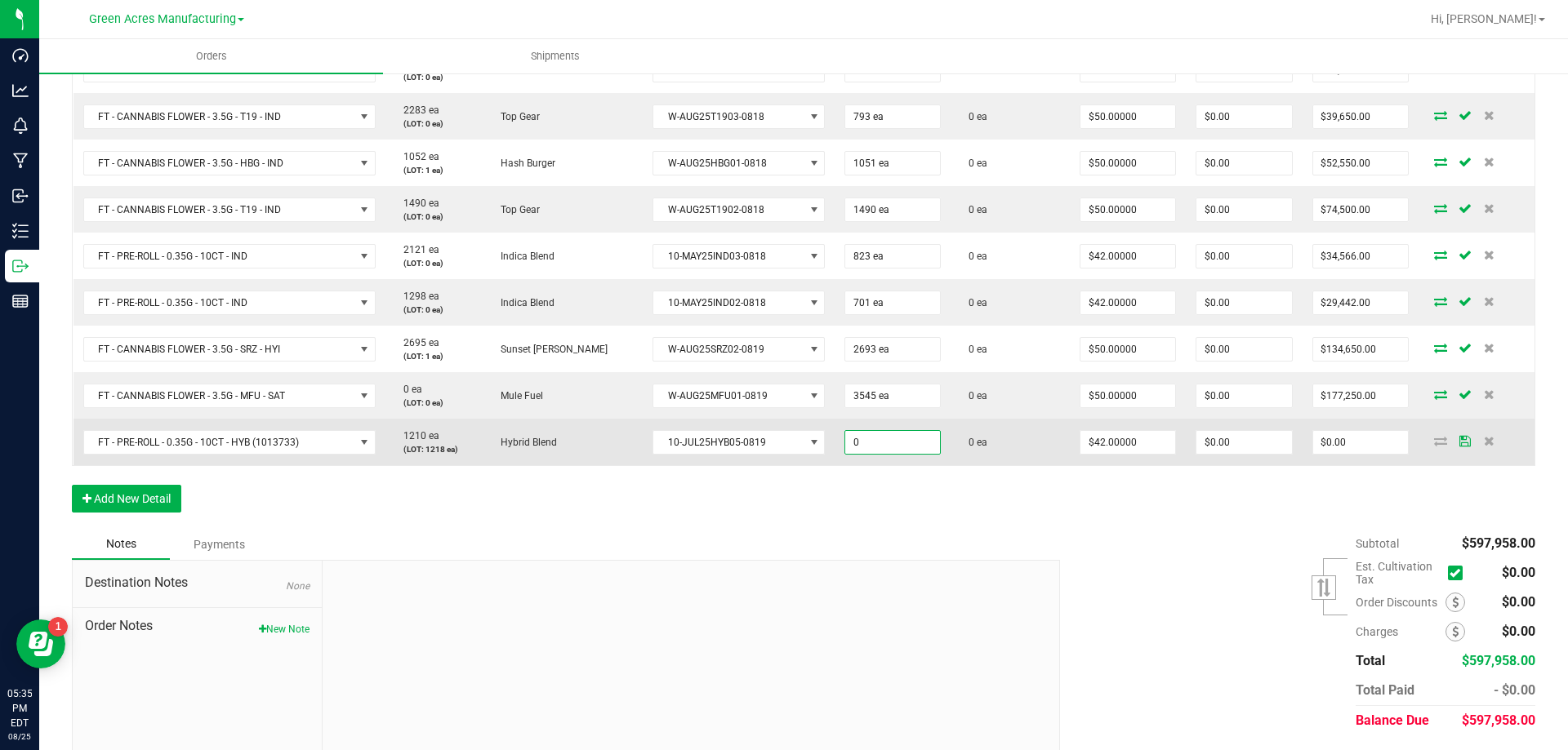
click at [889, 432] on input "0" at bounding box center [892, 442] width 95 height 23
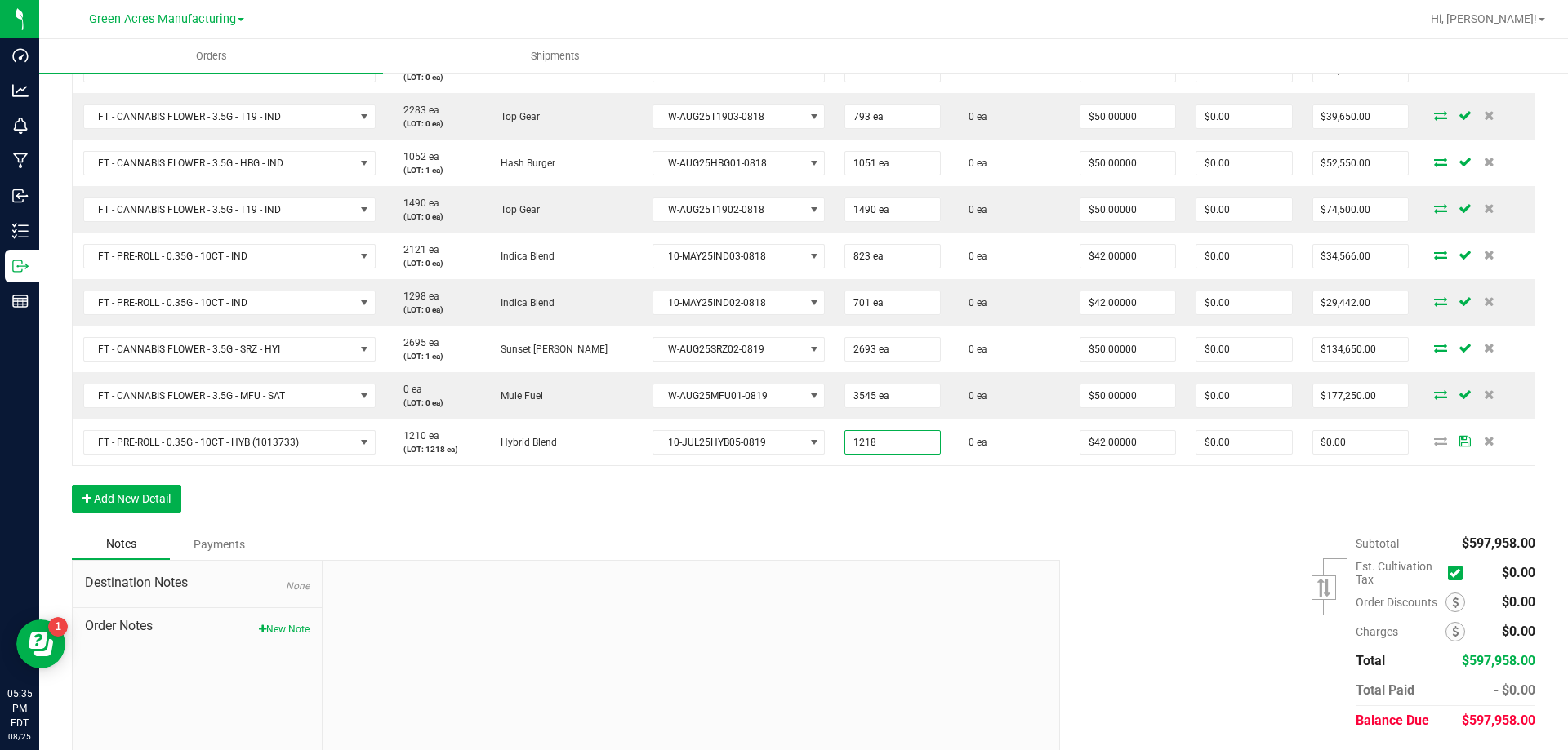
type input "1218 ea"
type input "$51,156.00"
click at [790, 577] on div at bounding box center [691, 670] width 737 height 218
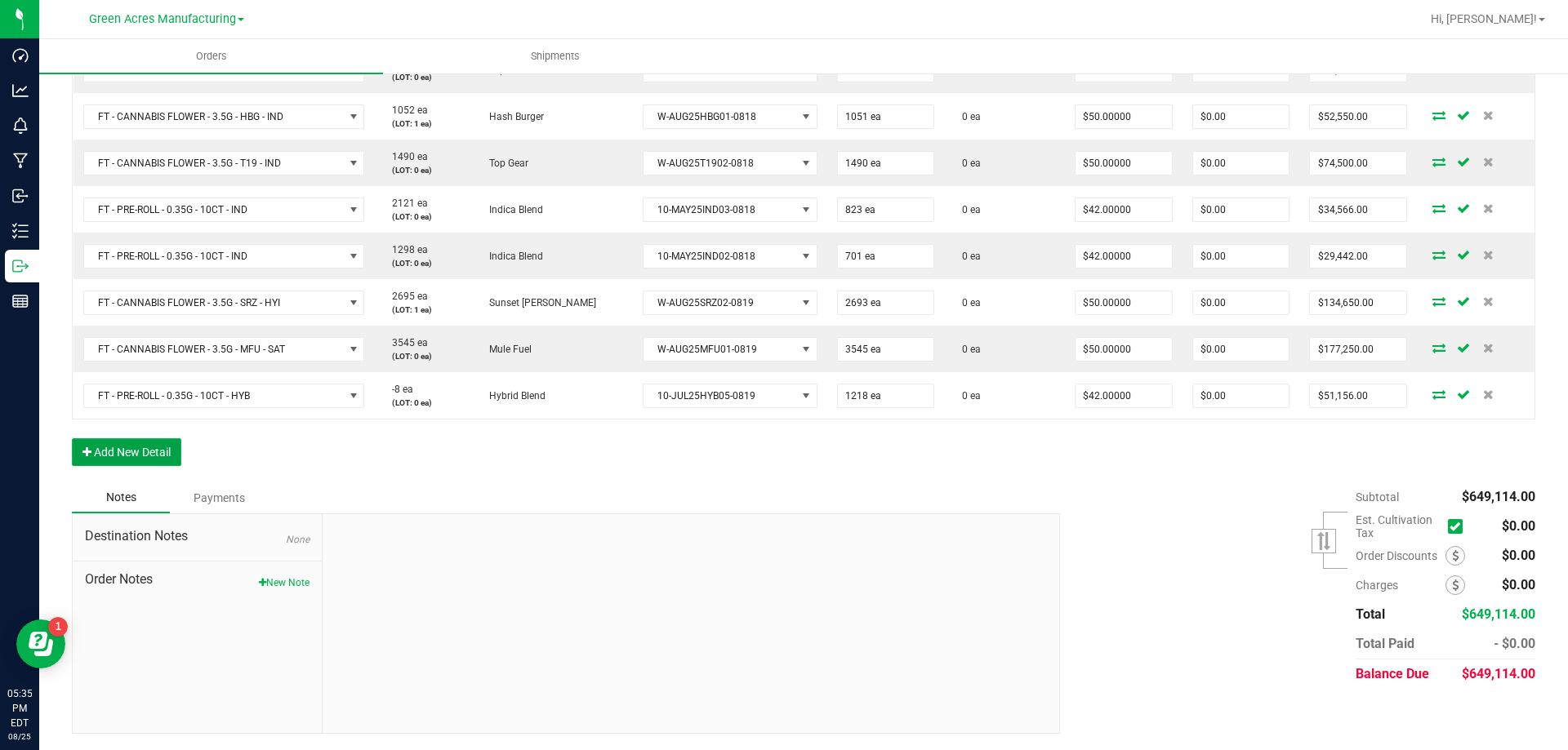
click at [160, 445] on button "Add New Detail" at bounding box center [126, 452] width 109 height 28
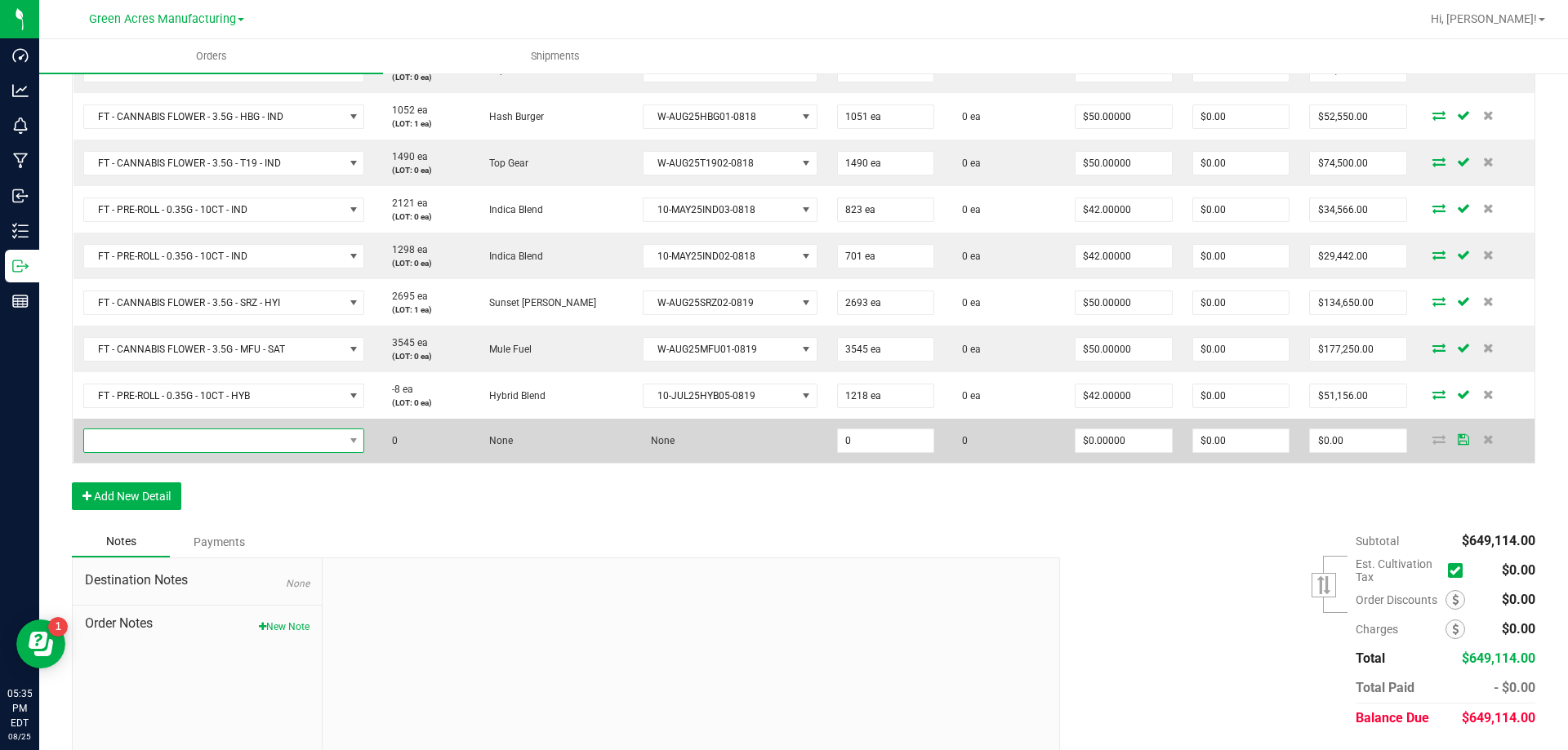
click at [216, 436] on span "NO DATA FOUND" at bounding box center [214, 440] width 259 height 23
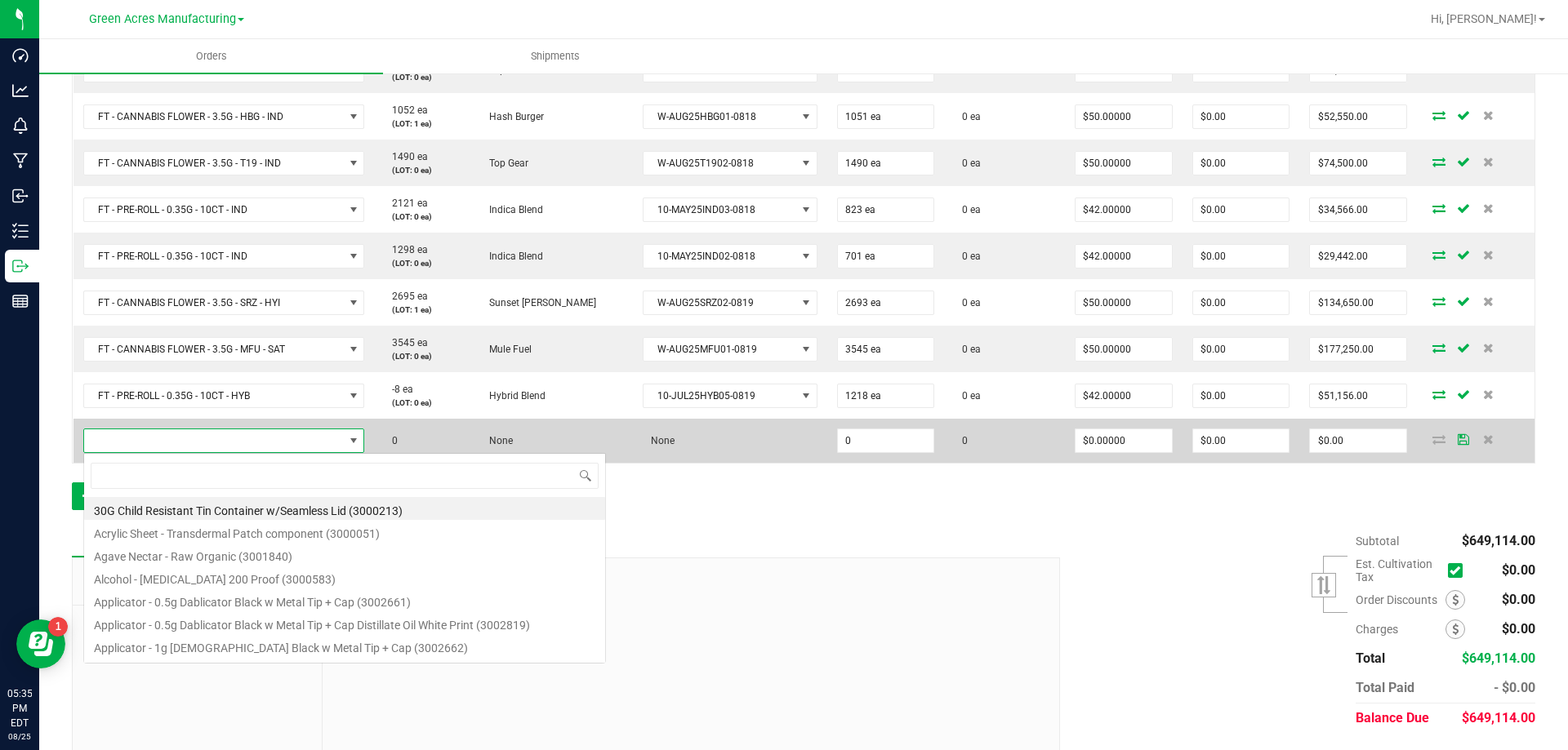
scroll to position [25, 284]
type input "FT - PRE-ROLL - 0.5G - 5CT - MEC - HYS"
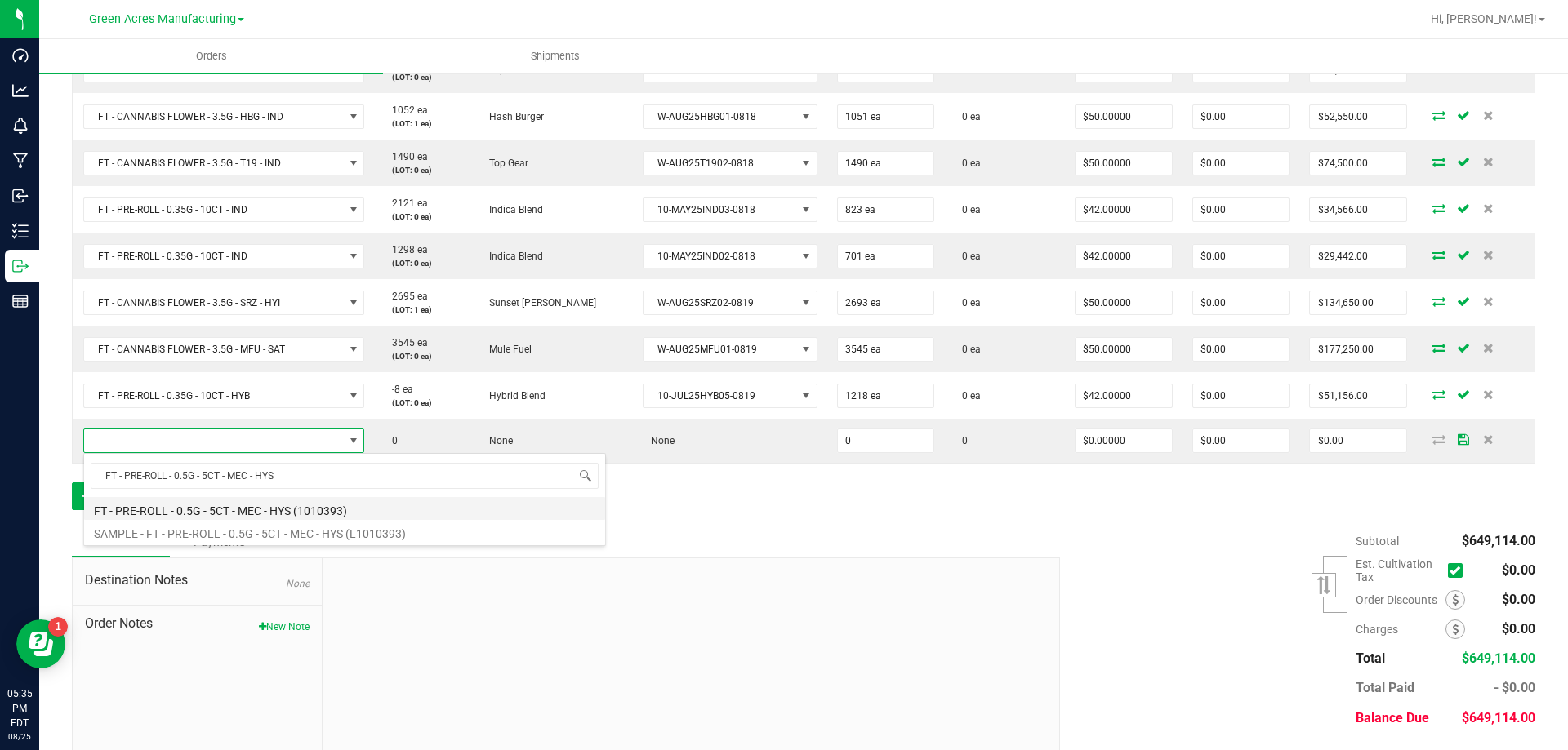
click at [201, 512] on li "FT - PRE-ROLL - 0.5G - 5CT - MEC - HYS (1010393)" at bounding box center [345, 509] width 521 height 23
type input "0 ea"
type input "$29.00000"
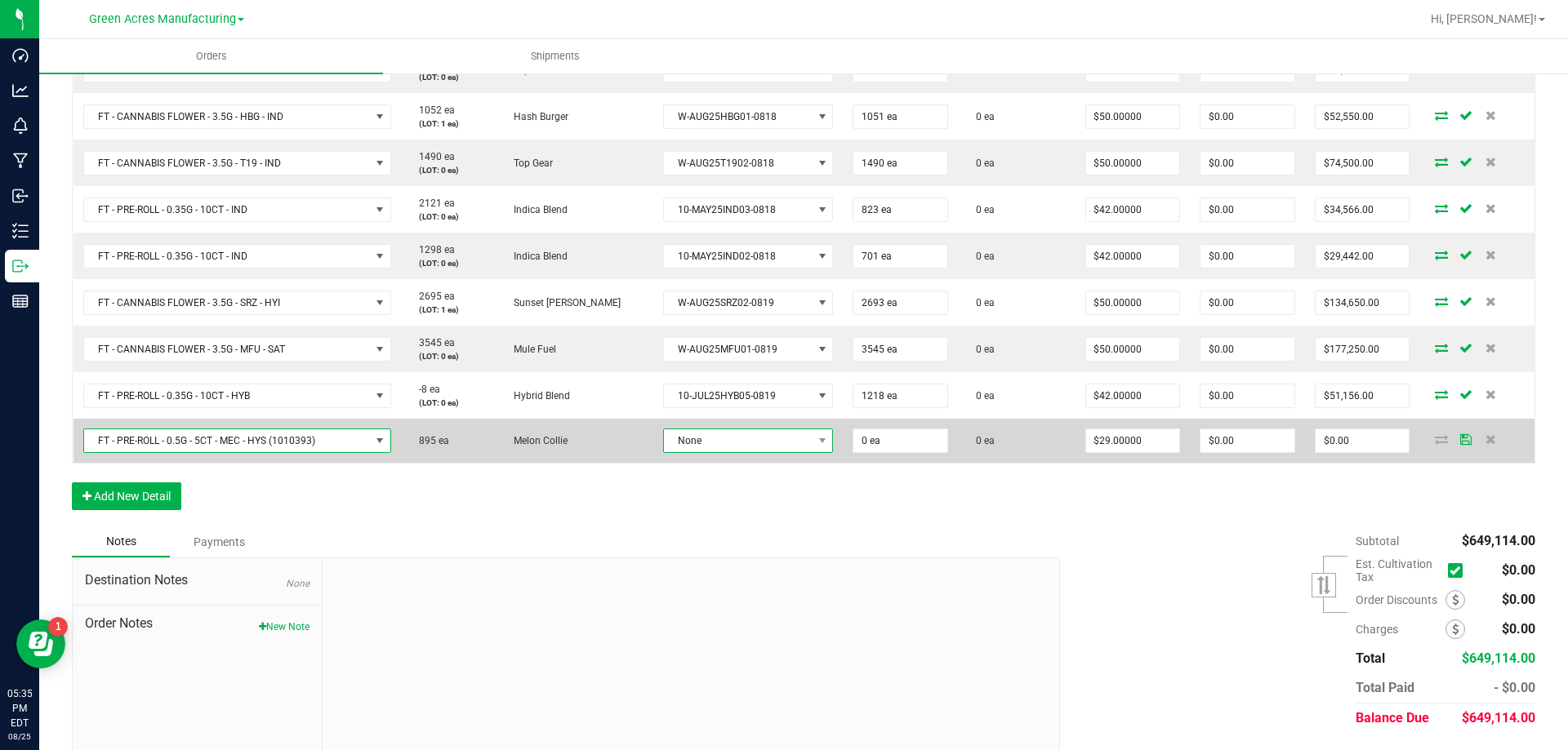
click at [752, 445] on span "None" at bounding box center [738, 440] width 149 height 23
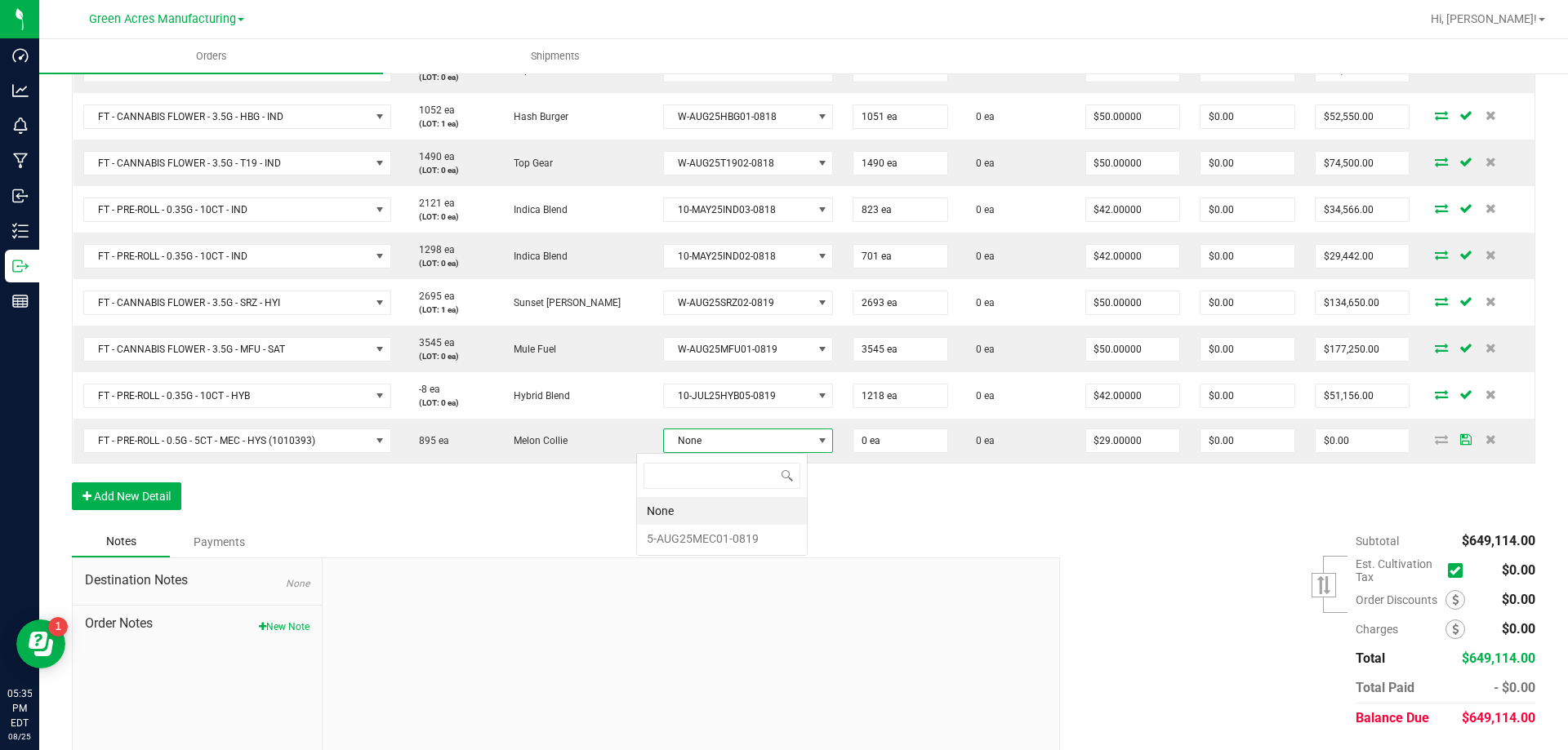
scroll to position [25, 172]
click at [745, 549] on li "5-AUG25MEC01-0819" at bounding box center [721, 538] width 170 height 28
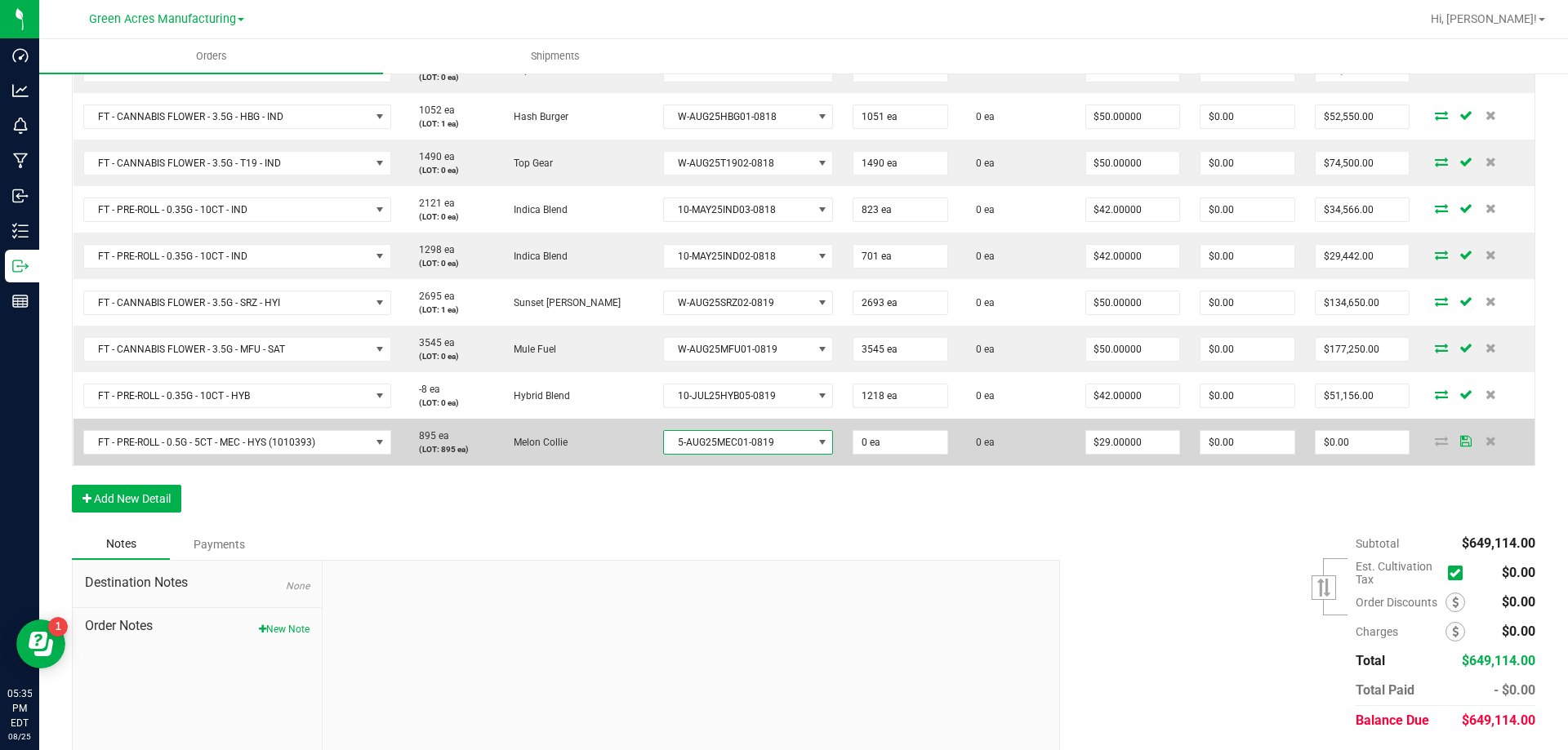
click at [848, 456] on td "0 ea" at bounding box center [900, 442] width 115 height 47
click at [861, 439] on input "0" at bounding box center [901, 442] width 94 height 23
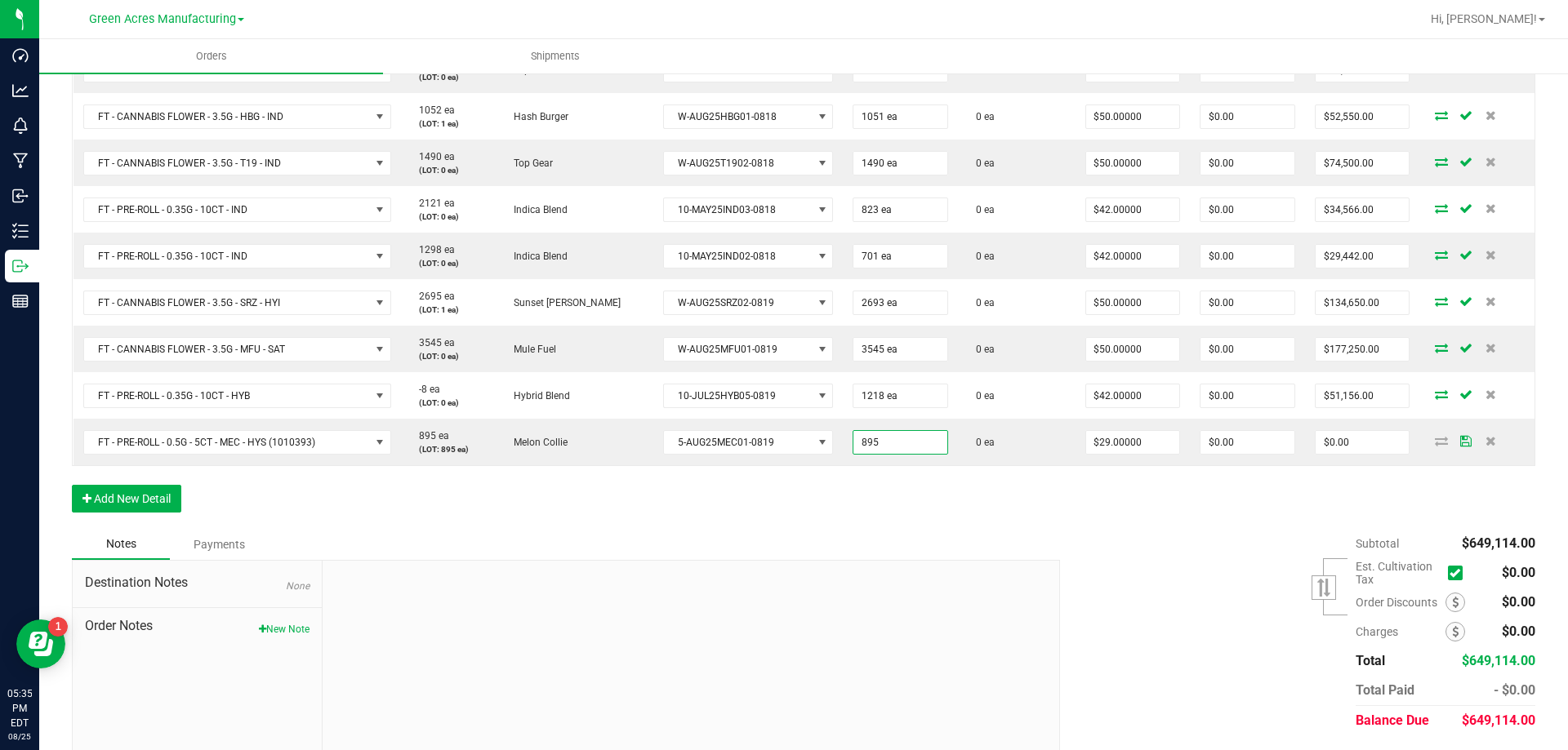
type input "895 ea"
type input "$25,955.00"
click at [709, 501] on div "Order Details Print All Labels Item Sellable Strain Lot Number Qty Ordered Qty …" at bounding box center [803, 228] width 1464 height 602
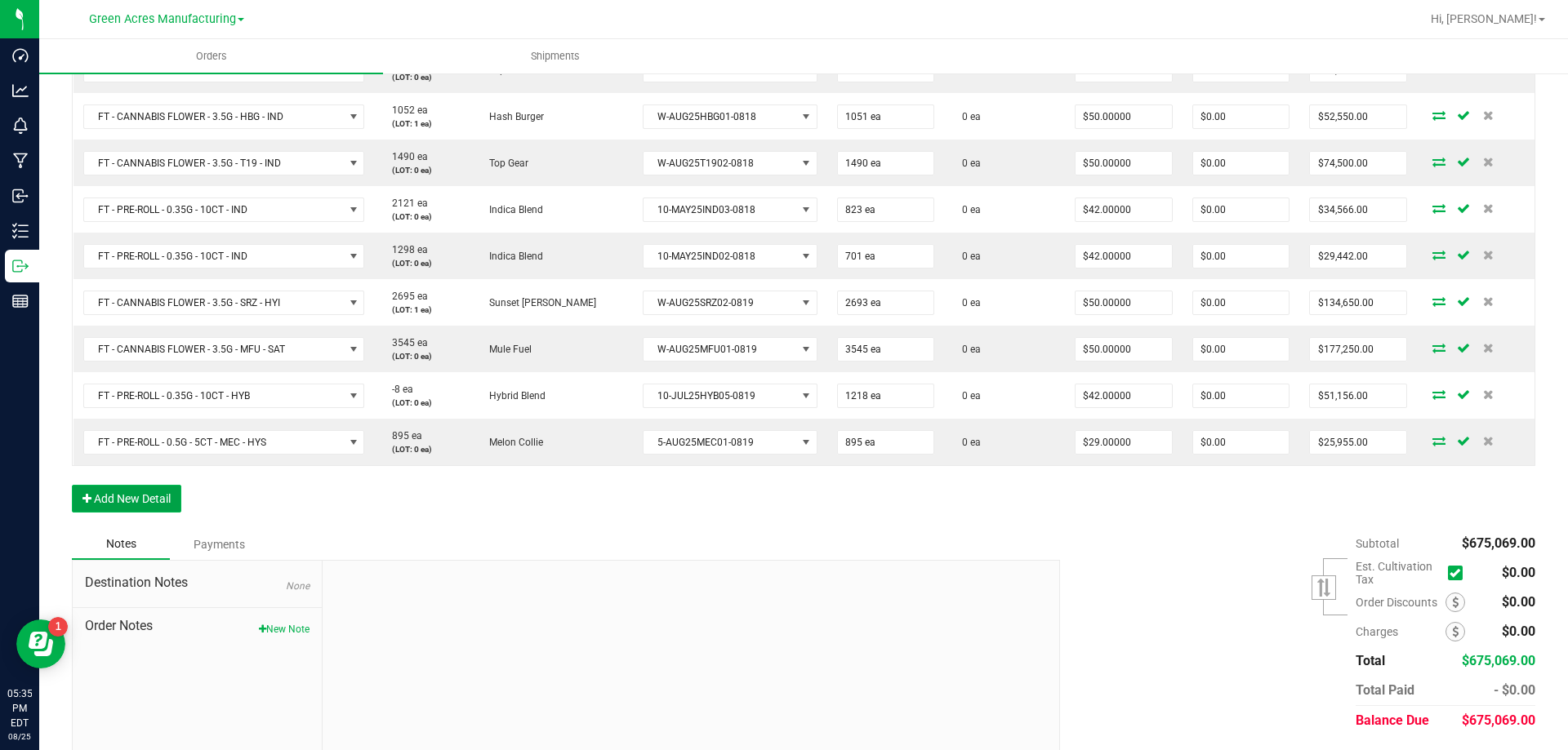
click at [119, 505] on button "Add New Detail" at bounding box center [126, 498] width 109 height 28
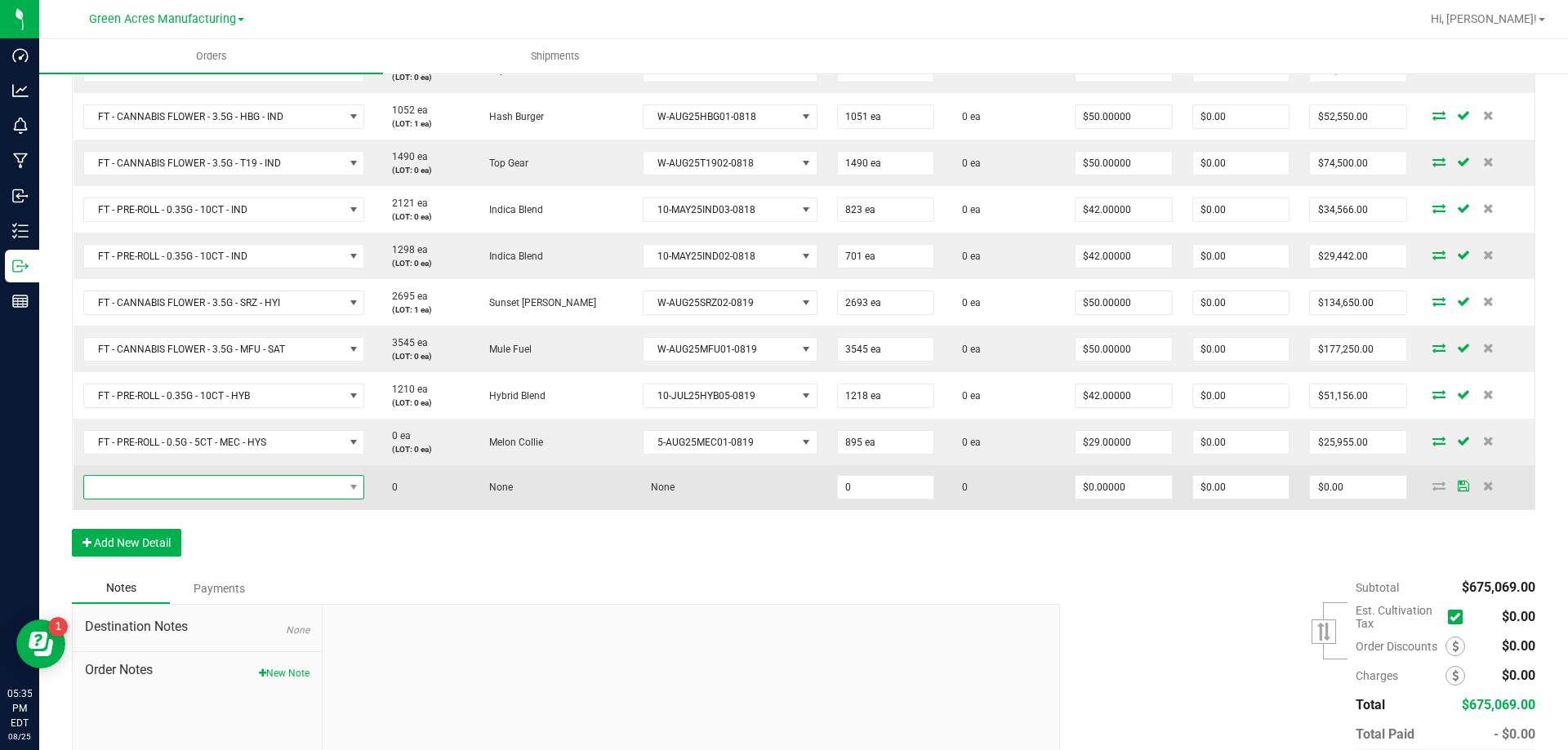
click at [274, 482] on span "NO DATA FOUND" at bounding box center [214, 487] width 259 height 23
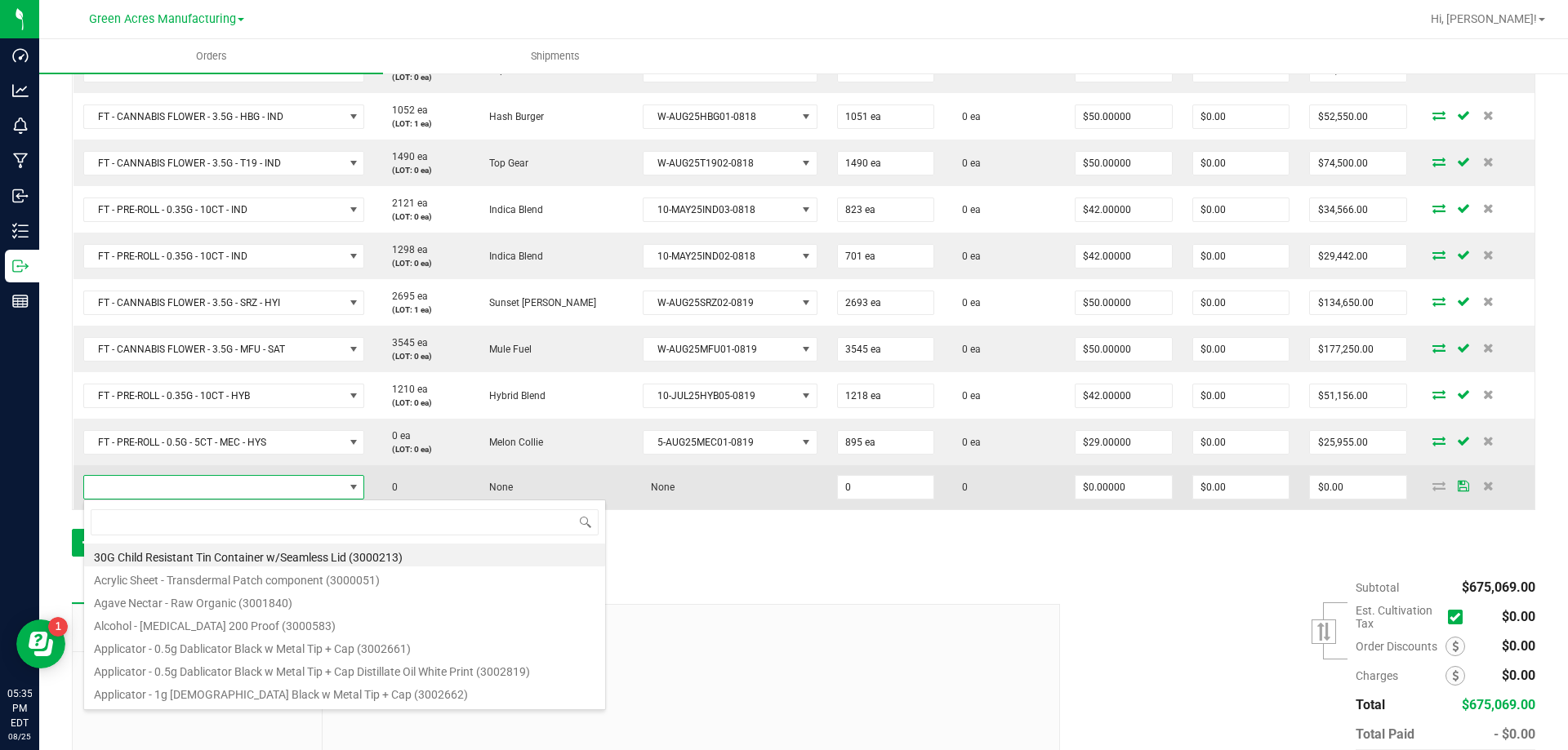
scroll to position [25, 284]
type input "FT - PRE-ROLL - 0.5G - 1CT - MEC - HYS"
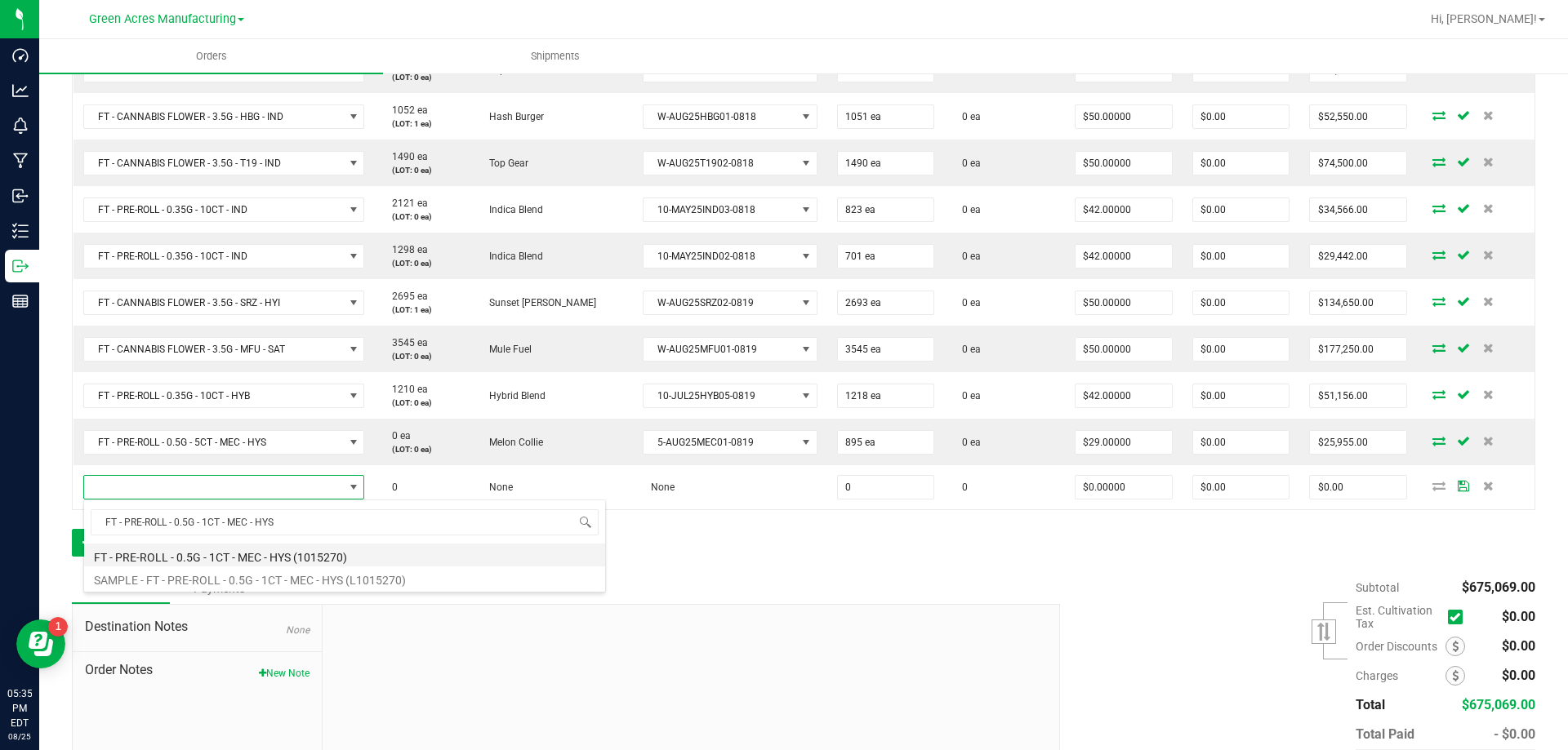
click at [214, 557] on li "FT - PRE-ROLL - 0.5G - 1CT - MEC - HYS (1015270)" at bounding box center [345, 555] width 521 height 23
type input "0 ea"
type input "$5.00000"
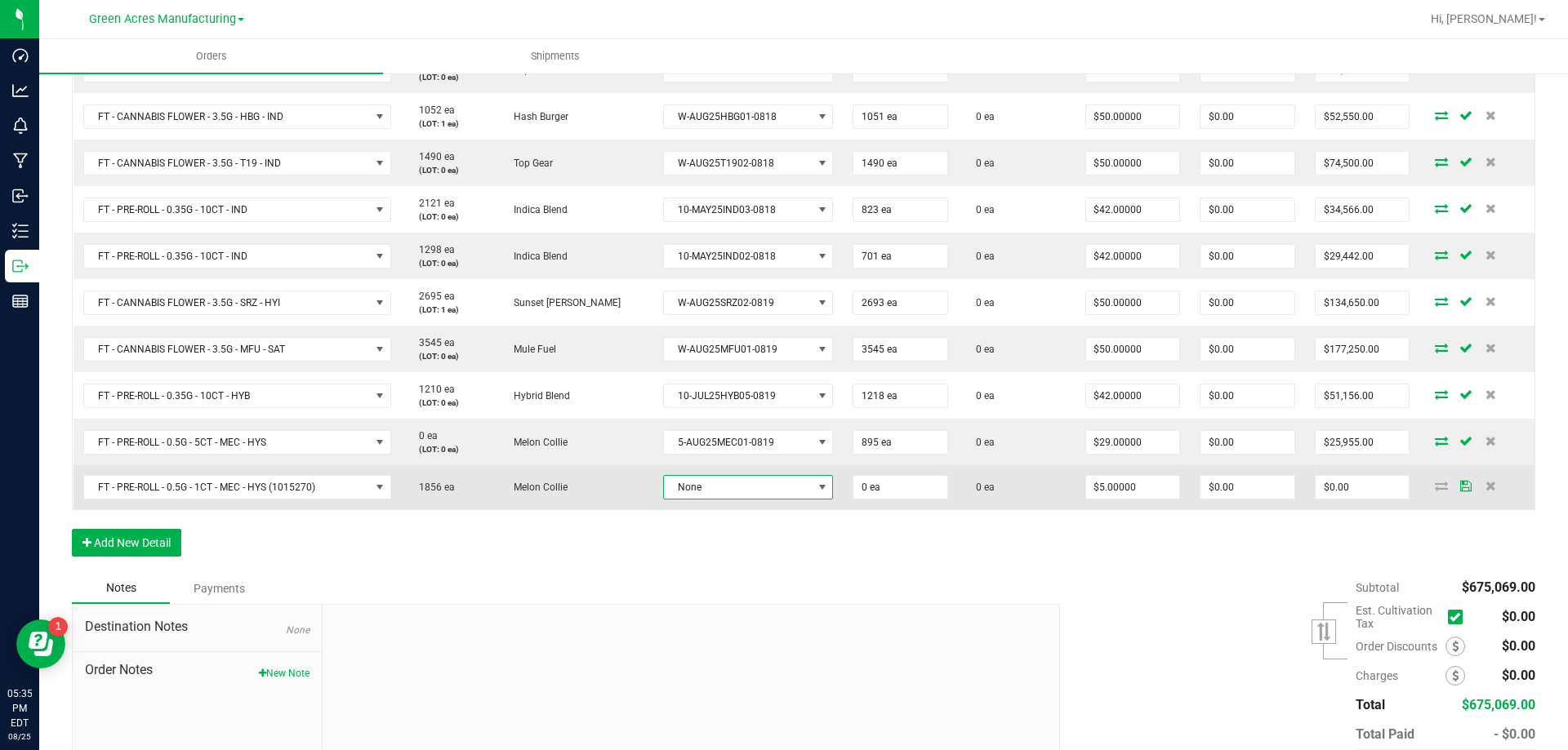
click at [685, 497] on span "None" at bounding box center [738, 487] width 149 height 23
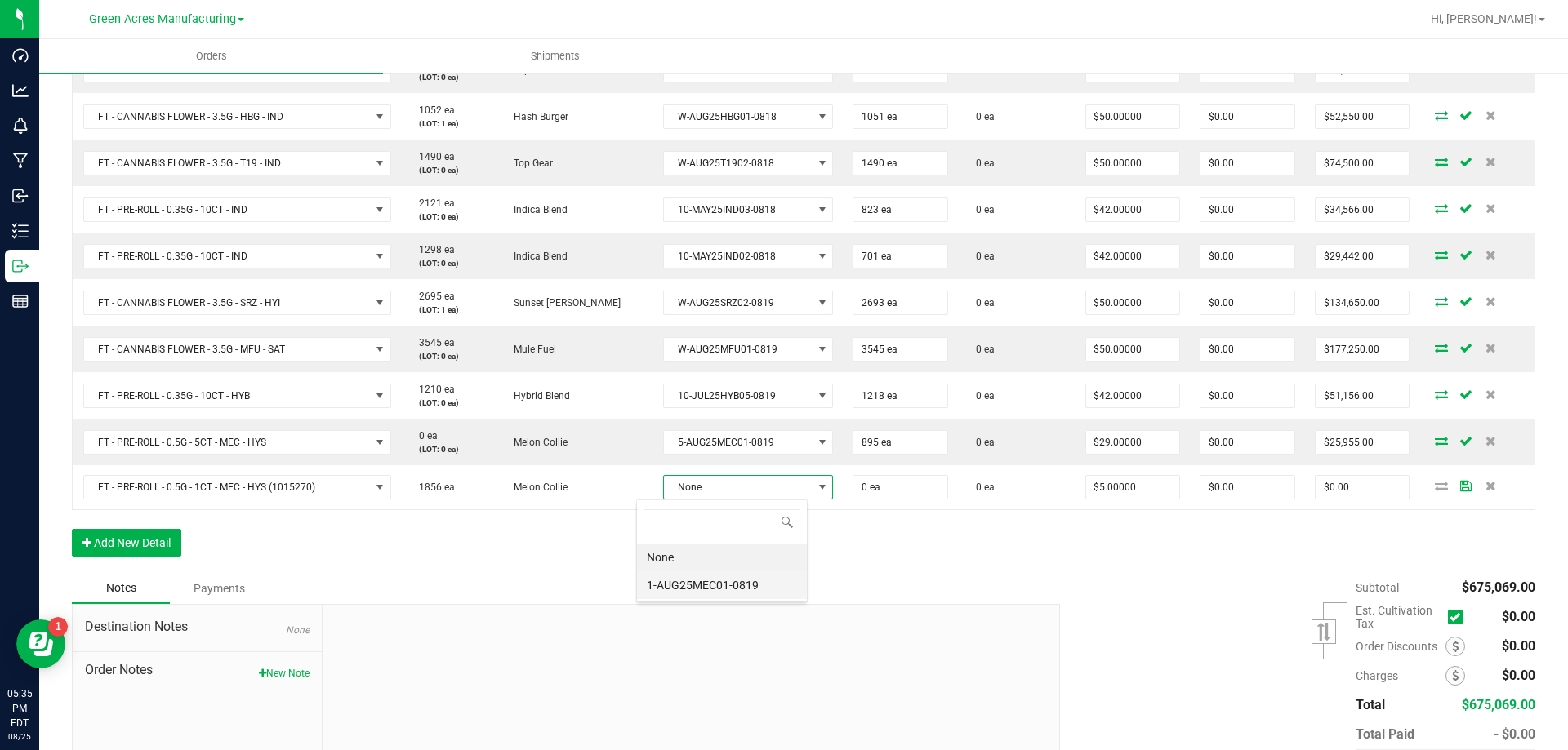
click at [698, 585] on li "1-AUG25MEC01-0819" at bounding box center [721, 585] width 170 height 28
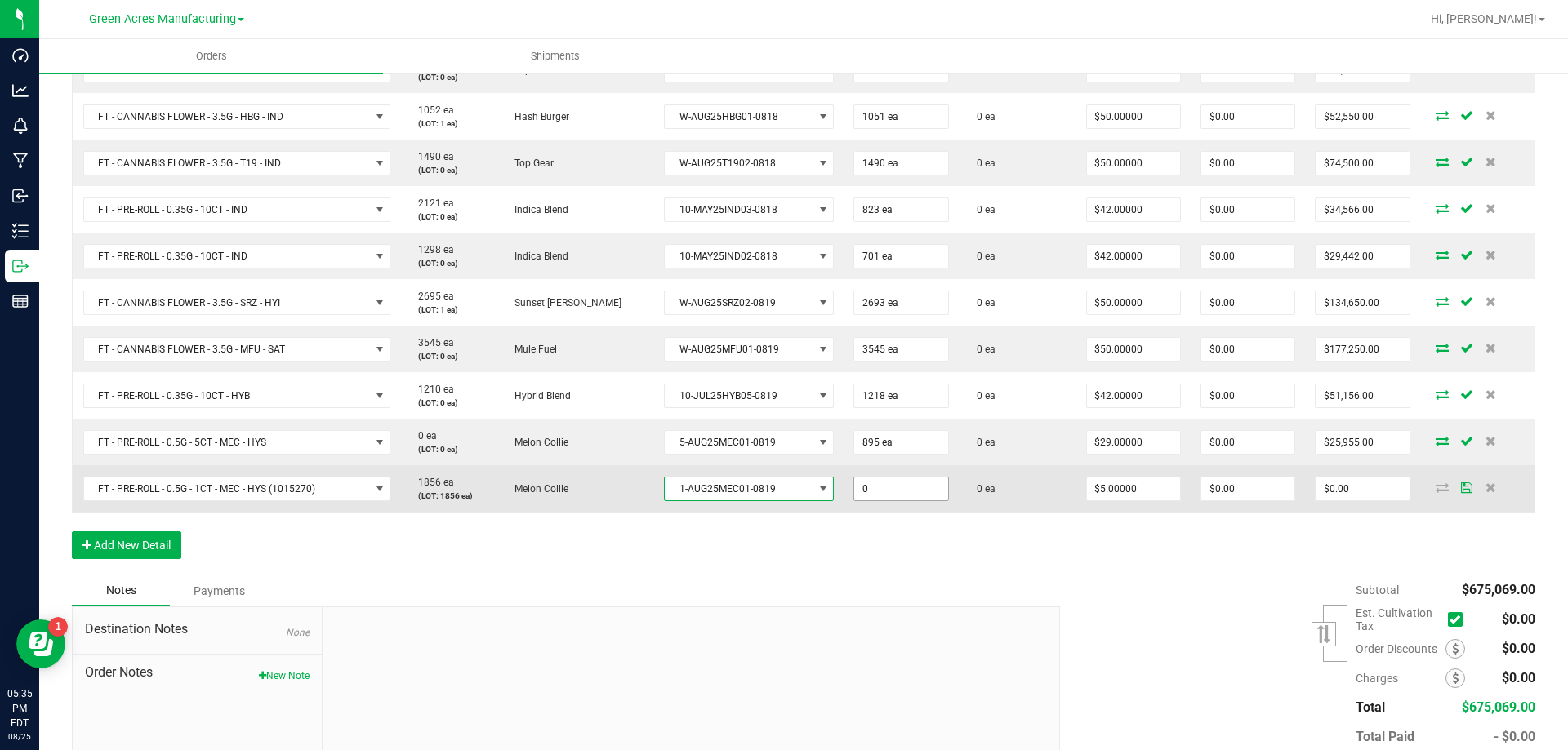
click at [911, 485] on input "0" at bounding box center [901, 489] width 93 height 23
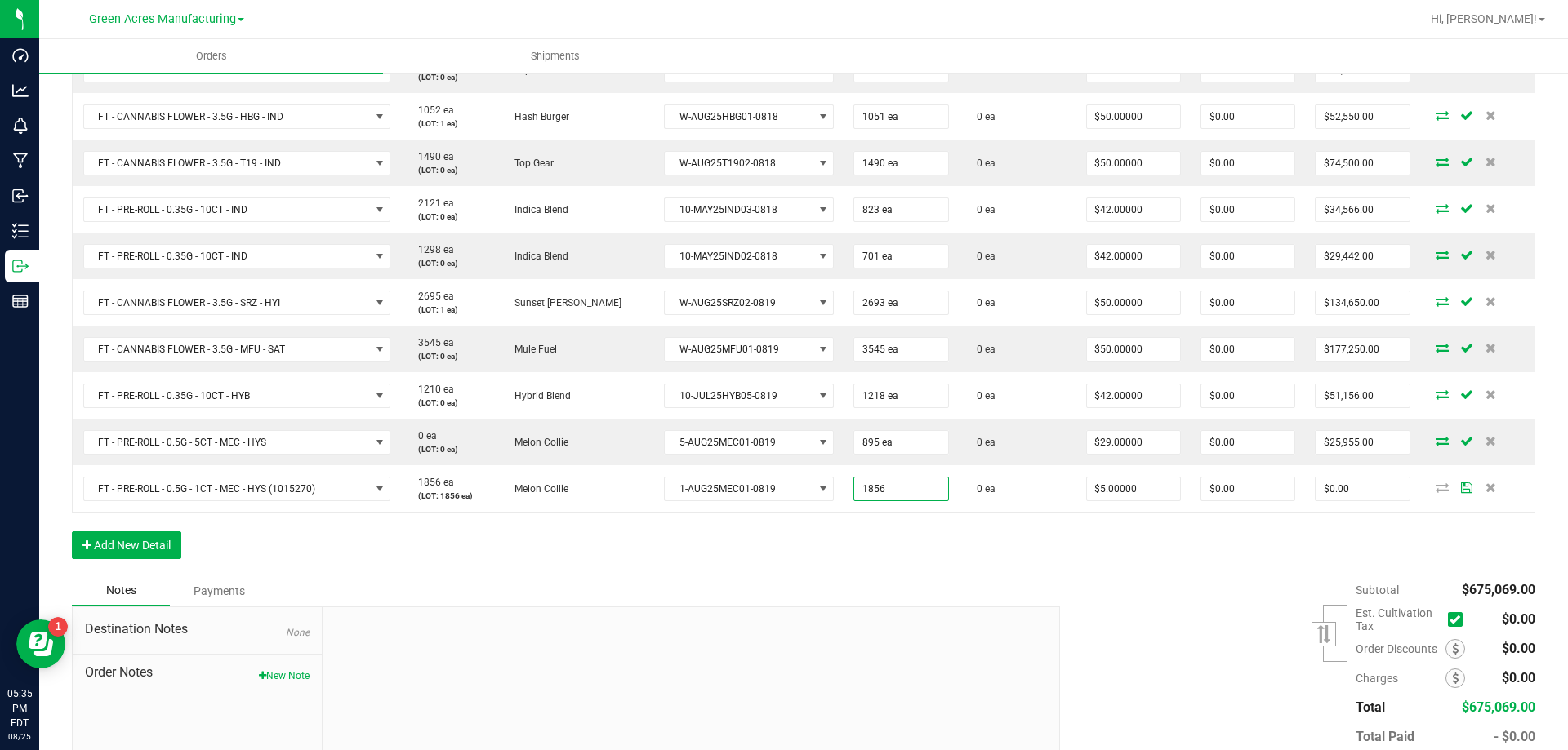
type input "1856 ea"
type input "$9,280.00"
click at [901, 546] on div "Order Details Print All Labels Item Sellable Strain Lot Number Qty Ordered Qty …" at bounding box center [803, 252] width 1464 height 648
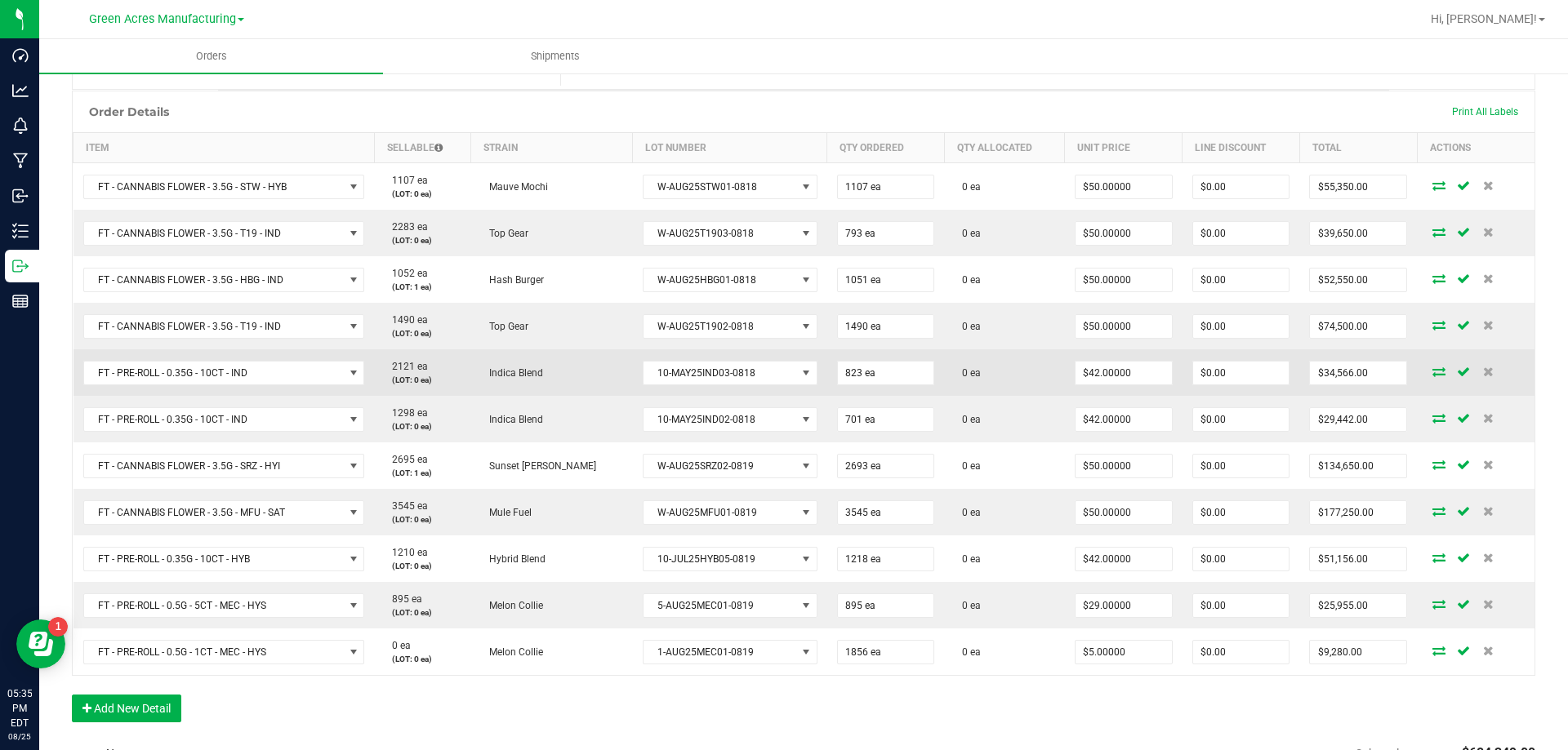
scroll to position [445, 0]
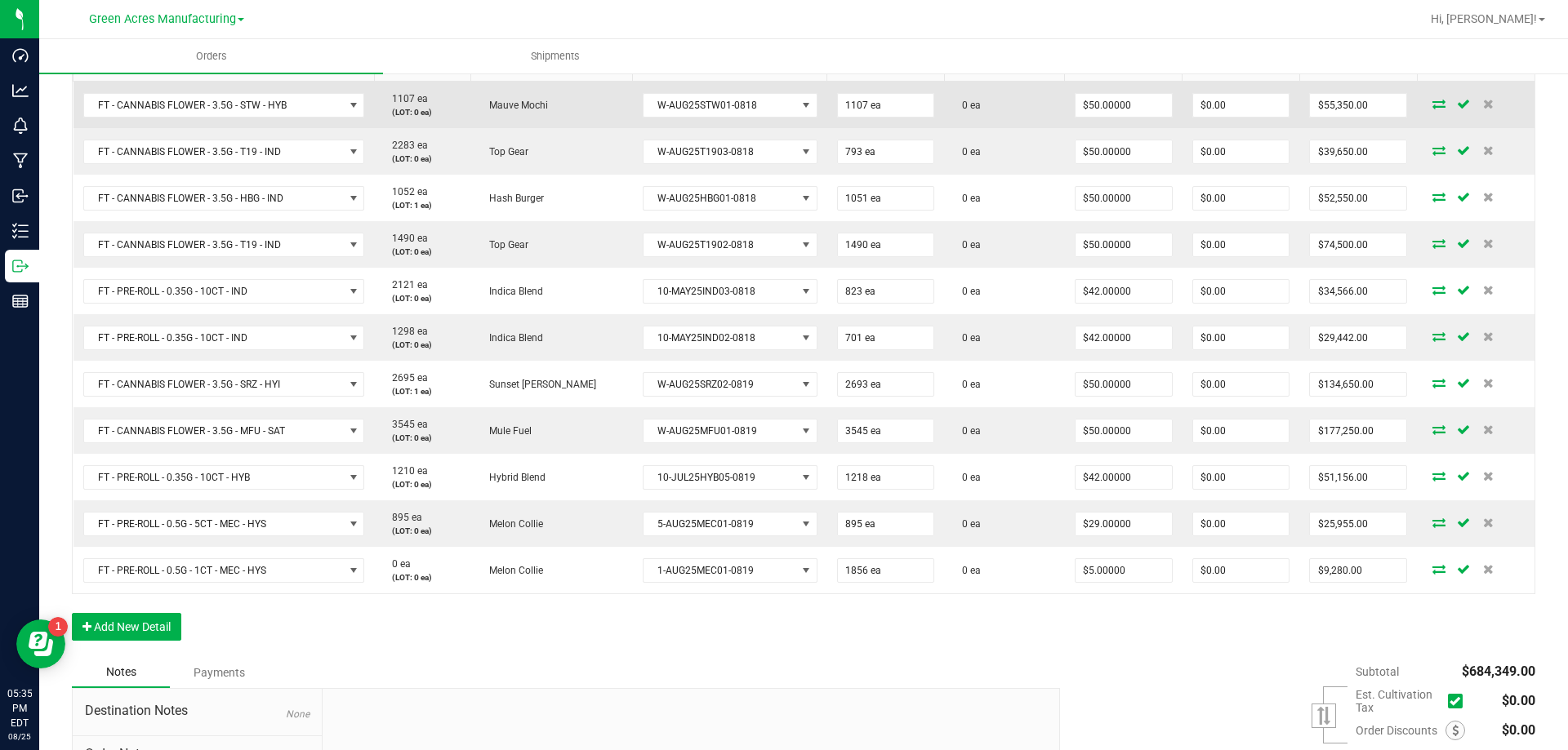
click at [1432, 103] on icon at bounding box center [1438, 103] width 13 height 9
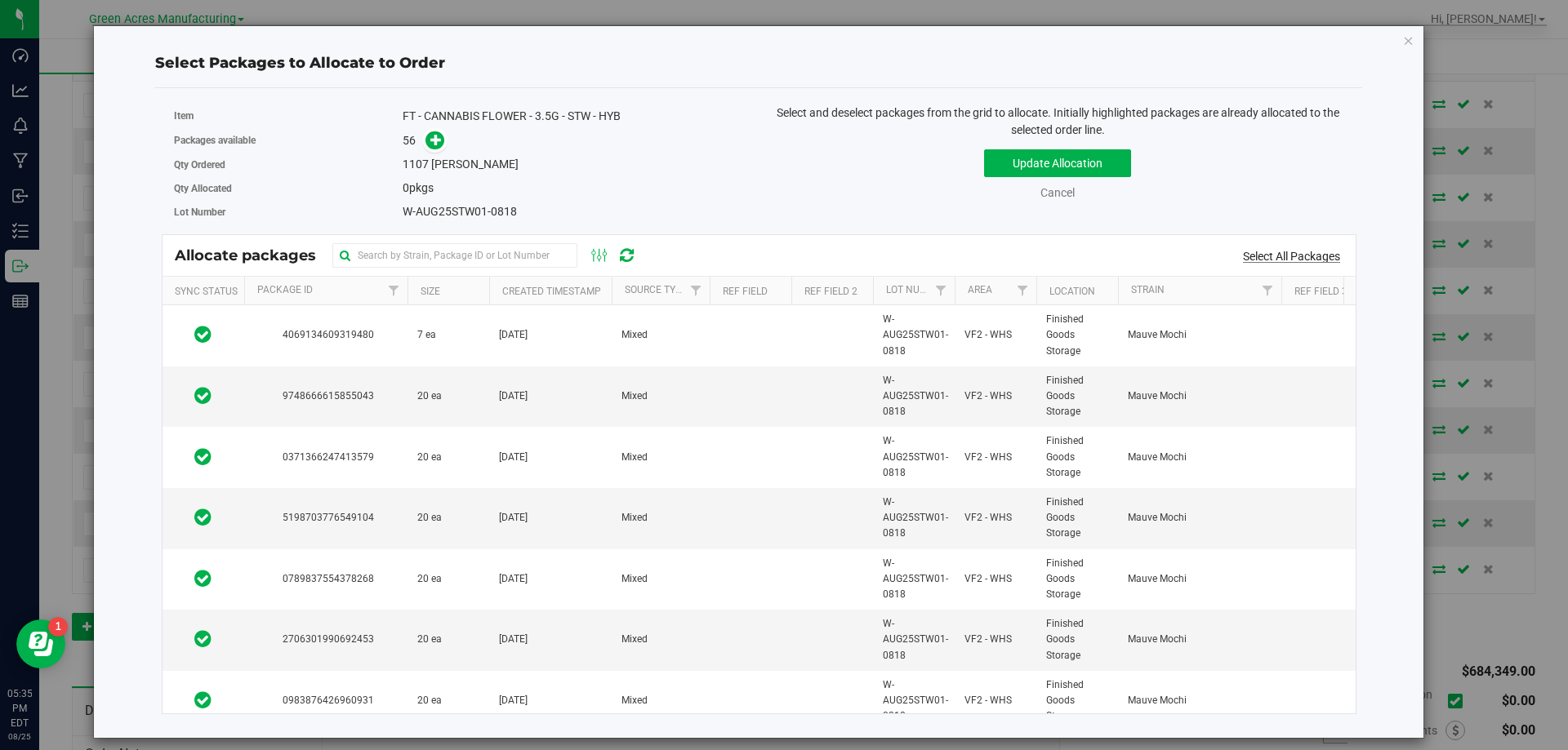
click at [1256, 261] on link "Select All Packages" at bounding box center [1291, 256] width 97 height 13
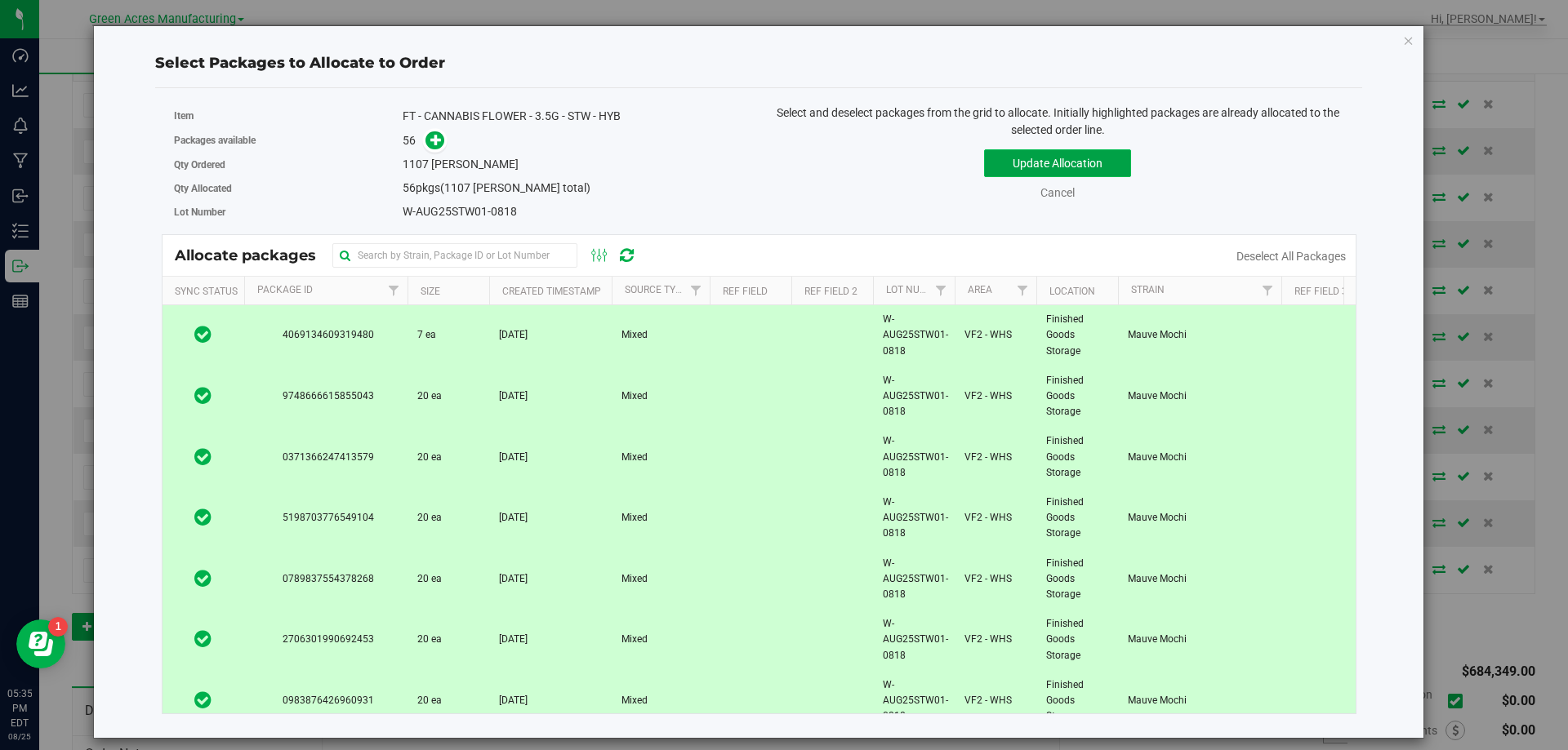
click at [1046, 156] on button "Update Allocation" at bounding box center [1058, 163] width 147 height 28
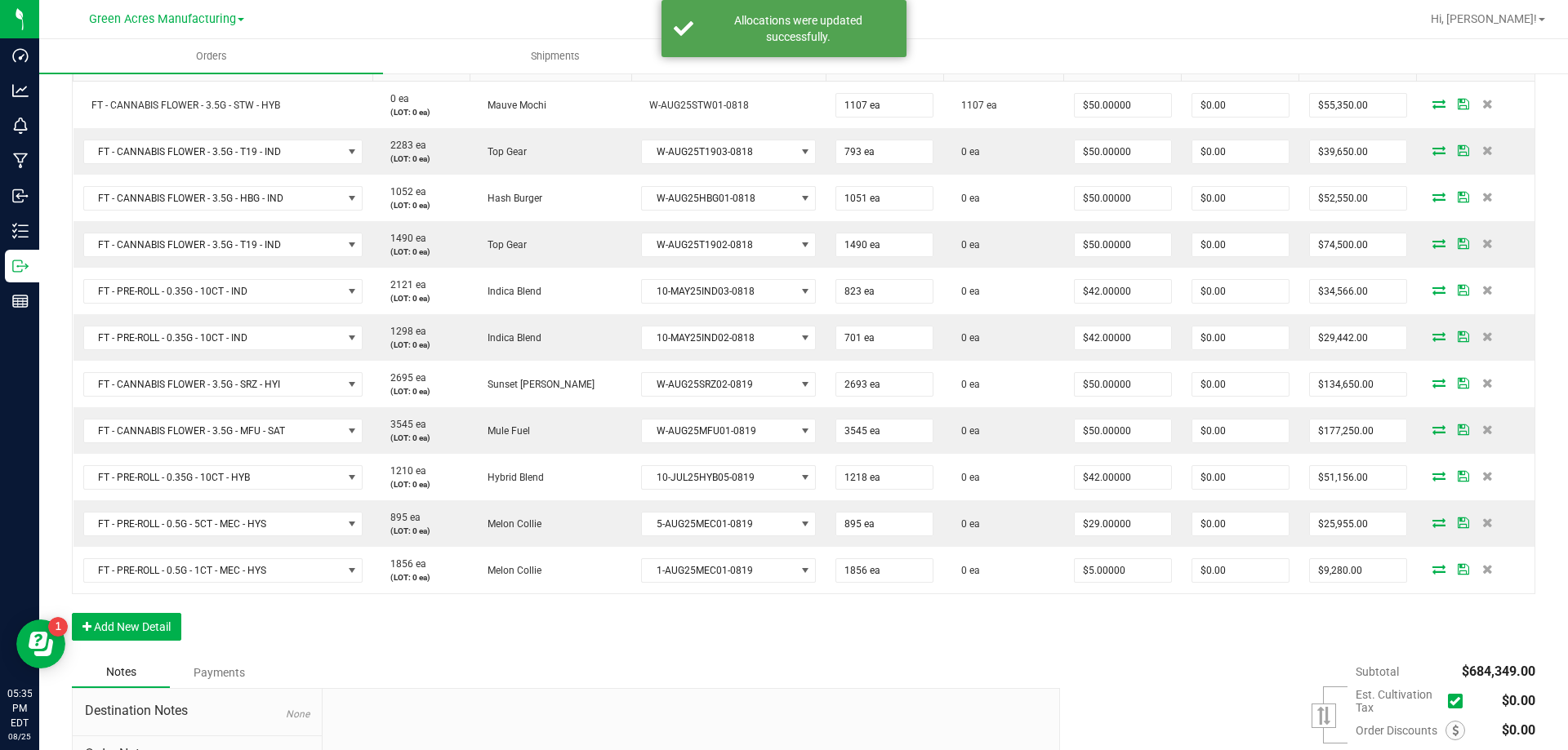
click at [1432, 147] on icon at bounding box center [1438, 149] width 13 height 9
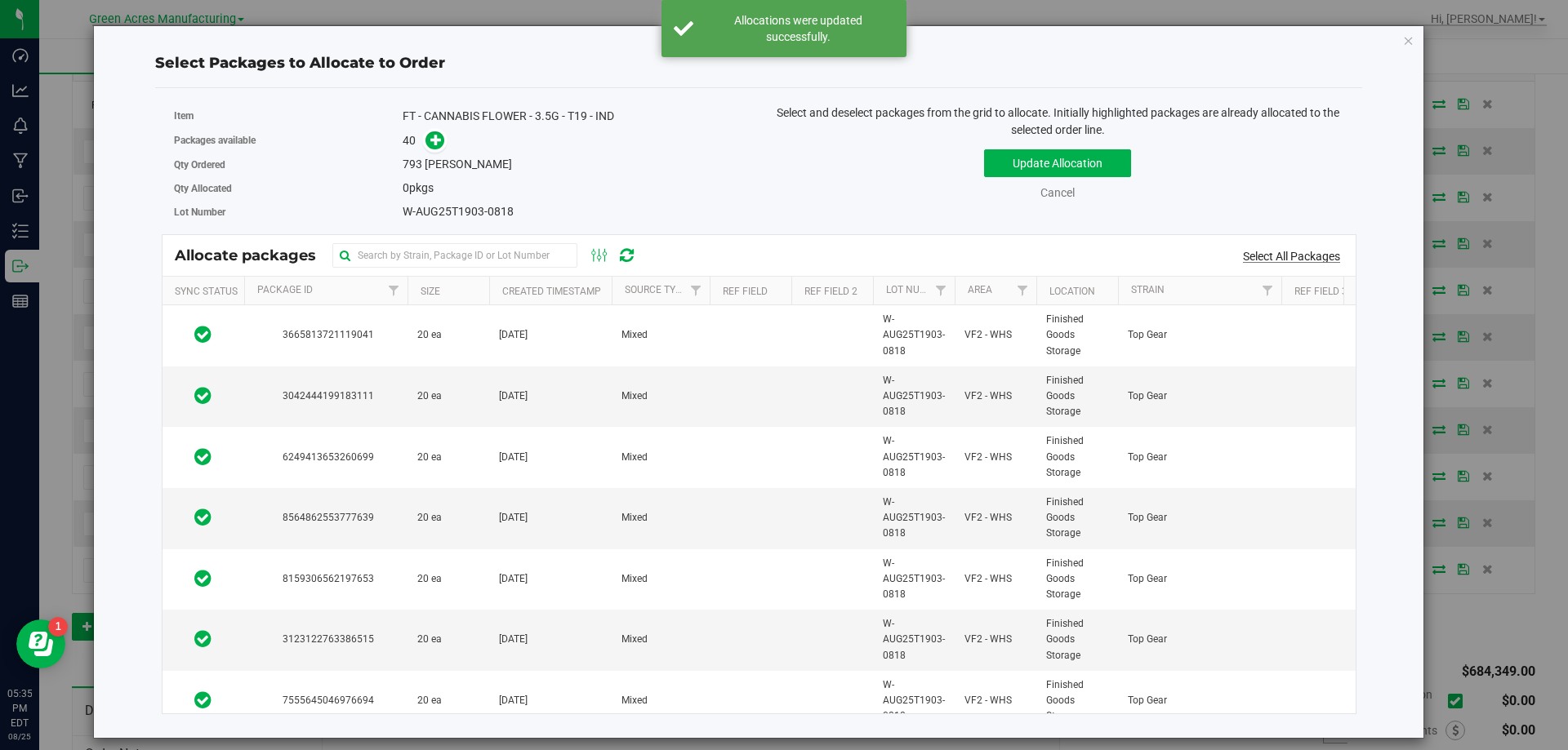
click at [1307, 253] on link "Select All Packages" at bounding box center [1291, 256] width 97 height 13
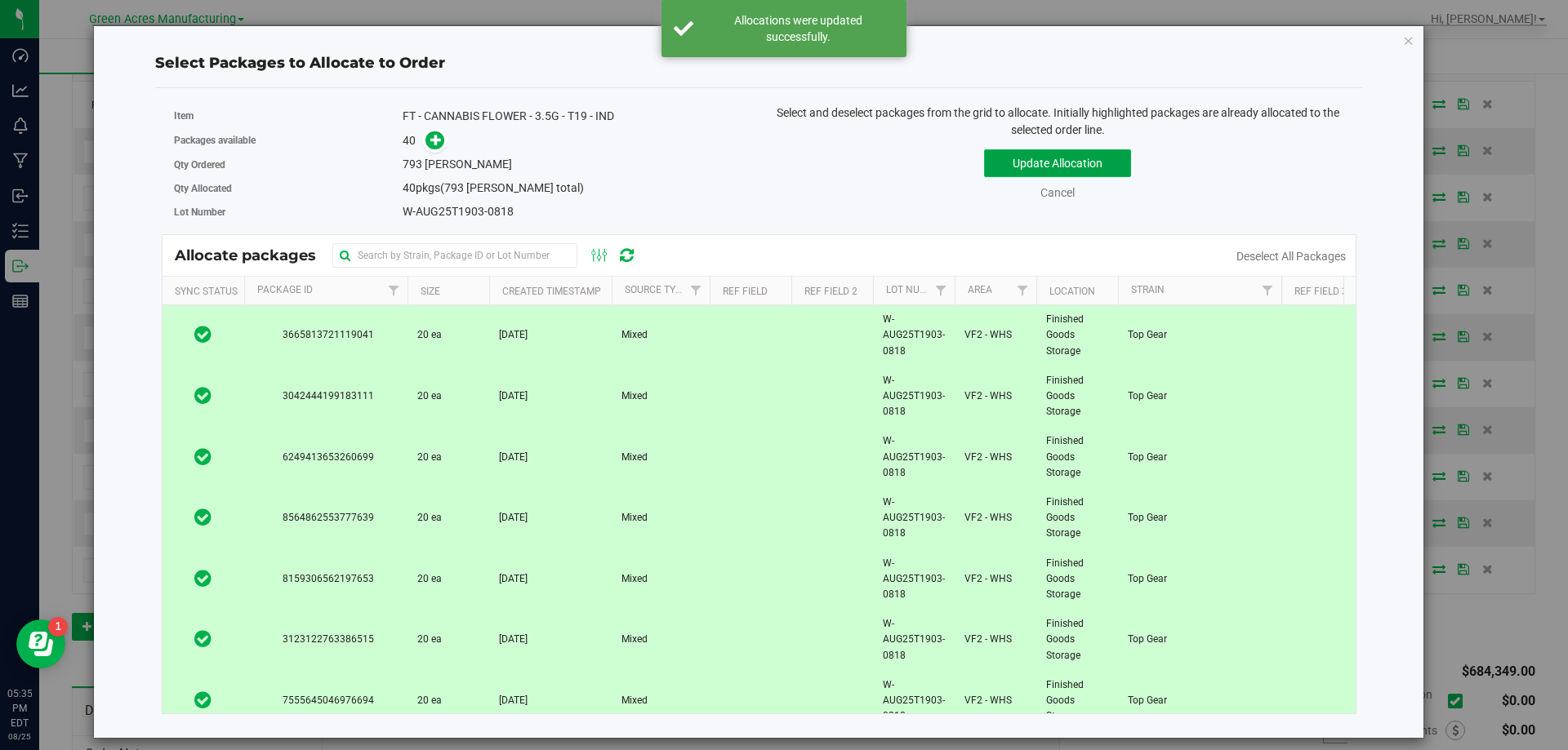
click at [1075, 153] on button "Update Allocation" at bounding box center [1058, 163] width 147 height 28
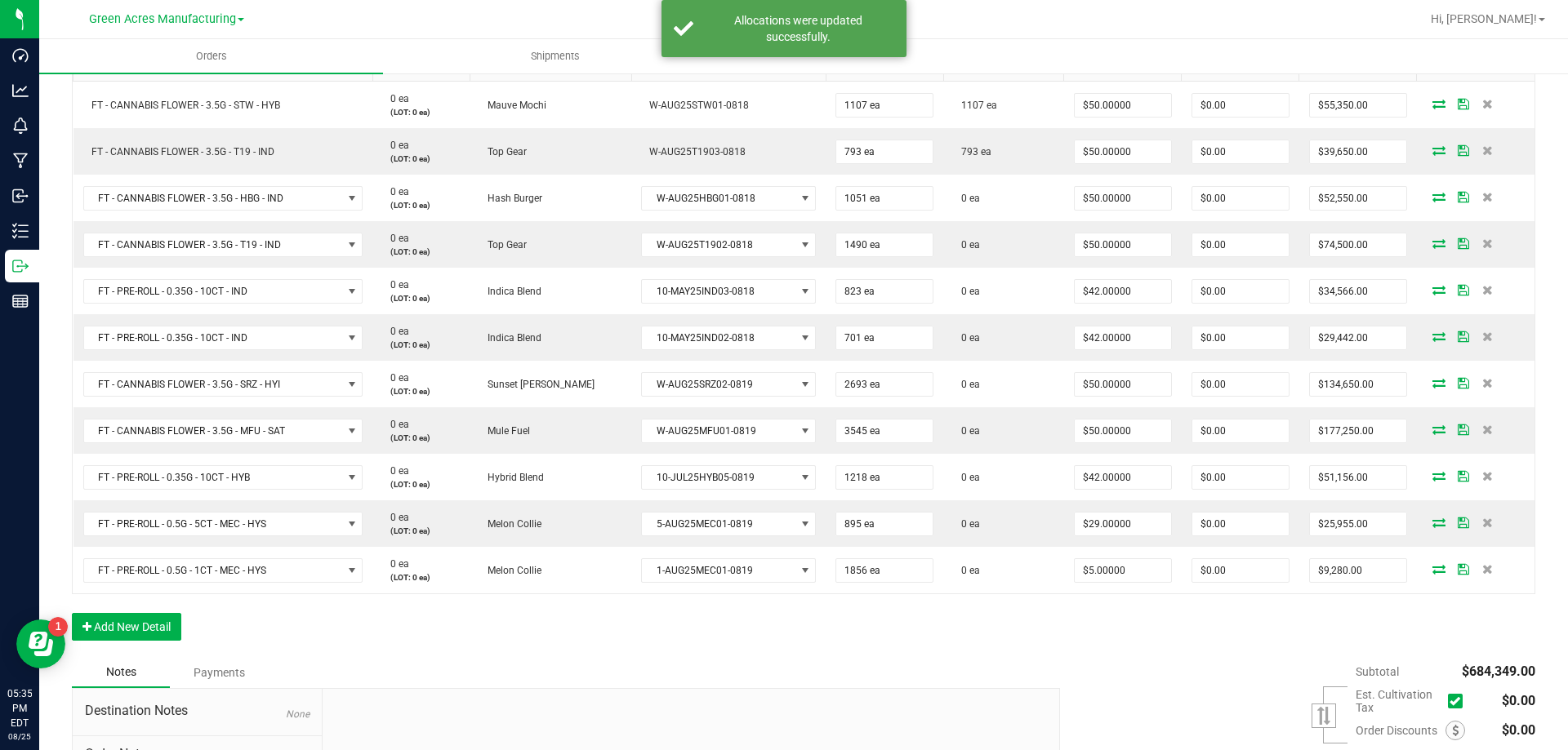
click at [1432, 198] on icon at bounding box center [1438, 196] width 13 height 9
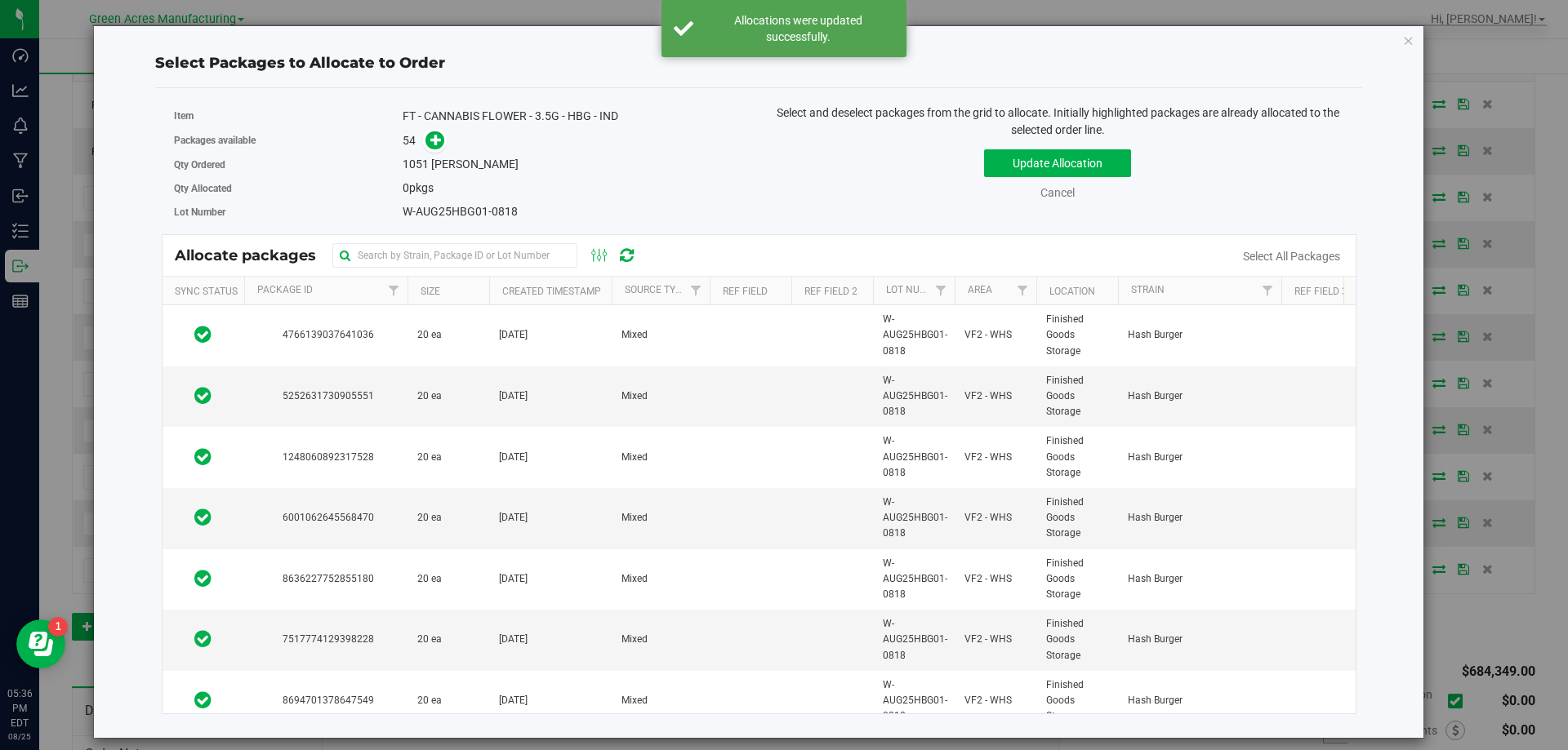
click at [1302, 267] on div "Allocate packages" at bounding box center [759, 256] width 1194 height 41
click at [1295, 255] on link "Select All Packages" at bounding box center [1291, 256] width 97 height 13
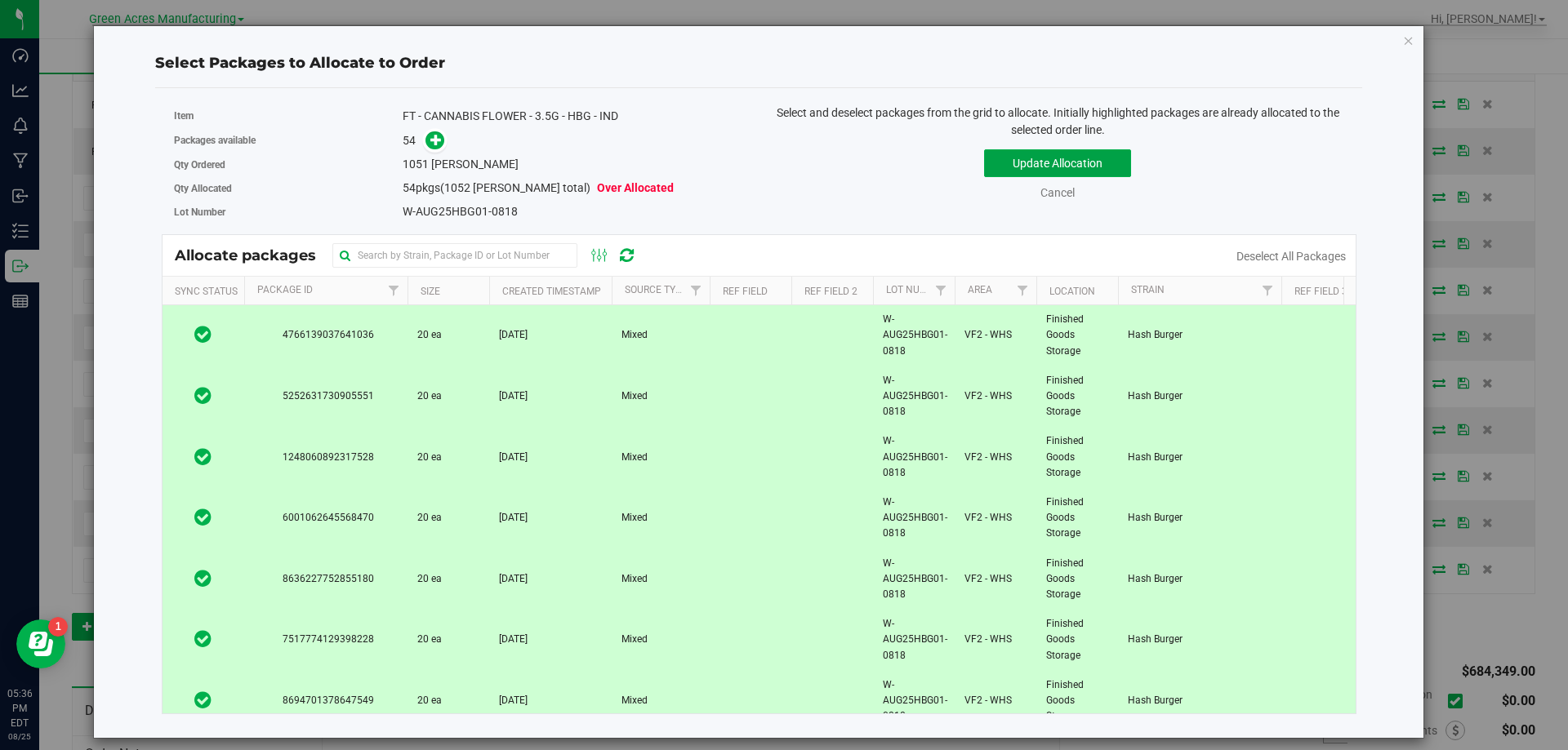
drag, startPoint x: 1020, startPoint y: 160, endPoint x: 41, endPoint y: 515, distance: 1041.4
click at [41, 515] on div "Select Packages to Allocate to Order Item FT - CANNABIS FLOWER - 3.5G - HBG - I…" at bounding box center [790, 375] width 1580 height 750
click at [456, 290] on th "Size" at bounding box center [448, 290] width 82 height 28
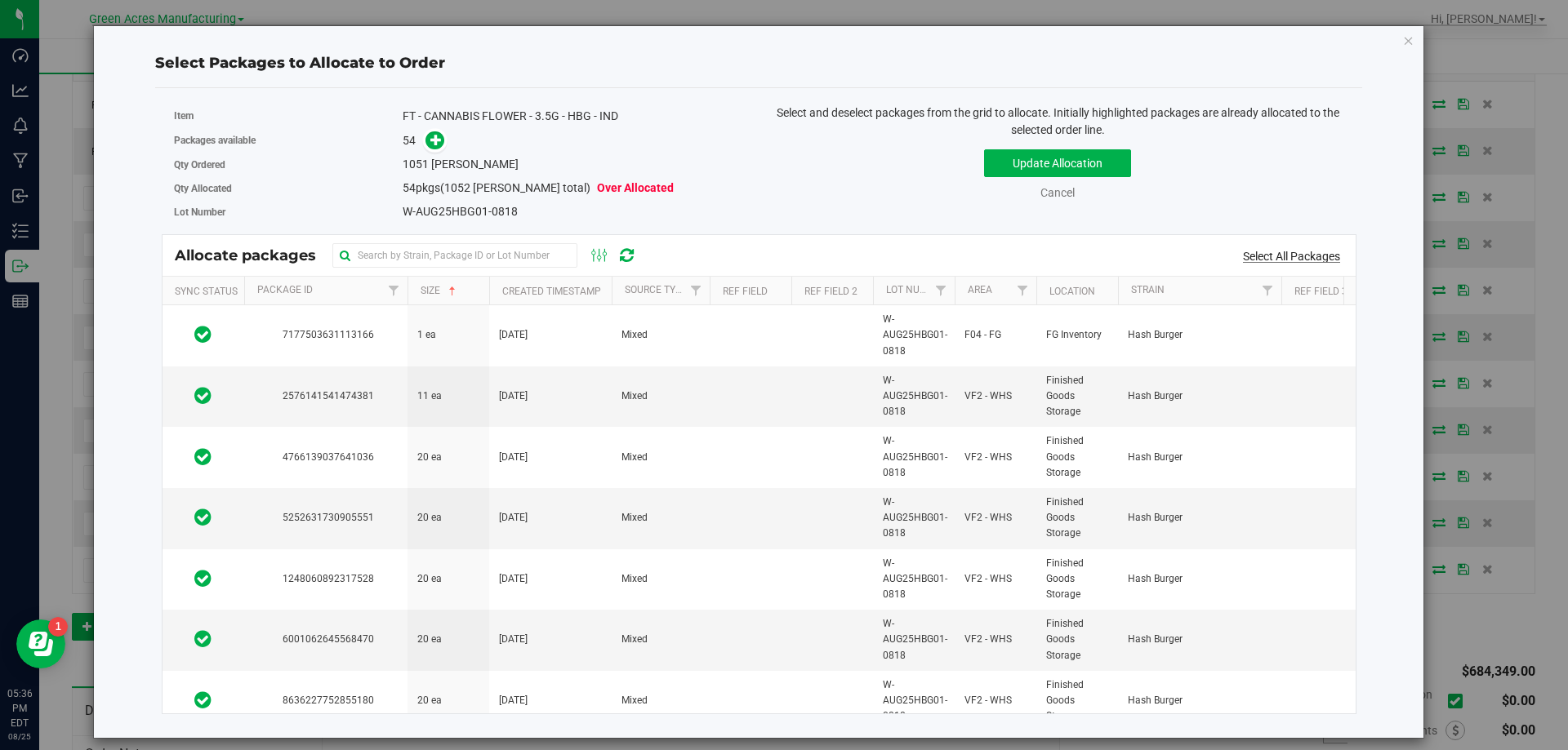
click at [1321, 252] on link "Select All Packages" at bounding box center [1291, 256] width 97 height 13
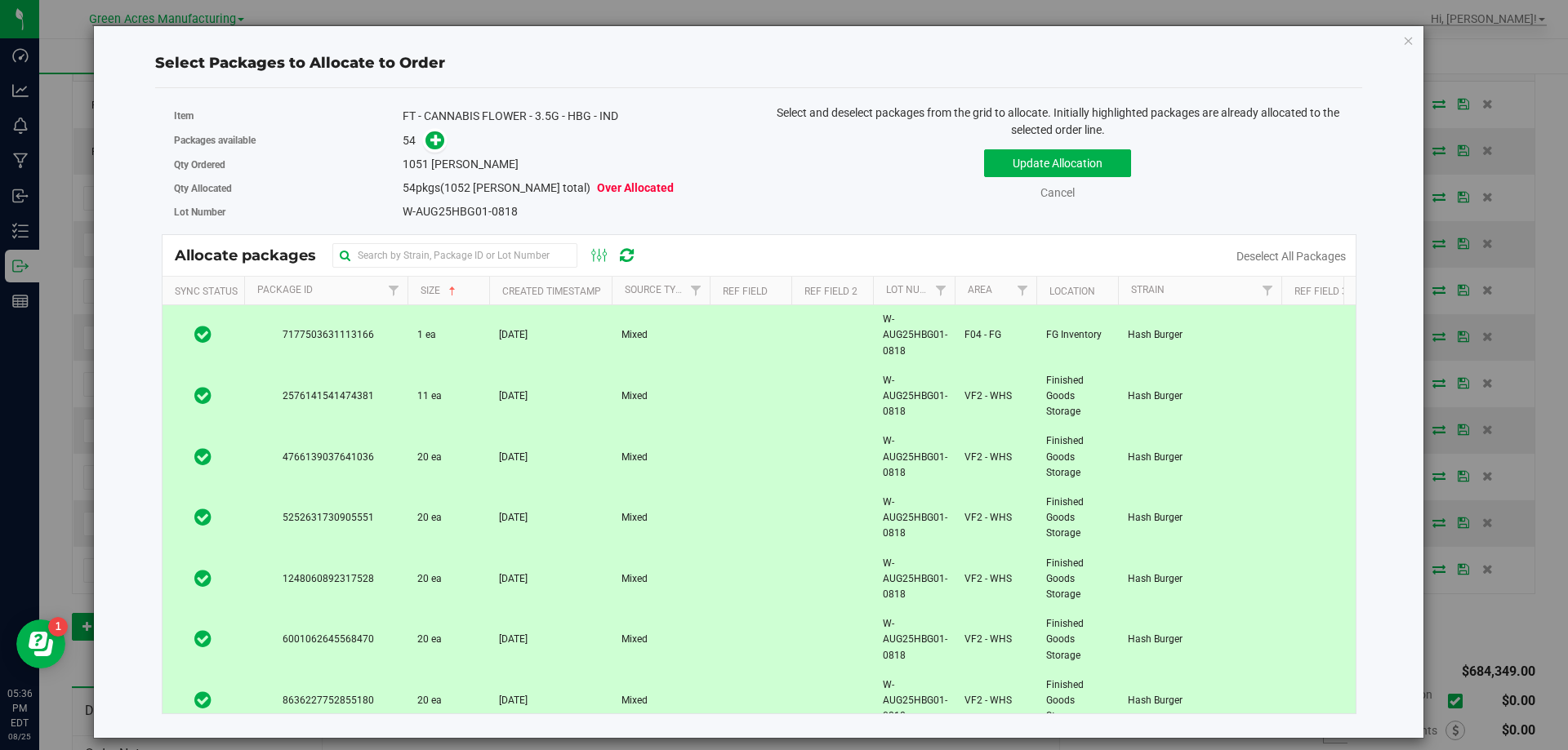
click at [225, 336] on td at bounding box center [203, 336] width 82 height 61
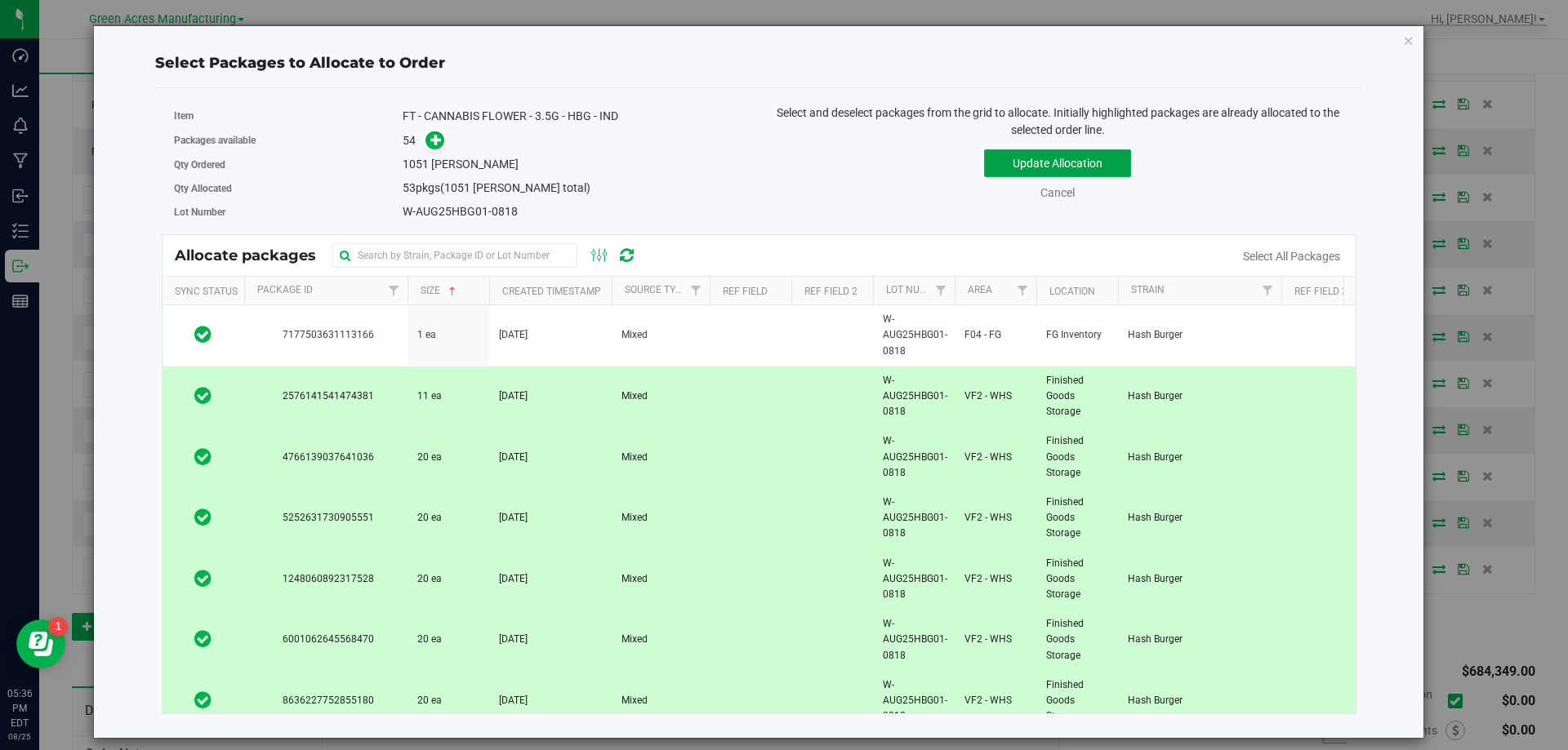
click at [1023, 167] on button "Update Allocation" at bounding box center [1058, 163] width 147 height 28
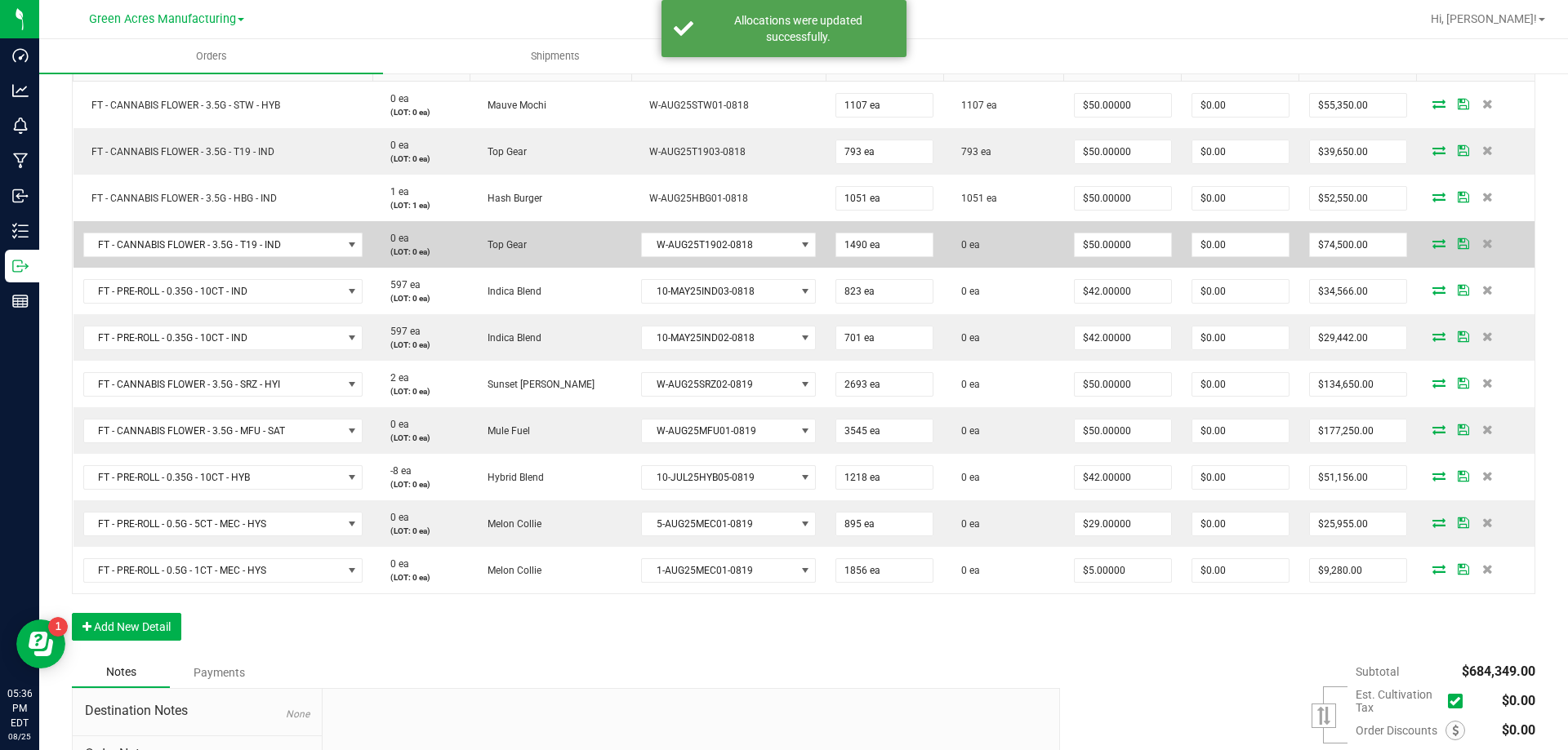
click at [1432, 247] on icon at bounding box center [1438, 242] width 13 height 9
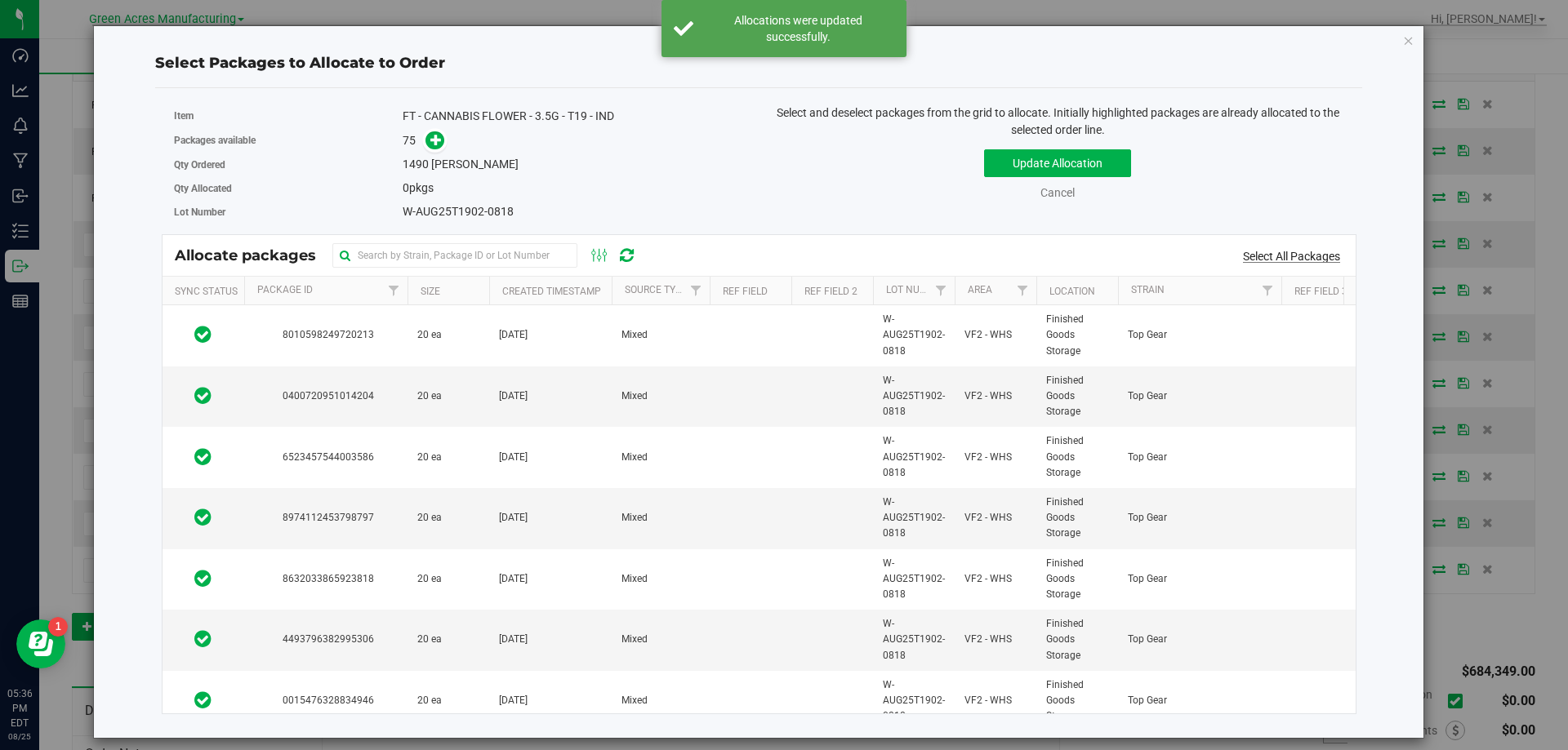
click at [1324, 254] on link "Select All Packages" at bounding box center [1291, 256] width 97 height 13
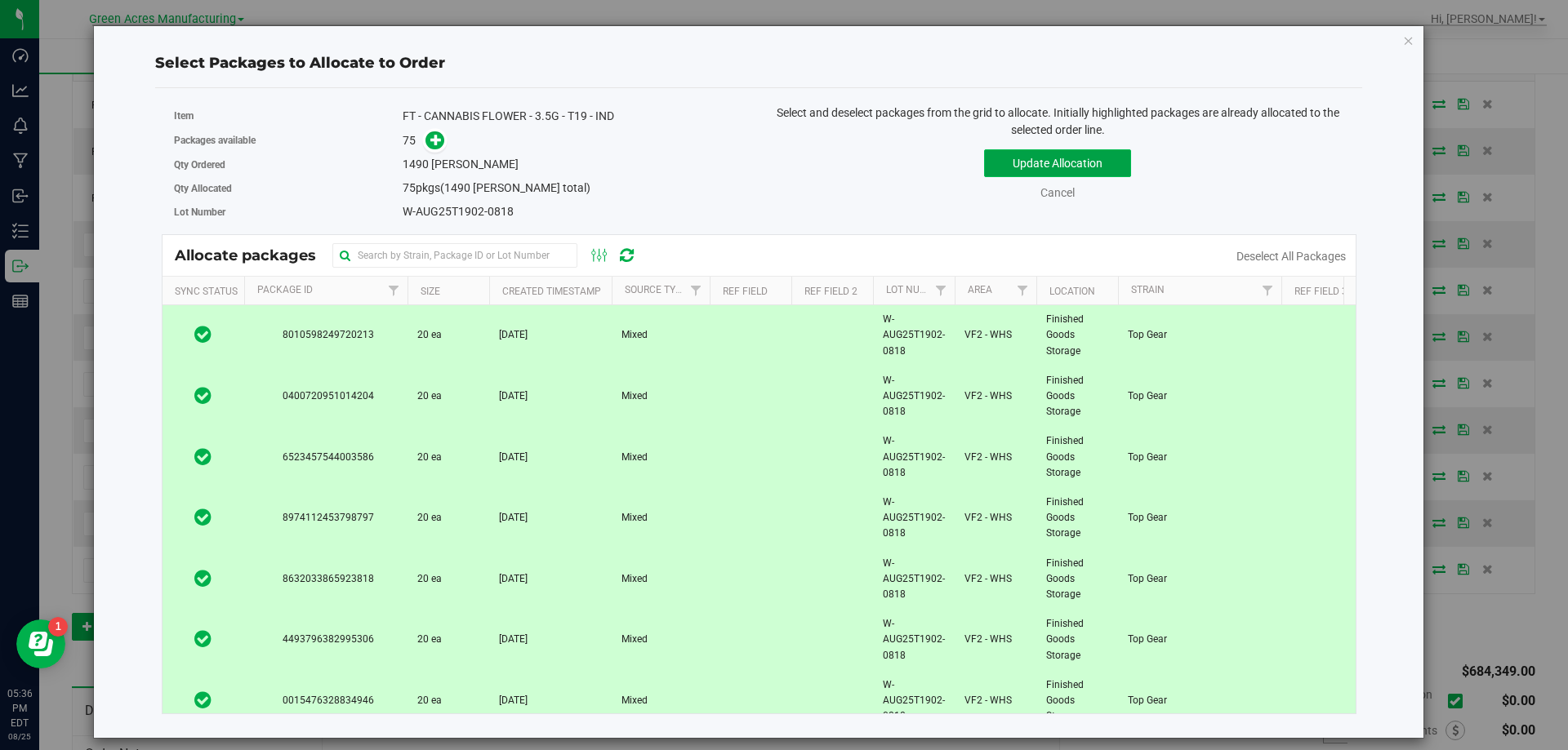
click at [1055, 161] on button "Update Allocation" at bounding box center [1058, 163] width 147 height 28
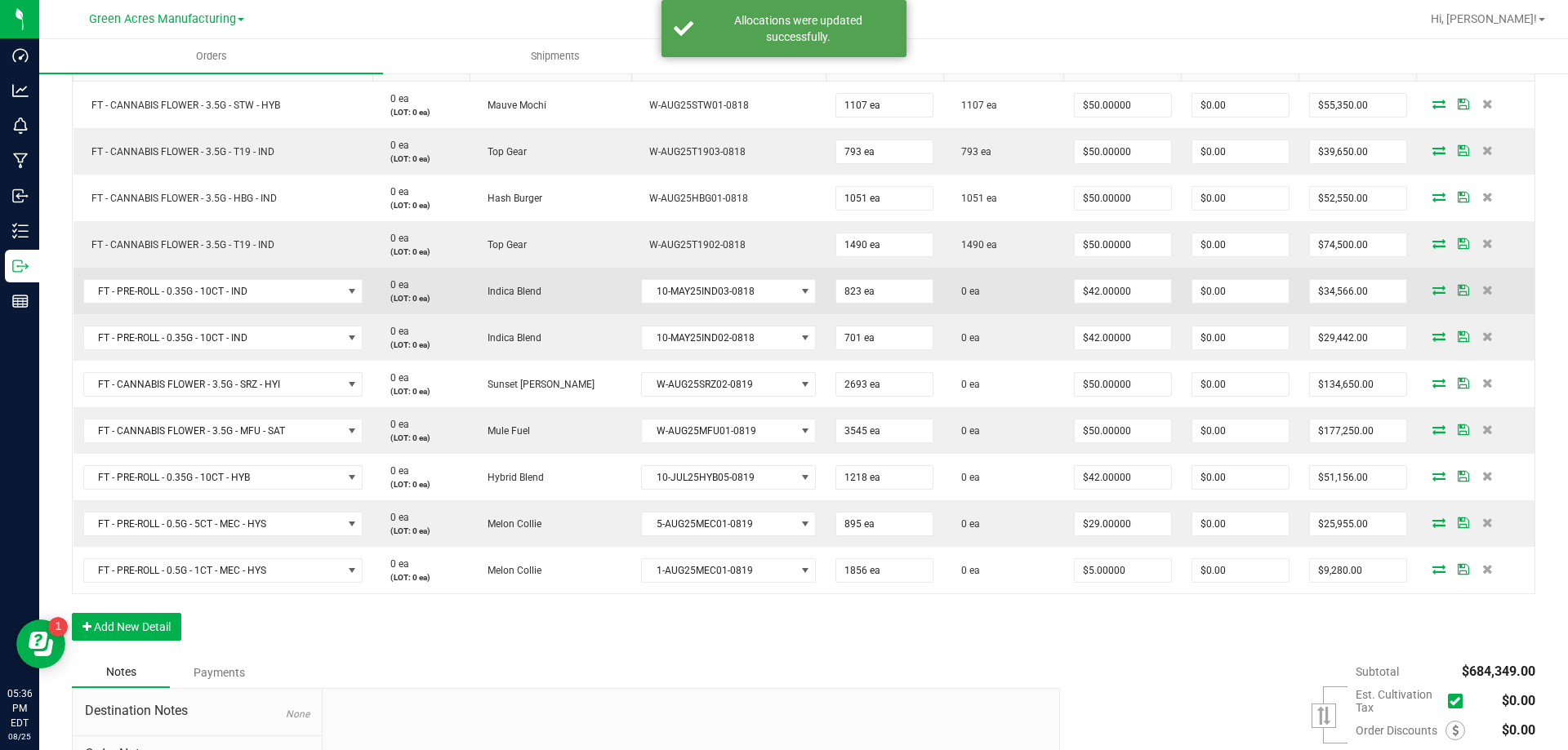
click at [1432, 294] on icon at bounding box center [1438, 289] width 13 height 9
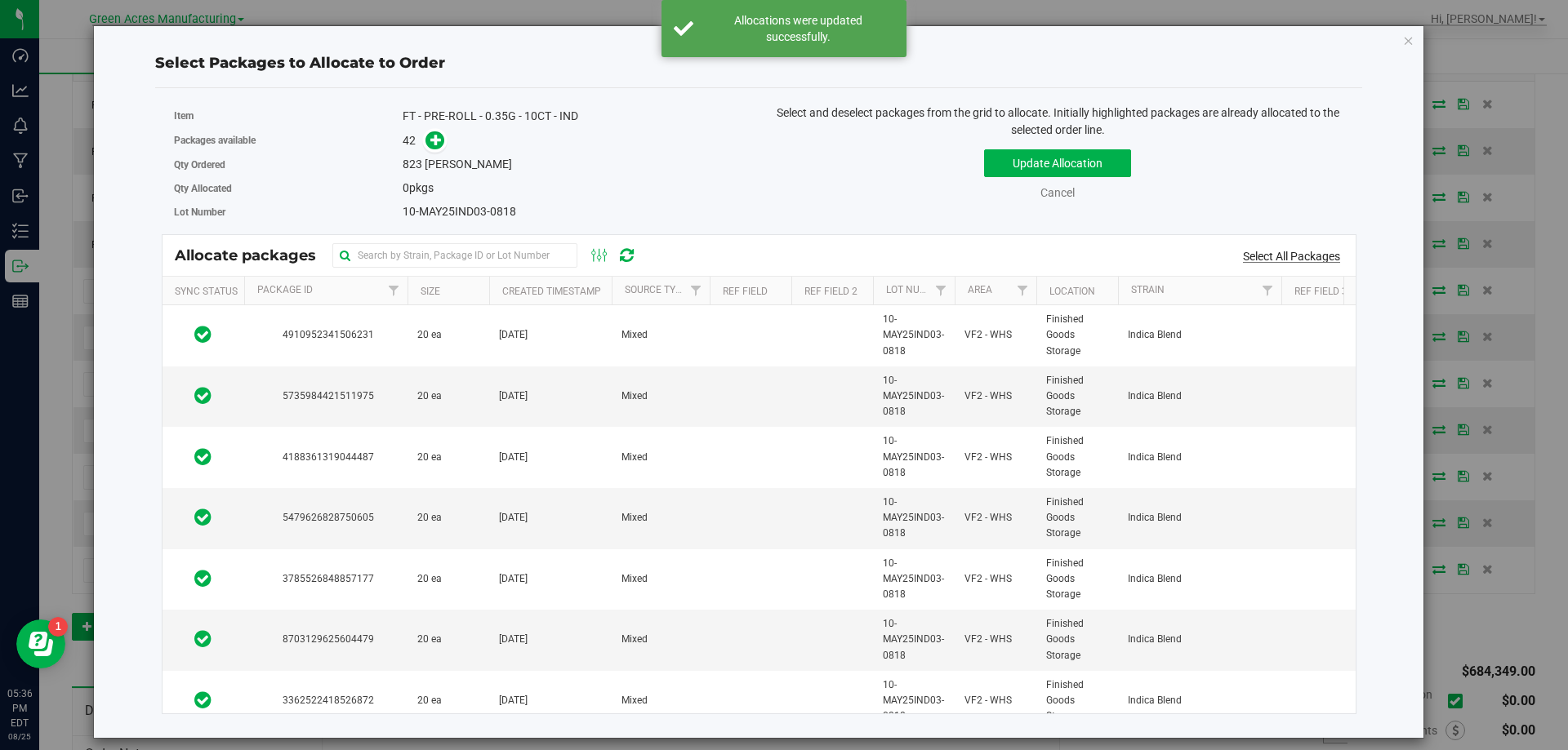
click at [1257, 255] on link "Select All Packages" at bounding box center [1291, 256] width 97 height 13
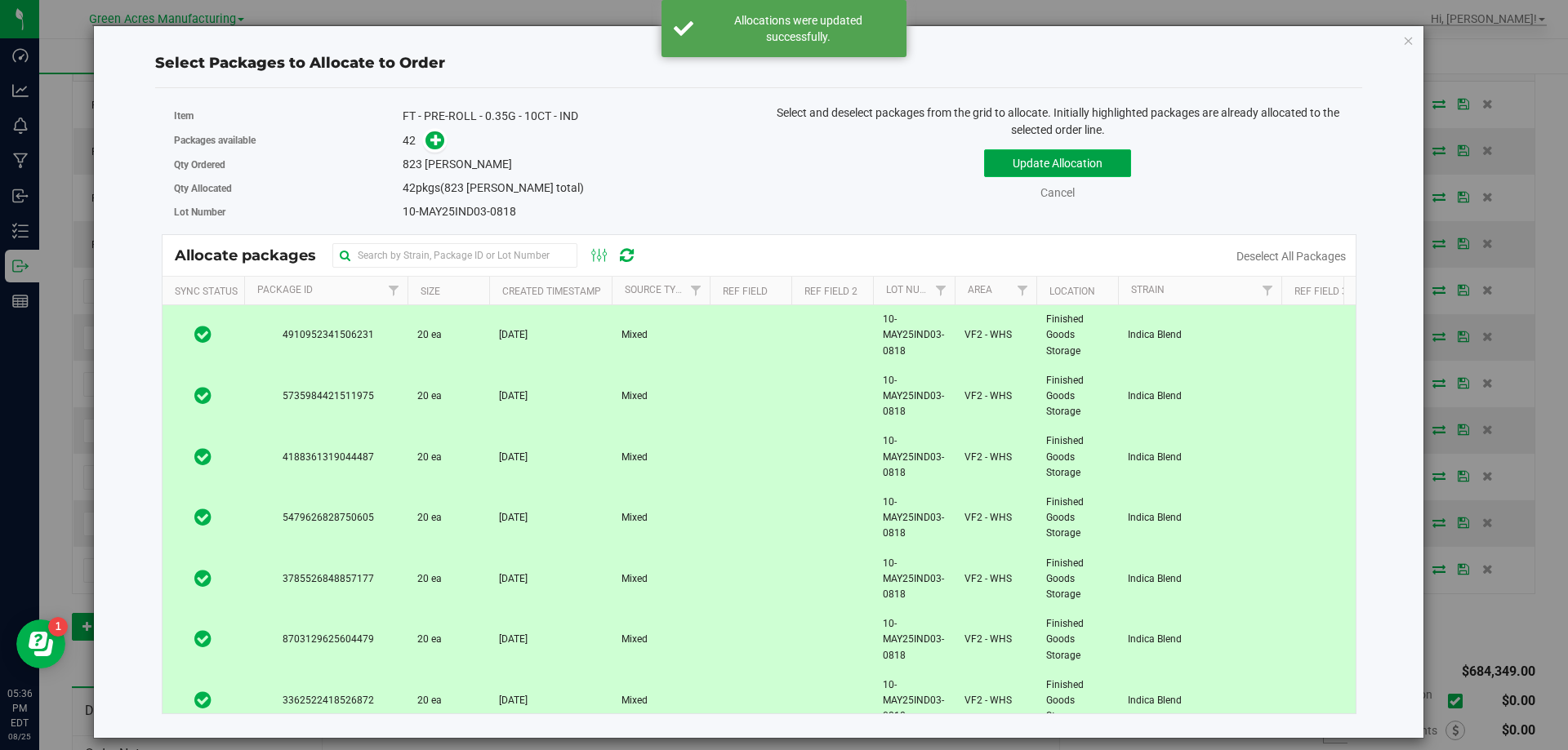
click at [1089, 174] on button "Update Allocation" at bounding box center [1058, 163] width 147 height 28
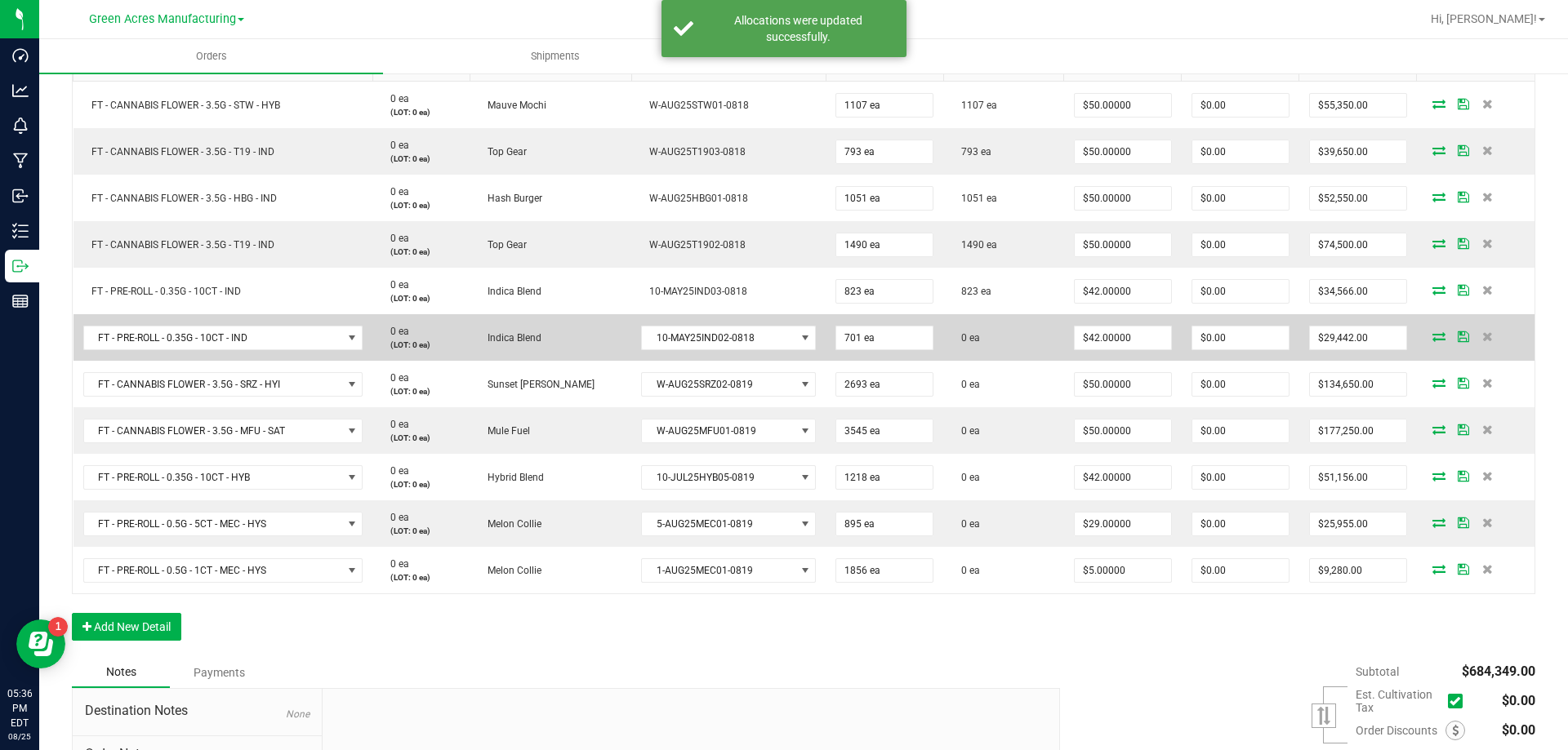
click at [1432, 334] on icon at bounding box center [1438, 335] width 13 height 9
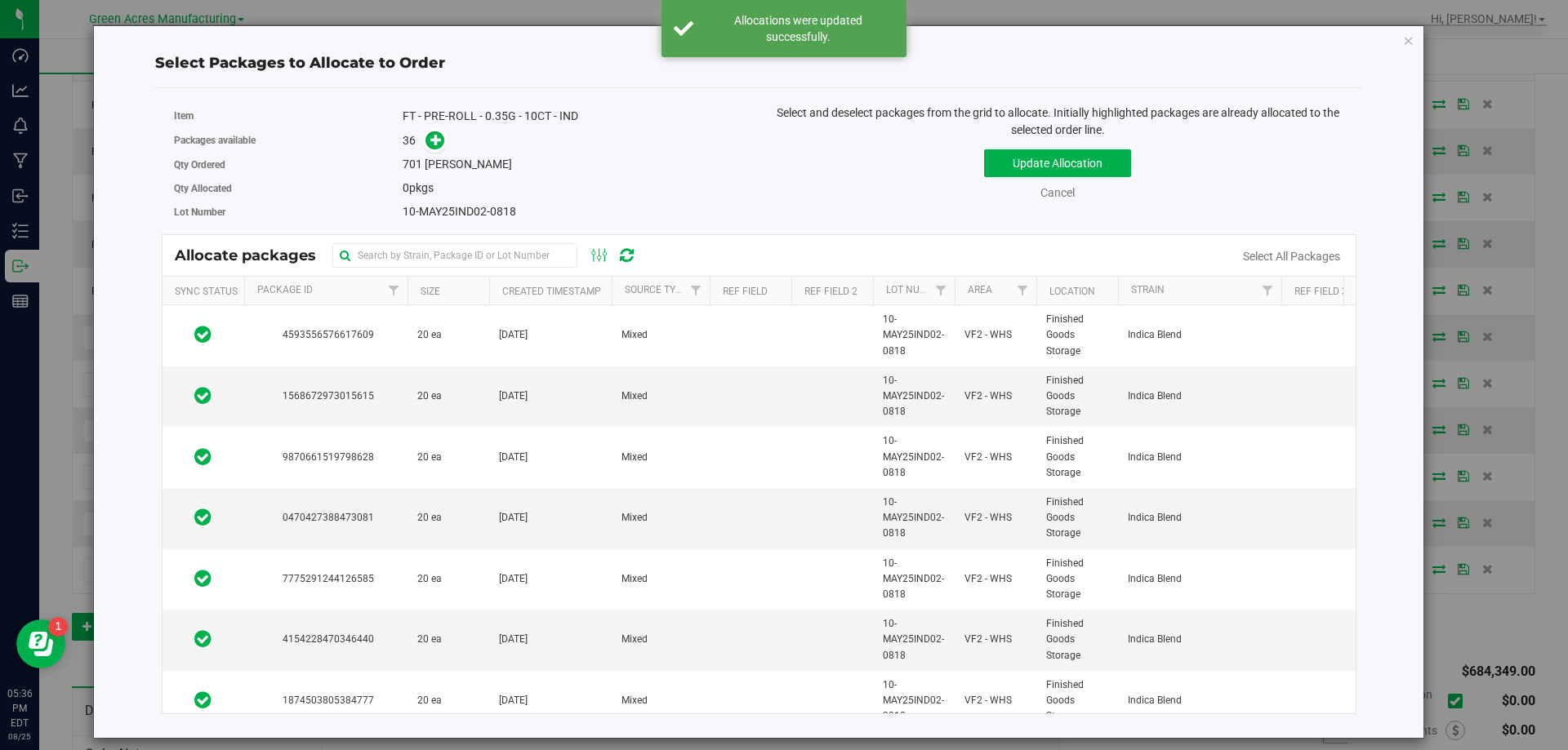
click at [1320, 249] on div "Select All Packages" at bounding box center [1291, 257] width 131 height 17
click at [1318, 254] on link "Select All Packages" at bounding box center [1291, 256] width 97 height 13
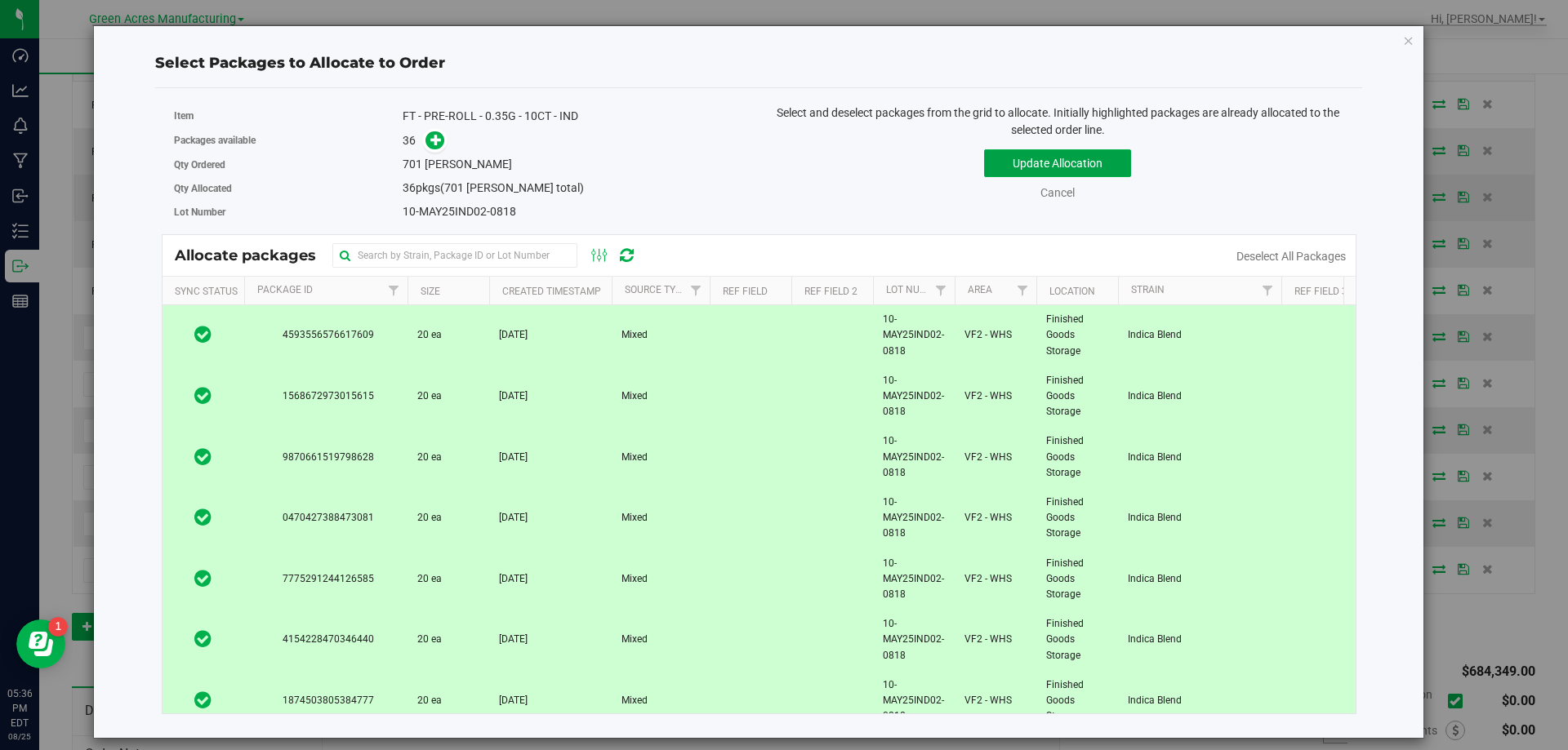
click at [1087, 167] on button "Update Allocation" at bounding box center [1058, 163] width 147 height 28
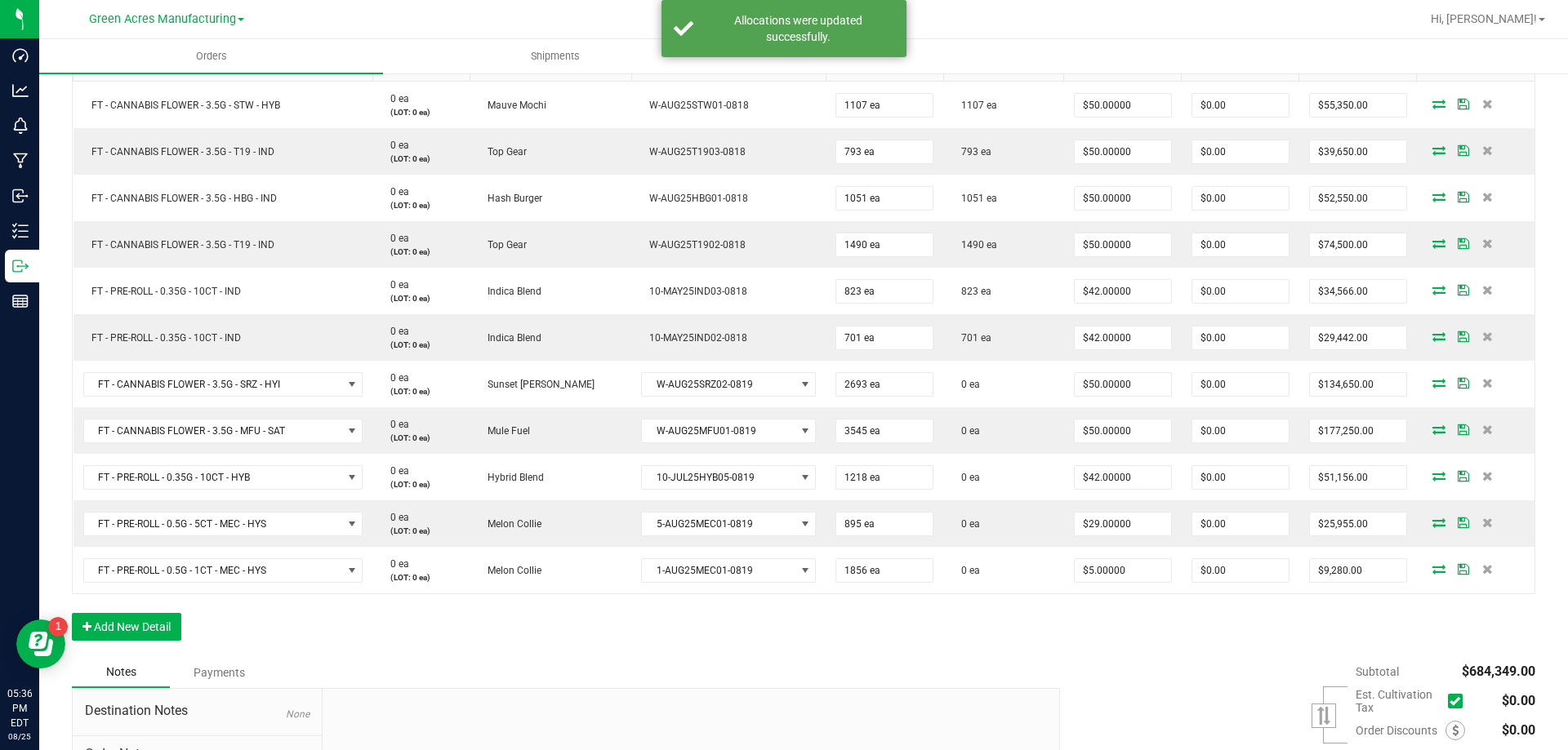
click at [1432, 383] on icon at bounding box center [1438, 382] width 13 height 9
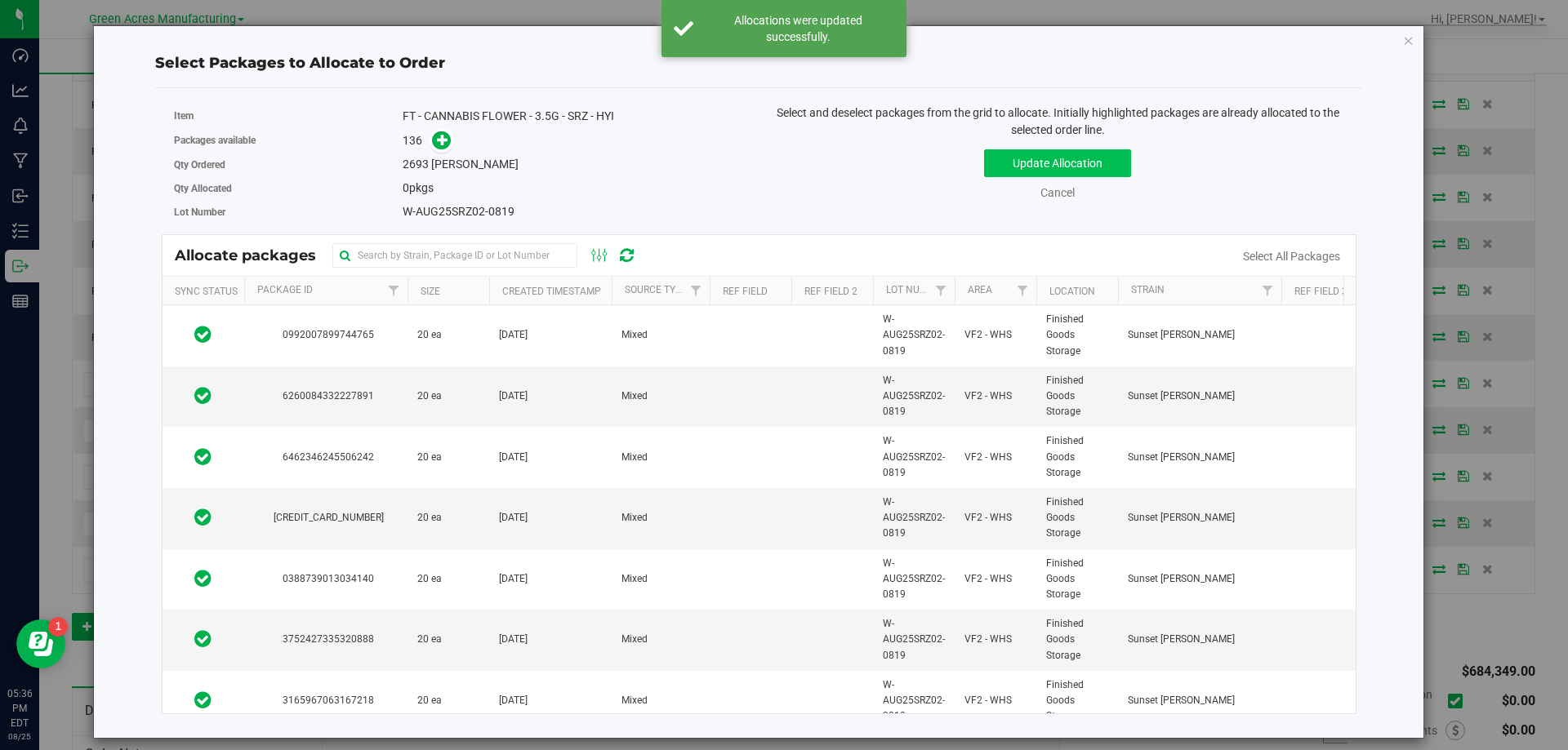
click at [1298, 259] on link "Select All Packages" at bounding box center [1291, 256] width 97 height 13
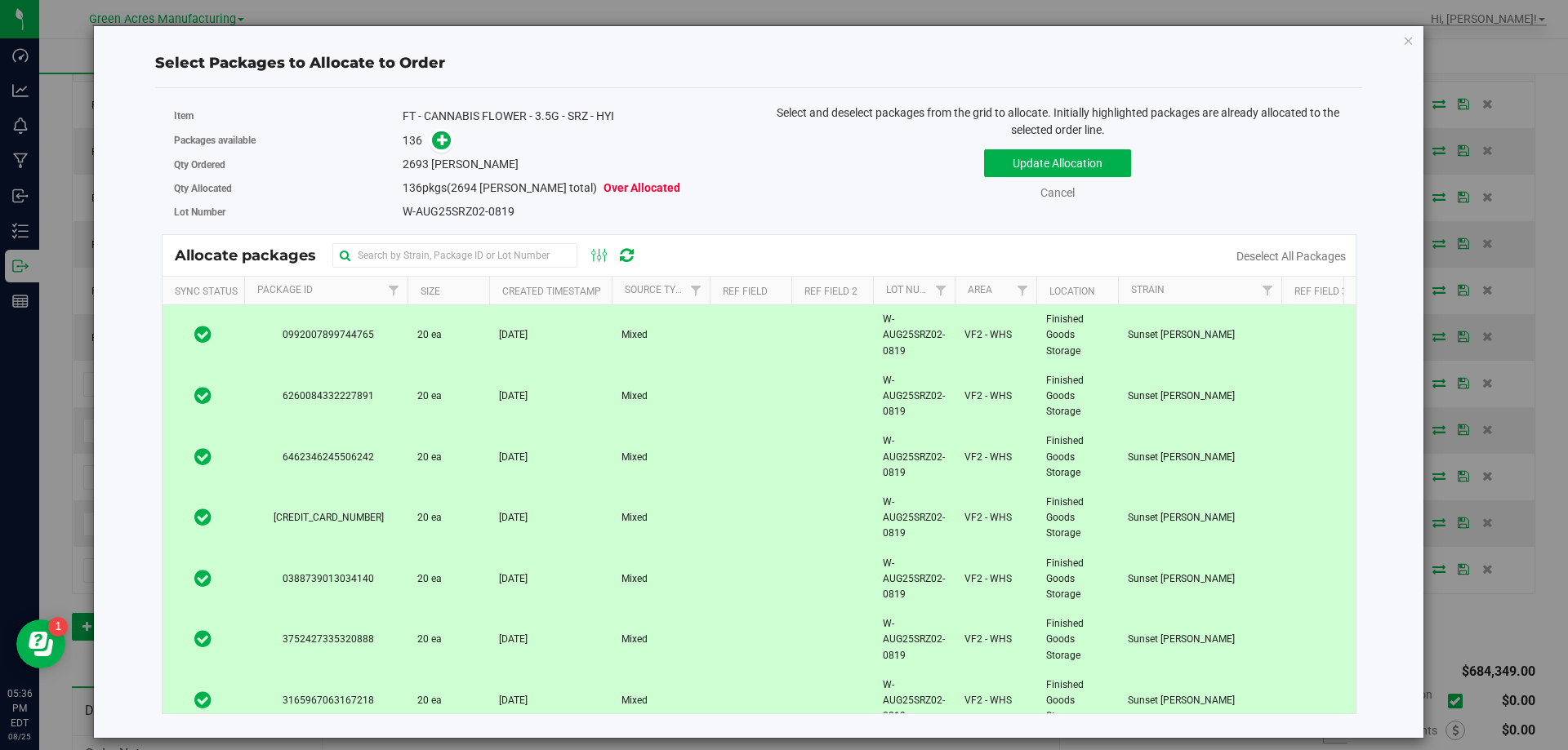
click at [465, 291] on th "Size" at bounding box center [448, 290] width 82 height 28
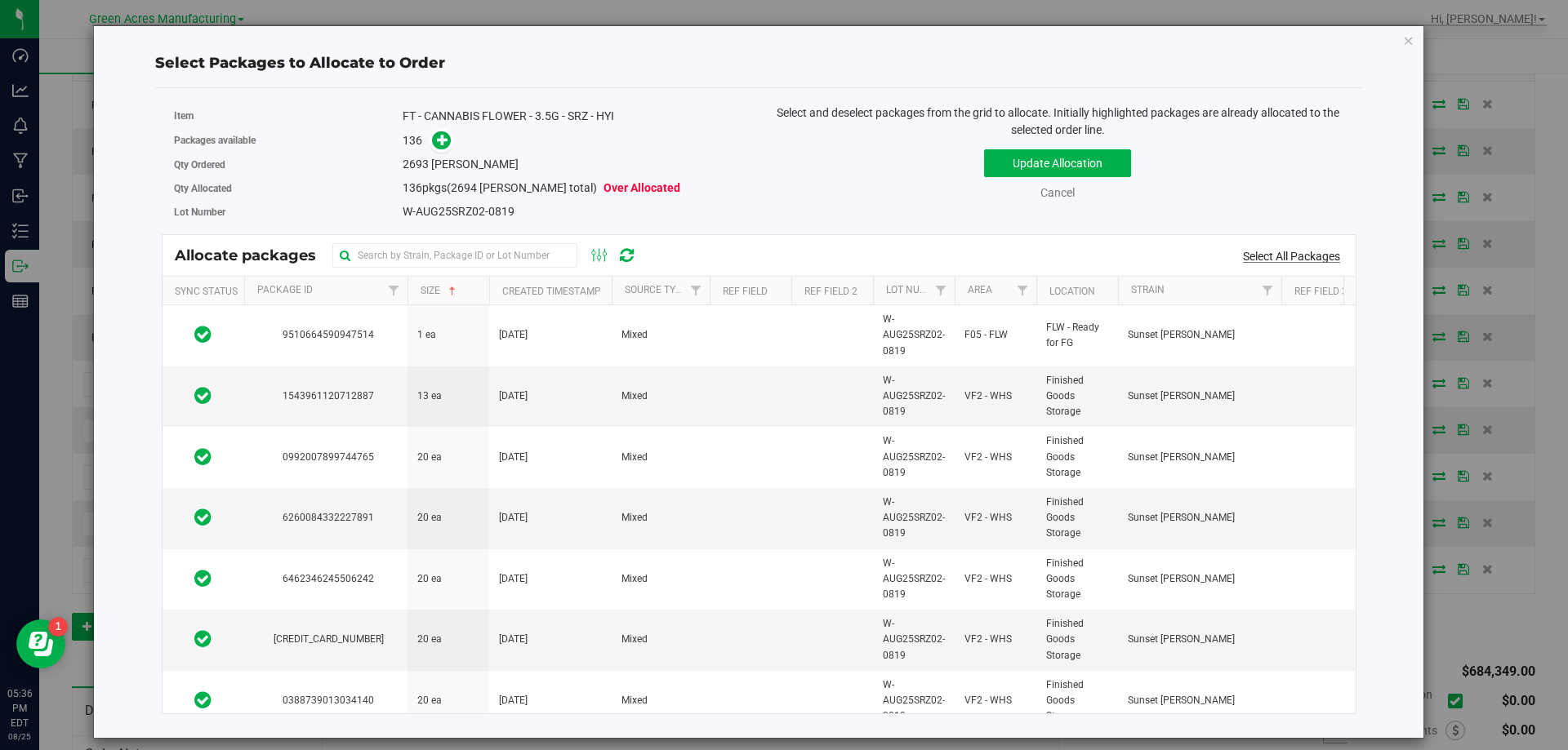
click at [1309, 255] on link "Select All Packages" at bounding box center [1291, 256] width 97 height 13
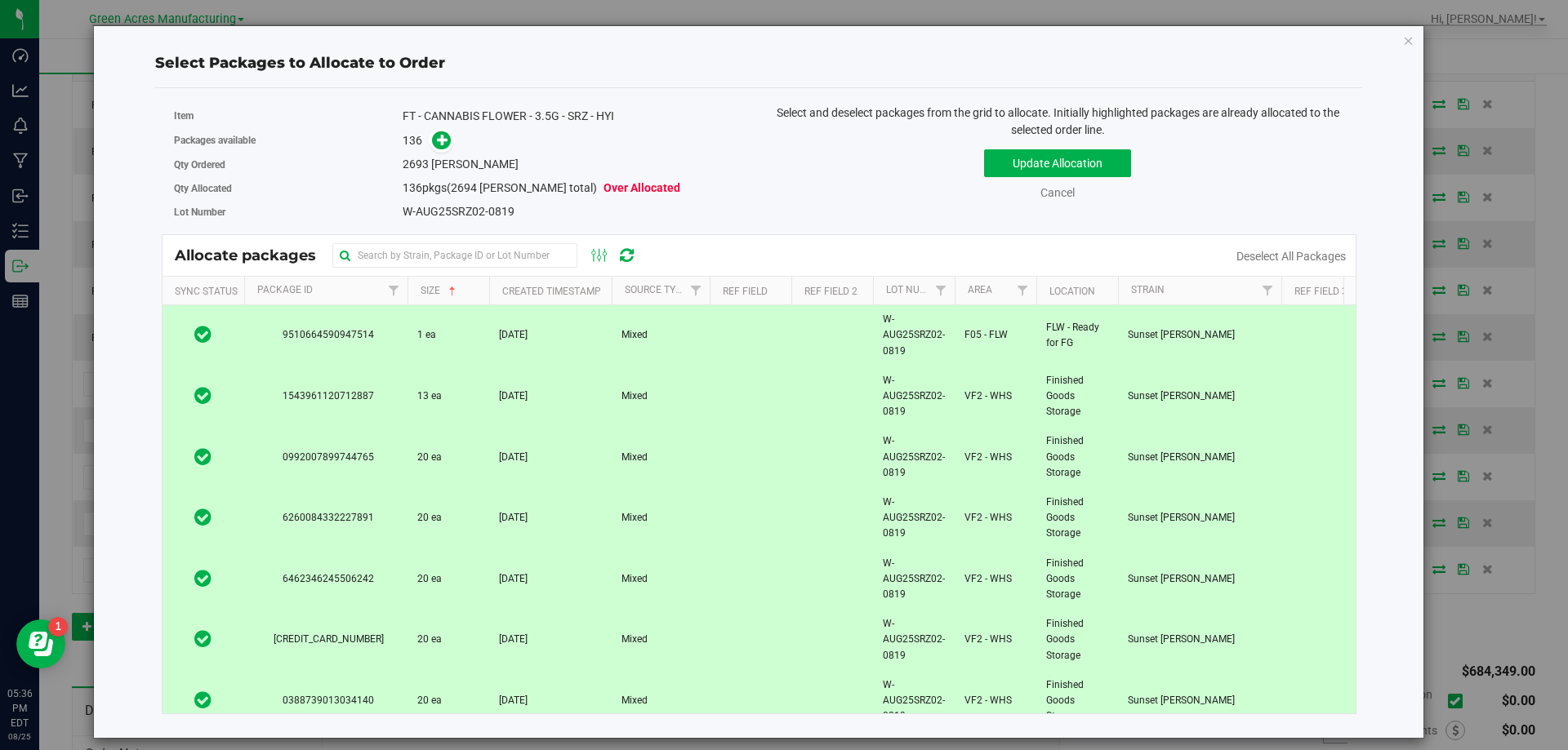
click at [239, 330] on td at bounding box center [203, 336] width 82 height 61
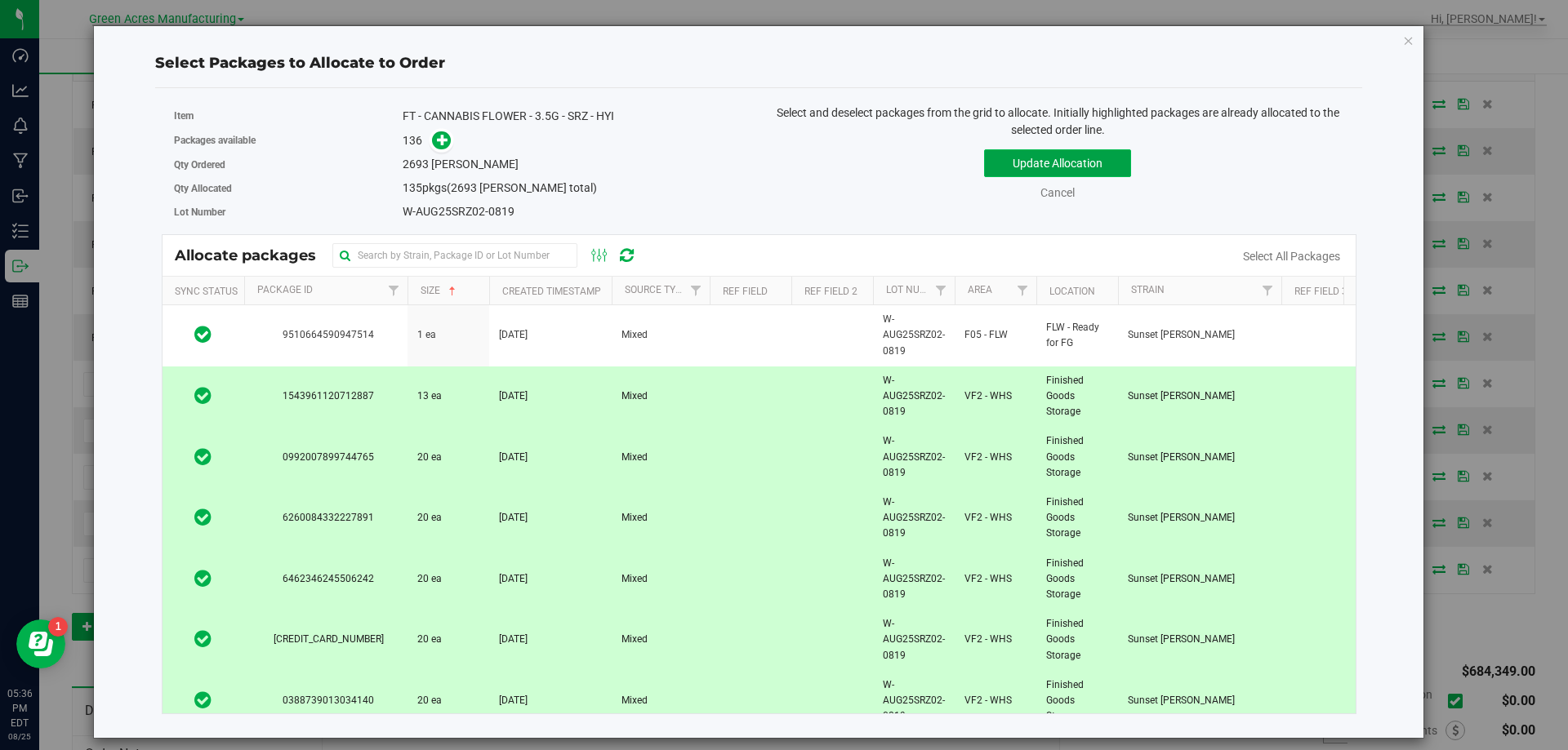
click at [1050, 155] on button "Update Allocation" at bounding box center [1058, 163] width 147 height 28
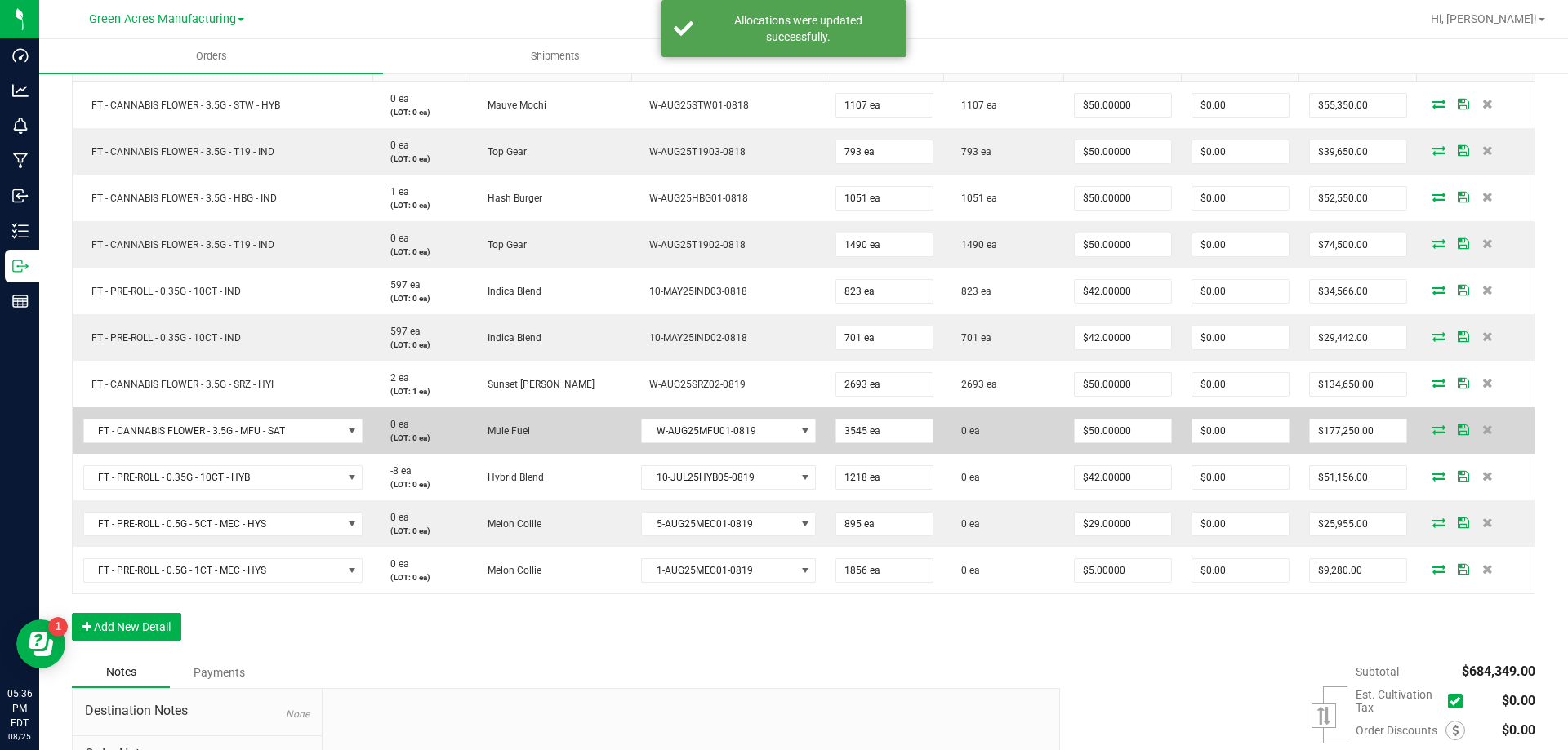
click at [1432, 430] on icon at bounding box center [1438, 429] width 13 height 9
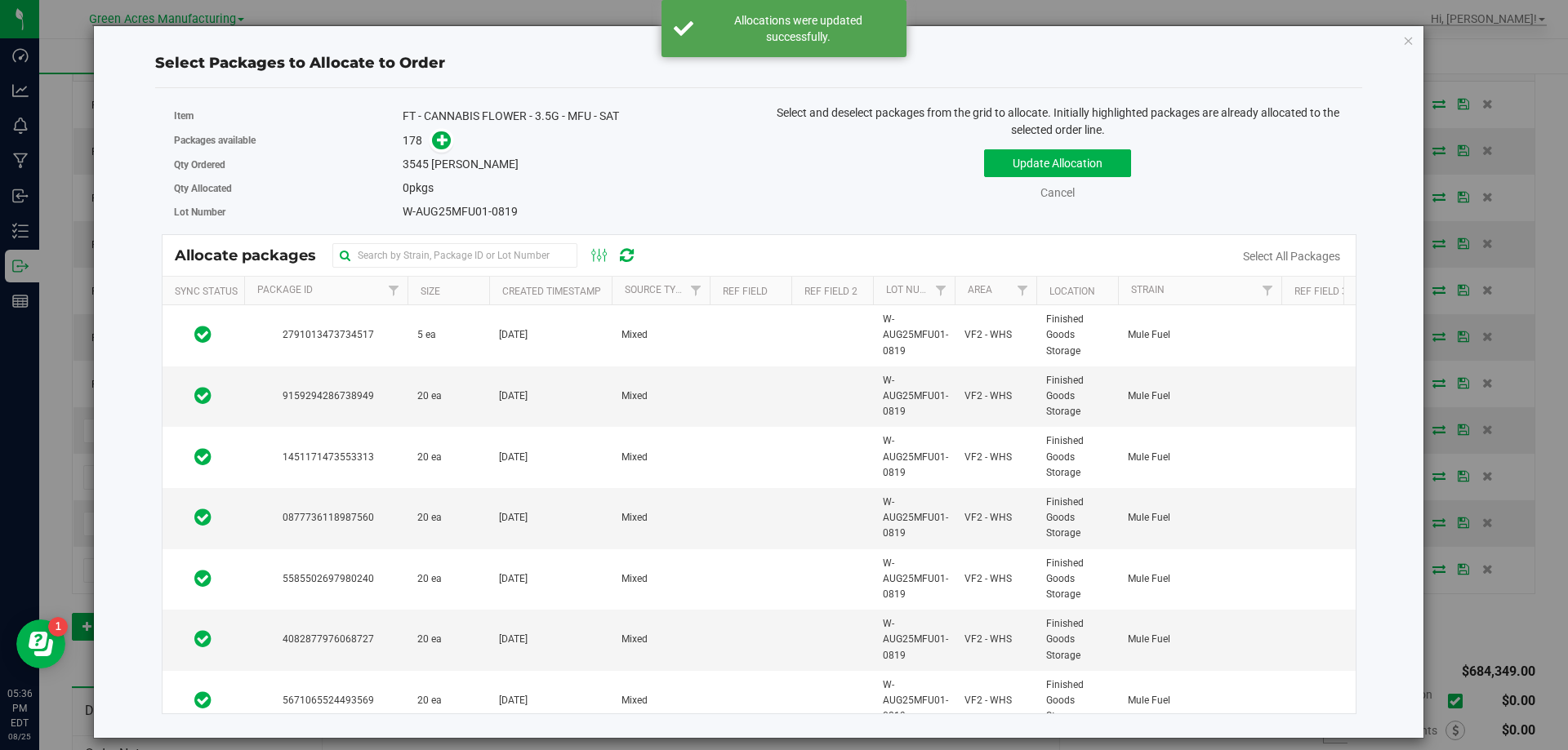
click at [1287, 252] on link "Select All Packages" at bounding box center [1291, 256] width 97 height 13
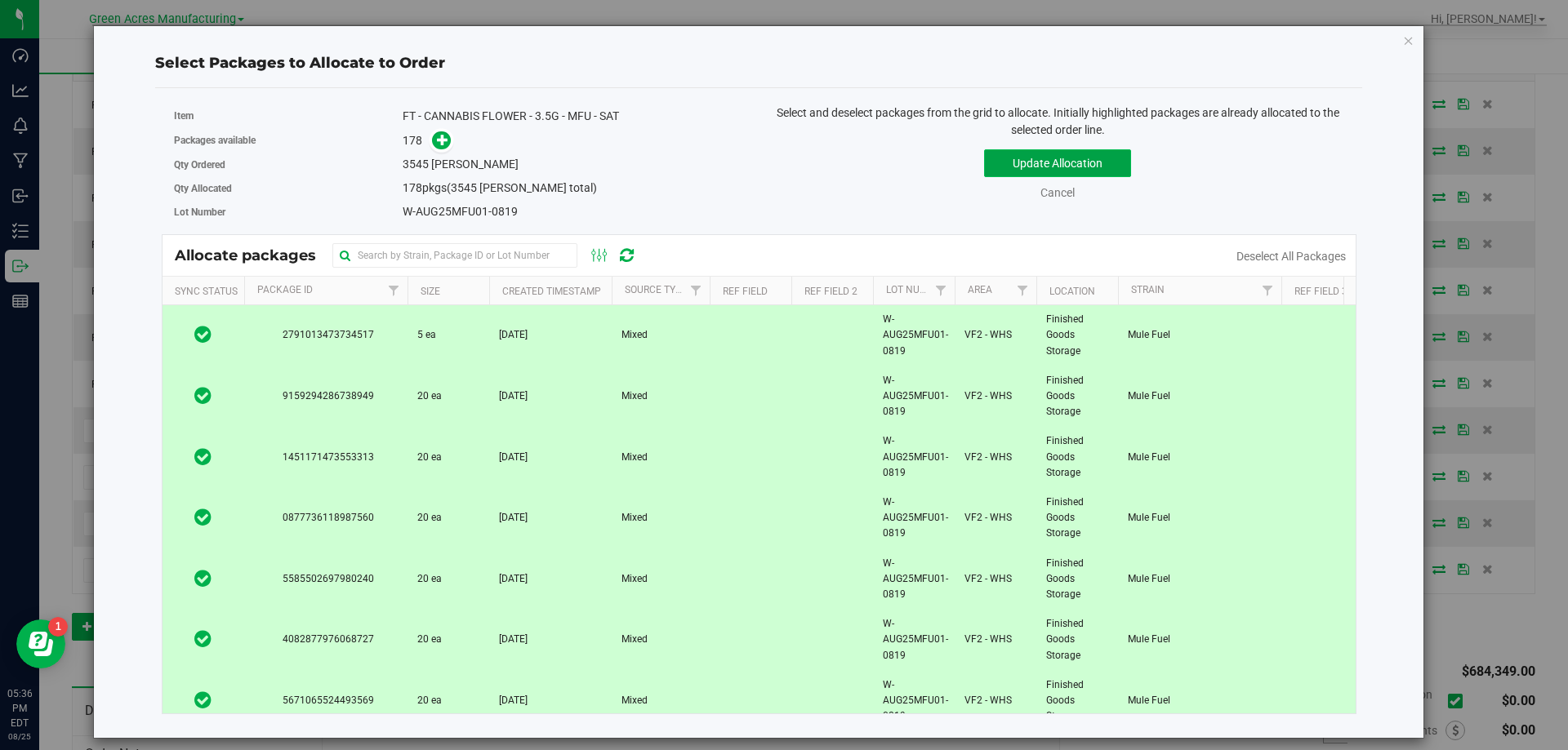
click at [1044, 160] on button "Update Allocation" at bounding box center [1058, 163] width 147 height 28
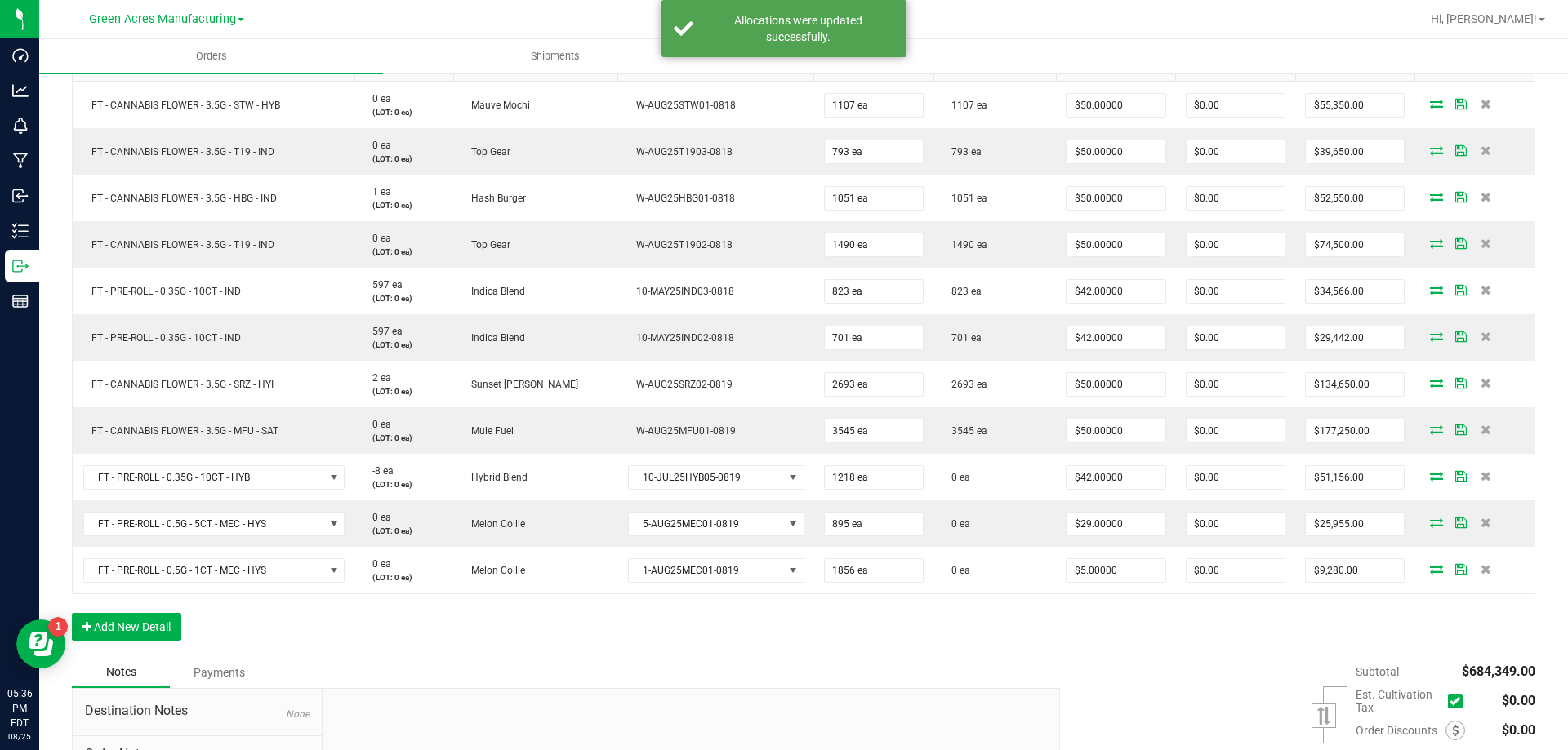
click at [1430, 475] on icon at bounding box center [1436, 475] width 13 height 9
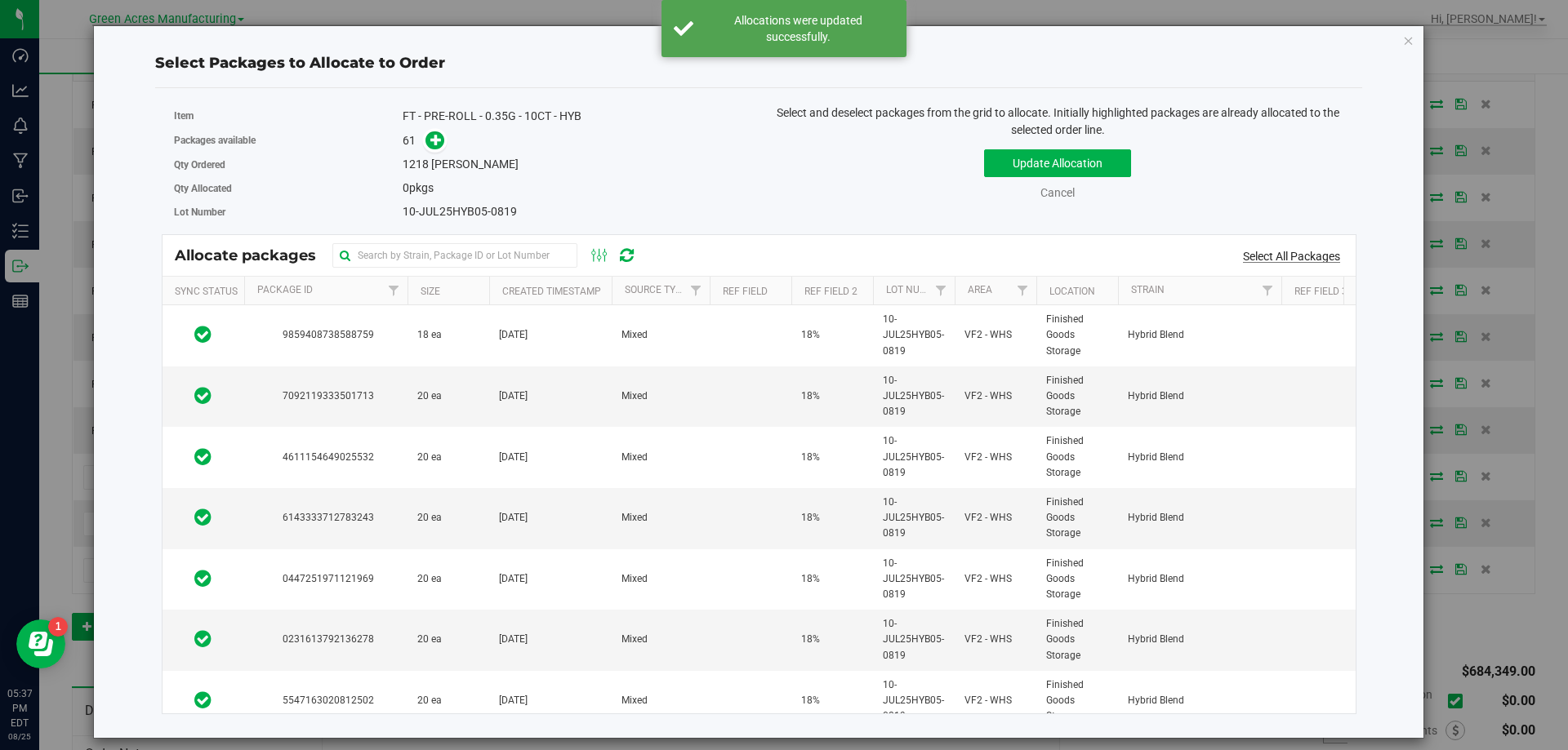
click at [1257, 252] on link "Select All Packages" at bounding box center [1291, 256] width 97 height 13
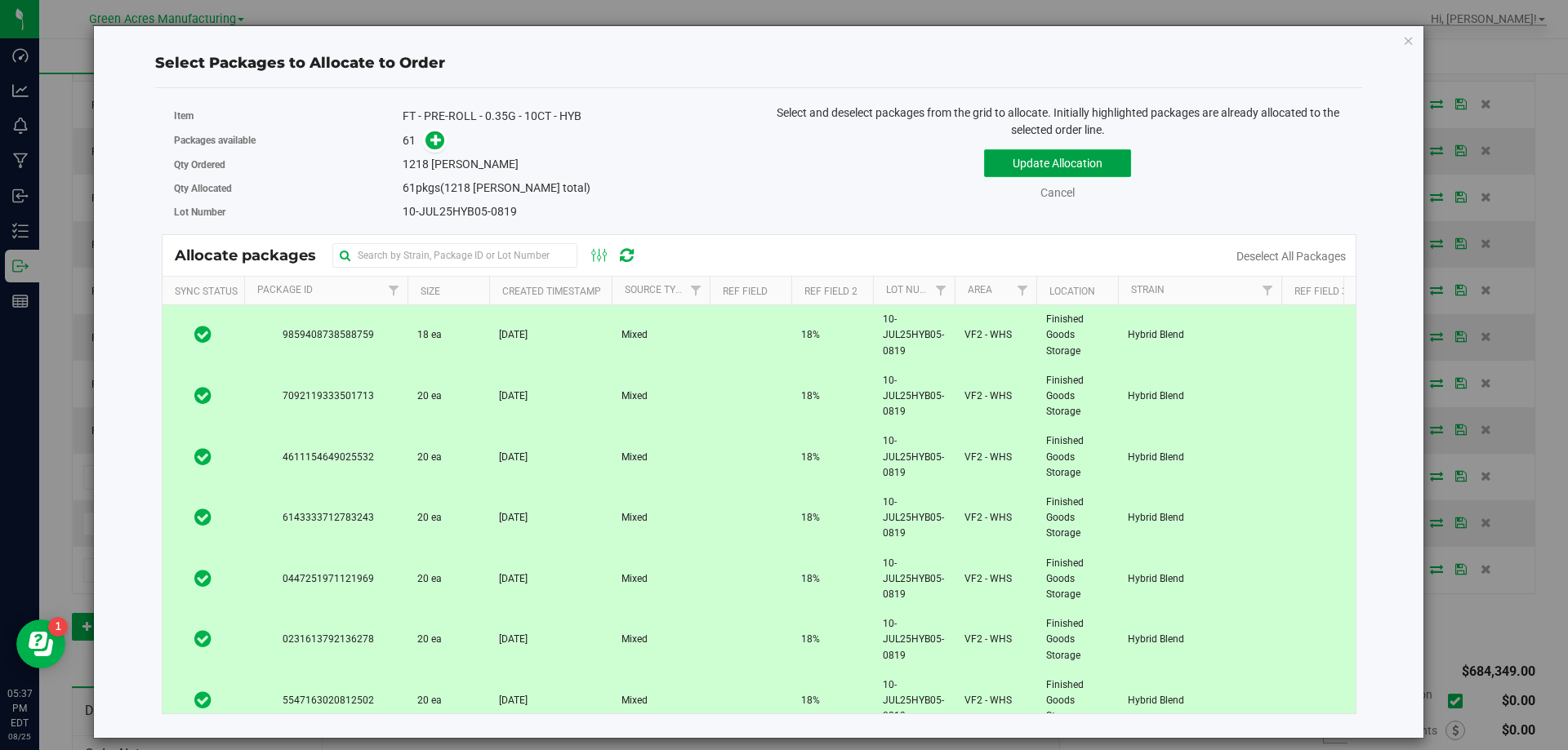
click at [1081, 153] on button "Update Allocation" at bounding box center [1058, 163] width 147 height 28
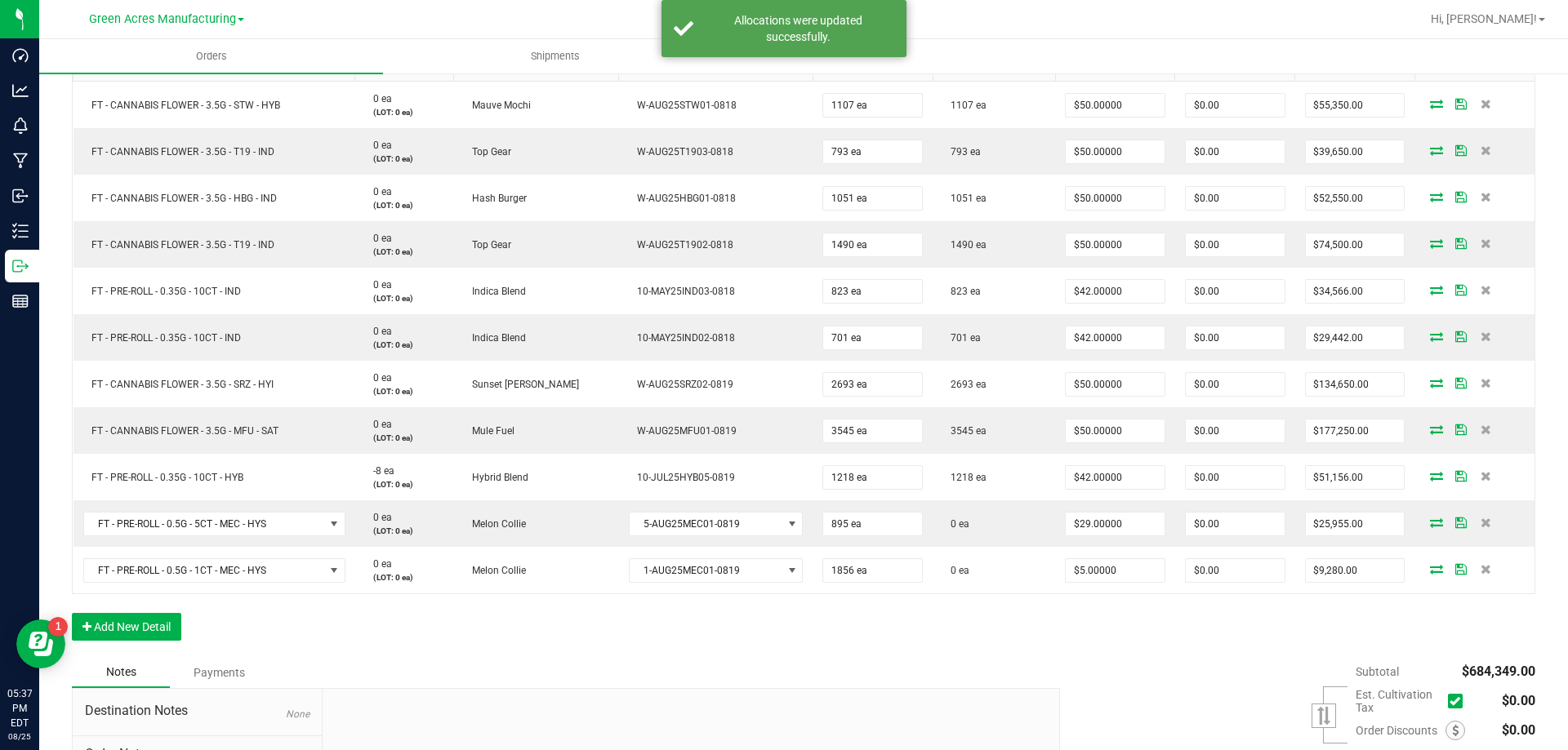
click at [1430, 523] on icon at bounding box center [1436, 522] width 13 height 9
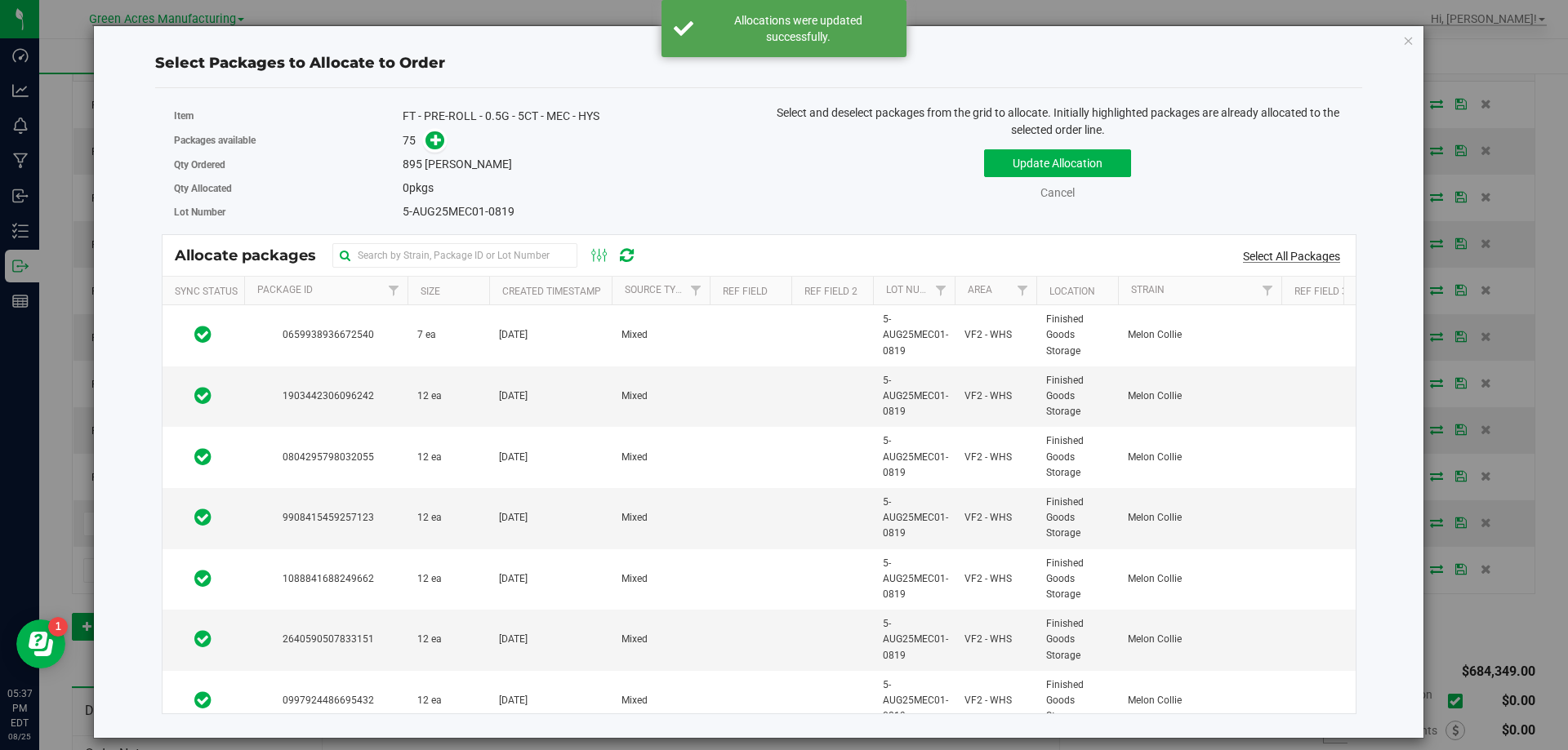
click at [1315, 255] on link "Select All Packages" at bounding box center [1291, 256] width 97 height 13
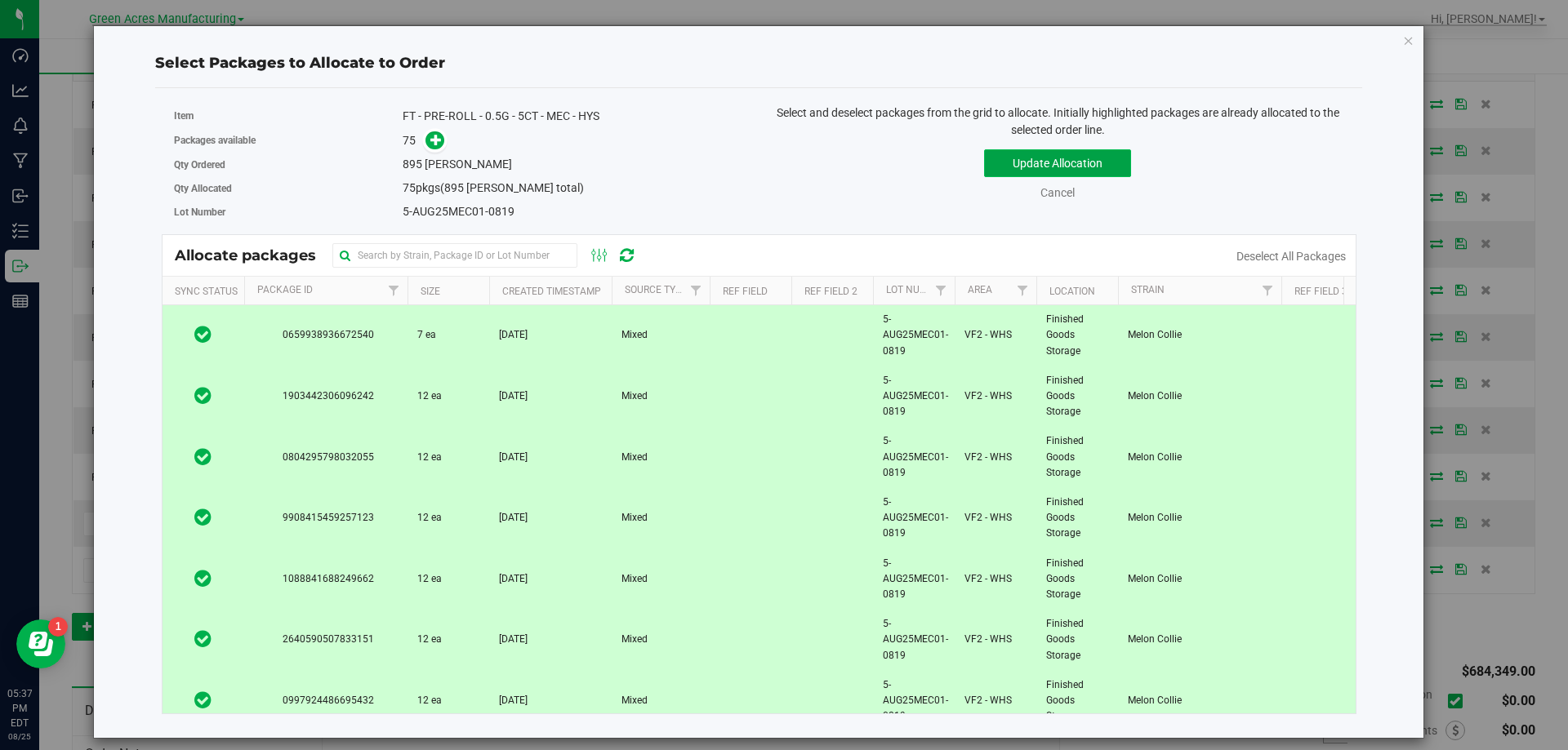
click at [996, 157] on button "Update Allocation" at bounding box center [1058, 163] width 147 height 28
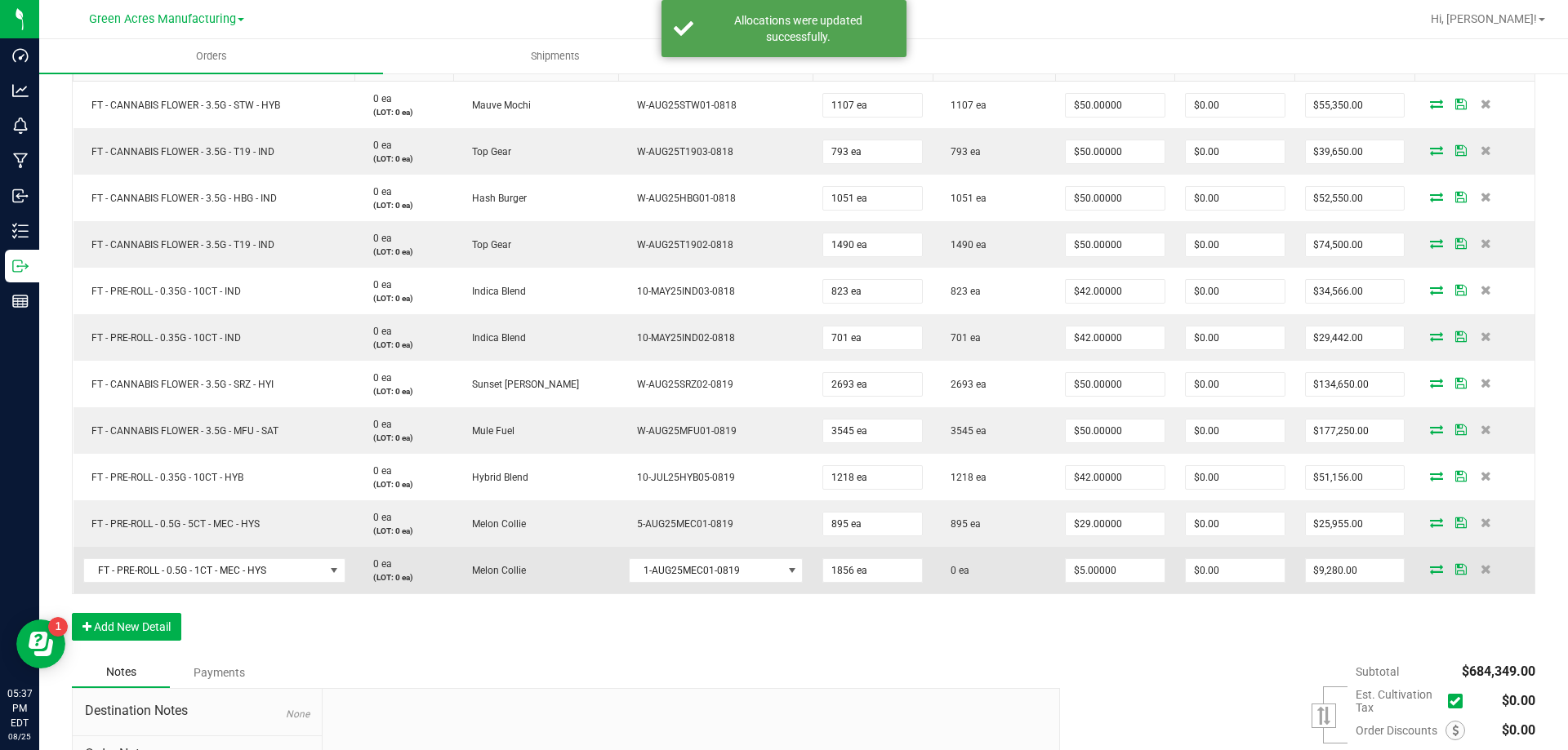
click at [1430, 569] on icon at bounding box center [1436, 568] width 13 height 9
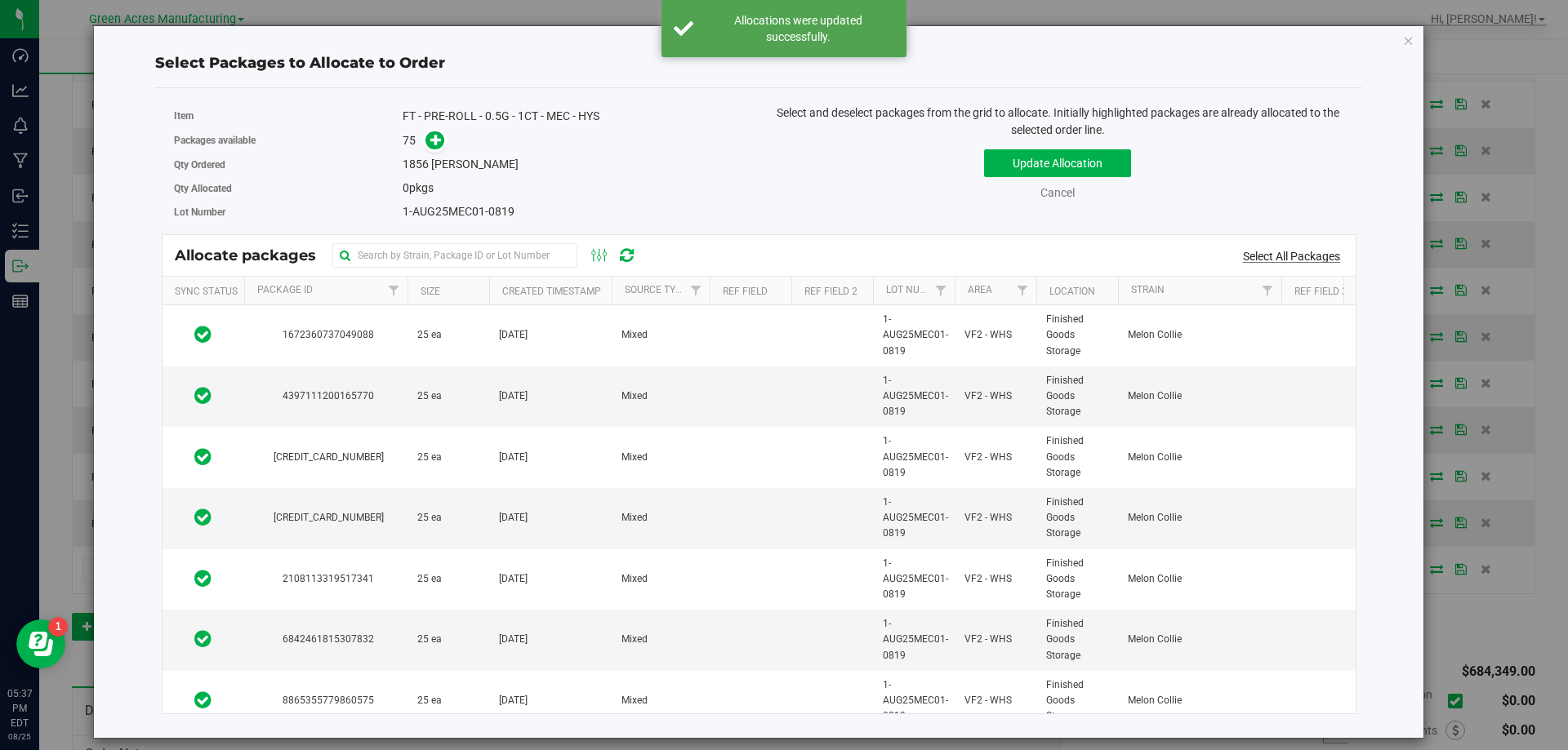
click at [1320, 259] on link "Select All Packages" at bounding box center [1291, 256] width 97 height 13
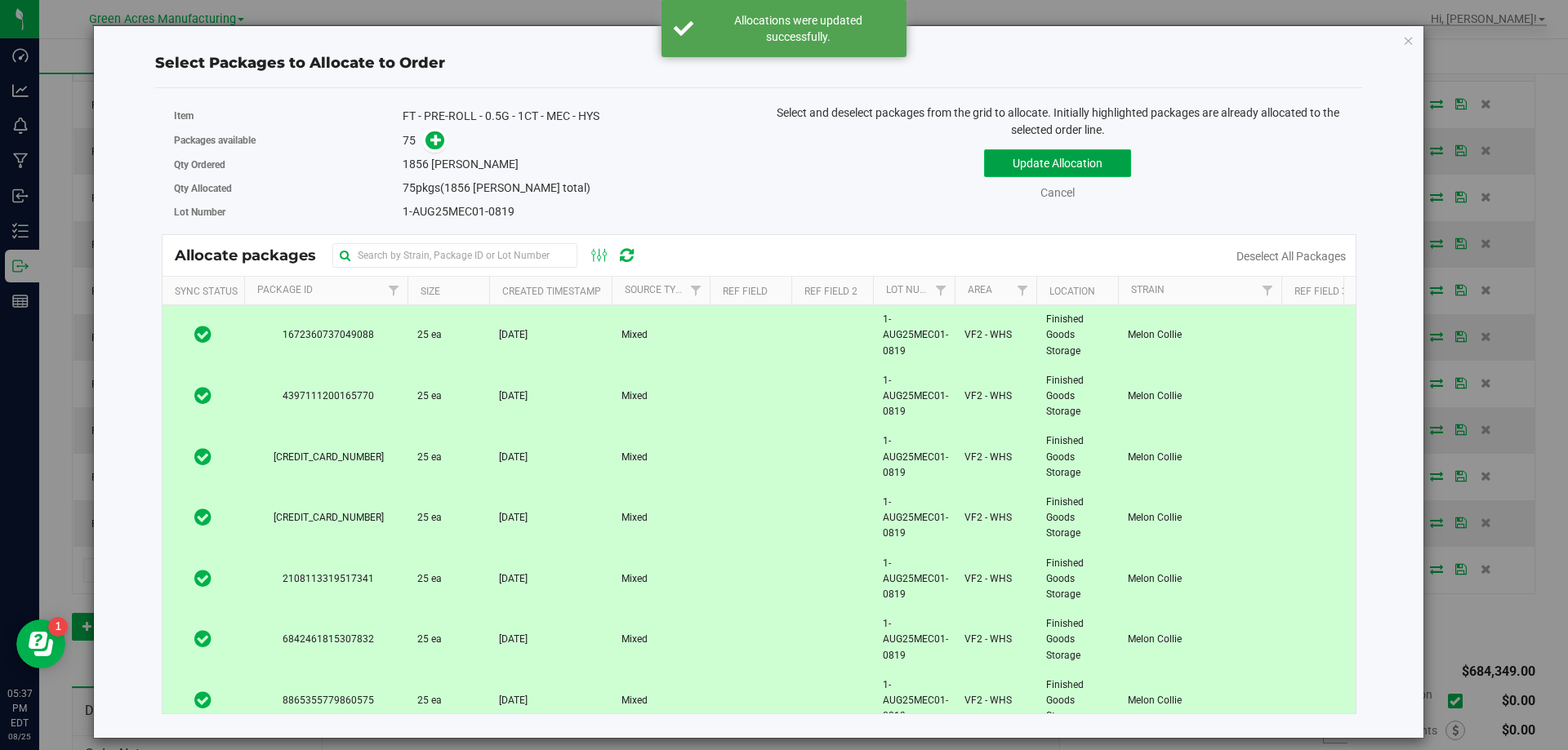
click at [1012, 166] on button "Update Allocation" at bounding box center [1058, 163] width 147 height 28
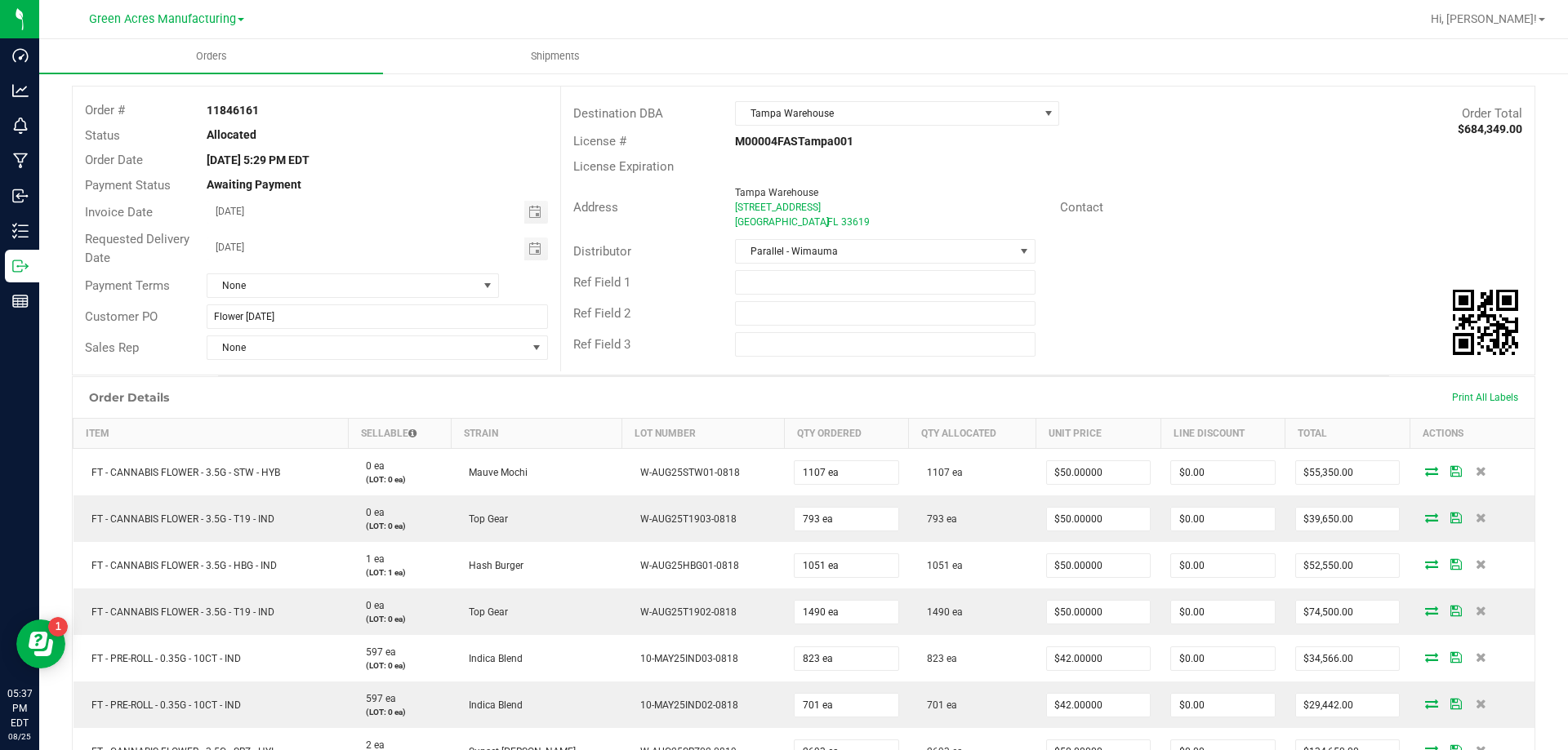
scroll to position [0, 0]
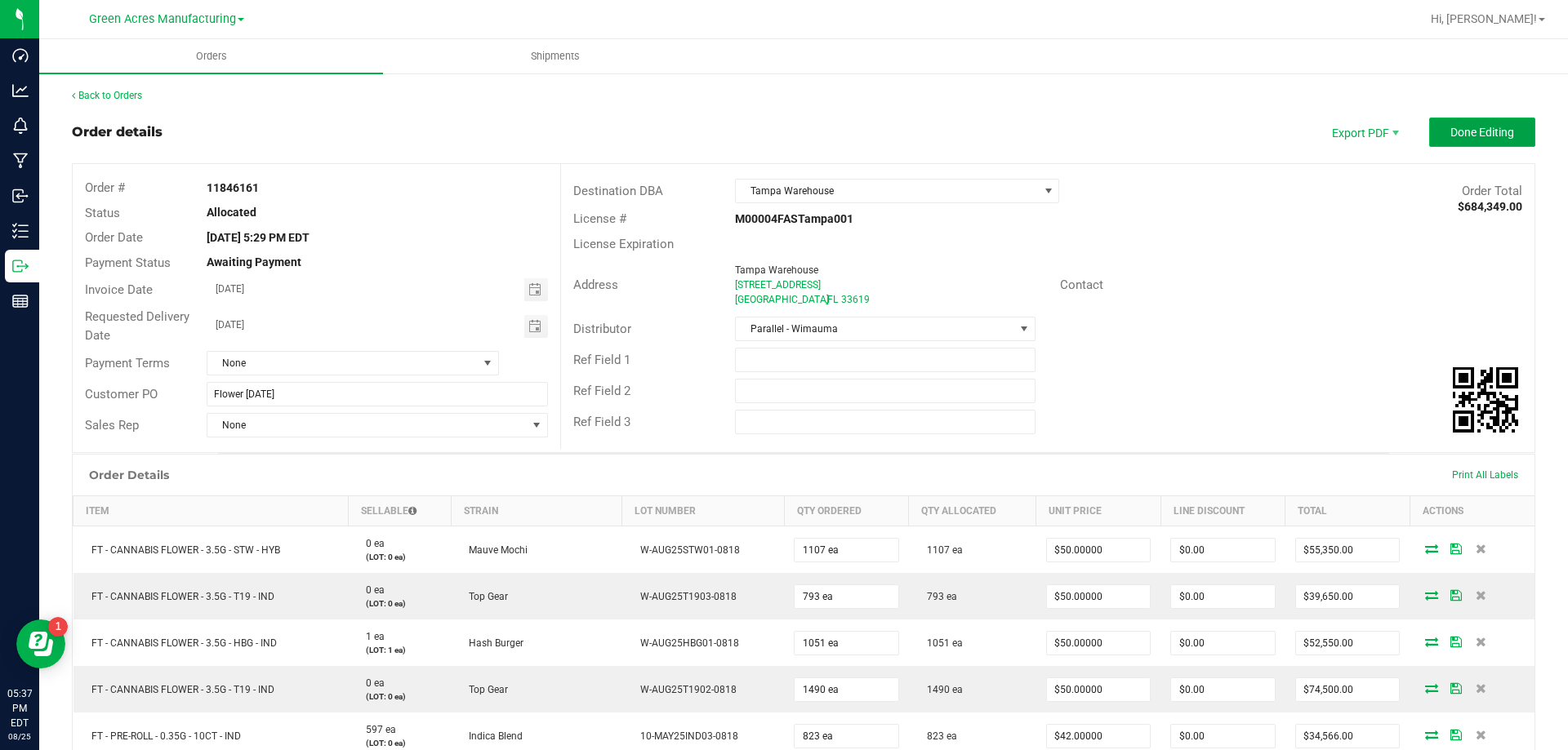
click at [1450, 135] on span "Done Editing" at bounding box center [1482, 131] width 64 height 13
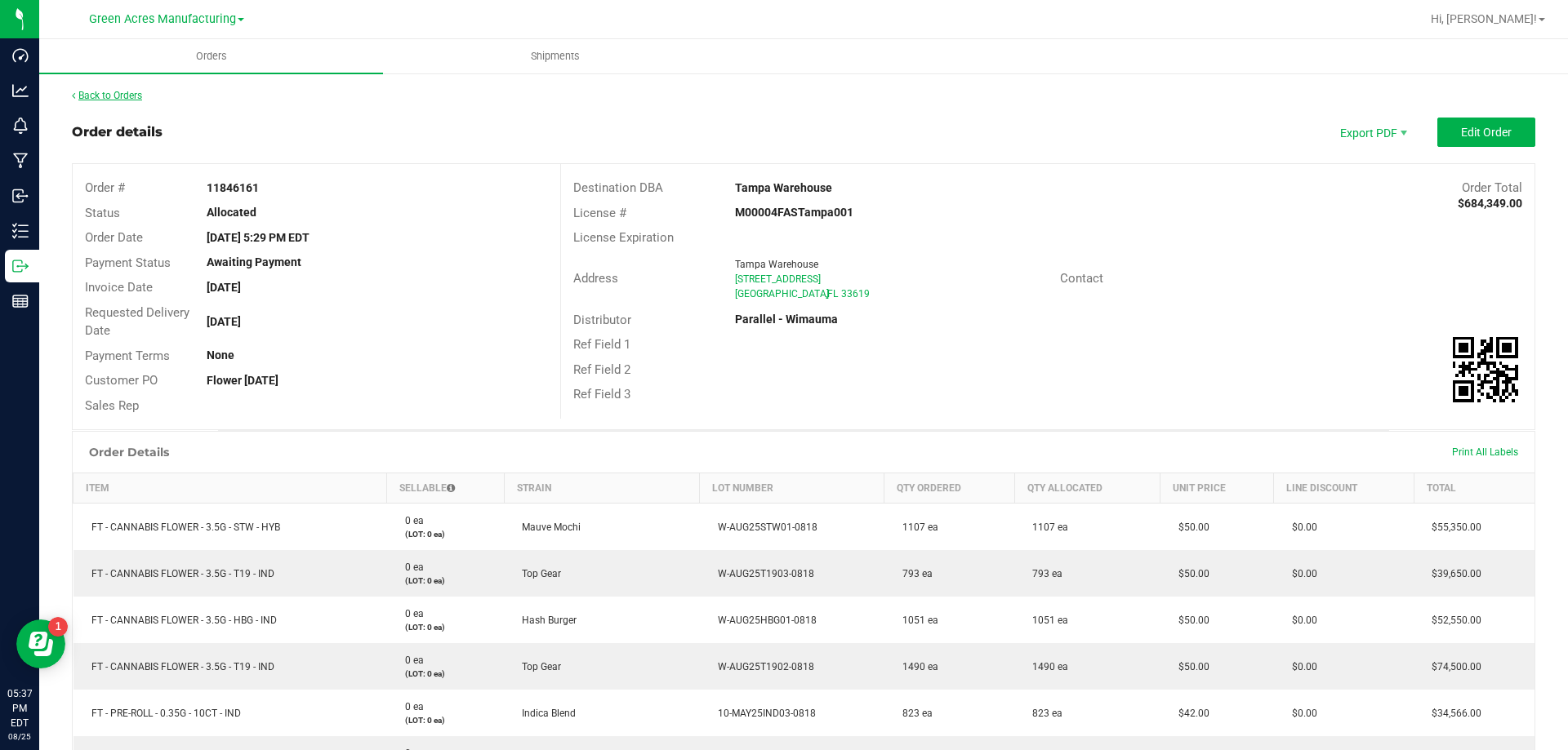
click at [140, 95] on link "Back to Orders" at bounding box center [107, 95] width 70 height 11
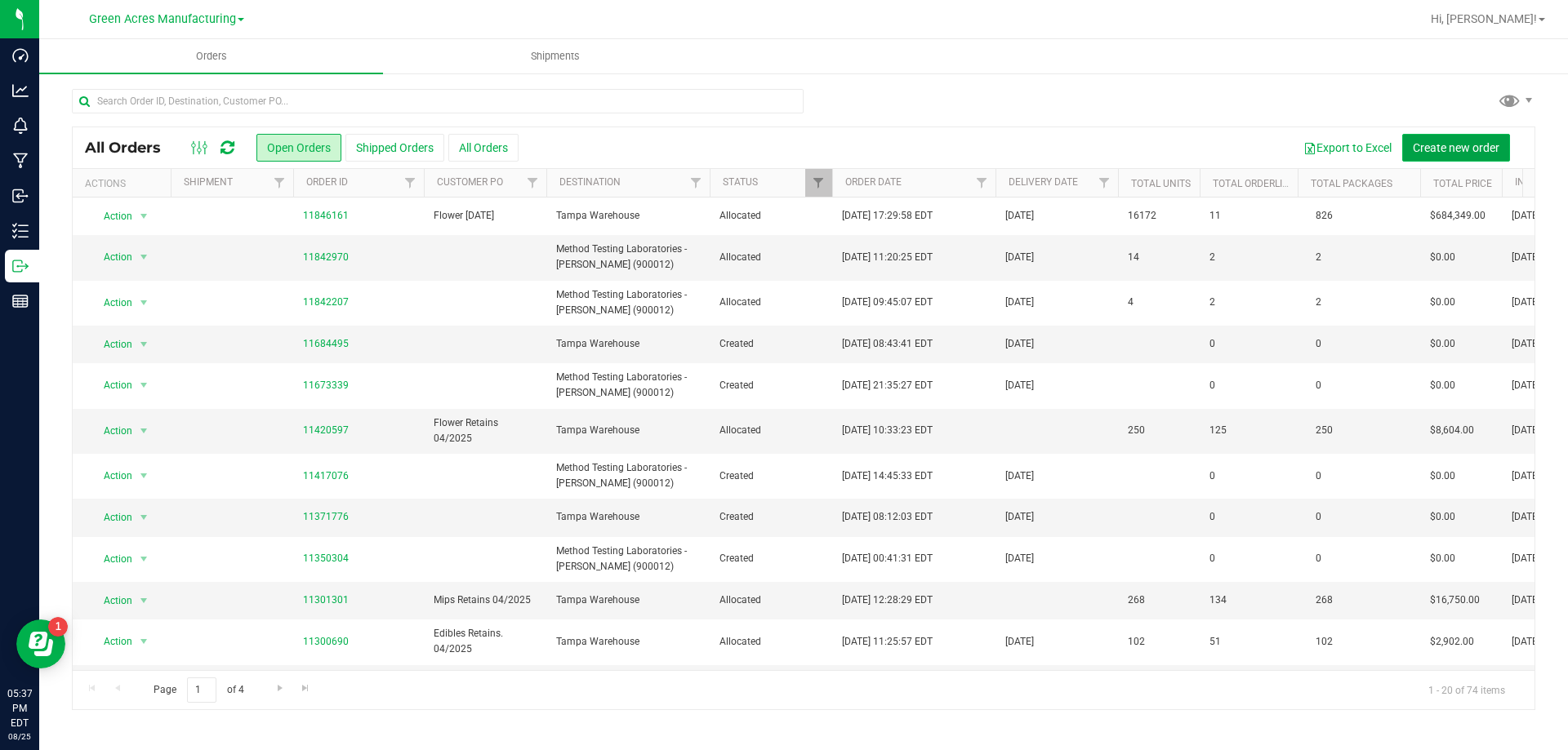
click at [1460, 150] on span "Create new order" at bounding box center [1455, 148] width 86 height 13
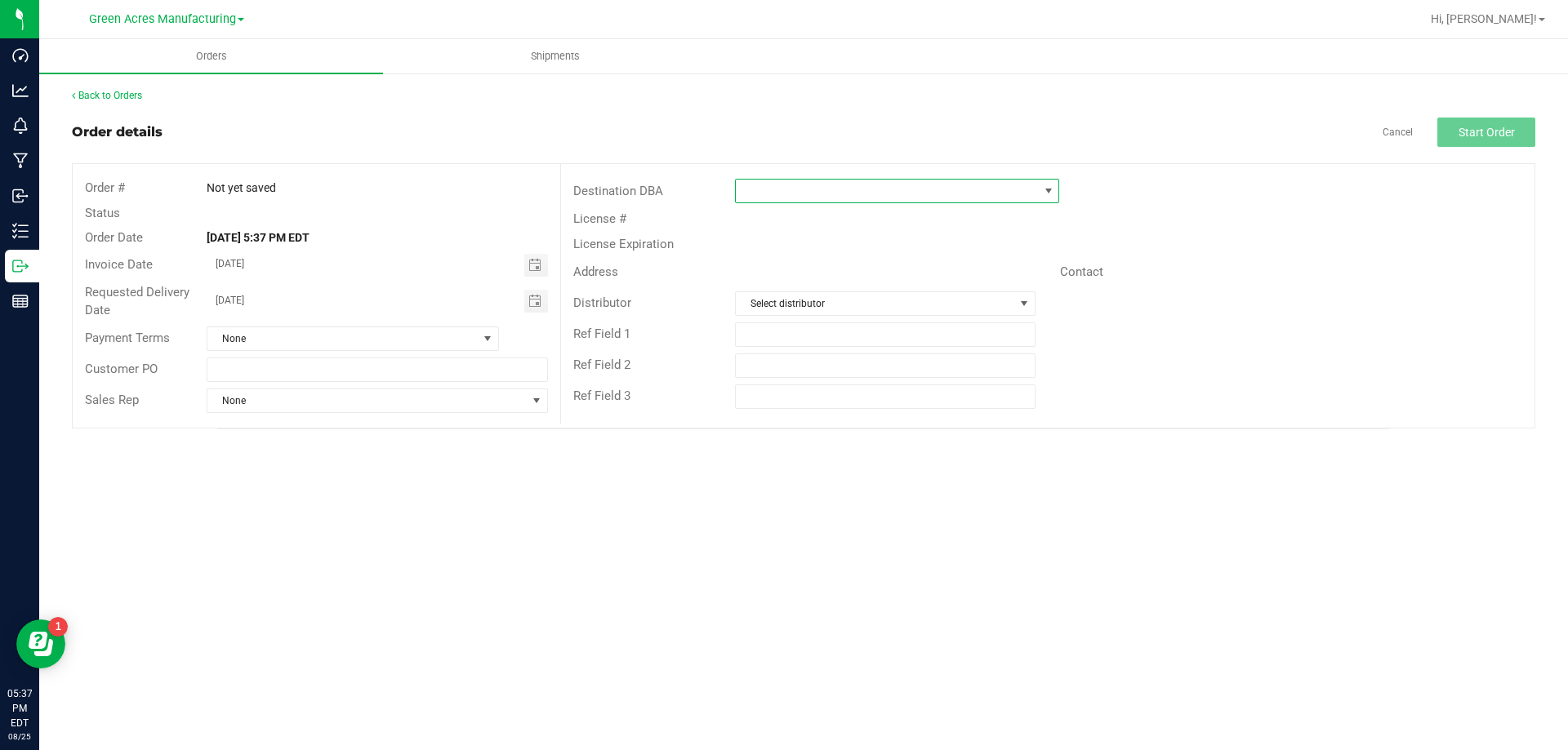
click at [764, 188] on span at bounding box center [887, 190] width 302 height 23
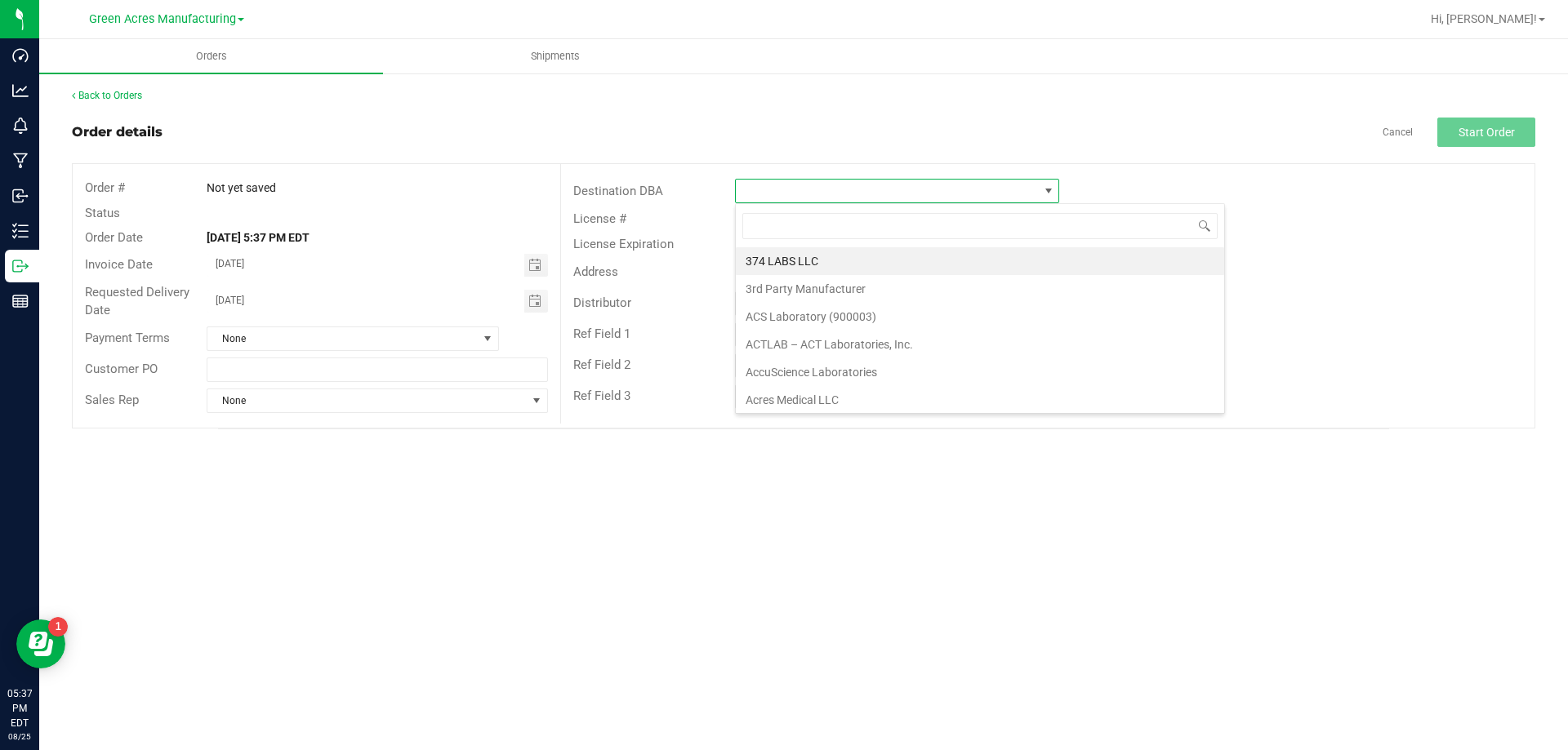
scroll to position [25, 324]
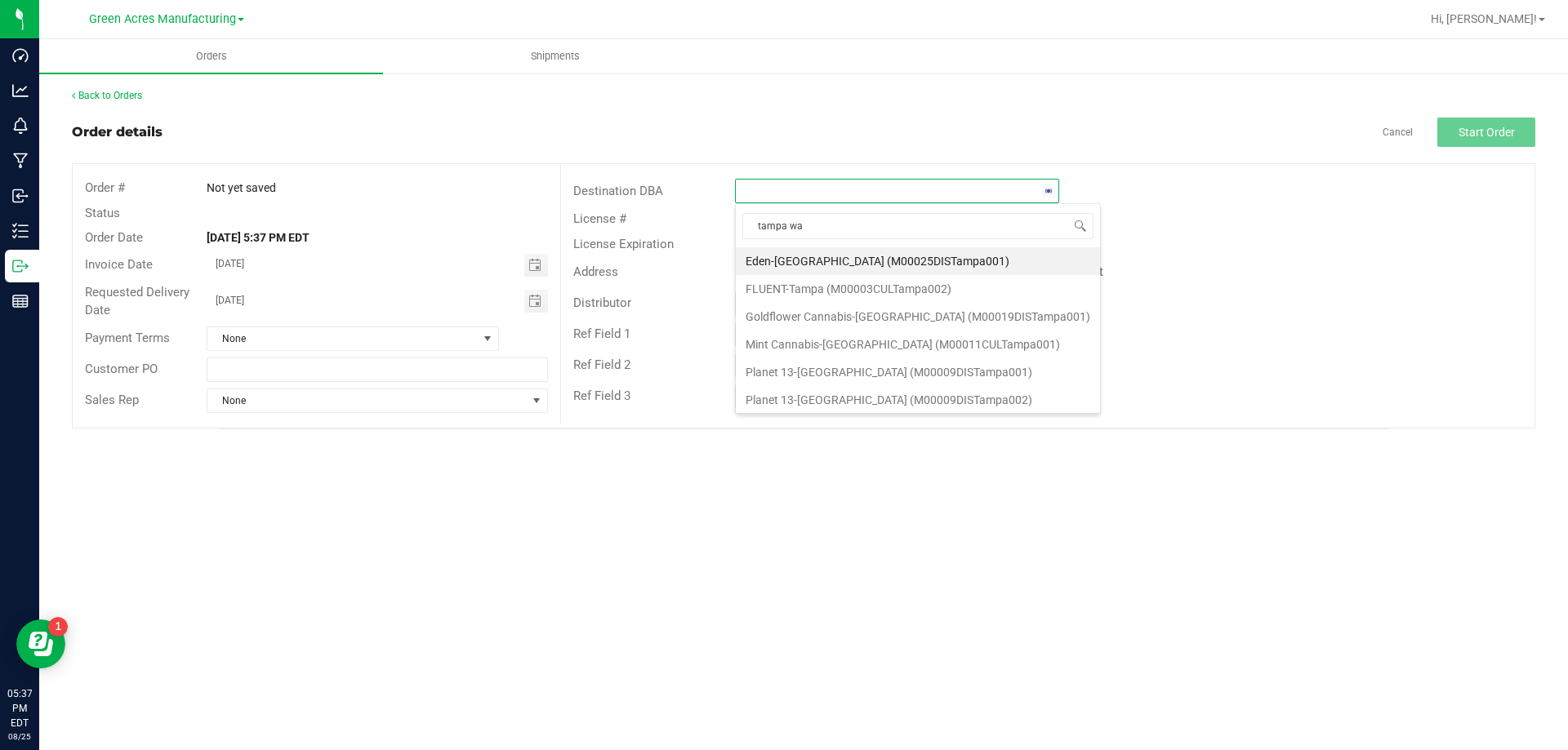
type input "tampa war"
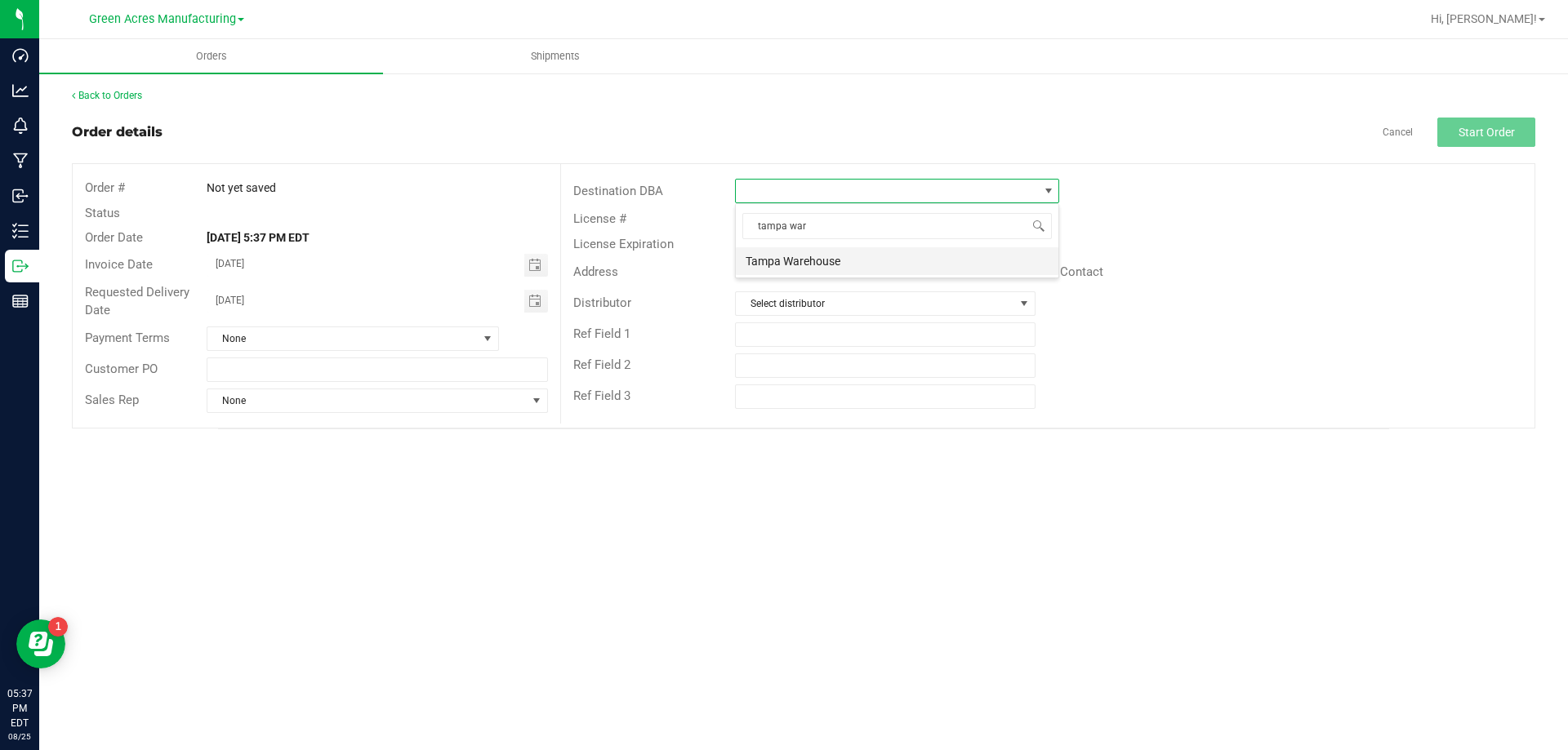
click at [830, 256] on li "Tampa Warehouse" at bounding box center [897, 261] width 323 height 28
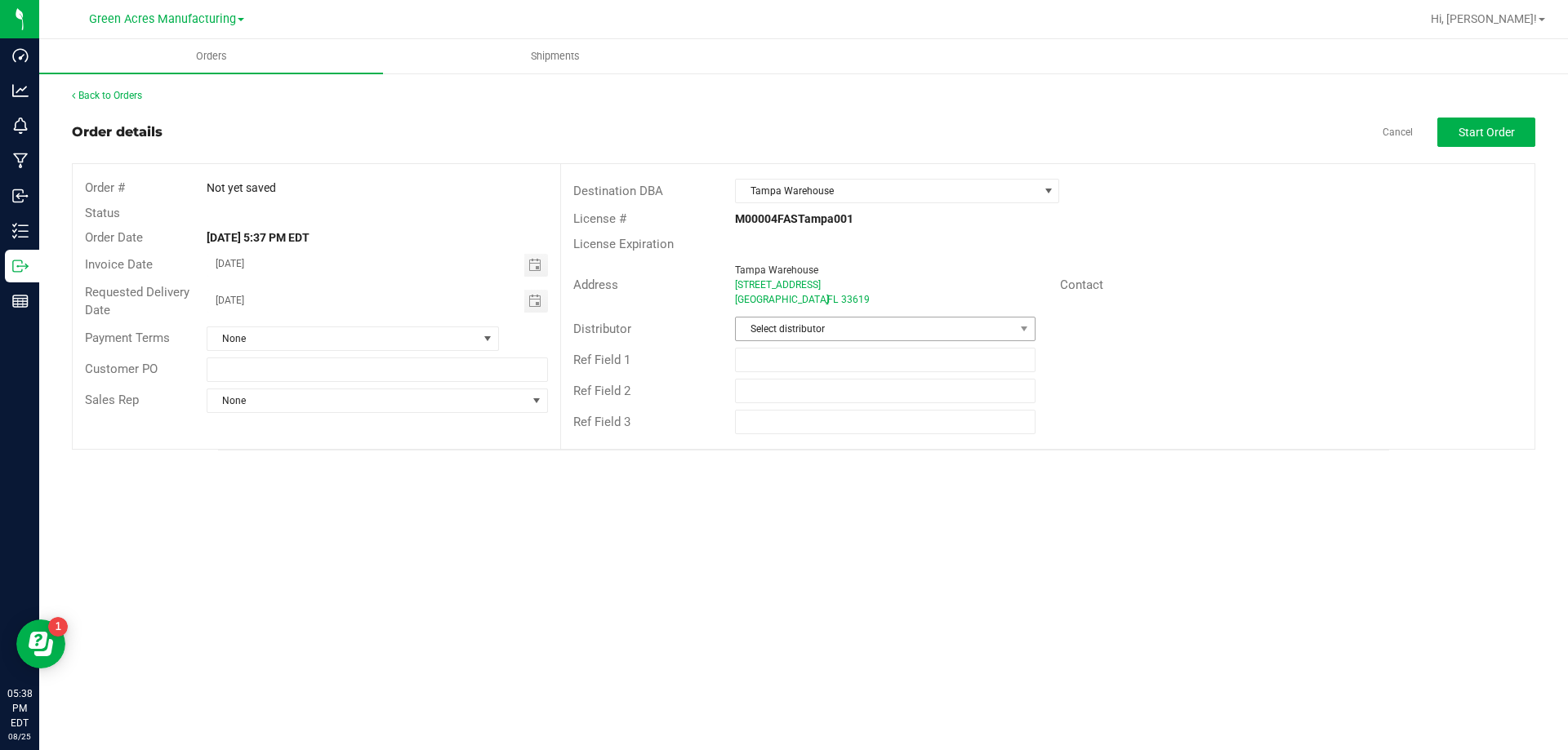
drag, startPoint x: 807, startPoint y: 313, endPoint x: 807, endPoint y: 334, distance: 21.0
click at [807, 314] on div "Distributor Select distributor" at bounding box center [1047, 328] width 974 height 31
click at [807, 334] on span "Select distributor" at bounding box center [874, 328] width 277 height 23
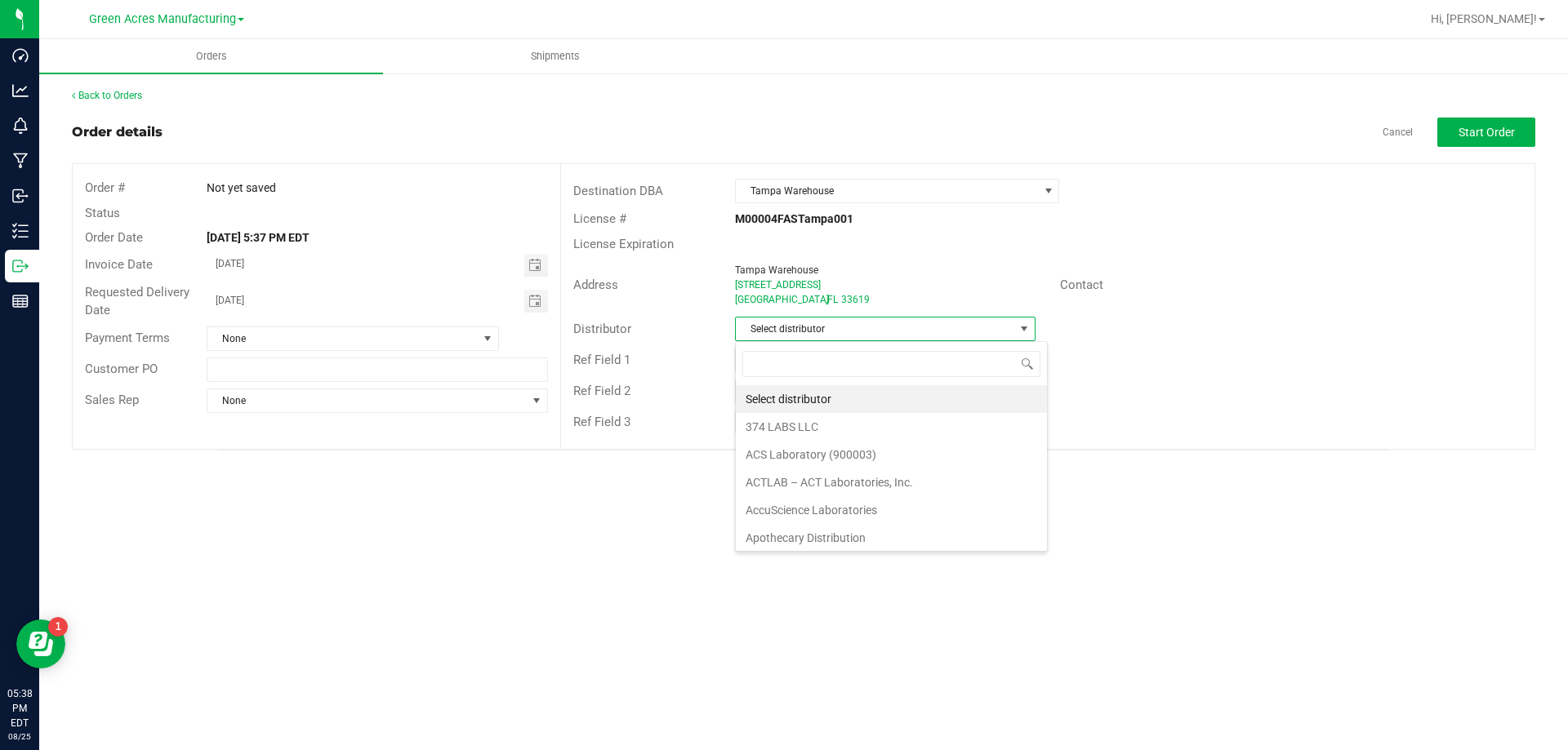
scroll to position [25, 300]
type input "para"
click at [828, 392] on li "Parallel - Wimauma" at bounding box center [884, 399] width 298 height 28
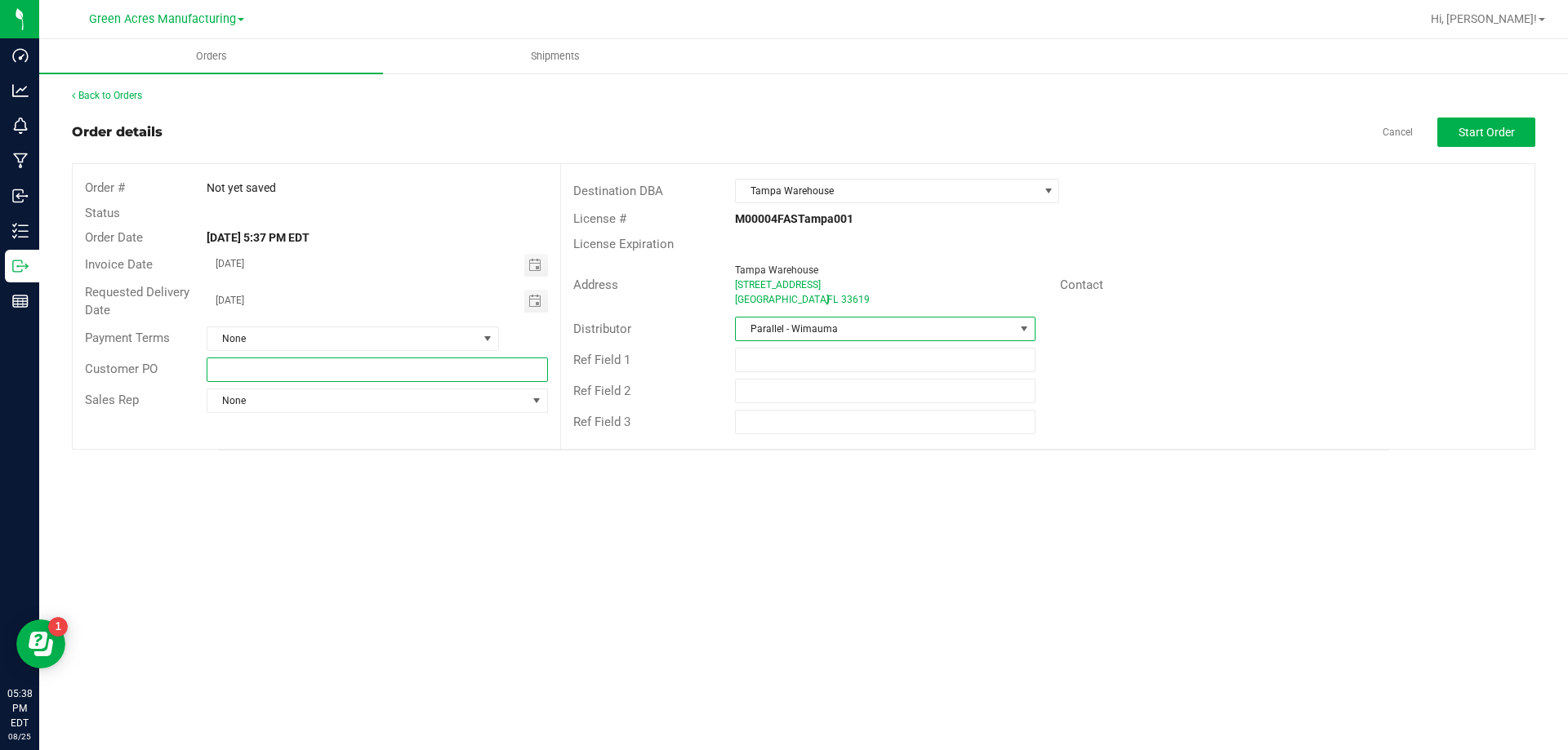
click at [249, 369] on input "text" at bounding box center [376, 369] width 341 height 25
type input "Edibles [DATE]"
click at [1460, 140] on button "Start Order" at bounding box center [1486, 132] width 98 height 29
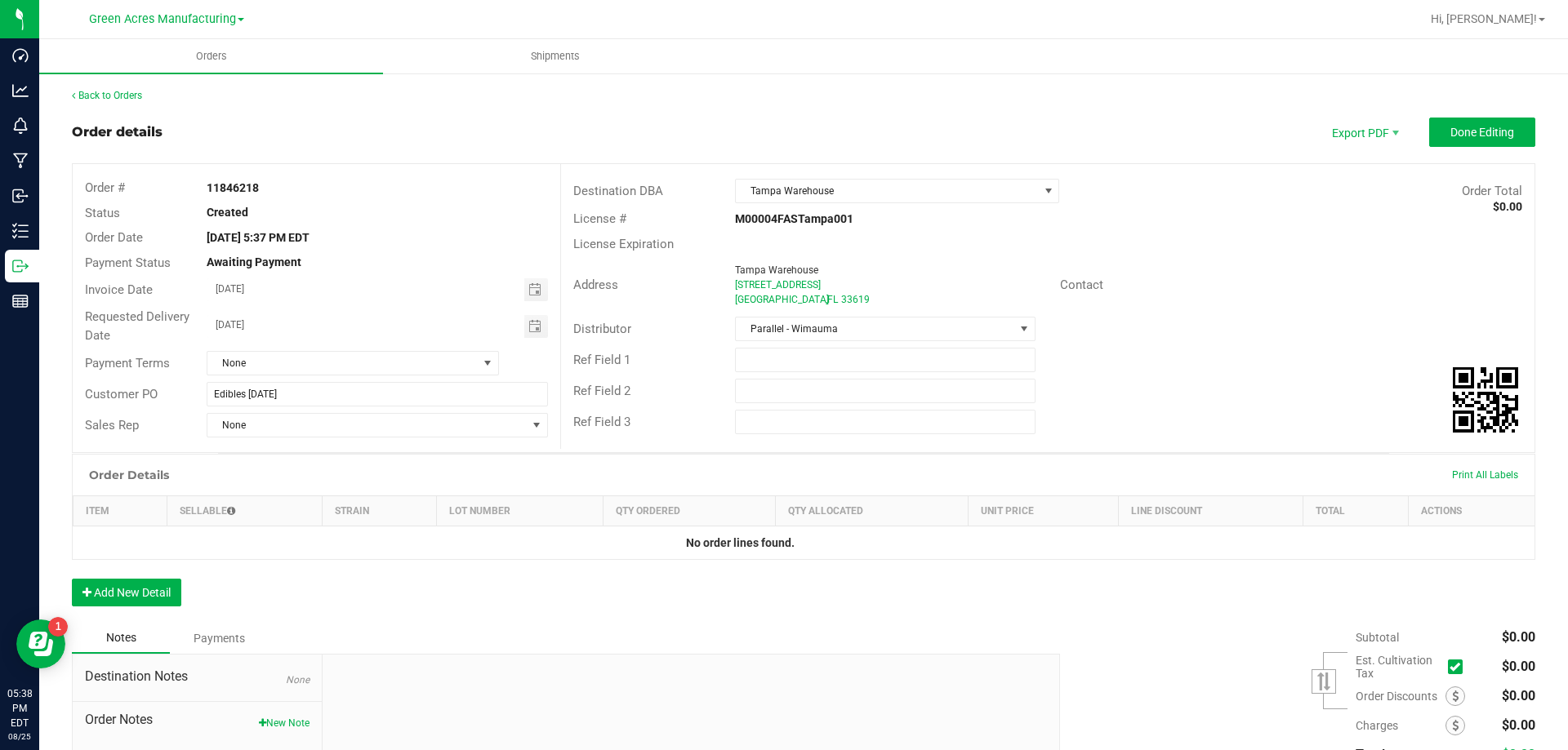
scroll to position [141, 0]
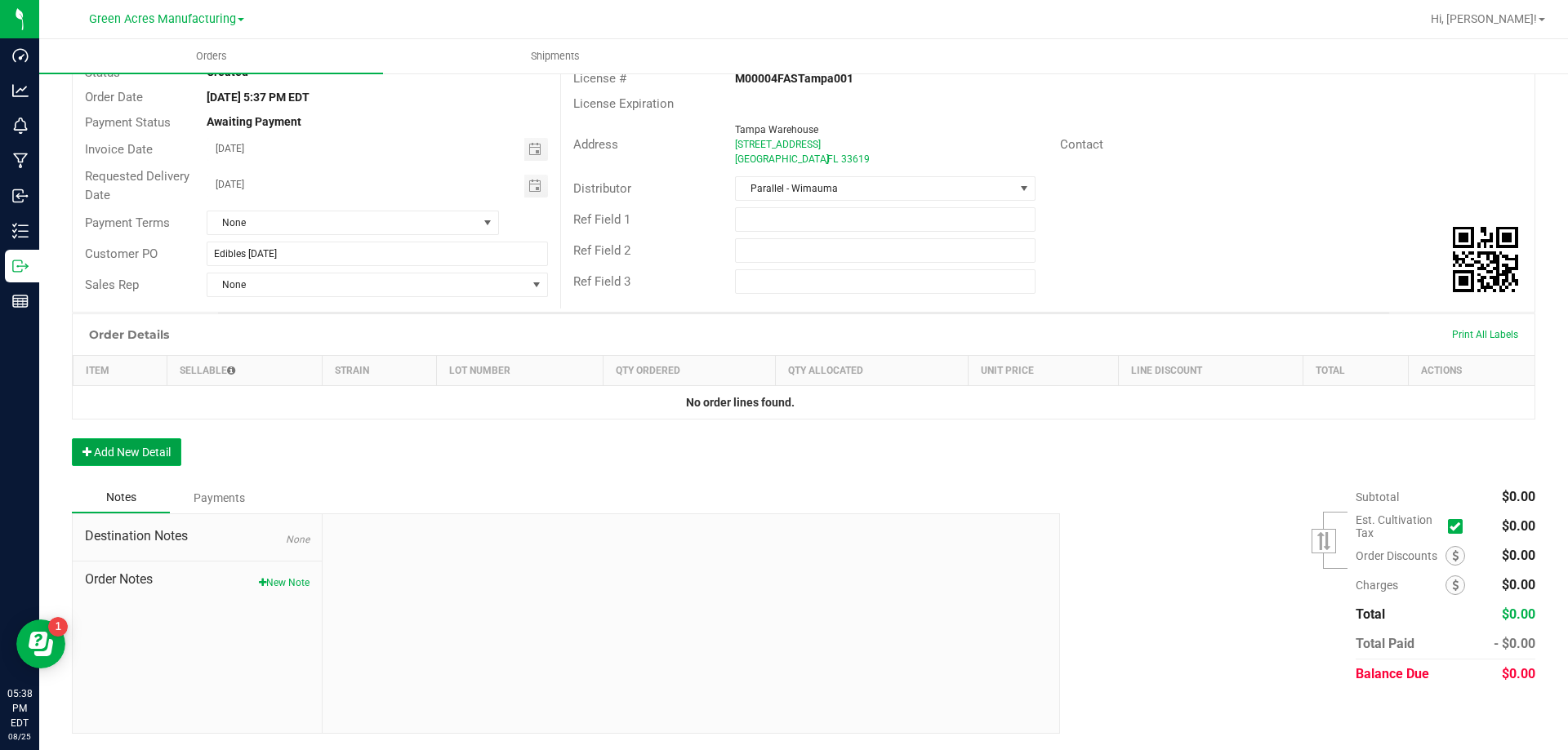
click at [179, 451] on button "Add New Detail" at bounding box center [126, 452] width 109 height 28
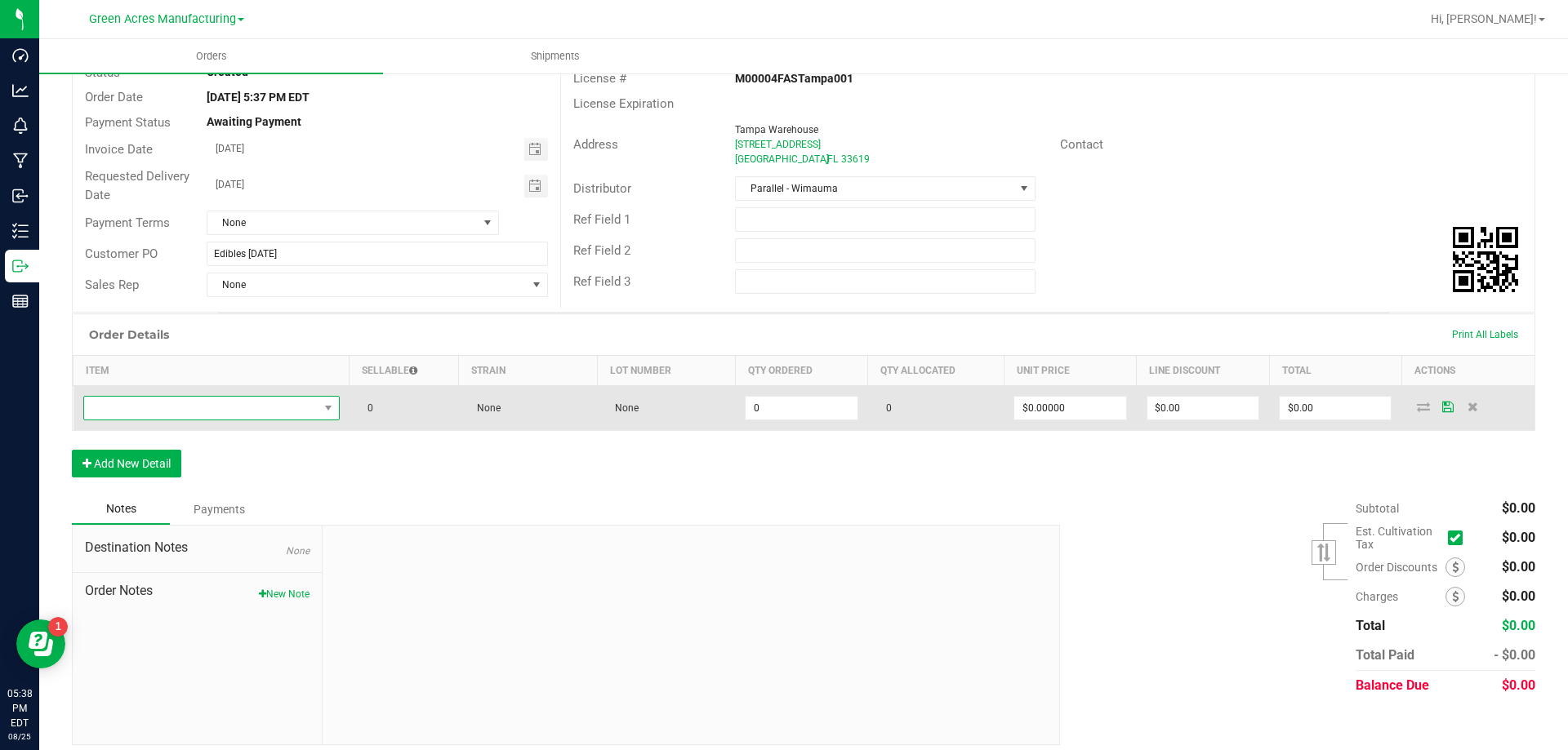
click at [242, 407] on span "NO DATA FOUND" at bounding box center [201, 408] width 235 height 23
type input "SW - THERAGELS - 25MG - 40CT - XRL - 1CBD-9THC"
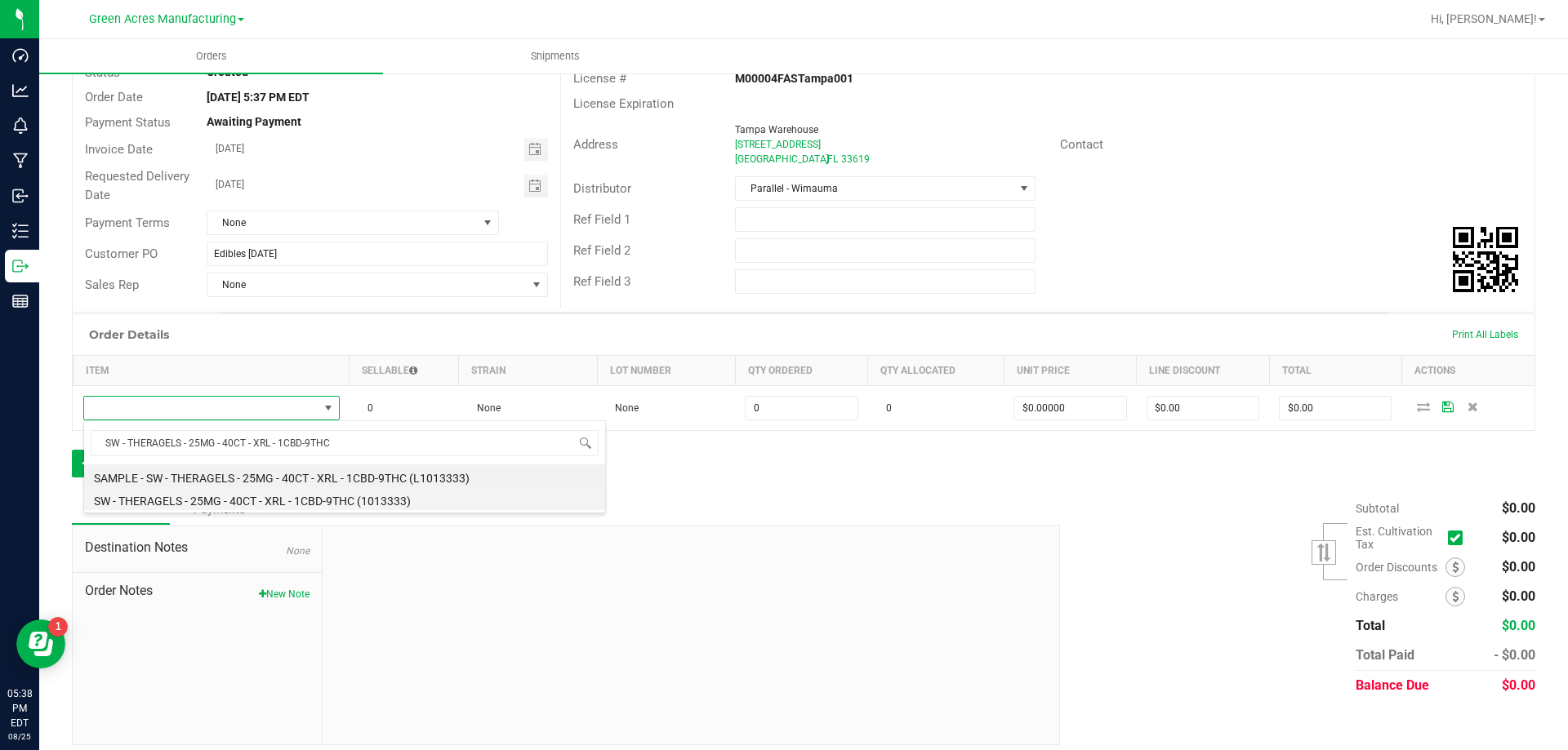
click at [252, 497] on li "SW - THERAGELS - 25MG - 40CT - XRL - 1CBD-9THC (1013333)" at bounding box center [345, 498] width 521 height 23
type input "0 ea"
type input "$95.00000"
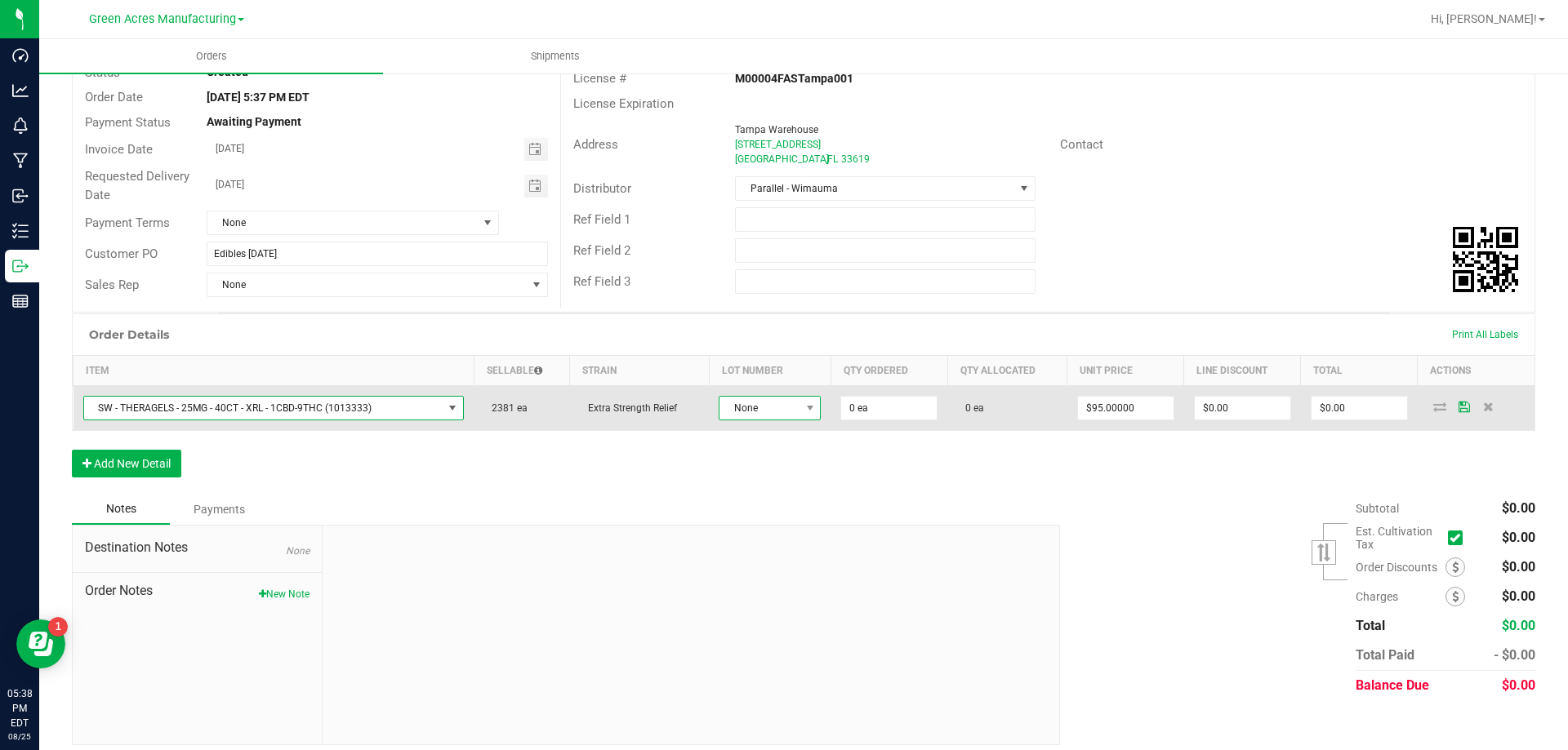
click at [780, 409] on span "None" at bounding box center [760, 408] width 80 height 23
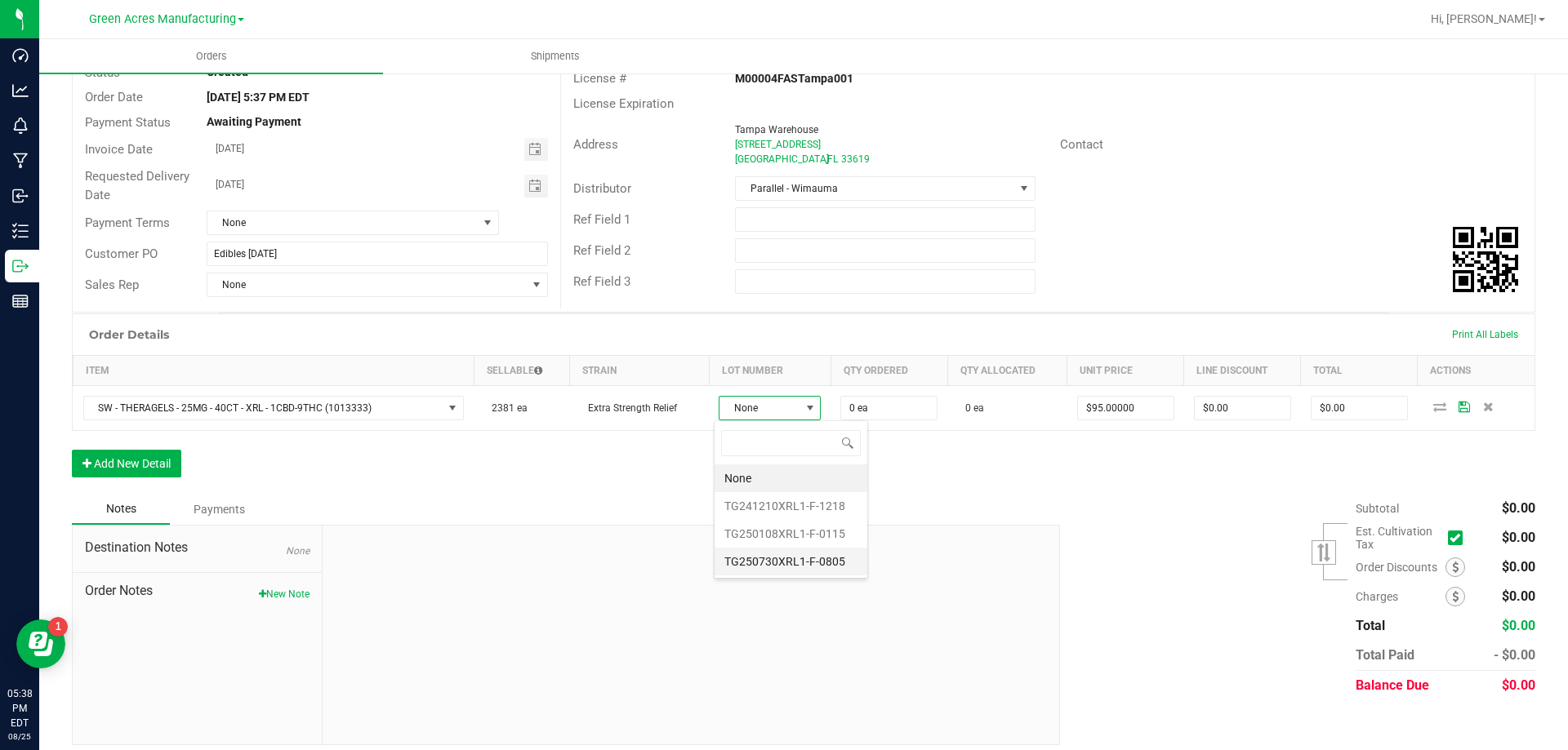
click at [804, 568] on li "TG250730XRL1-F-0805" at bounding box center [790, 561] width 153 height 28
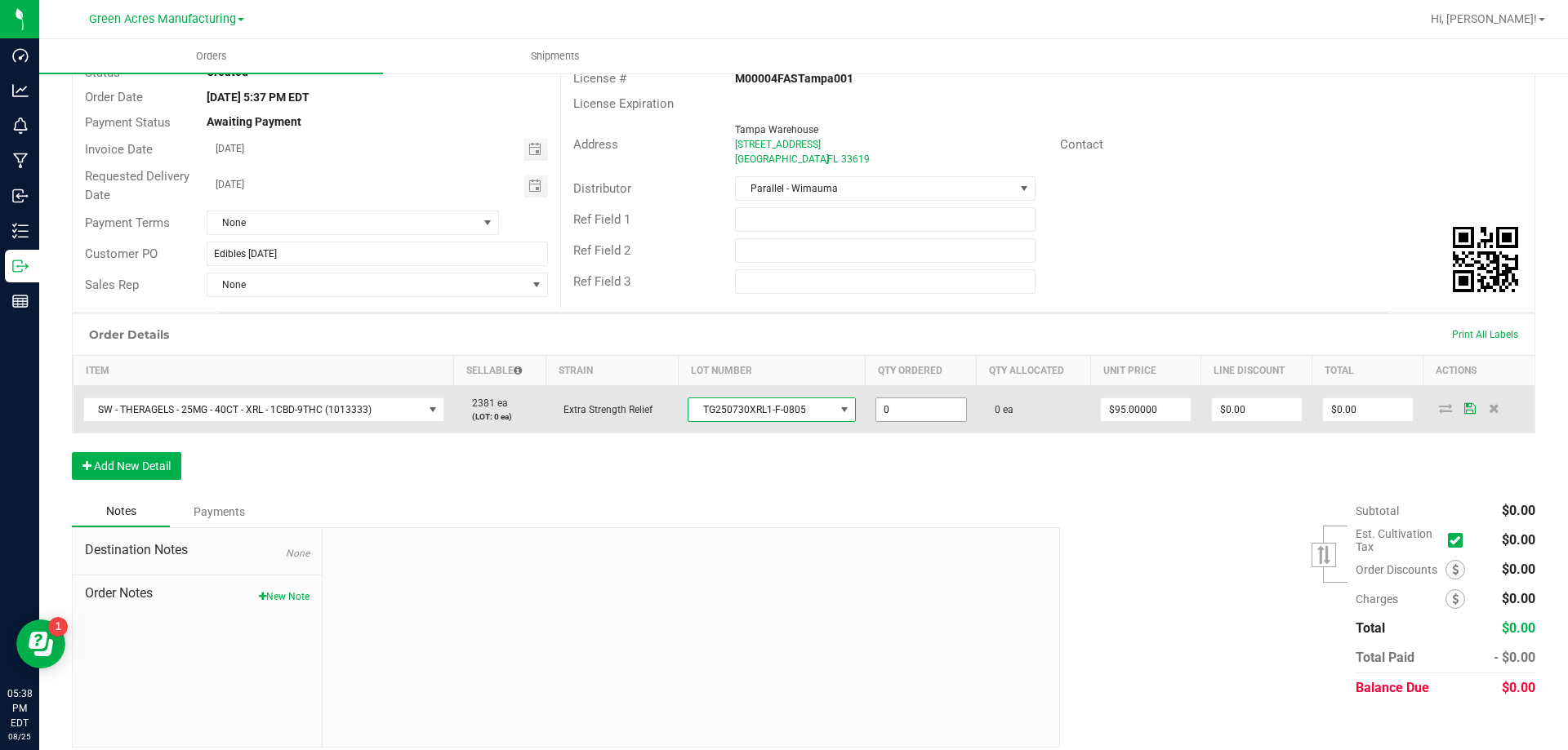
click at [890, 416] on input "0" at bounding box center [921, 410] width 90 height 23
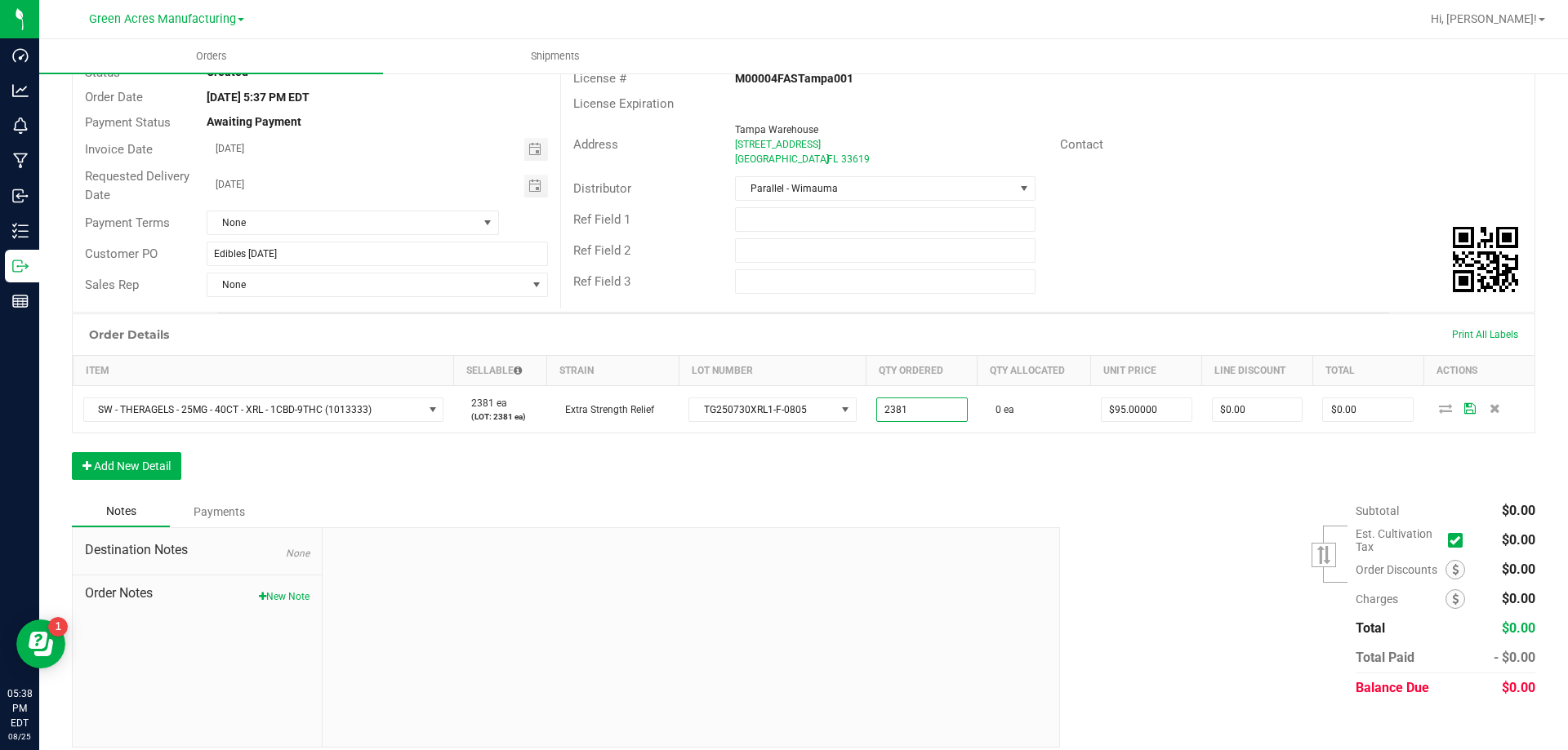
type input "2381 ea"
type input "$226,195.00"
click at [755, 491] on div "Order Details Print All Labels Item Sellable Strain Lot Number Qty Ordered Qty …" at bounding box center [803, 404] width 1464 height 183
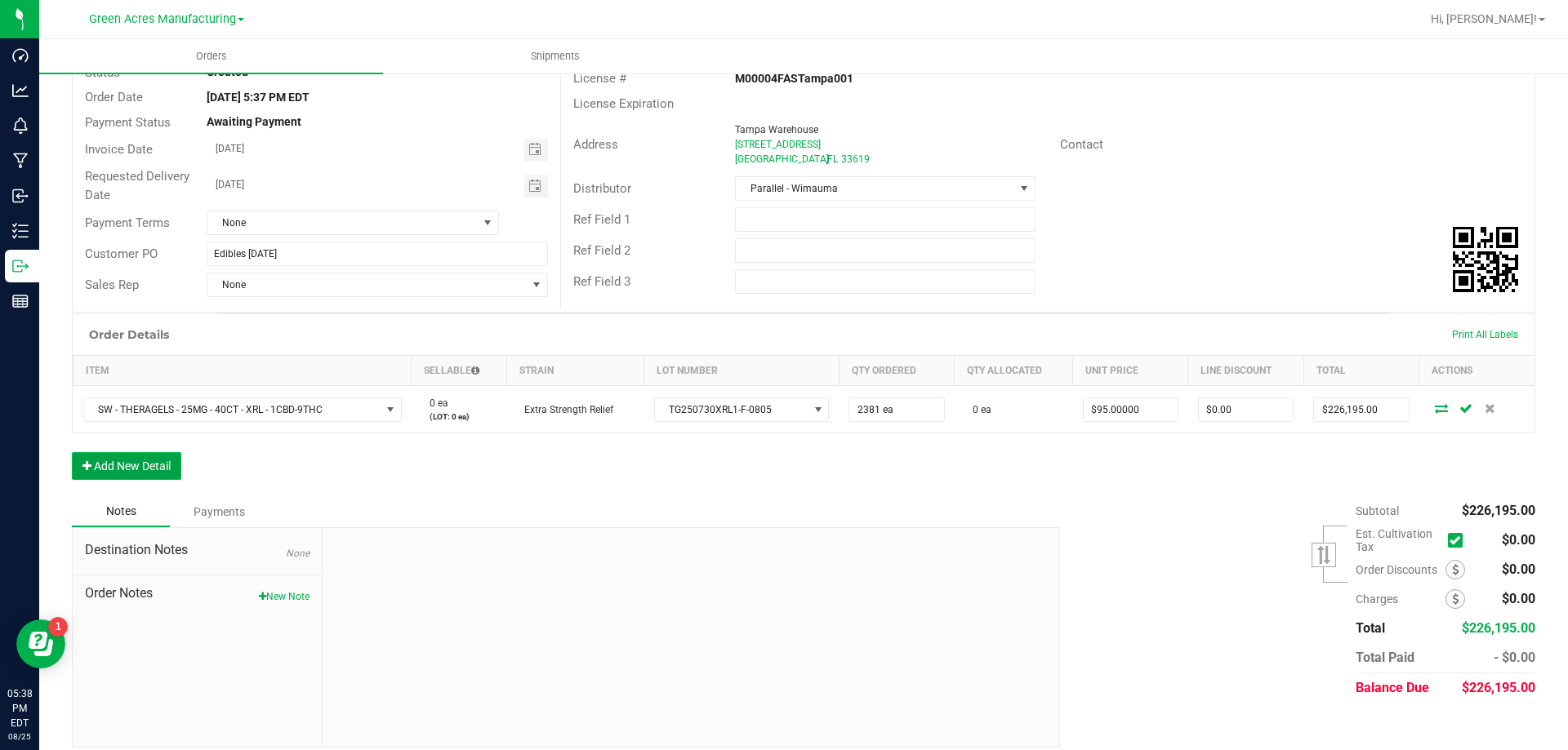
click at [166, 463] on button "Add New Detail" at bounding box center [126, 466] width 109 height 28
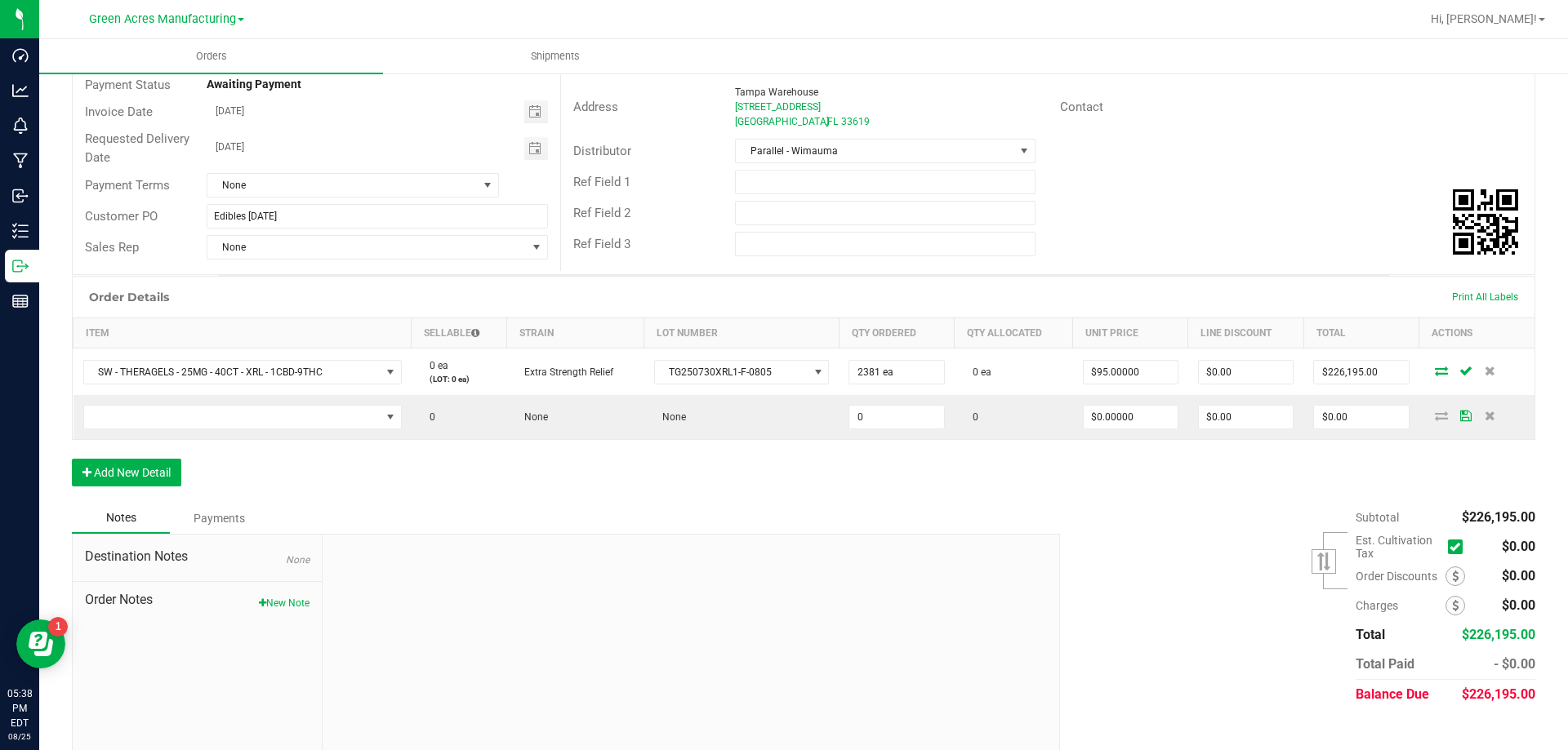
scroll to position [199, 0]
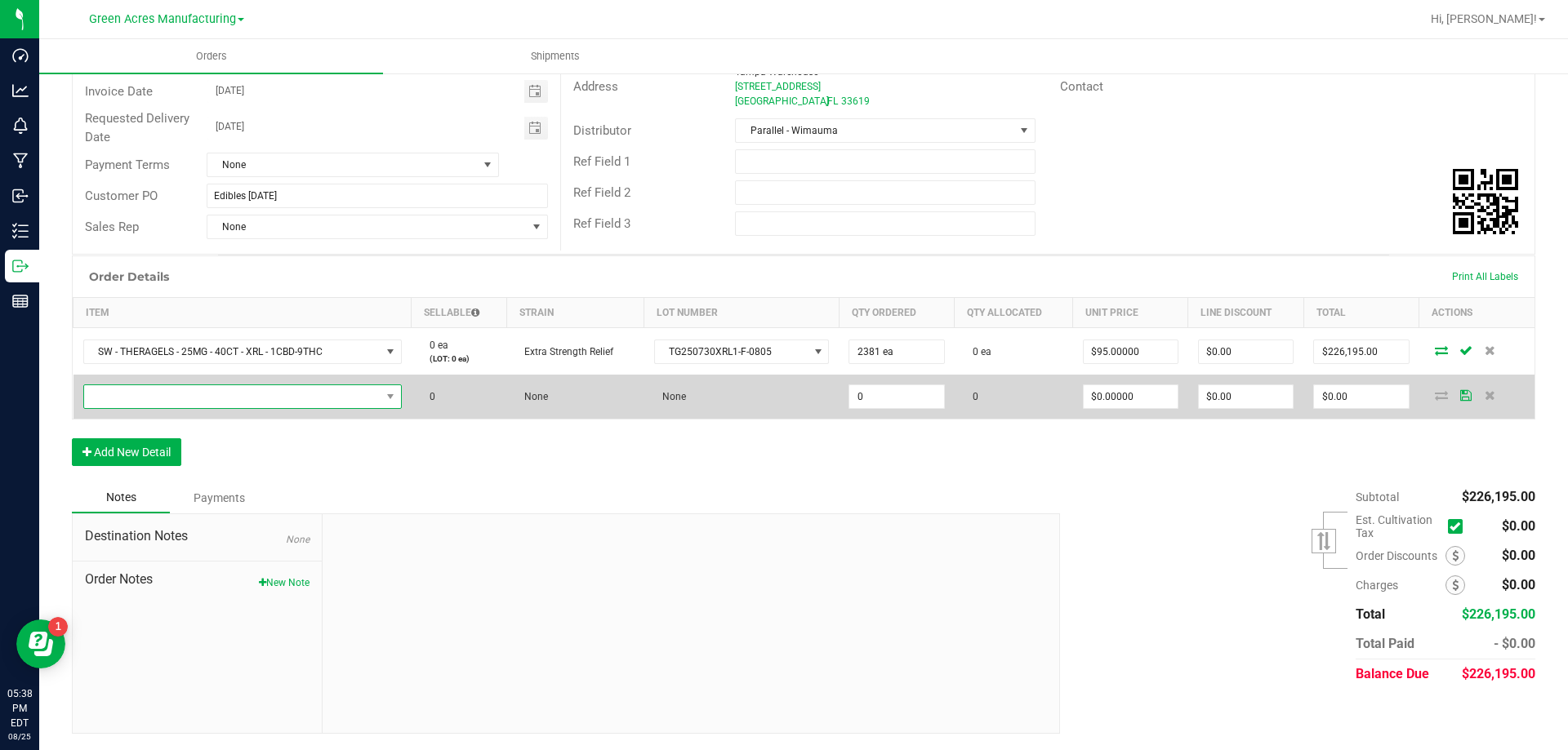
click at [241, 387] on span "NO DATA FOUND" at bounding box center [232, 397] width 296 height 23
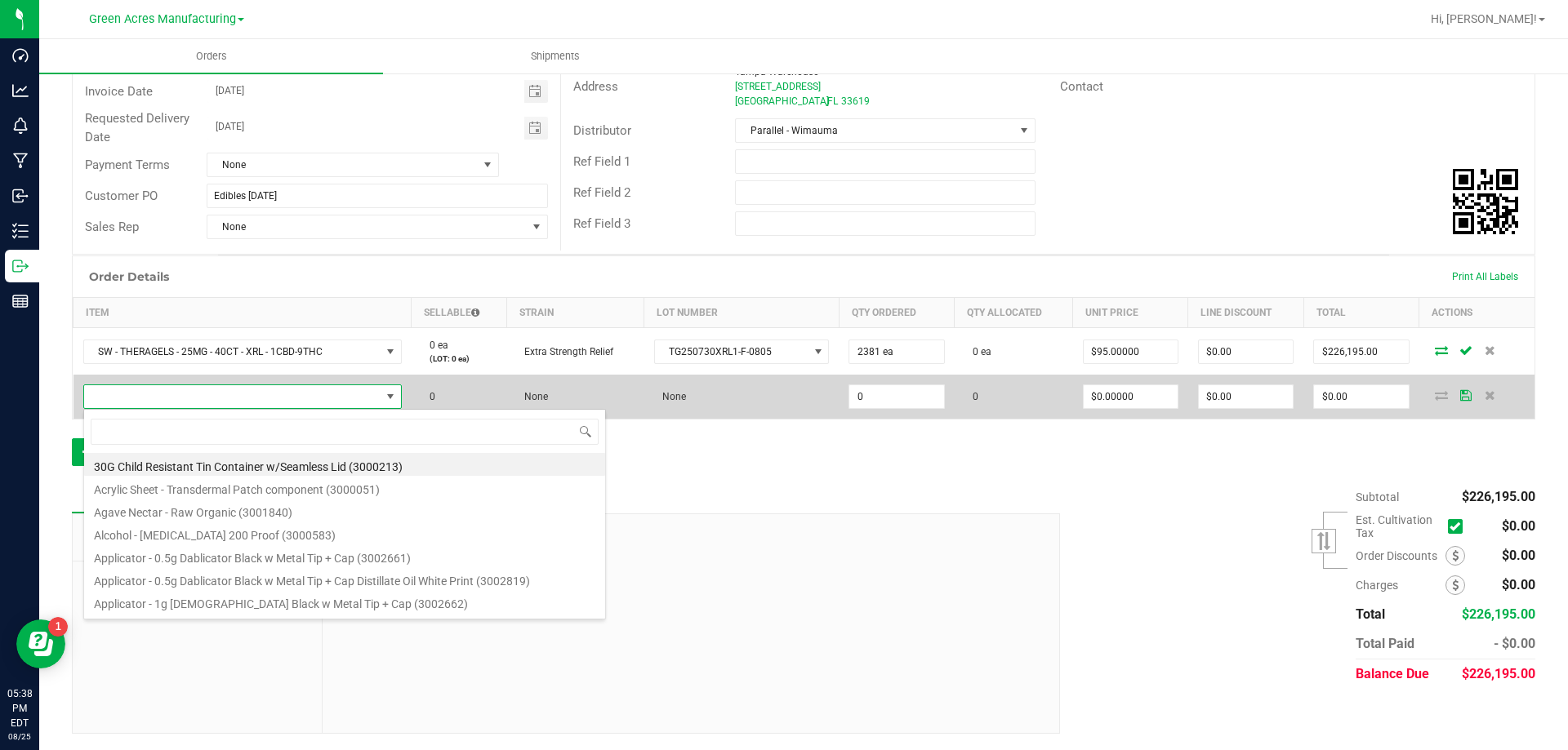
scroll to position [25, 316]
type input "HT - BAR - 100MG - THC - MILK CHOCOLATE"
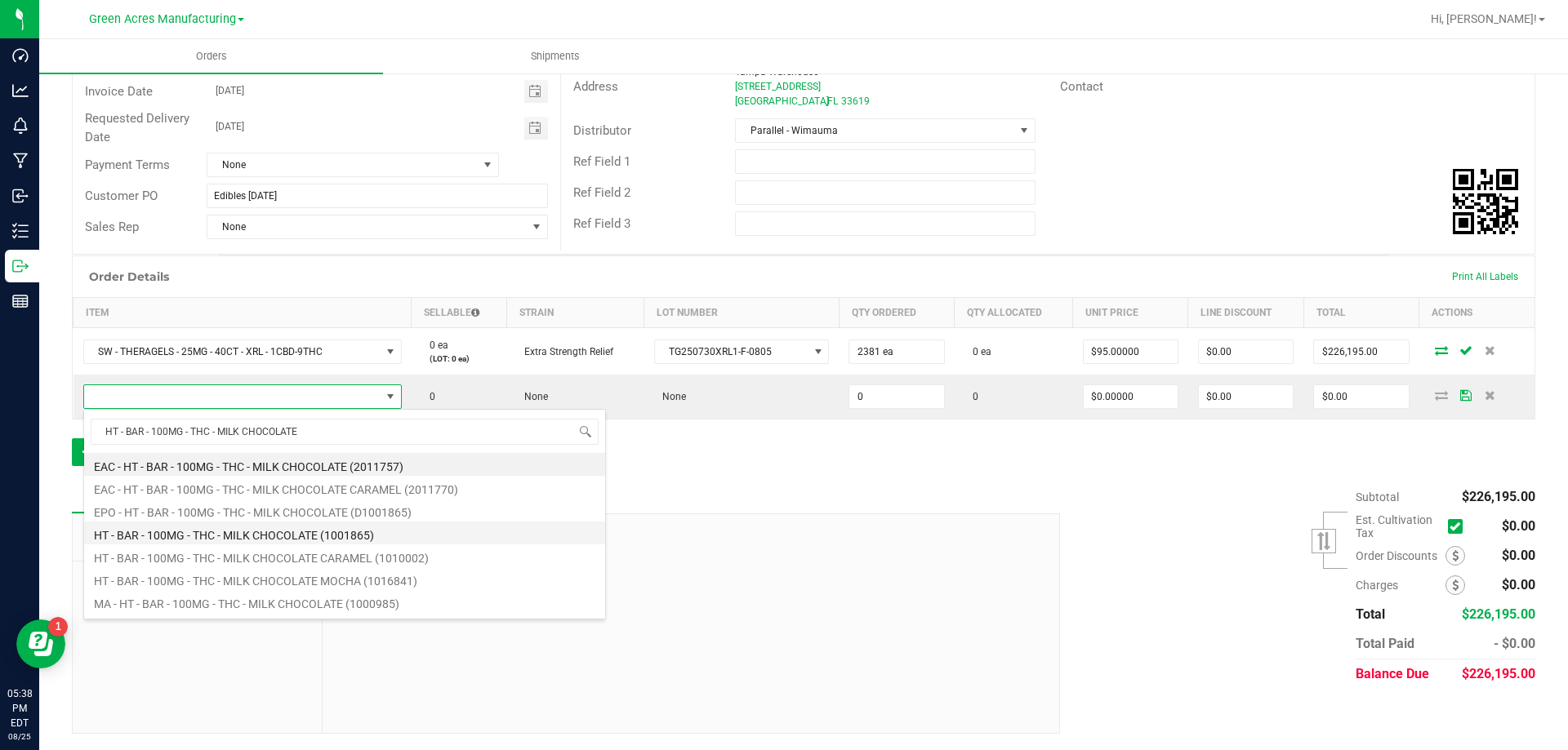
click at [280, 534] on li "HT - BAR - 100MG - THC - MILK CHOCOLATE (1001865)" at bounding box center [345, 532] width 521 height 23
type input "0 ea"
type input "$25.00000"
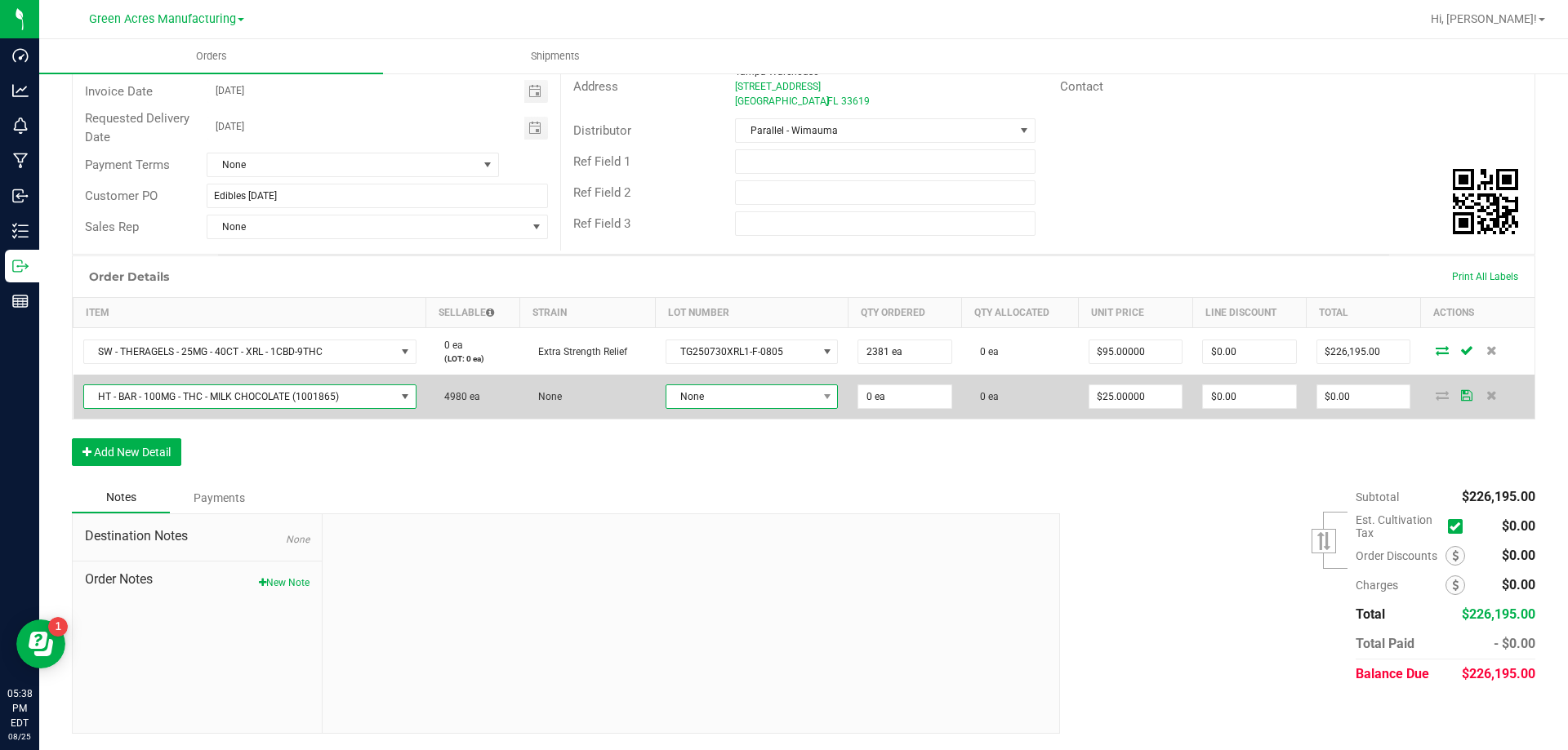
click at [784, 389] on span "None" at bounding box center [742, 397] width 151 height 23
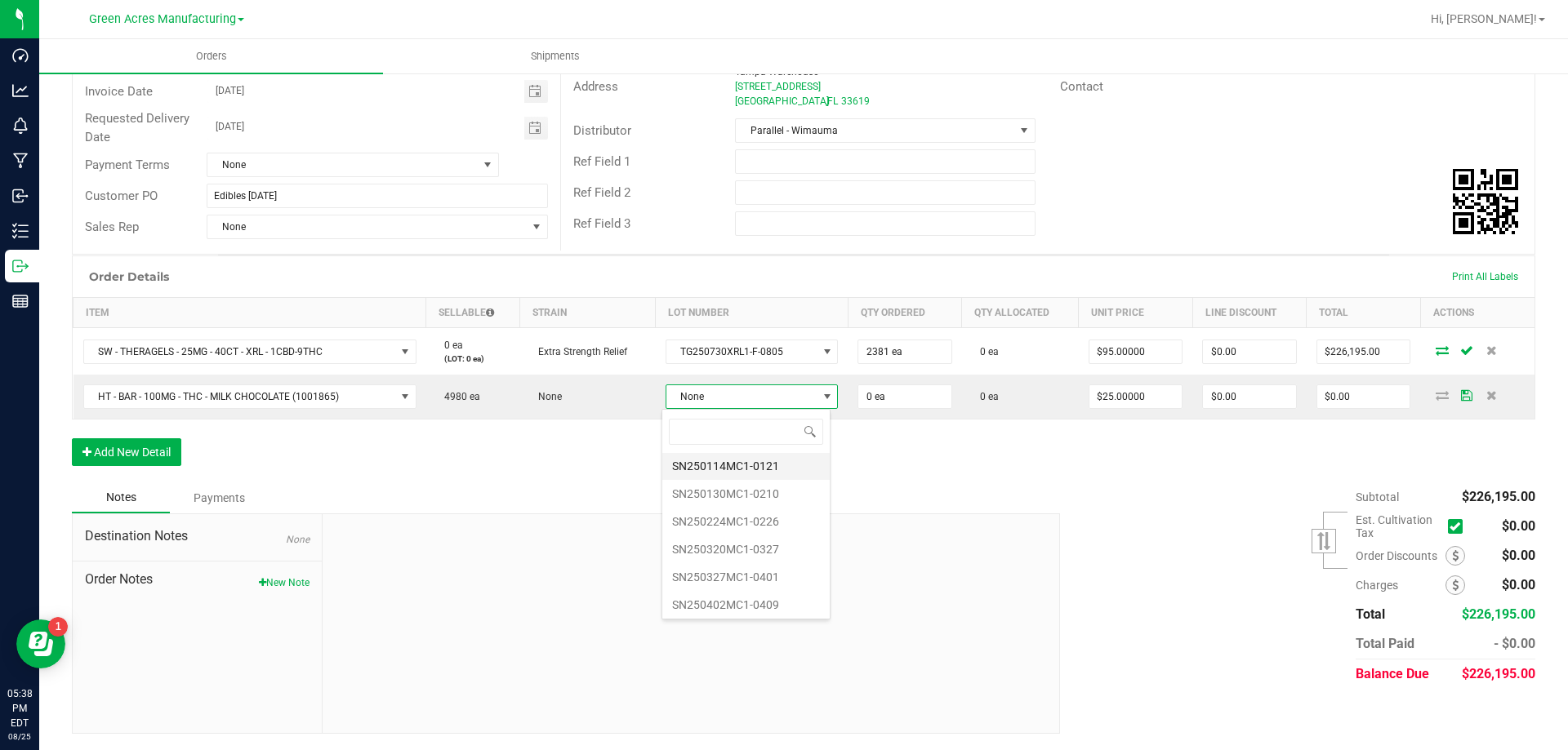
scroll to position [114, 0]
click at [793, 596] on li "SN250805MC1-0818" at bounding box center [746, 602] width 167 height 28
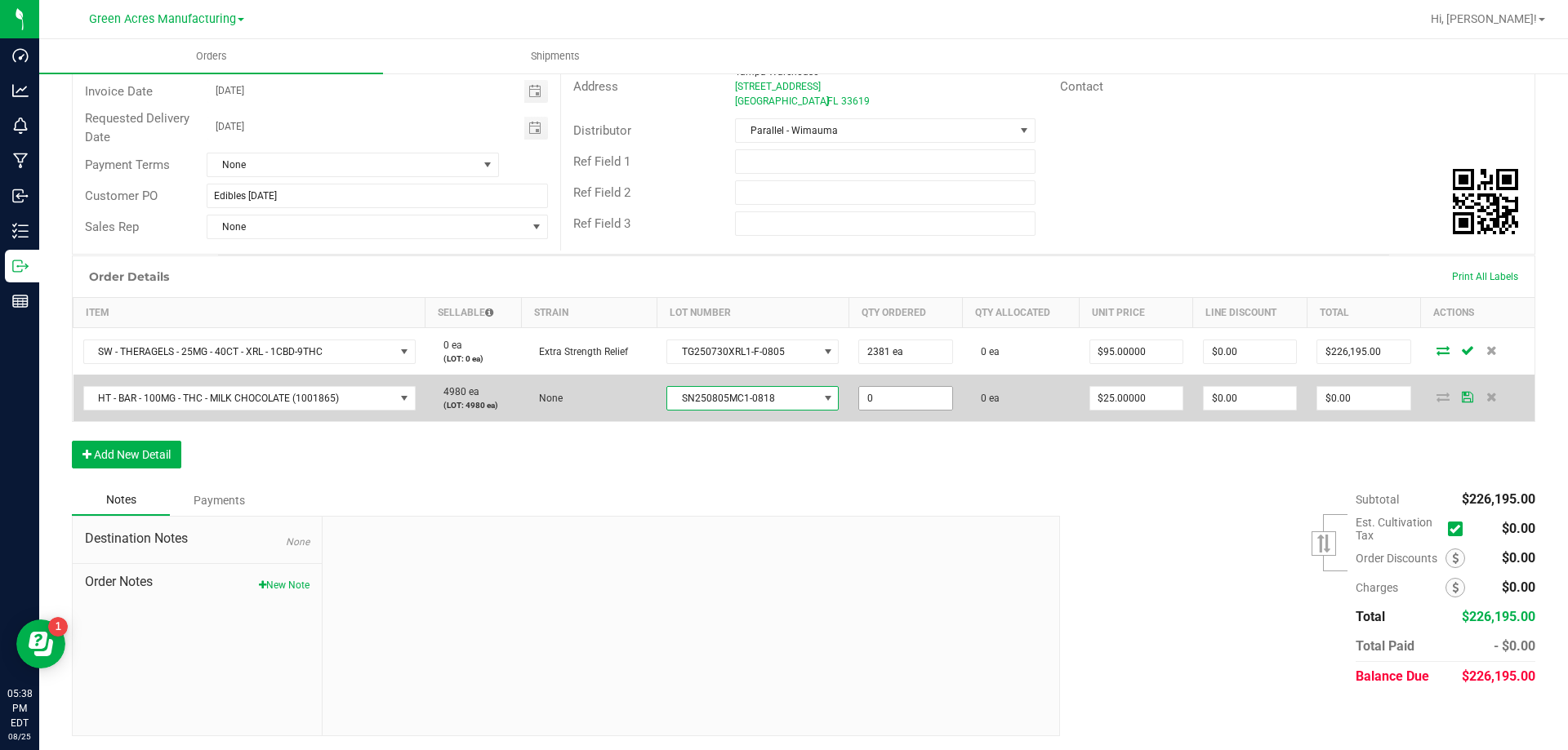
click at [920, 392] on input "0" at bounding box center [906, 398] width 92 height 23
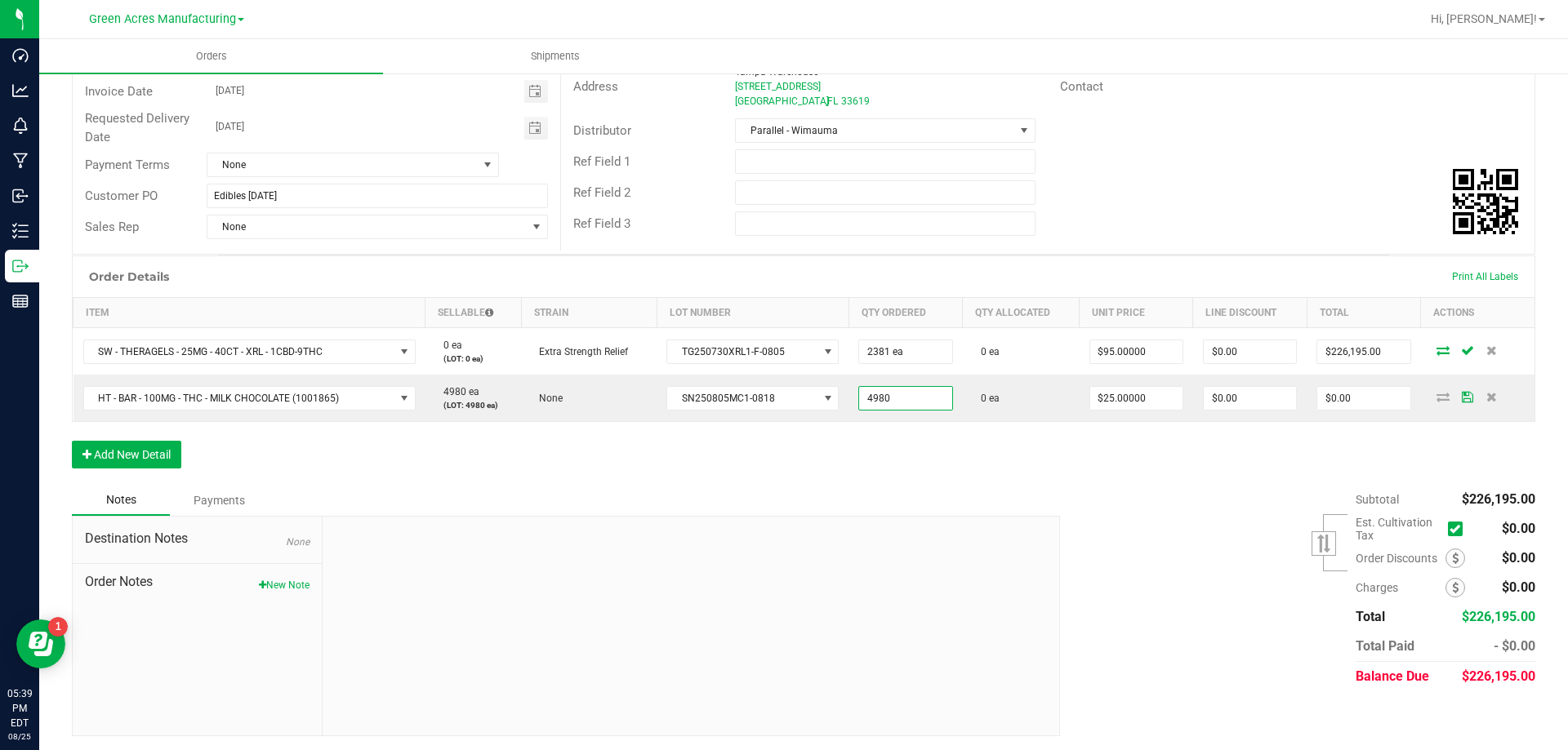
type input "4980 ea"
type input "$124,500.00"
click at [435, 458] on div "Order Details Print All Labels Item Sellable Strain Lot Number Qty Ordered Qty …" at bounding box center [803, 369] width 1464 height 230
click at [154, 450] on button "Add New Detail" at bounding box center [126, 455] width 109 height 28
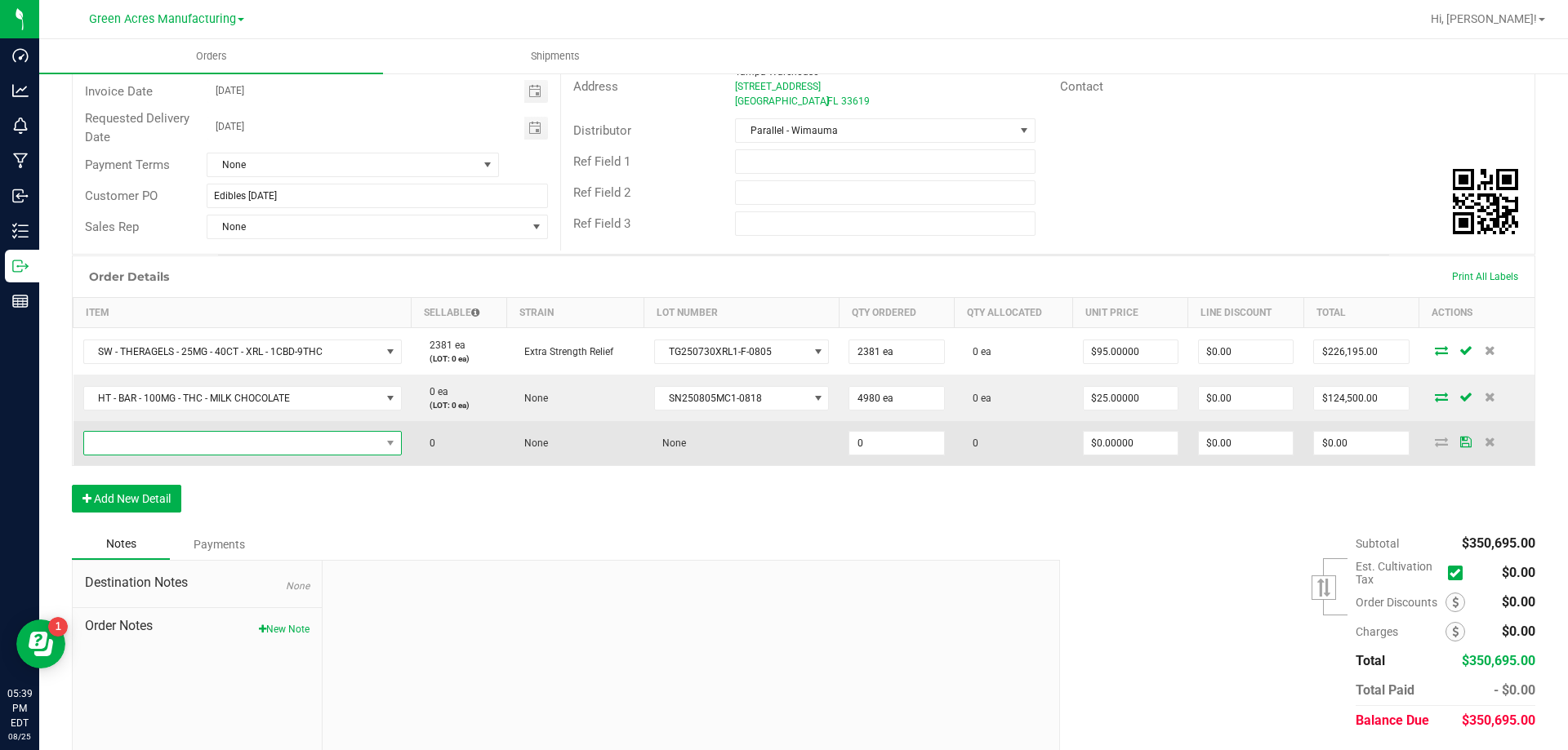
click at [364, 440] on span "NO DATA FOUND" at bounding box center [232, 443] width 296 height 23
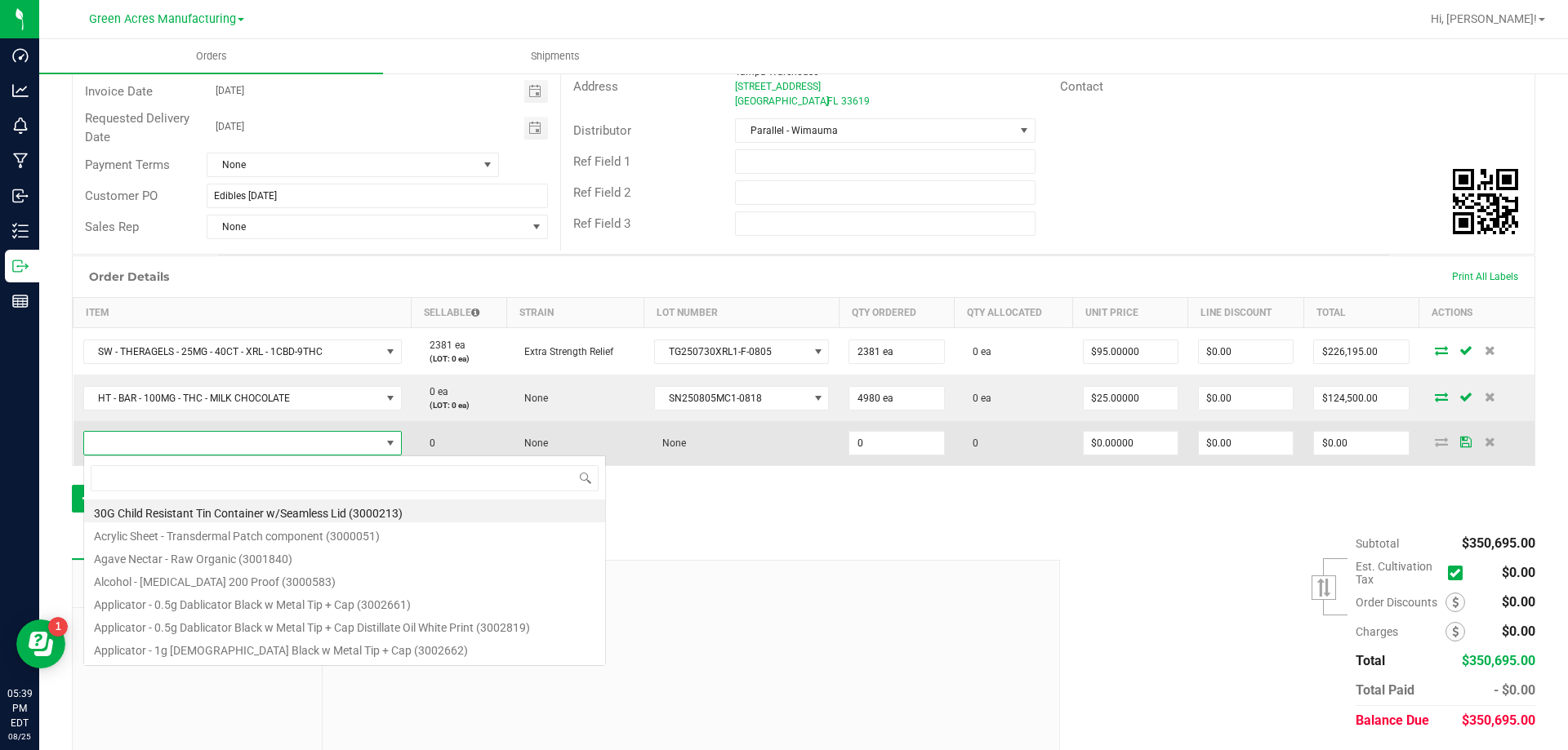
scroll to position [25, 312]
type input "HT - CHEWS - 5MG - 20CT - SAT - TROPICAL MIX"
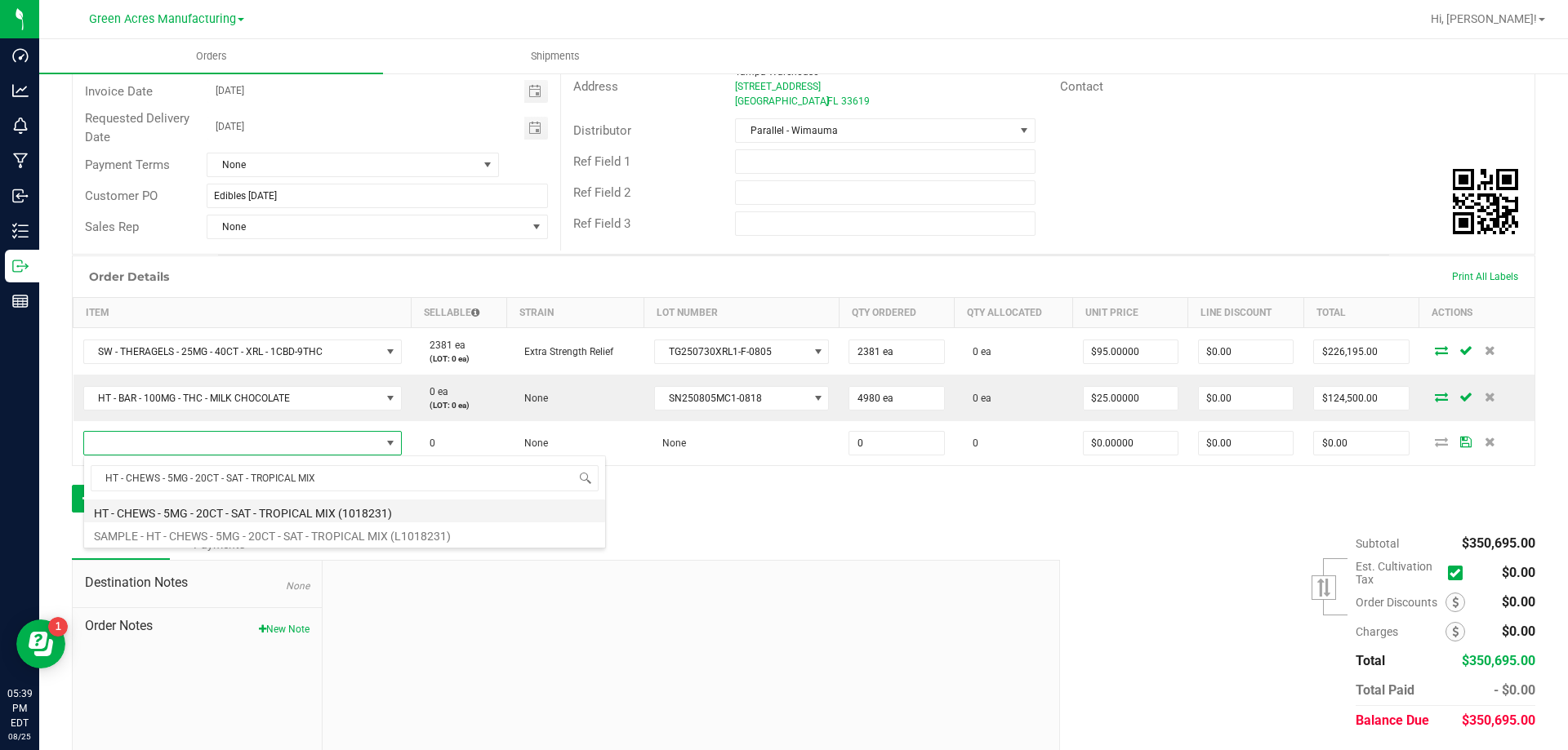
click at [377, 514] on li "HT - CHEWS - 5MG - 20CT - SAT - TROPICAL MIX (1018231)" at bounding box center [345, 511] width 521 height 23
type input "0 ea"
type input "$35.00000"
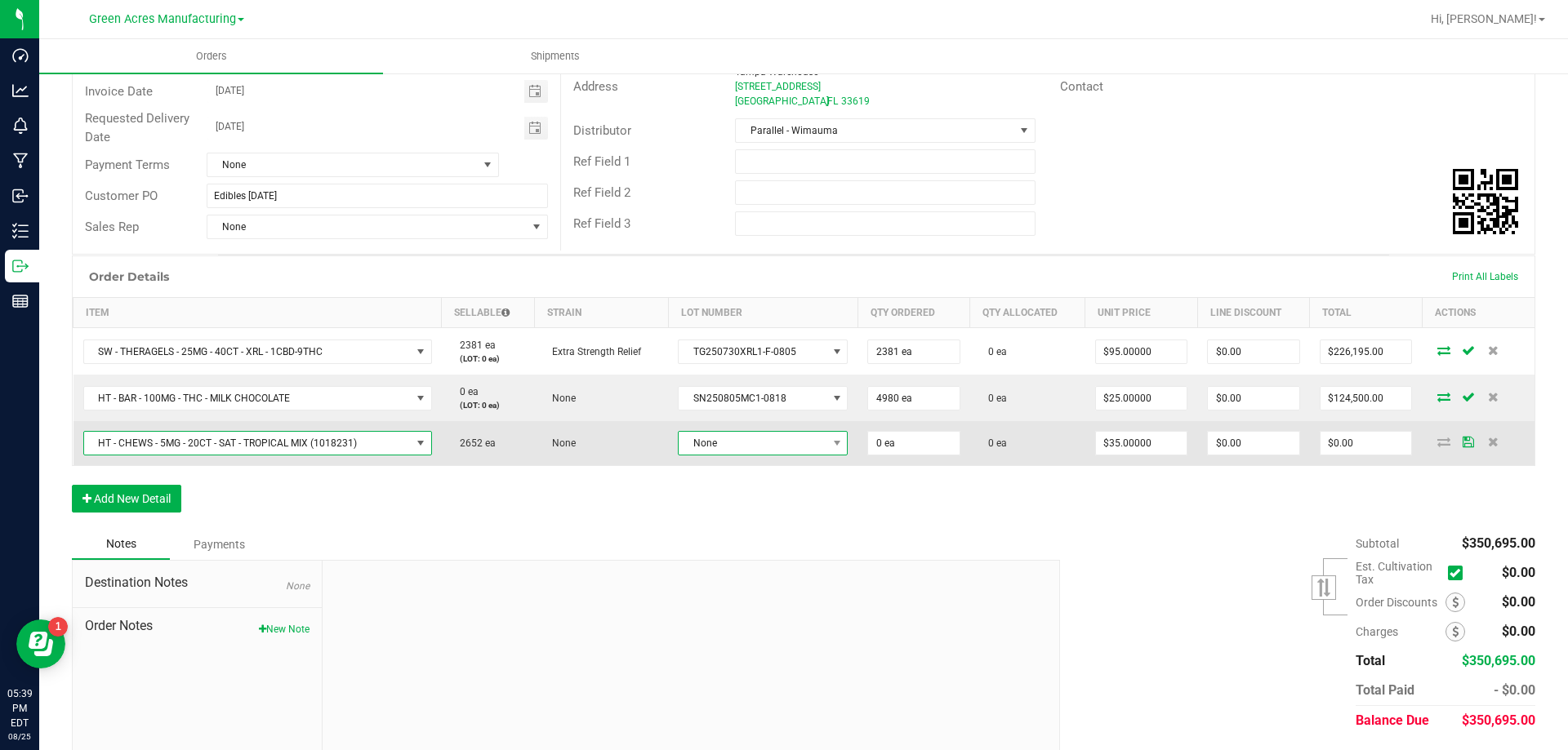
click at [797, 450] on span "None" at bounding box center [752, 443] width 148 height 23
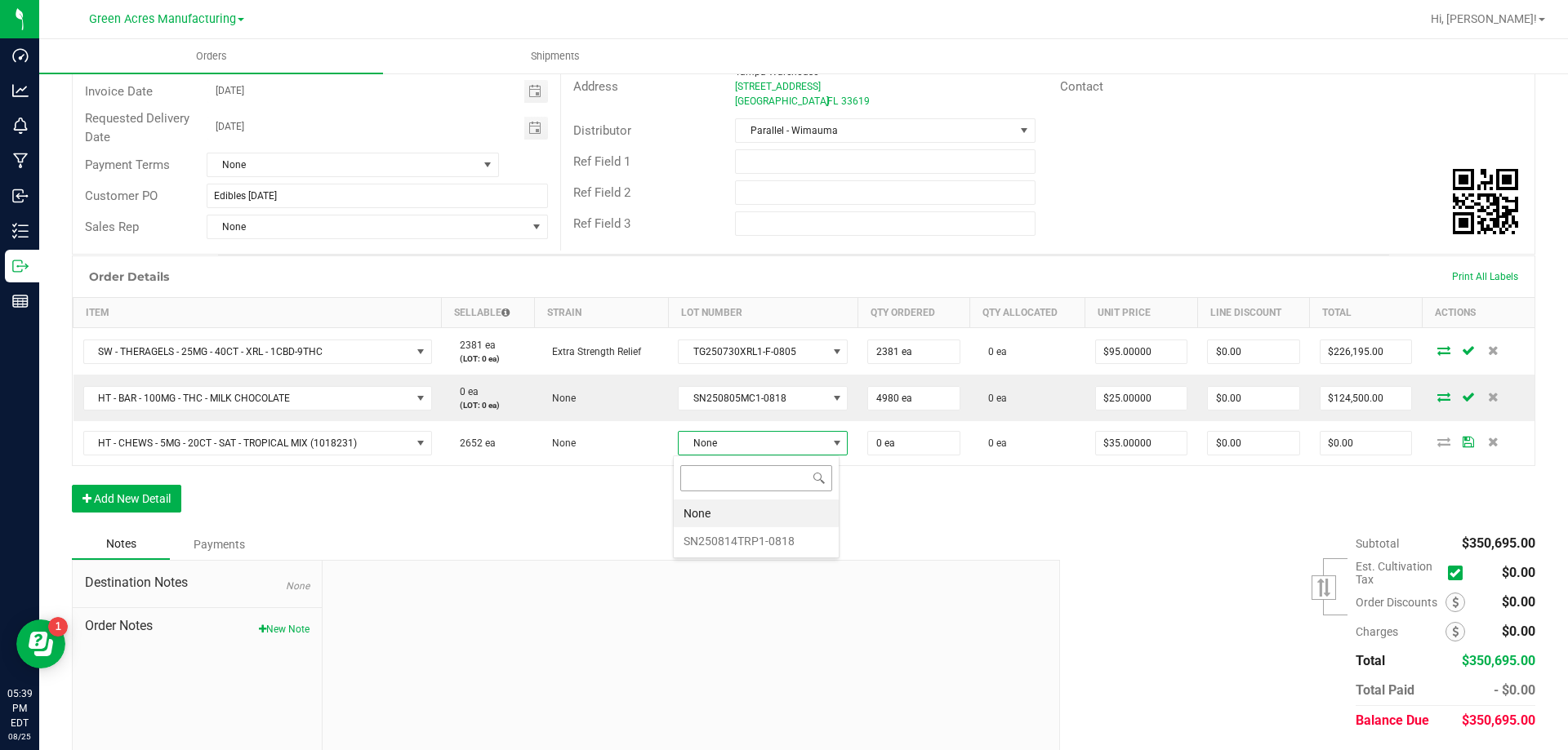
scroll to position [25, 167]
click at [796, 537] on li "SN250814TRP1-0818" at bounding box center [755, 541] width 165 height 28
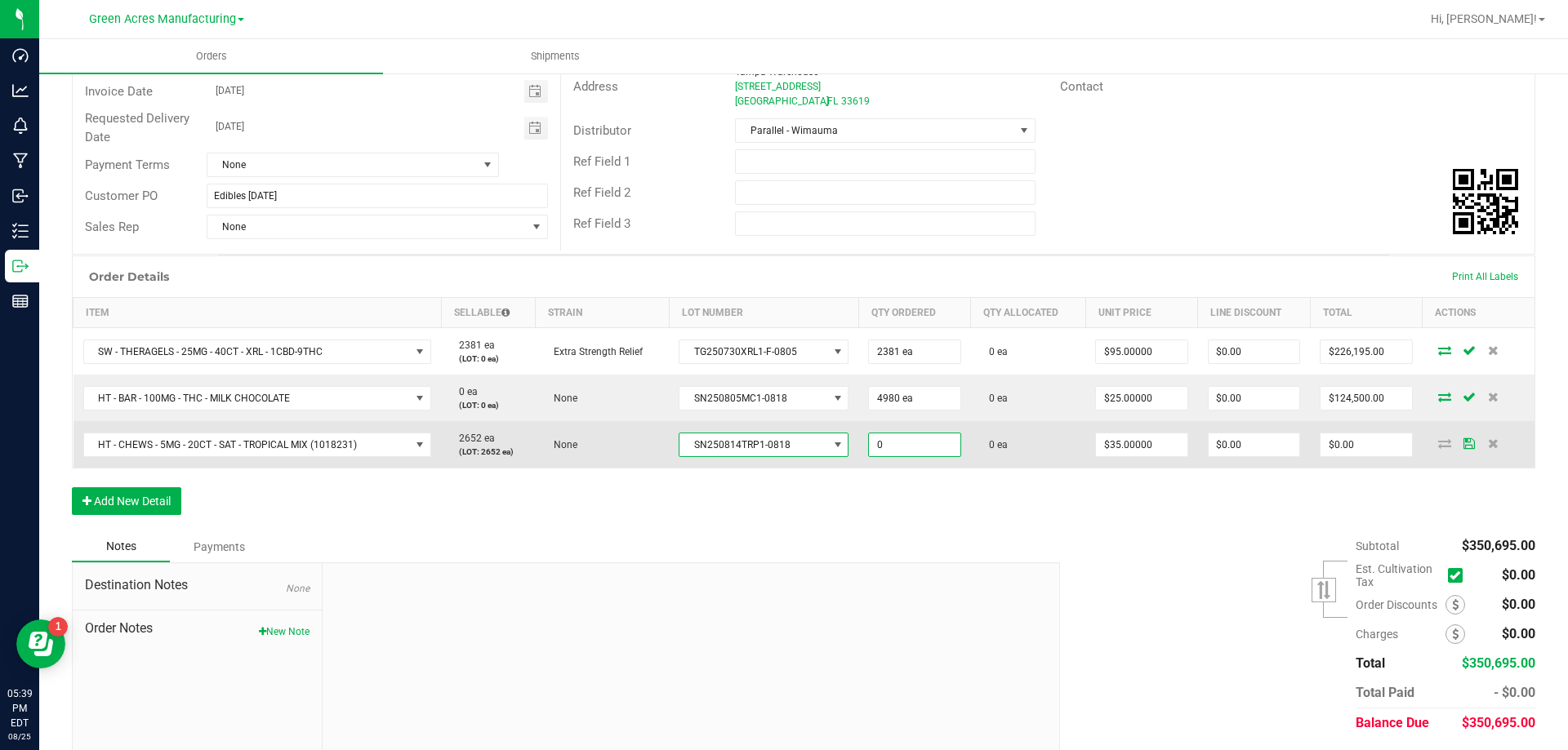
click at [886, 451] on input "0" at bounding box center [914, 445] width 90 height 23
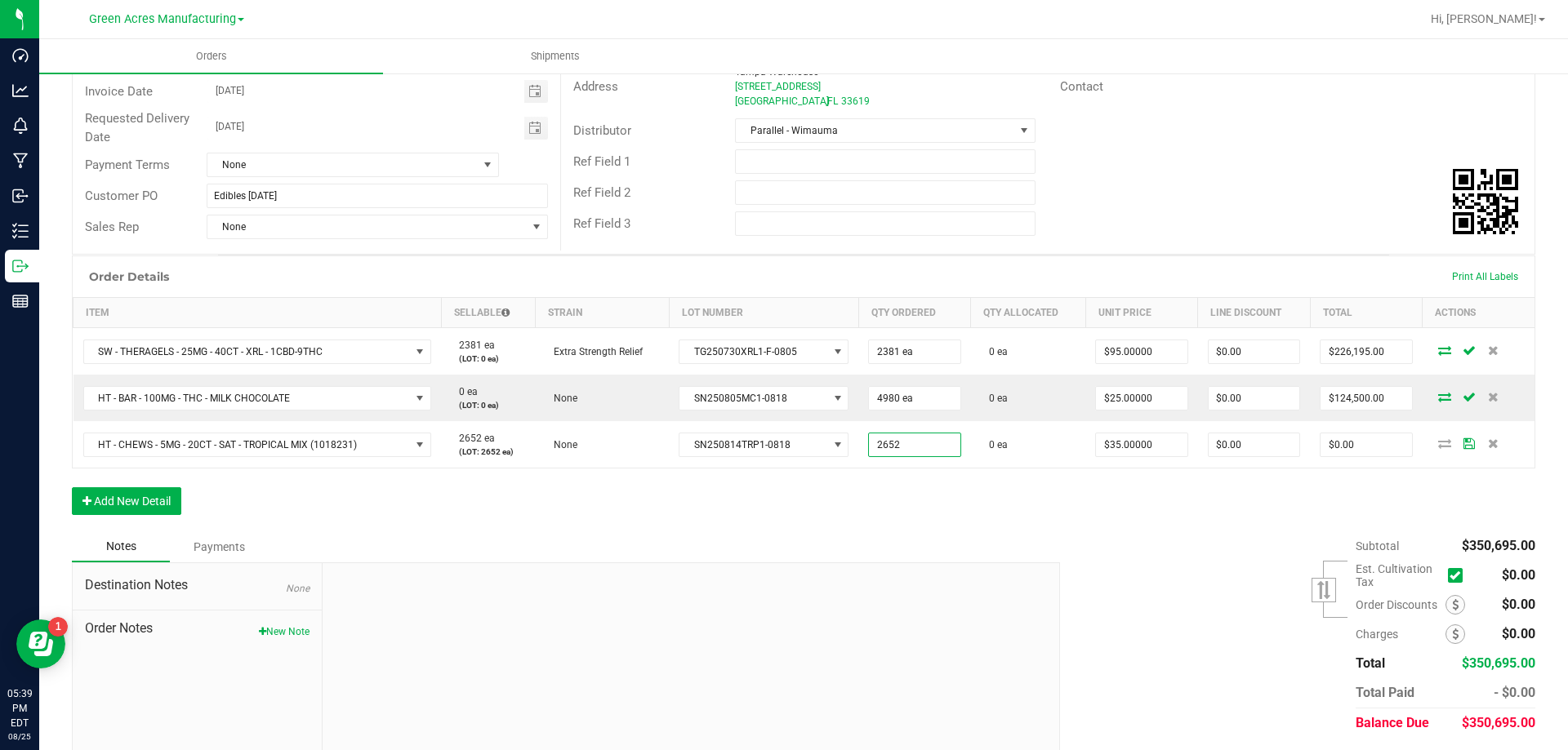
type input "2652 ea"
type input "$92,820.00"
click at [813, 533] on div "Notes Payments" at bounding box center [559, 547] width 976 height 31
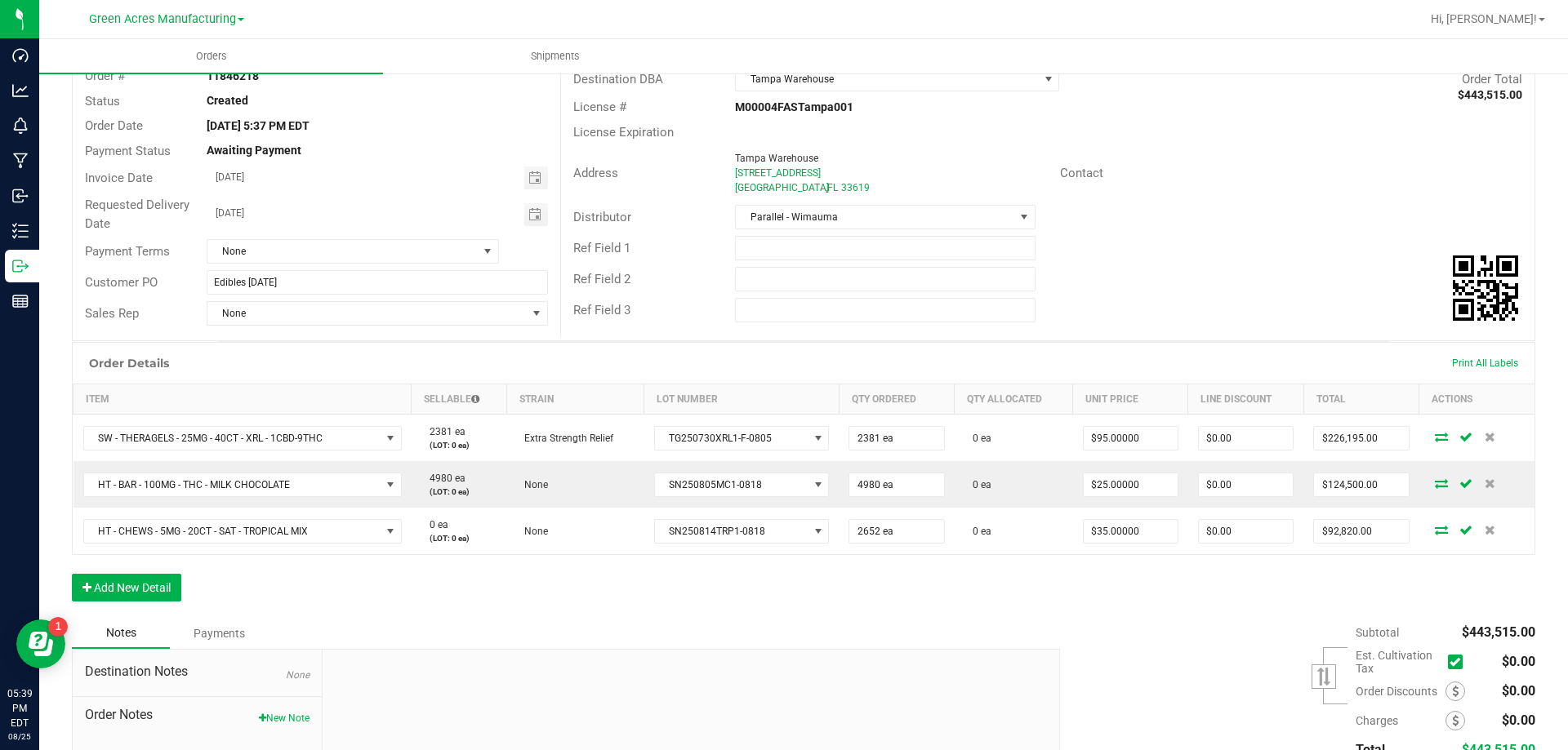
scroll to position [247, 0]
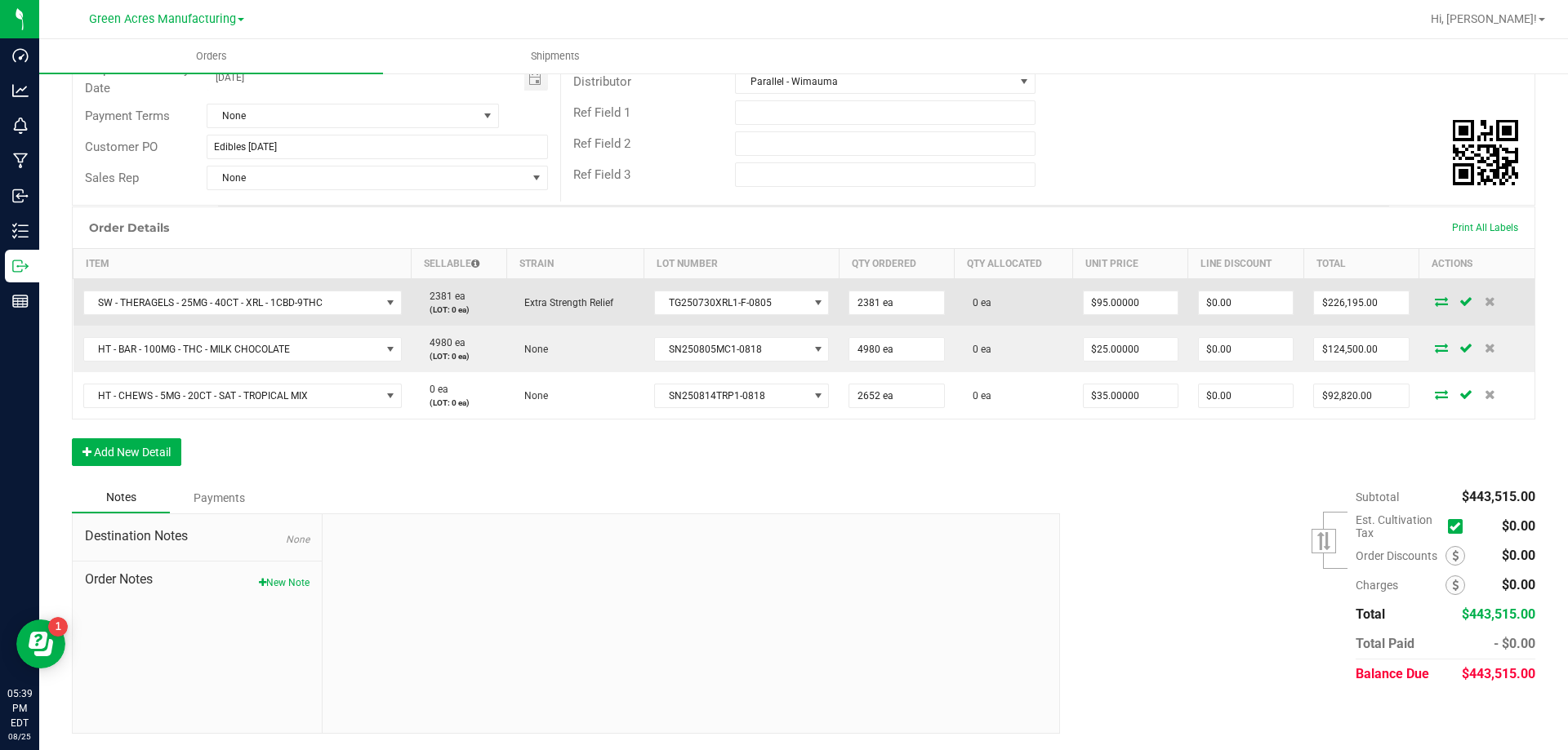
click at [1435, 306] on icon at bounding box center [1441, 300] width 13 height 9
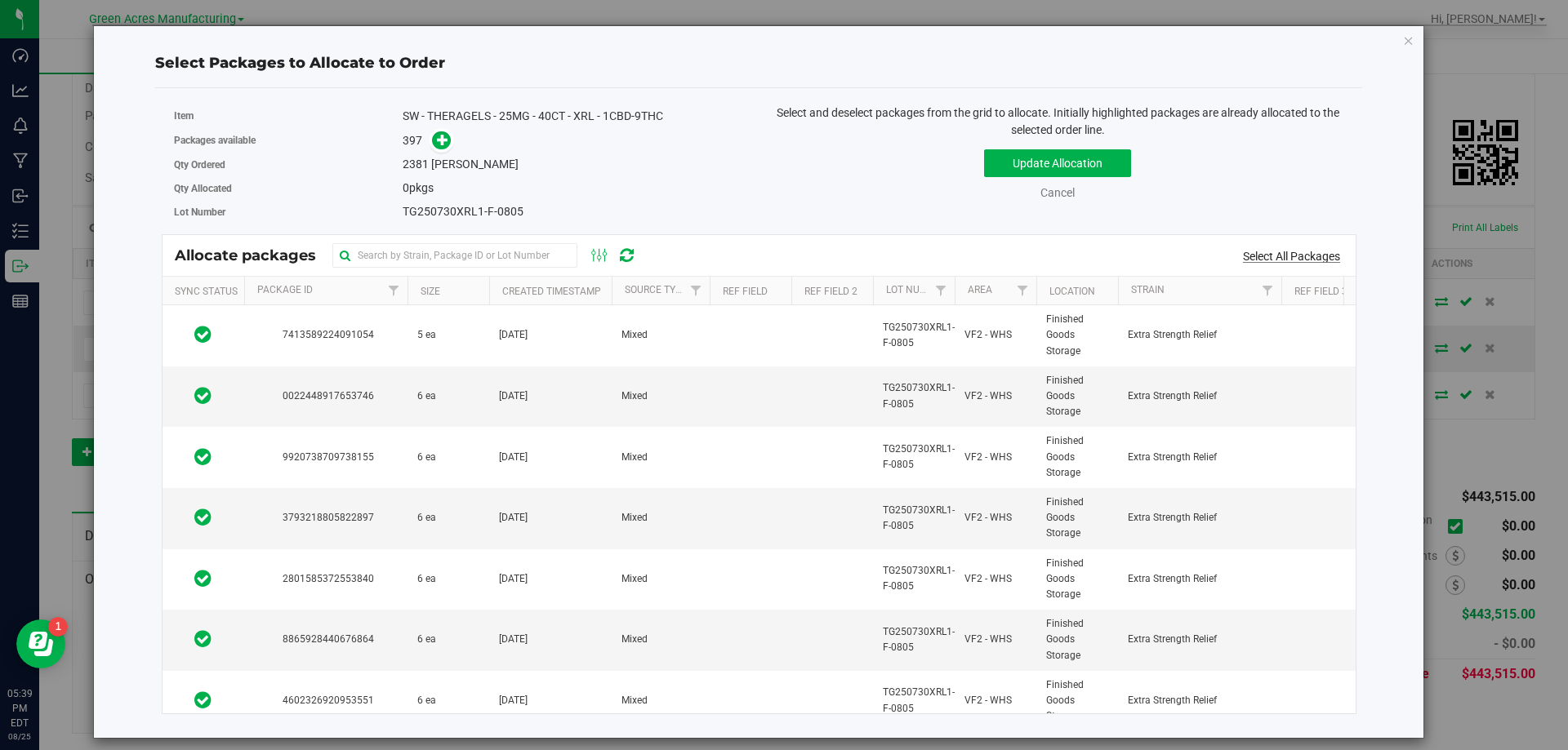
click at [1285, 255] on link "Select All Packages" at bounding box center [1291, 256] width 97 height 13
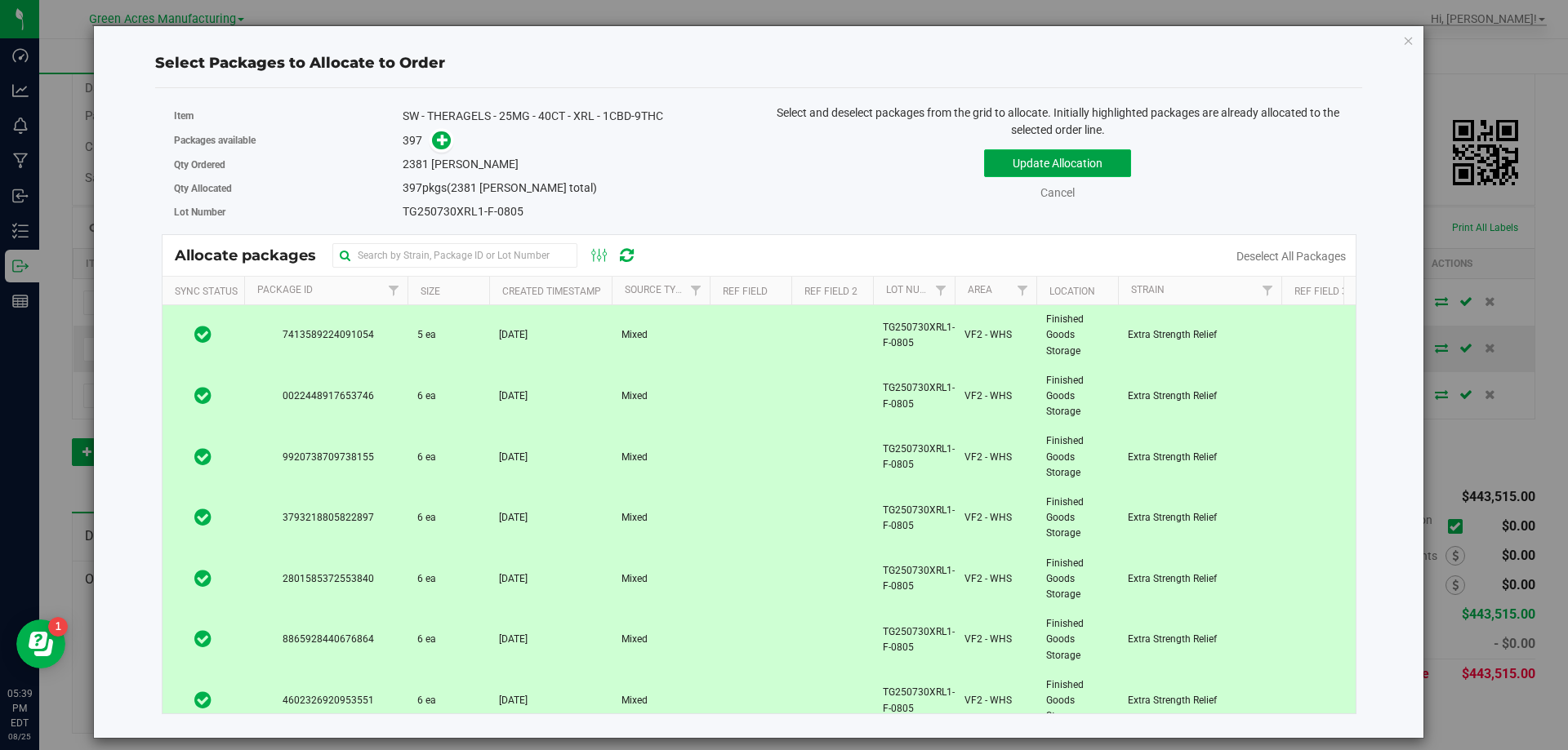
click at [1110, 169] on button "Update Allocation" at bounding box center [1058, 163] width 147 height 28
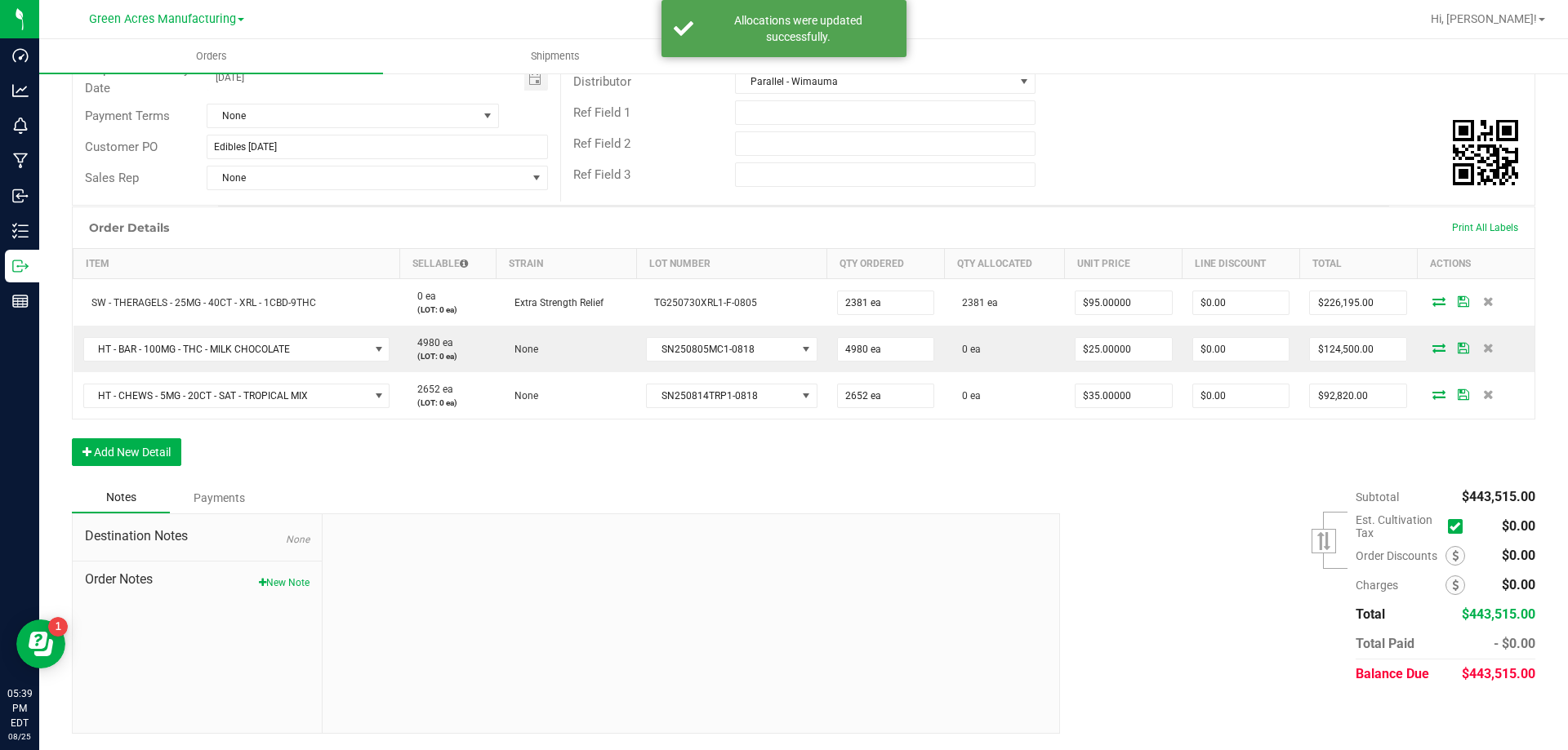
click at [1432, 346] on icon at bounding box center [1438, 347] width 13 height 9
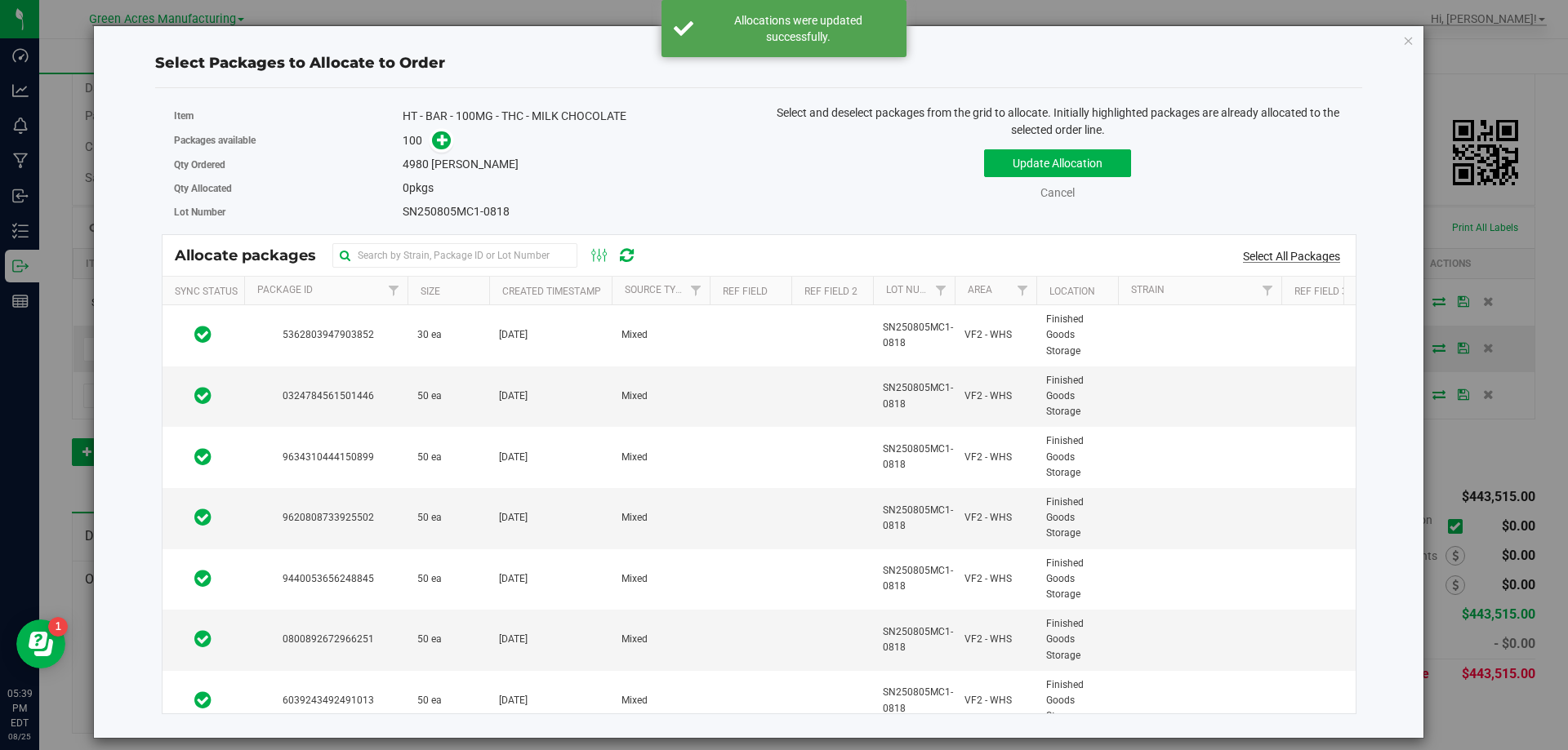
click at [1326, 258] on link "Select All Packages" at bounding box center [1291, 256] width 97 height 13
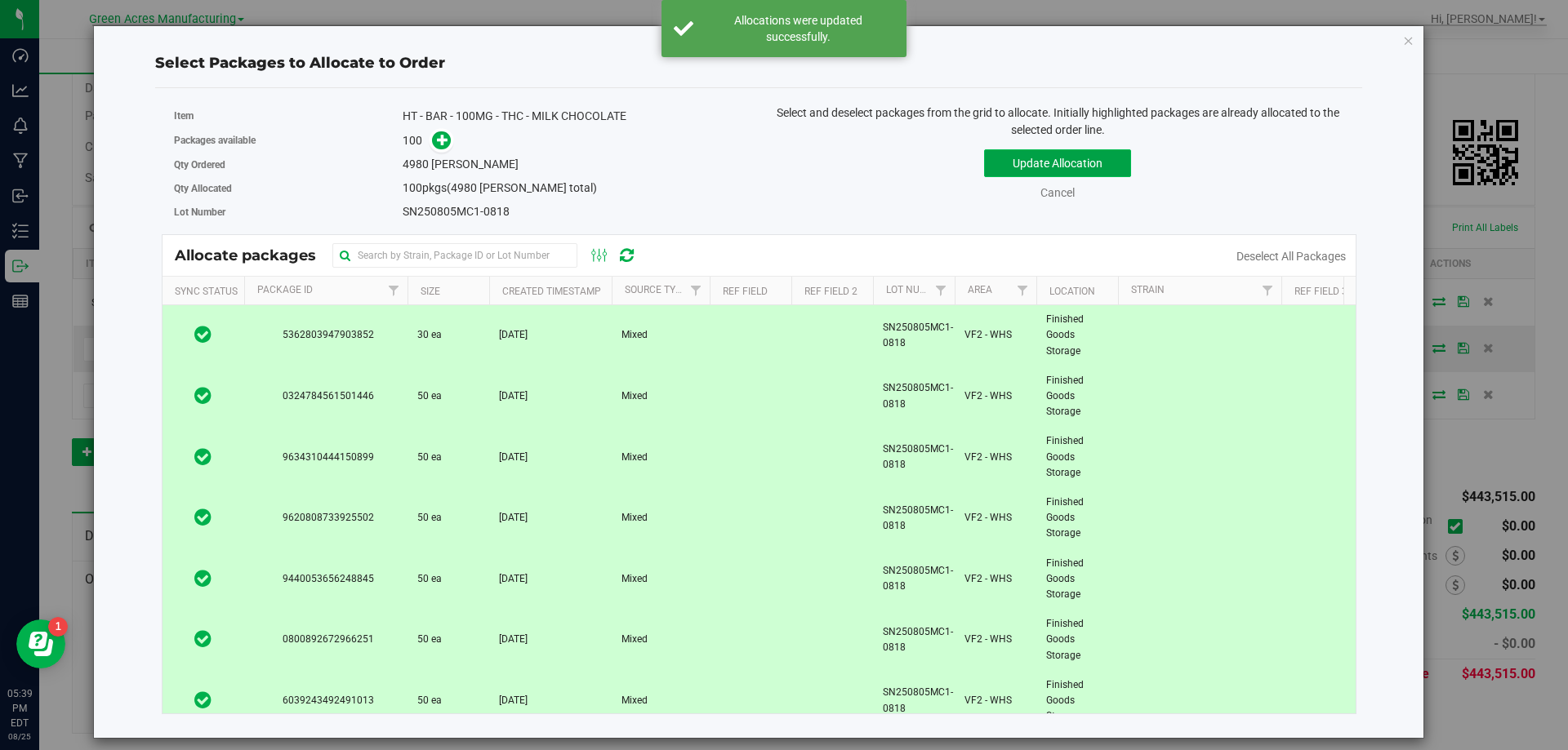
click at [1033, 160] on button "Update Allocation" at bounding box center [1058, 163] width 147 height 28
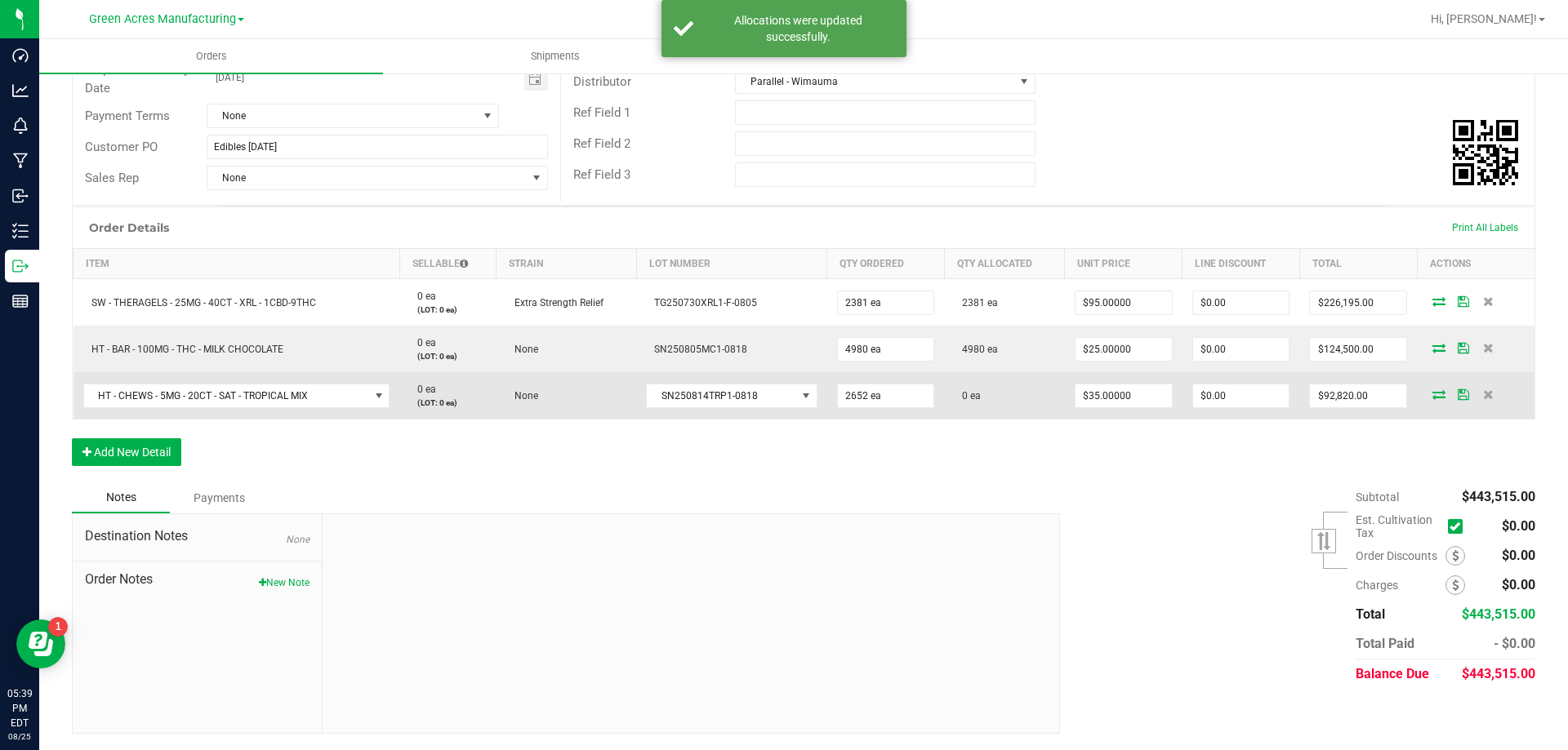
click at [1432, 394] on icon at bounding box center [1438, 393] width 13 height 9
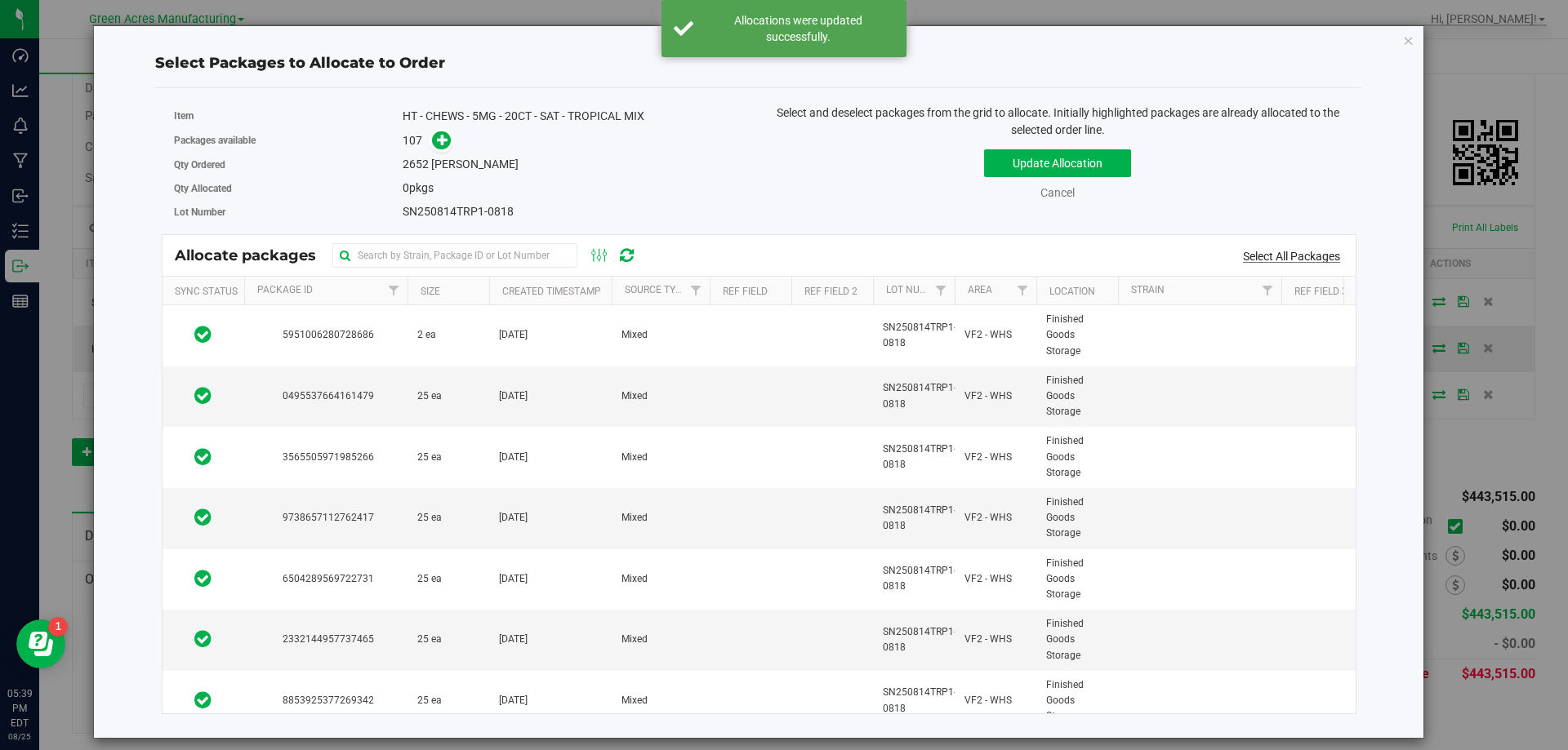
click at [1330, 258] on link "Select All Packages" at bounding box center [1291, 256] width 97 height 13
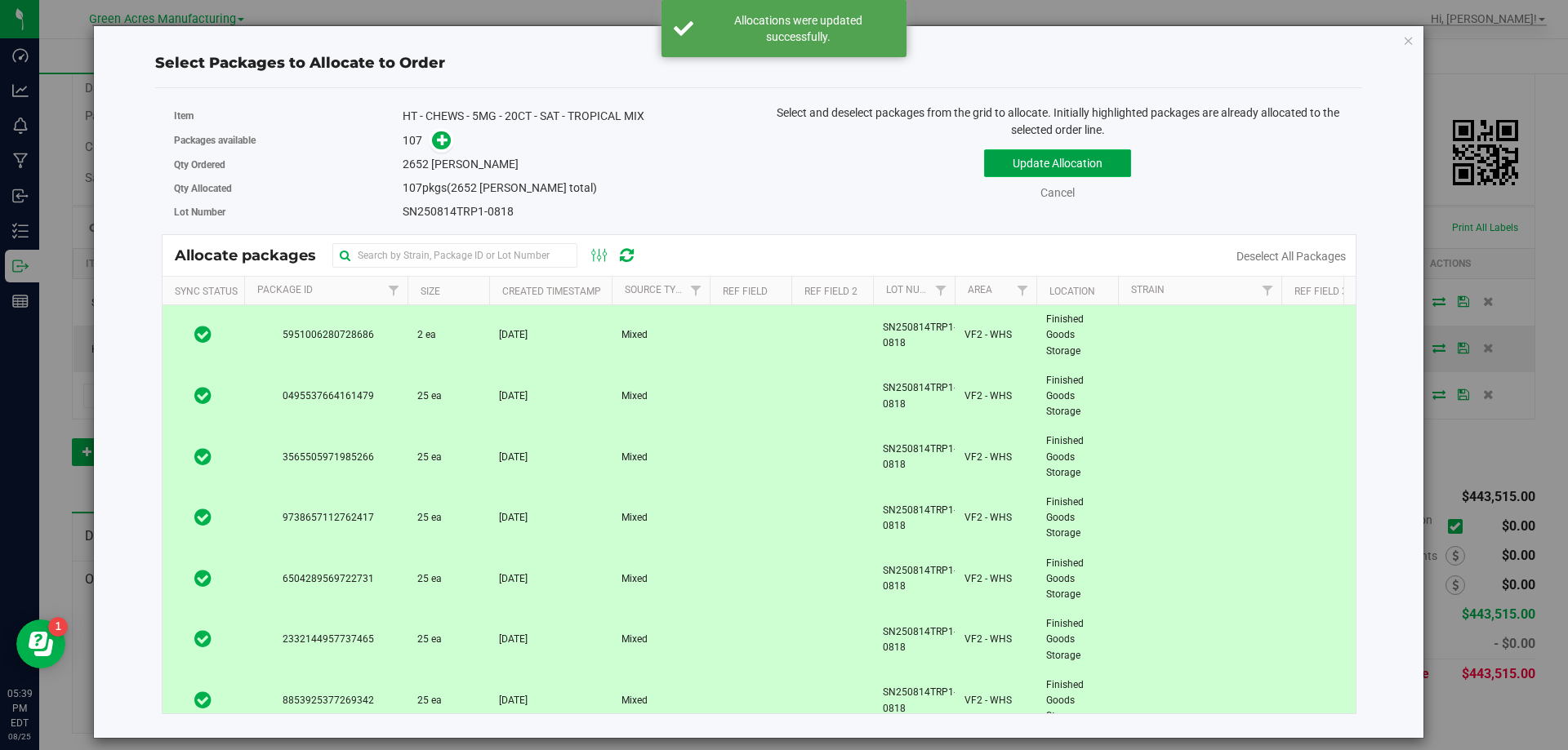
click at [1046, 168] on button "Update Allocation" at bounding box center [1058, 163] width 147 height 28
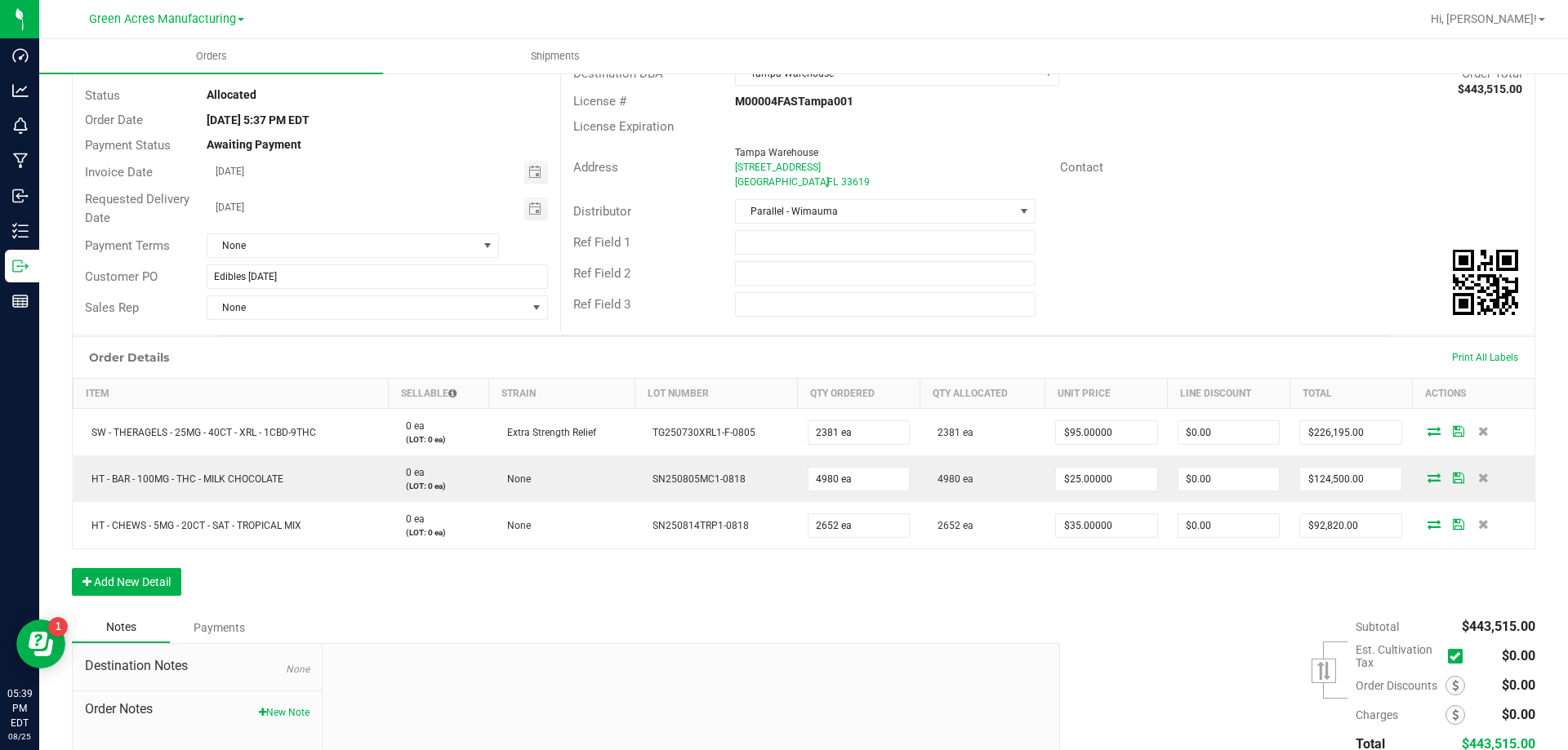
scroll to position [0, 0]
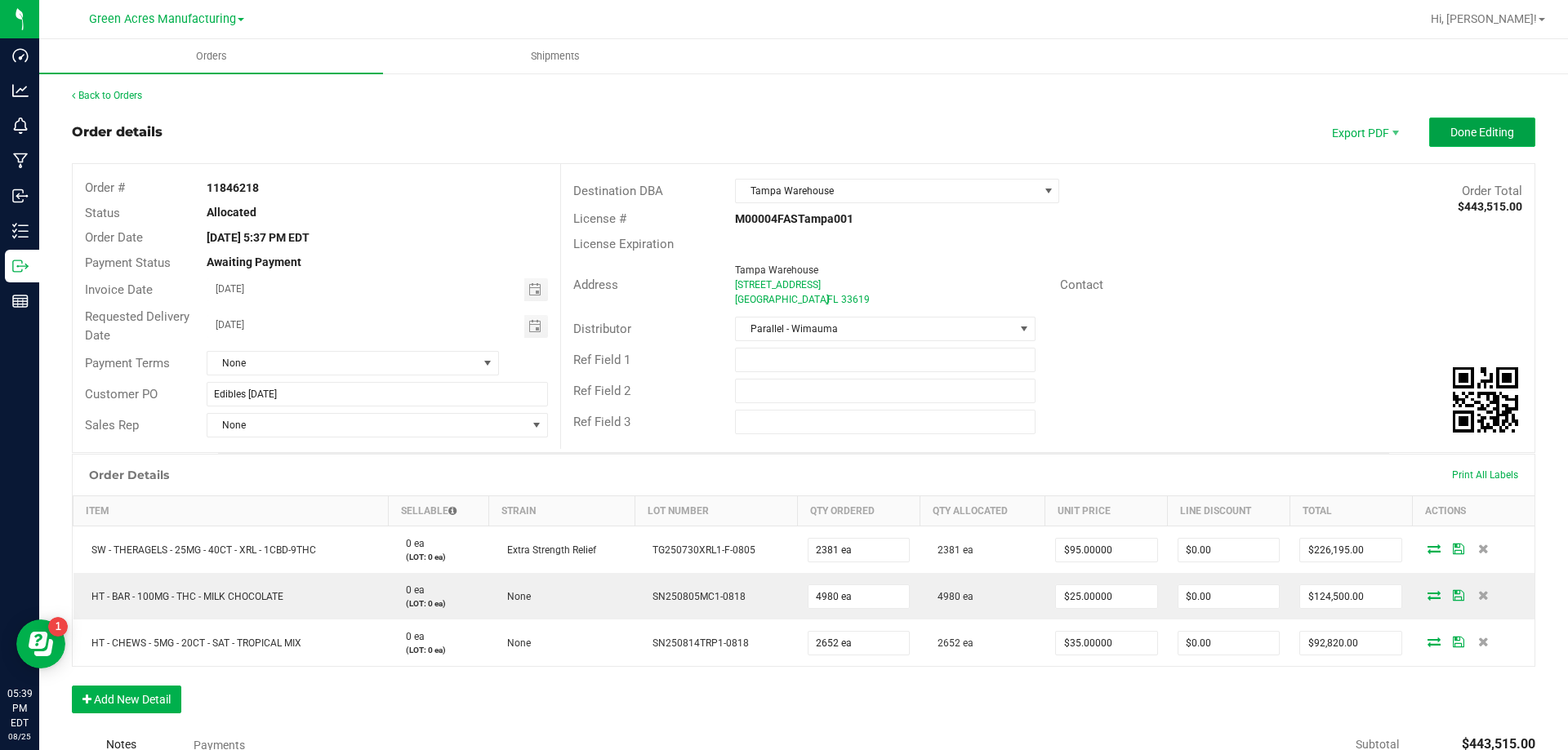
click at [1434, 128] on button "Done Editing" at bounding box center [1482, 132] width 106 height 29
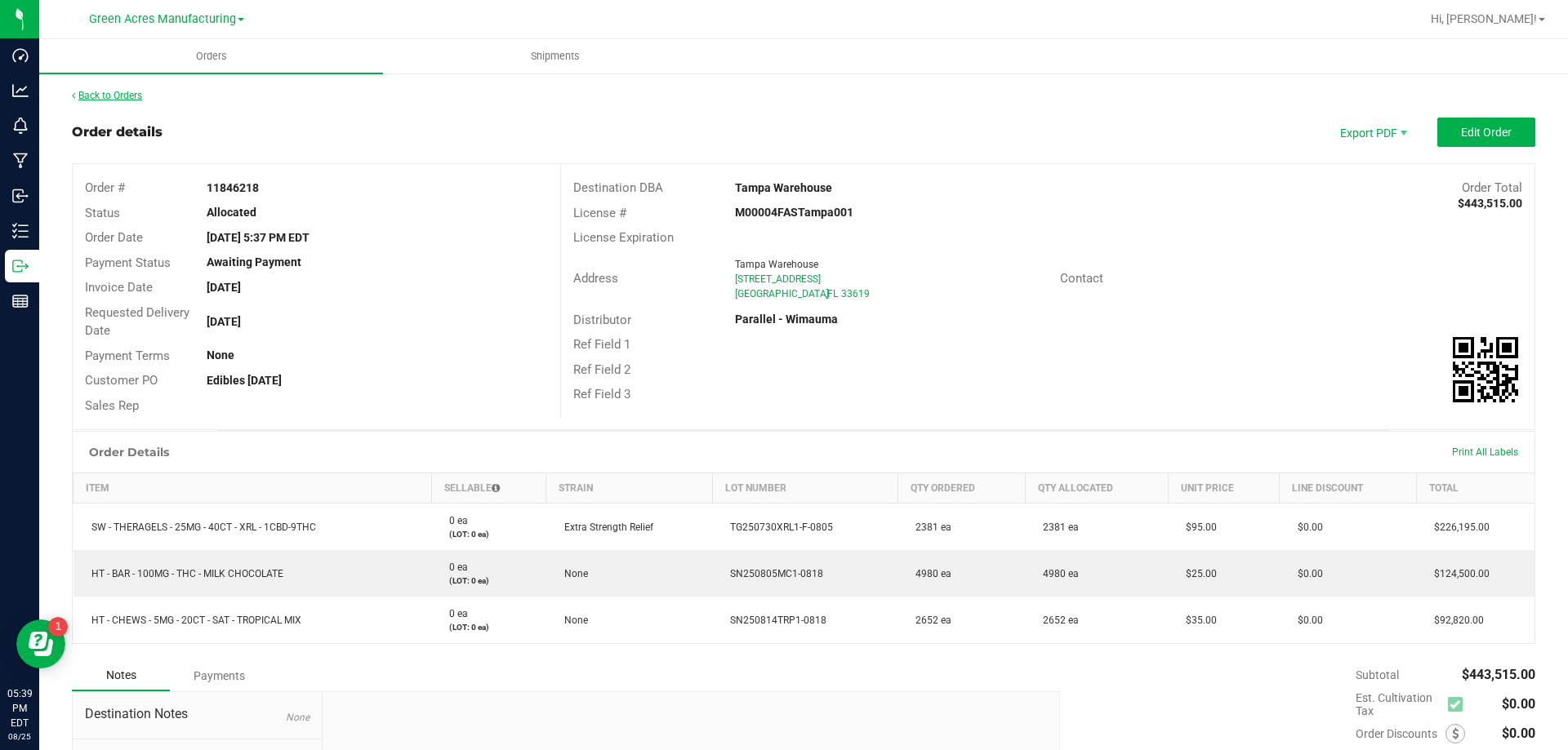
click at [100, 95] on link "Back to Orders" at bounding box center [107, 95] width 70 height 11
